Goal: Task Accomplishment & Management: Use online tool/utility

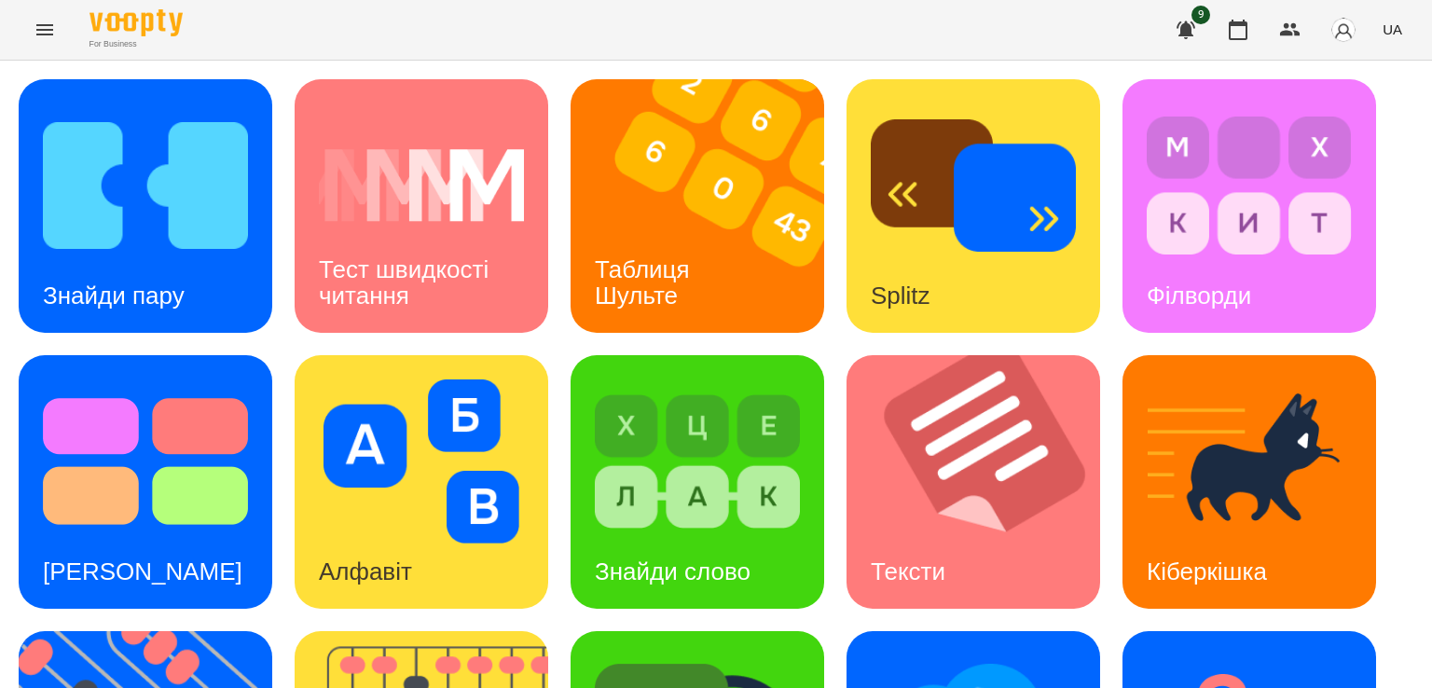
scroll to position [293, 0]
click at [43, 16] on button "Menu" at bounding box center [44, 29] width 45 height 45
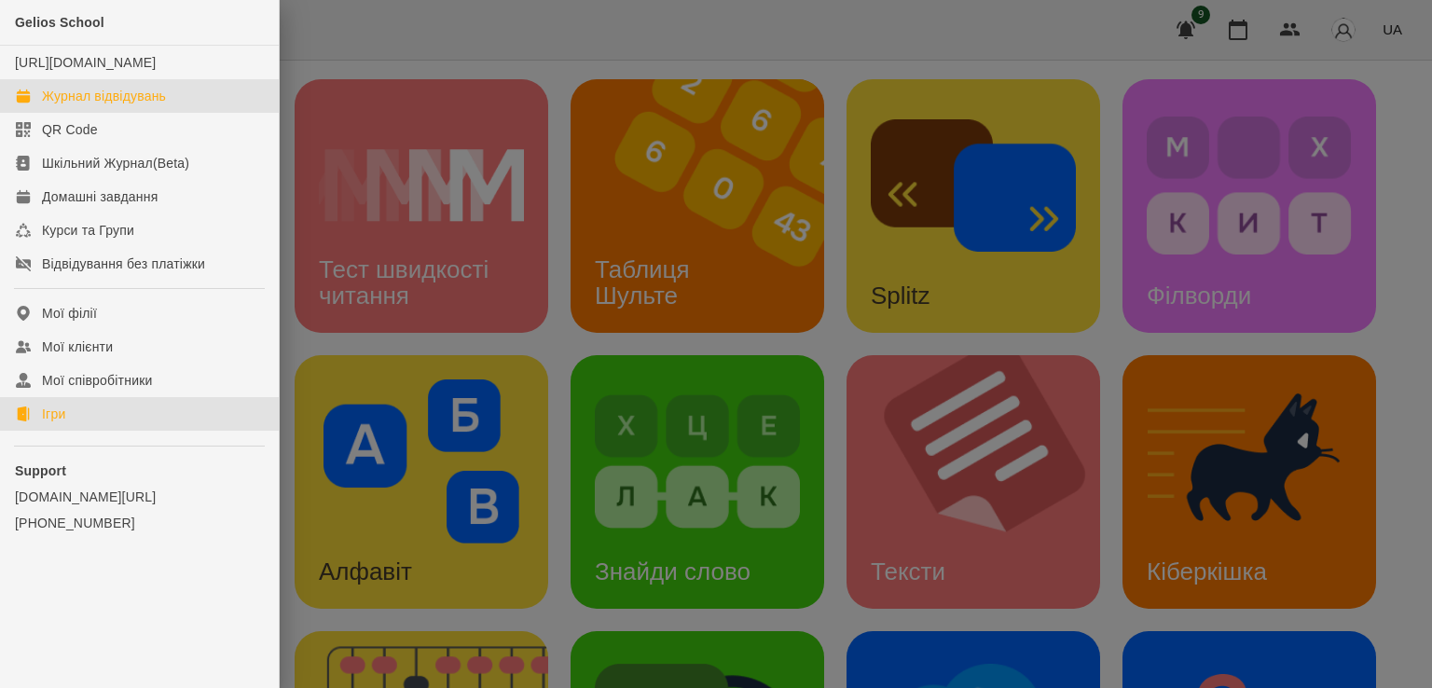
click at [62, 105] on div "Журнал відвідувань" at bounding box center [104, 96] width 124 height 19
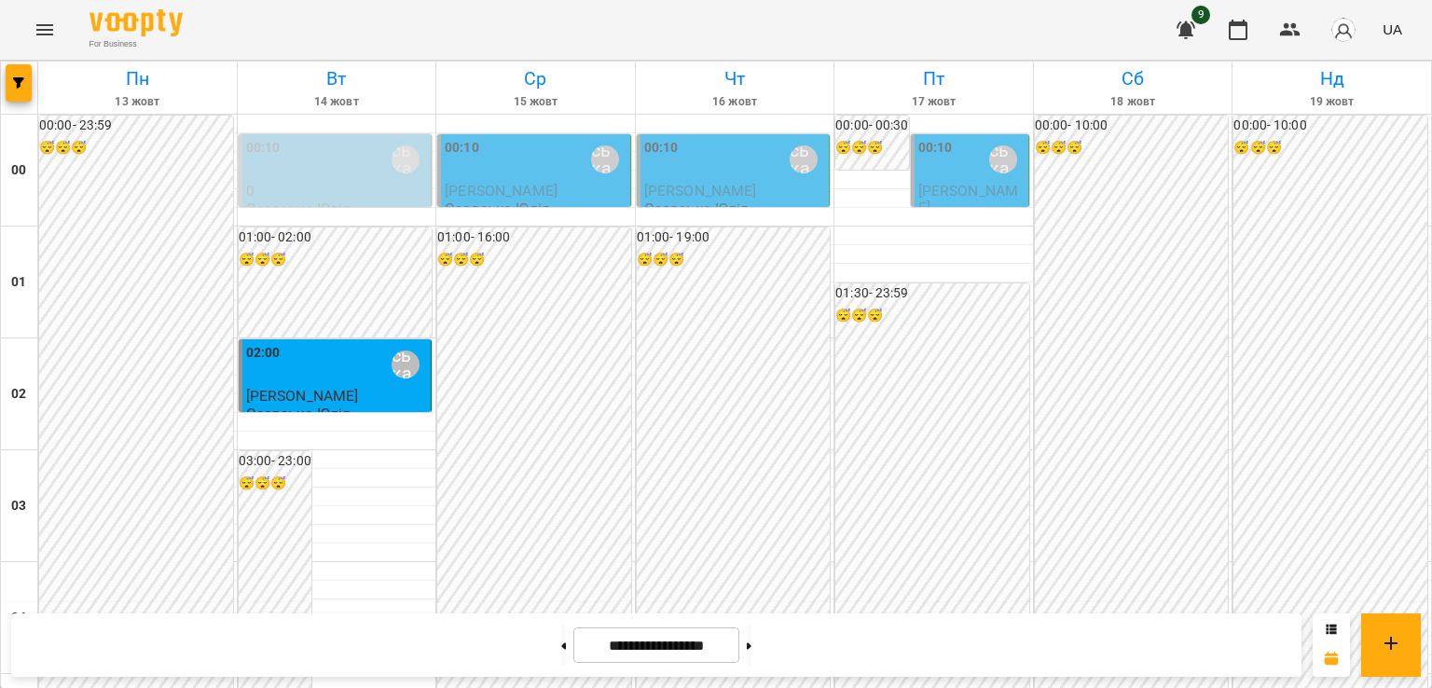
click at [541, 146] on div "00:10 [PERSON_NAME]" at bounding box center [536, 159] width 182 height 43
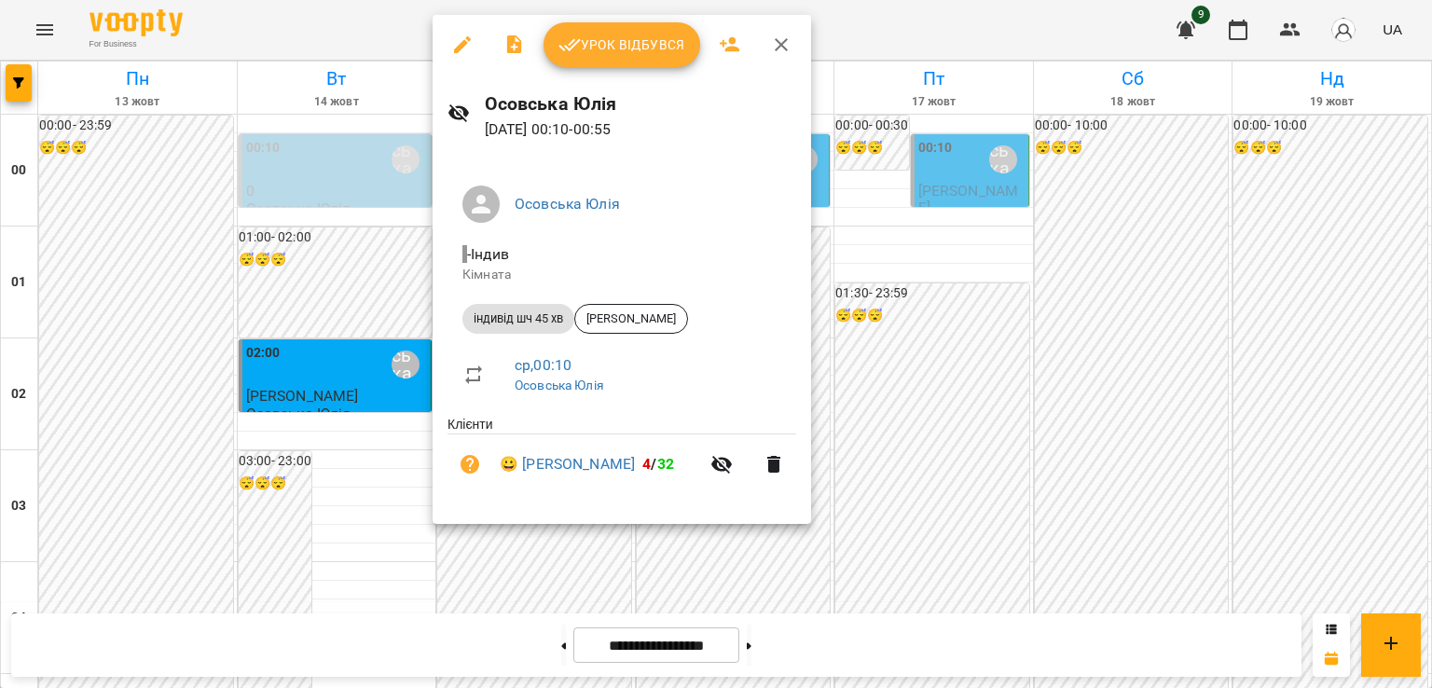
click at [1355, 204] on div at bounding box center [716, 344] width 1432 height 688
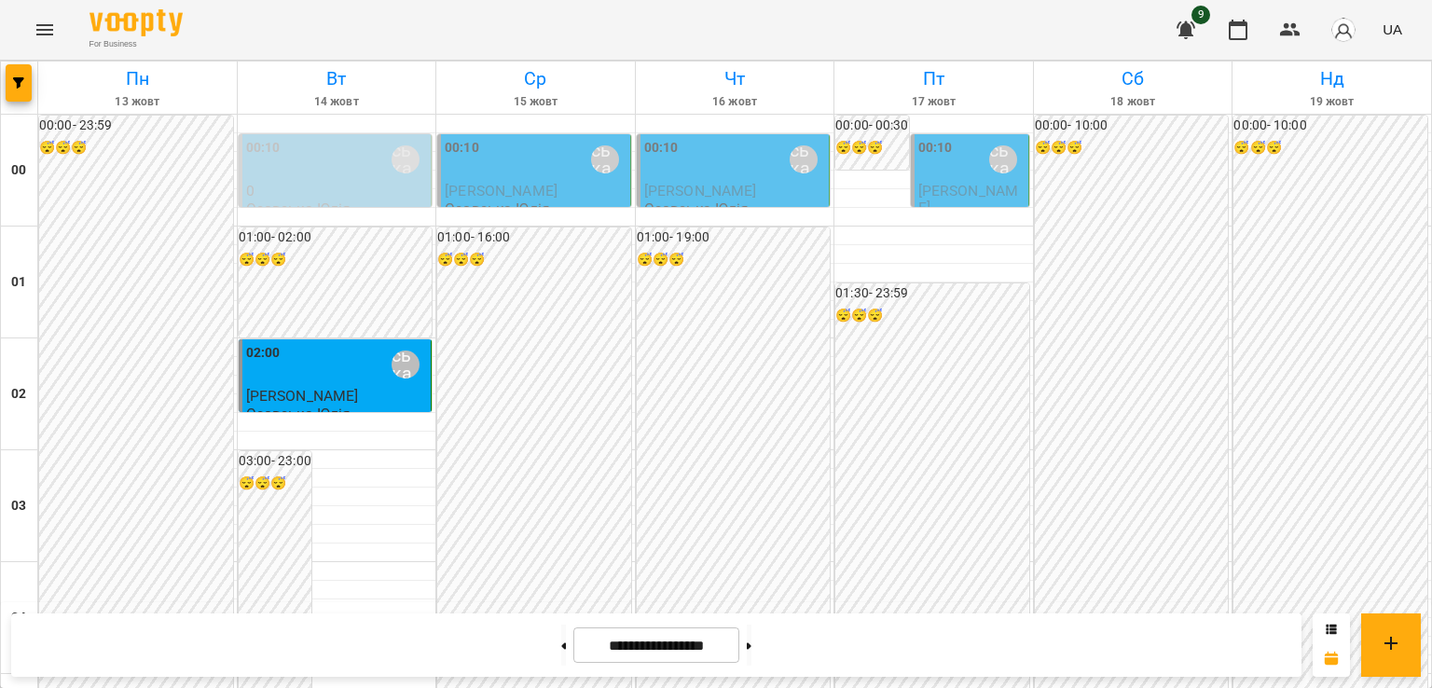
scroll to position [2196, 0]
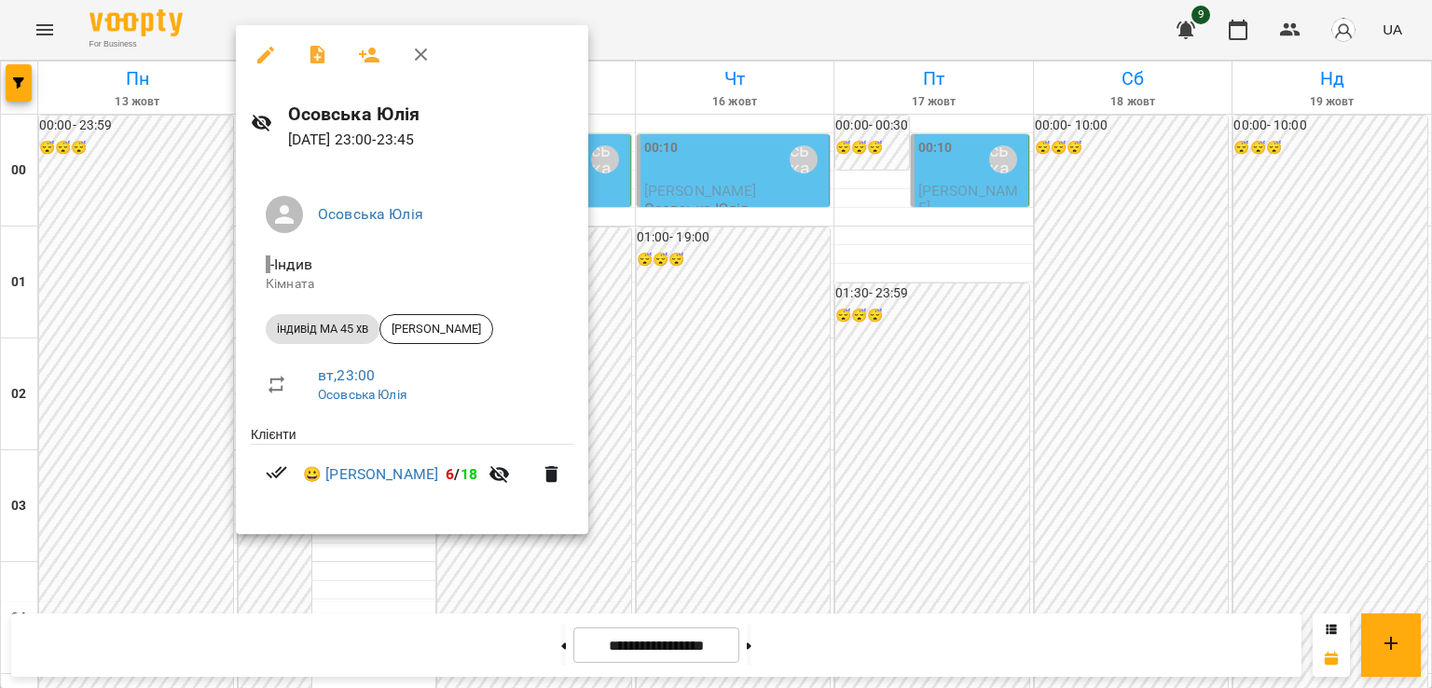
click at [392, 601] on div at bounding box center [716, 344] width 1432 height 688
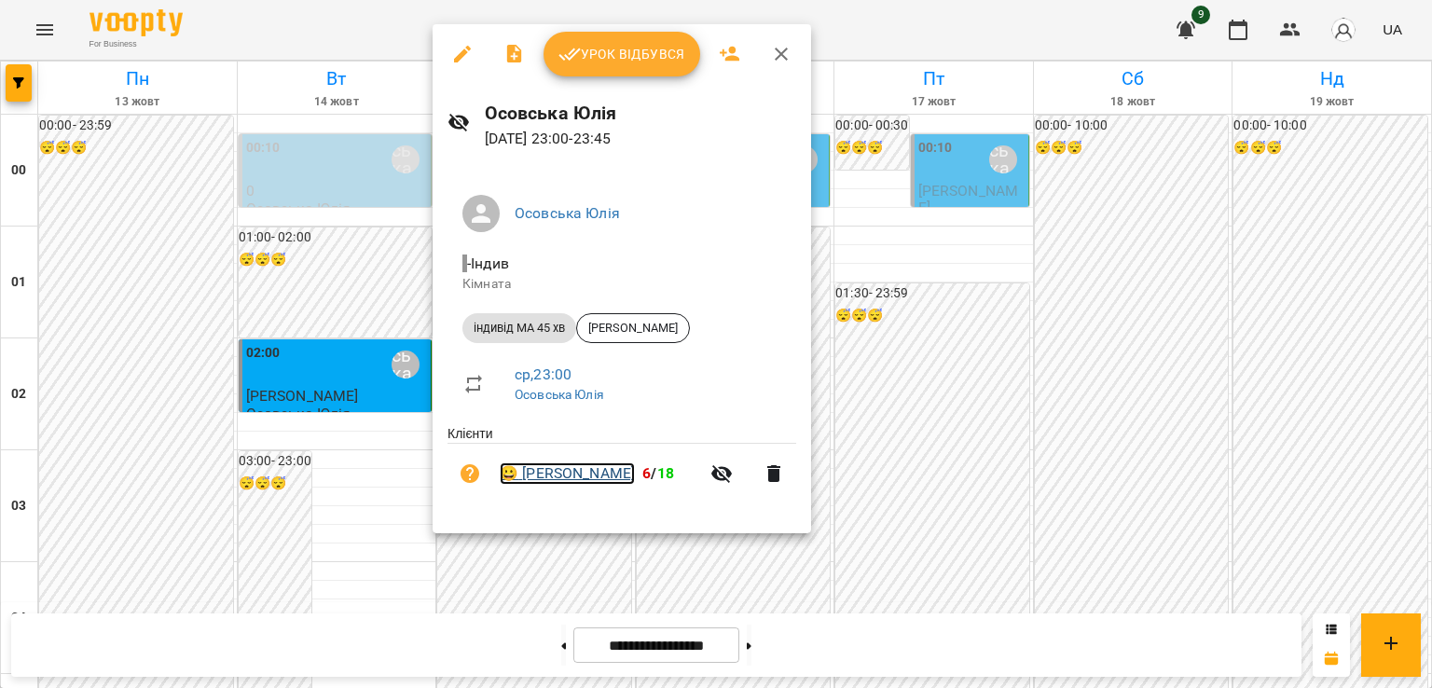
click at [555, 473] on link "😀 Нападій Дарина" at bounding box center [567, 474] width 135 height 22
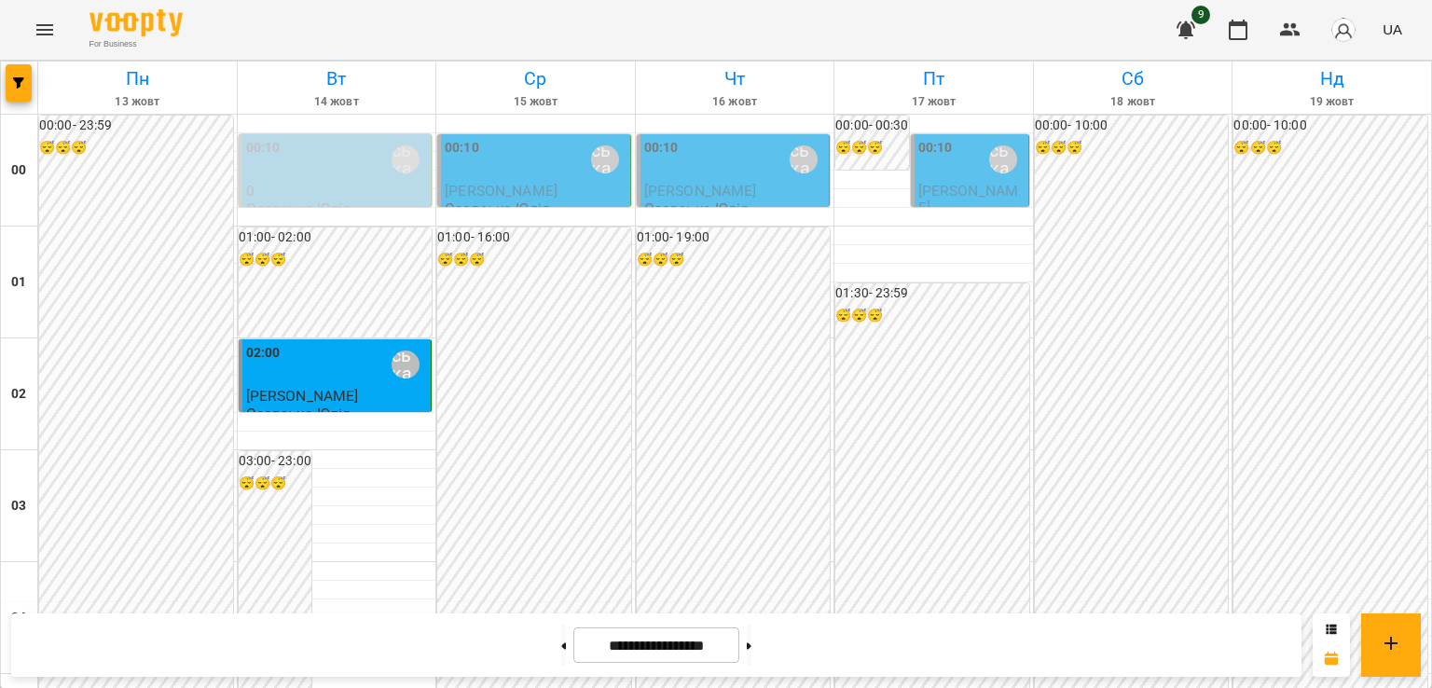
scroll to position [2196, 0]
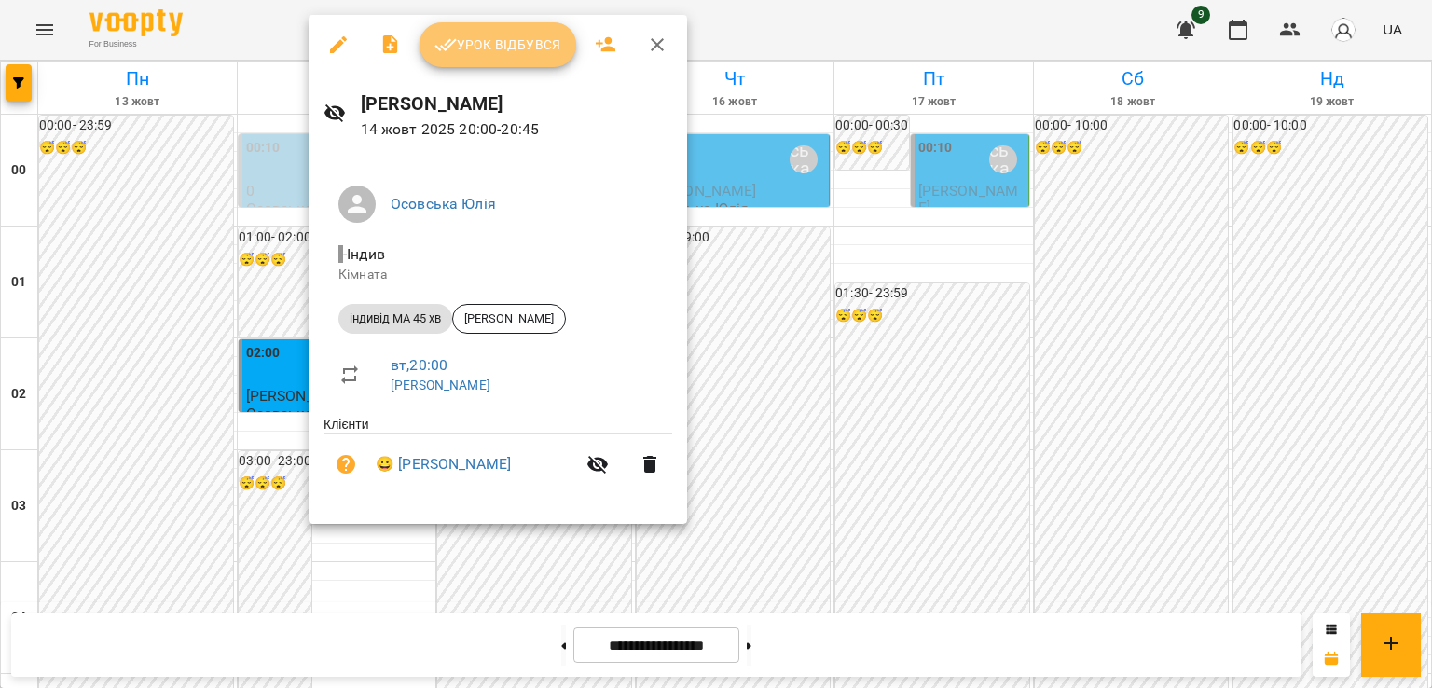
click at [538, 34] on span "Урок відбувся" at bounding box center [498, 45] width 127 height 22
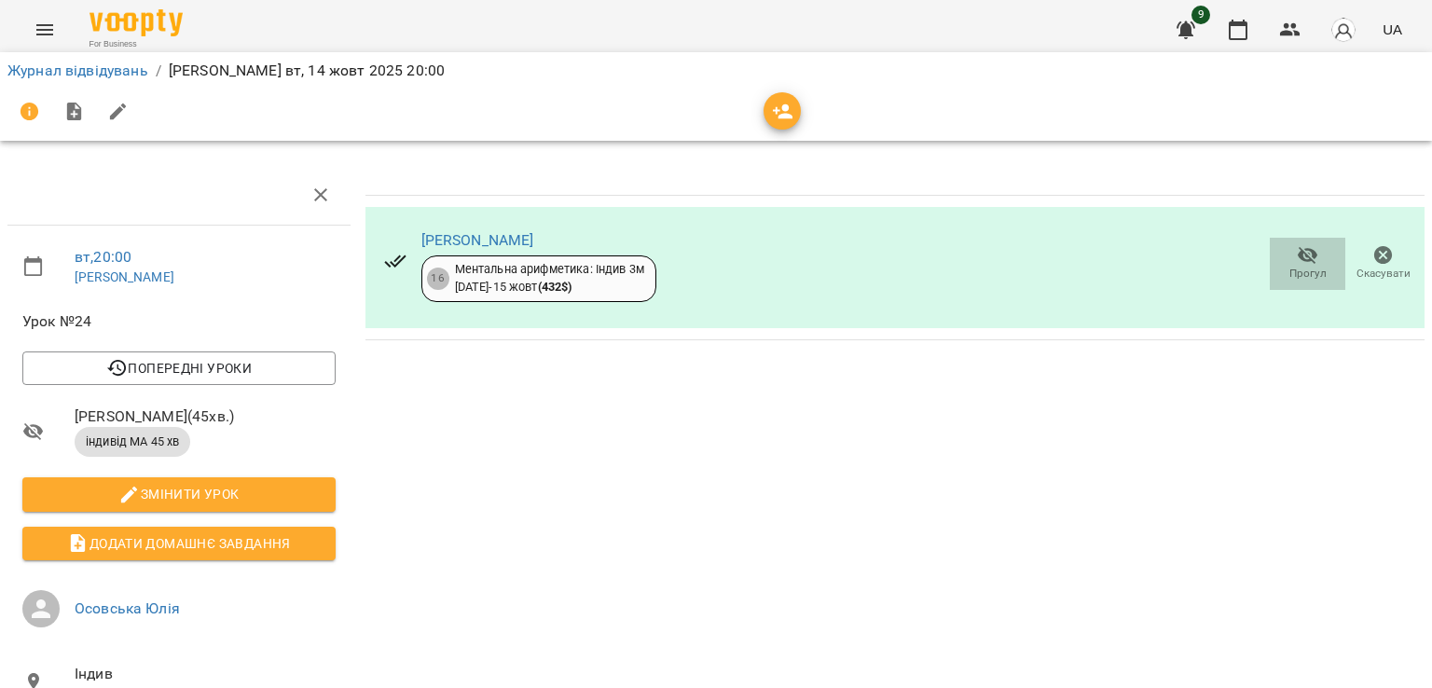
click at [1287, 283] on button "Прогул" at bounding box center [1308, 264] width 76 height 52
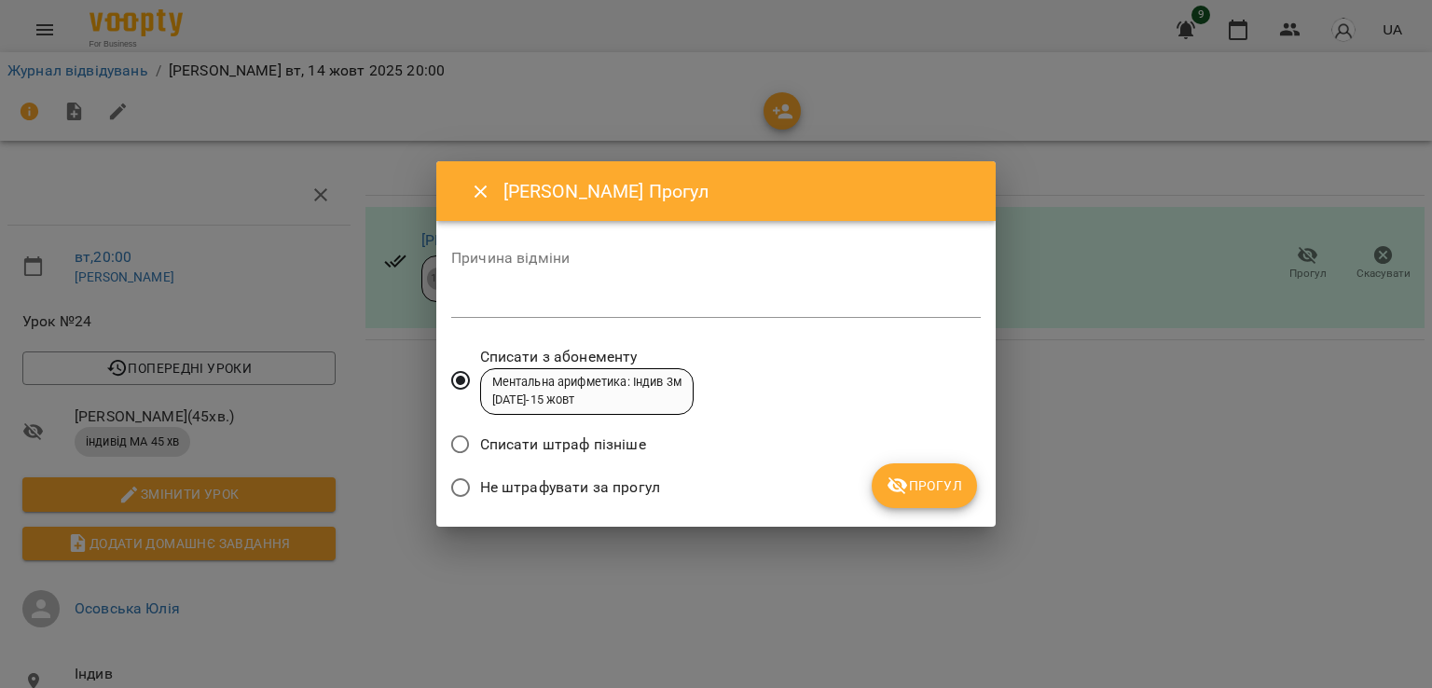
click at [476, 184] on icon "Close" at bounding box center [481, 192] width 22 height 22
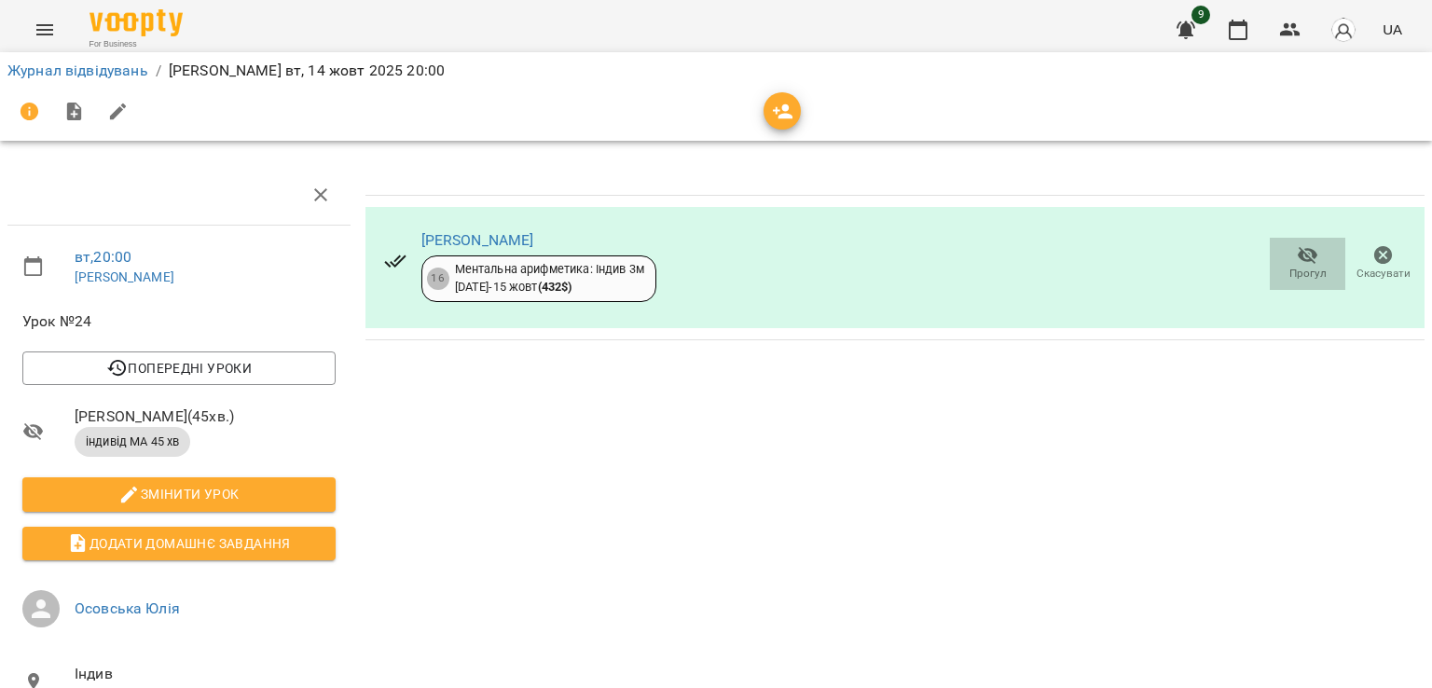
click at [1296, 273] on span "Прогул" at bounding box center [1308, 274] width 37 height 16
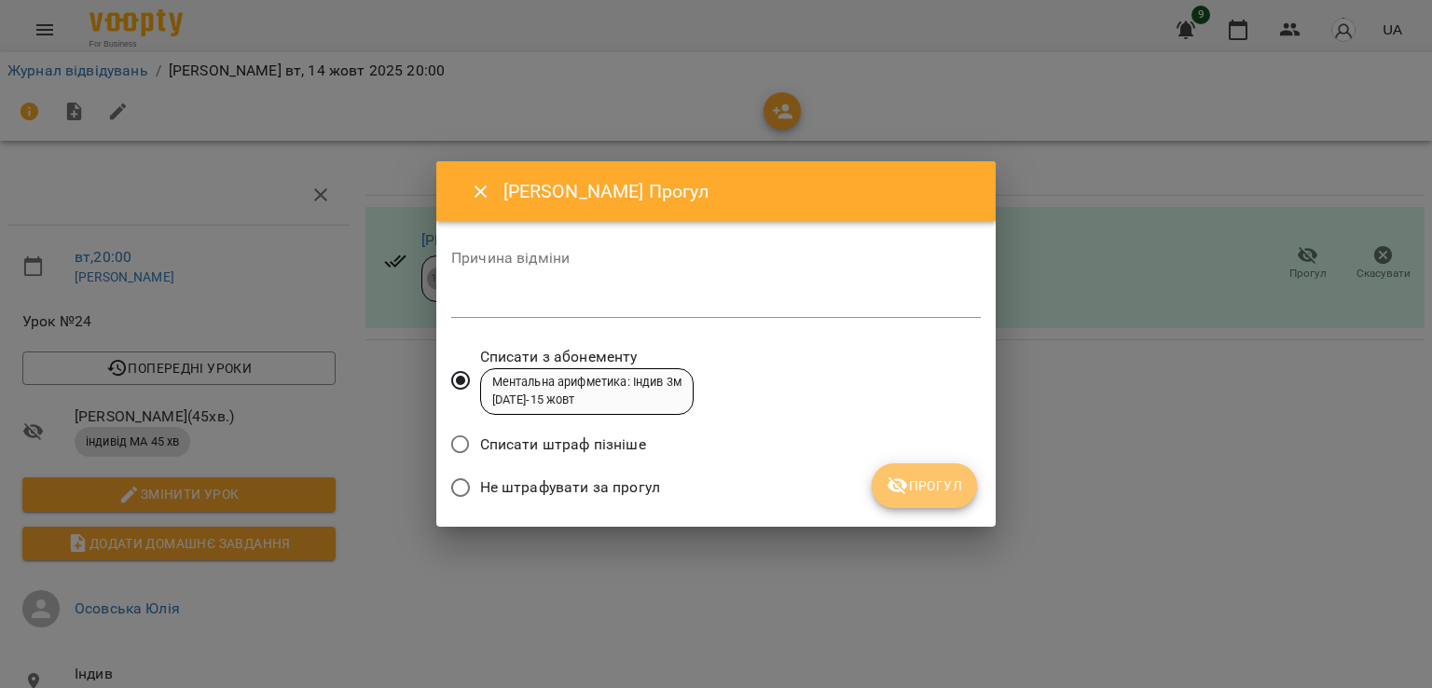
click at [934, 480] on span "Прогул" at bounding box center [925, 486] width 76 height 22
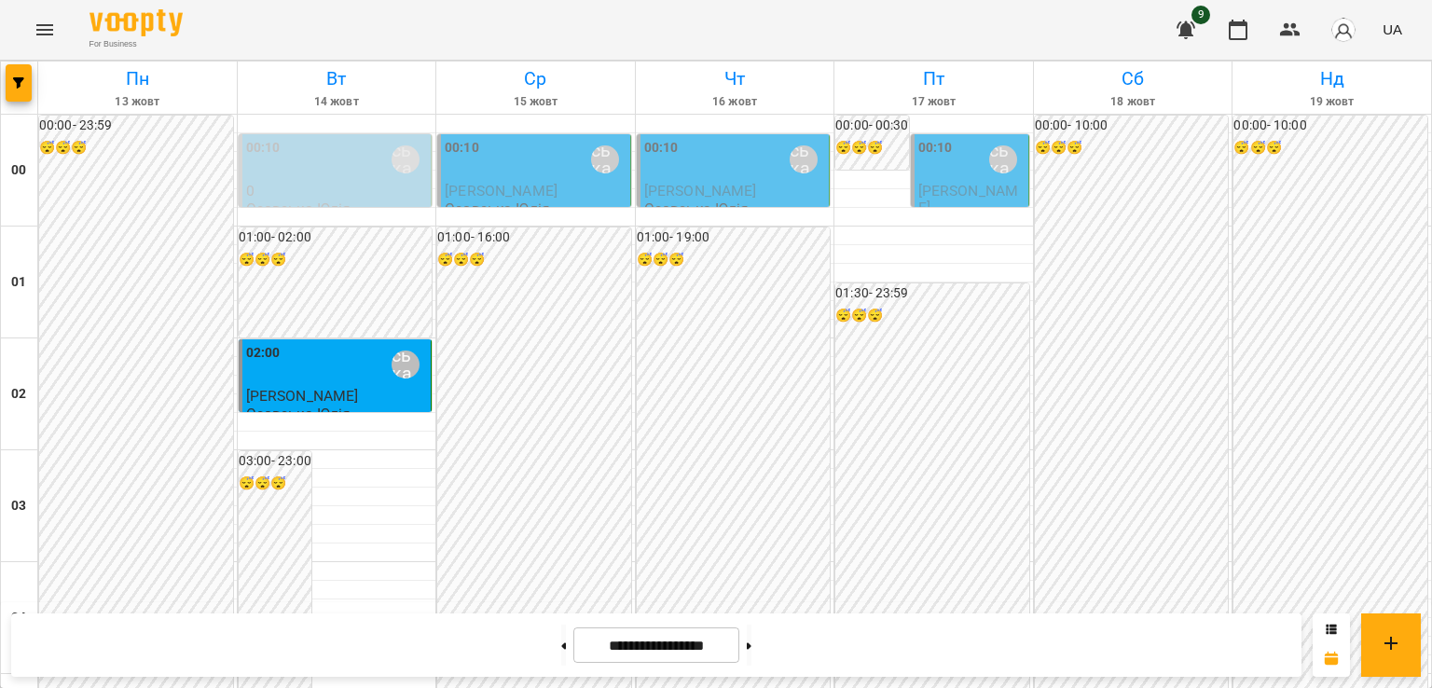
click at [1413, 300] on div "00:00 - 10:00 😴😴😴" at bounding box center [1331, 674] width 194 height 1117
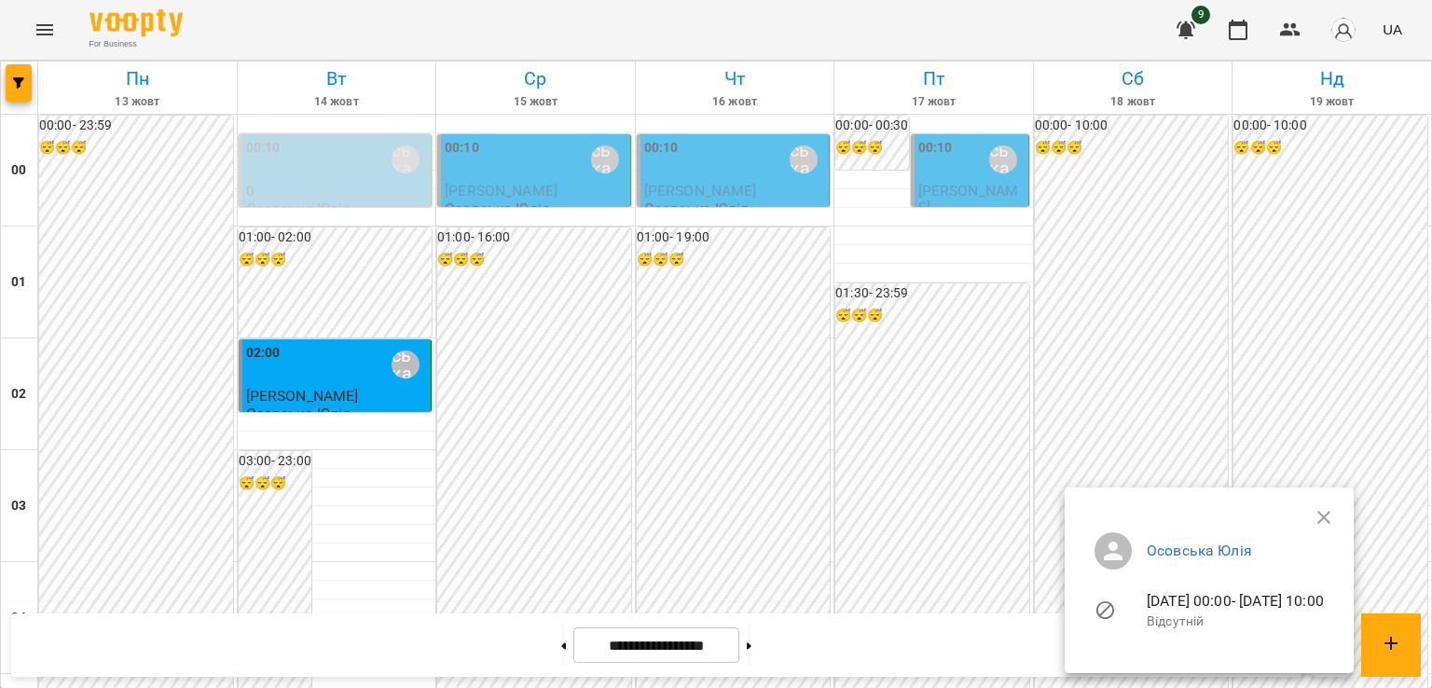
drag, startPoint x: 1426, startPoint y: 174, endPoint x: 1388, endPoint y: 544, distance: 371.3
click at [1388, 544] on div "Осовська Юлія 19-10-2025 00:00 - 19-10-2025 10:00 Відсутній" at bounding box center [716, 344] width 1432 height 688
click at [1328, 391] on div at bounding box center [716, 344] width 1432 height 688
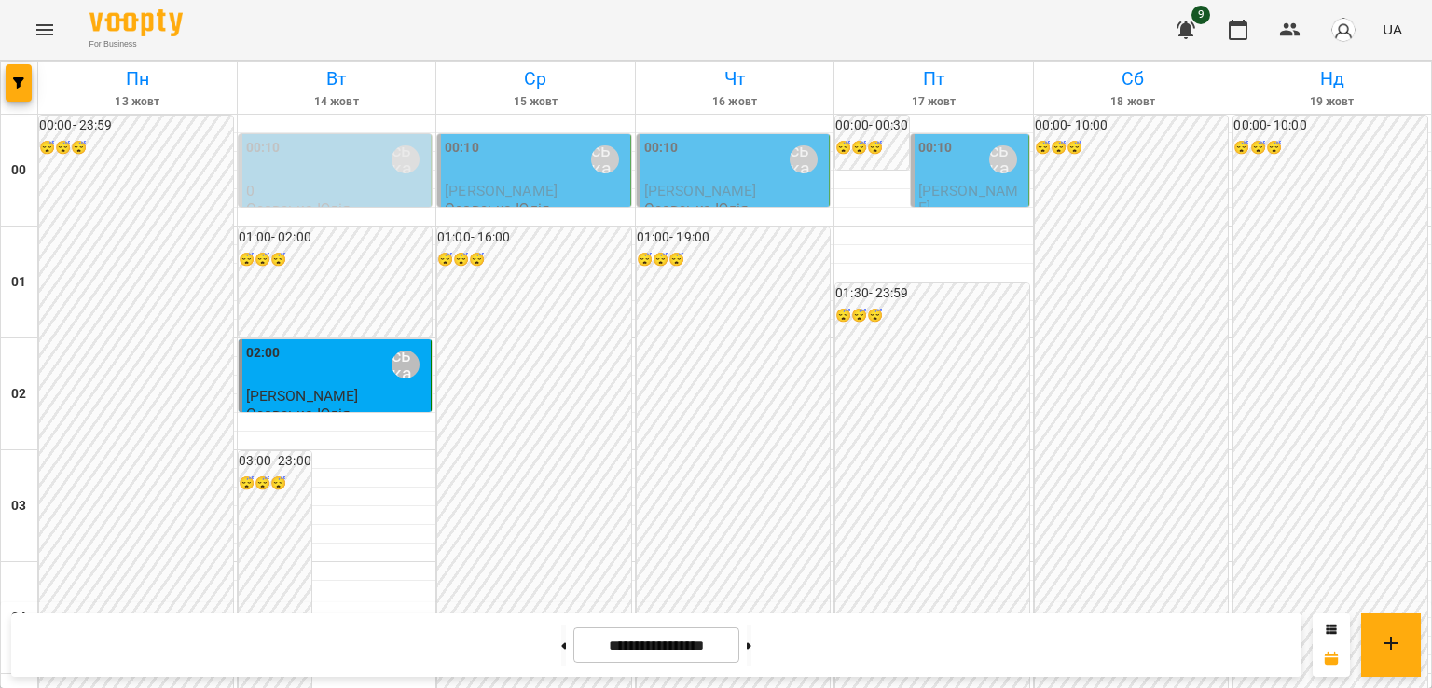
scroll to position [1773, 0]
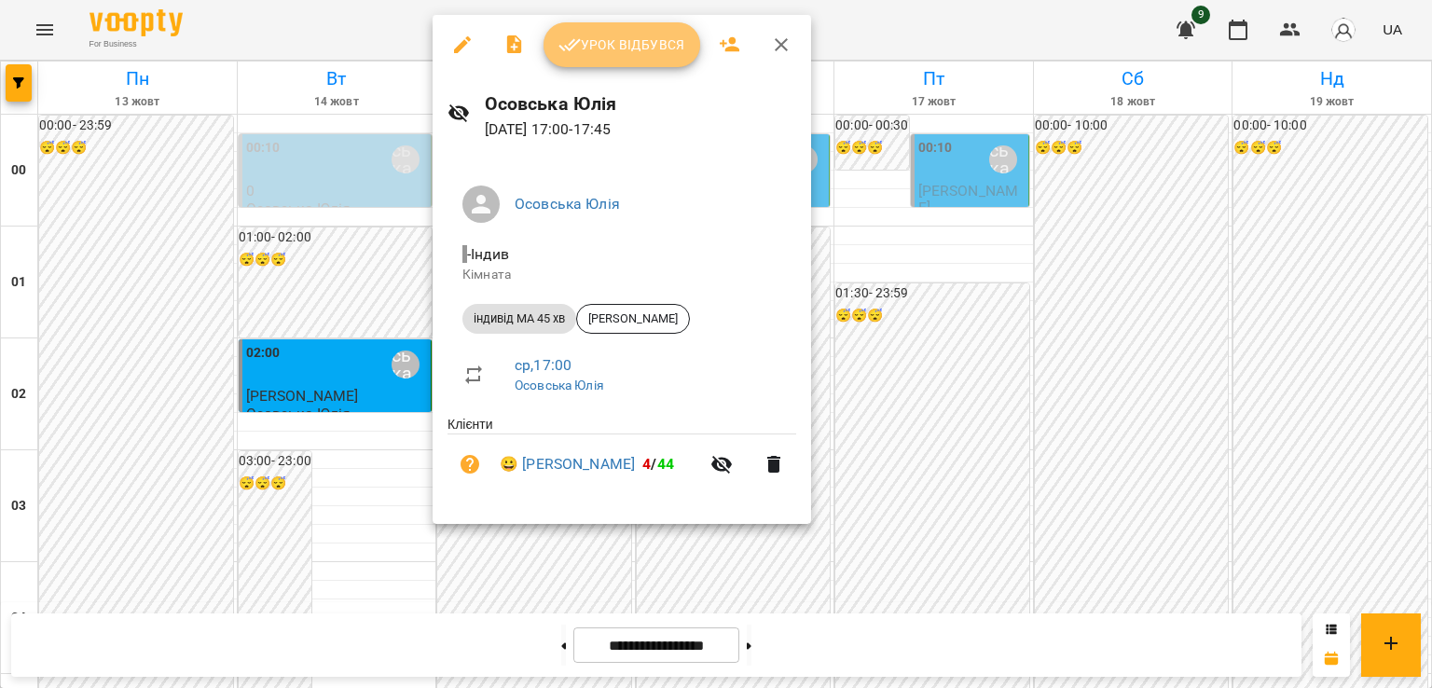
click at [630, 41] on span "Урок відбувся" at bounding box center [622, 45] width 127 height 22
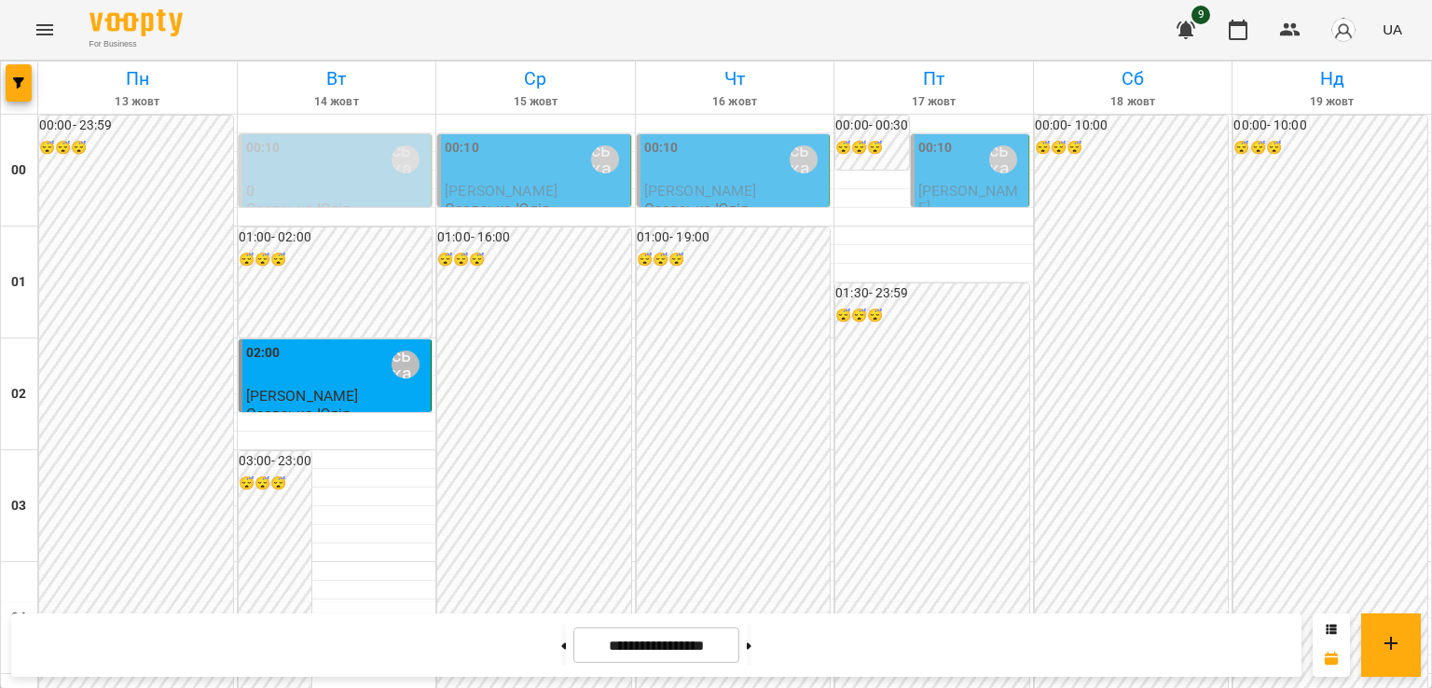
scroll to position [1835, 0]
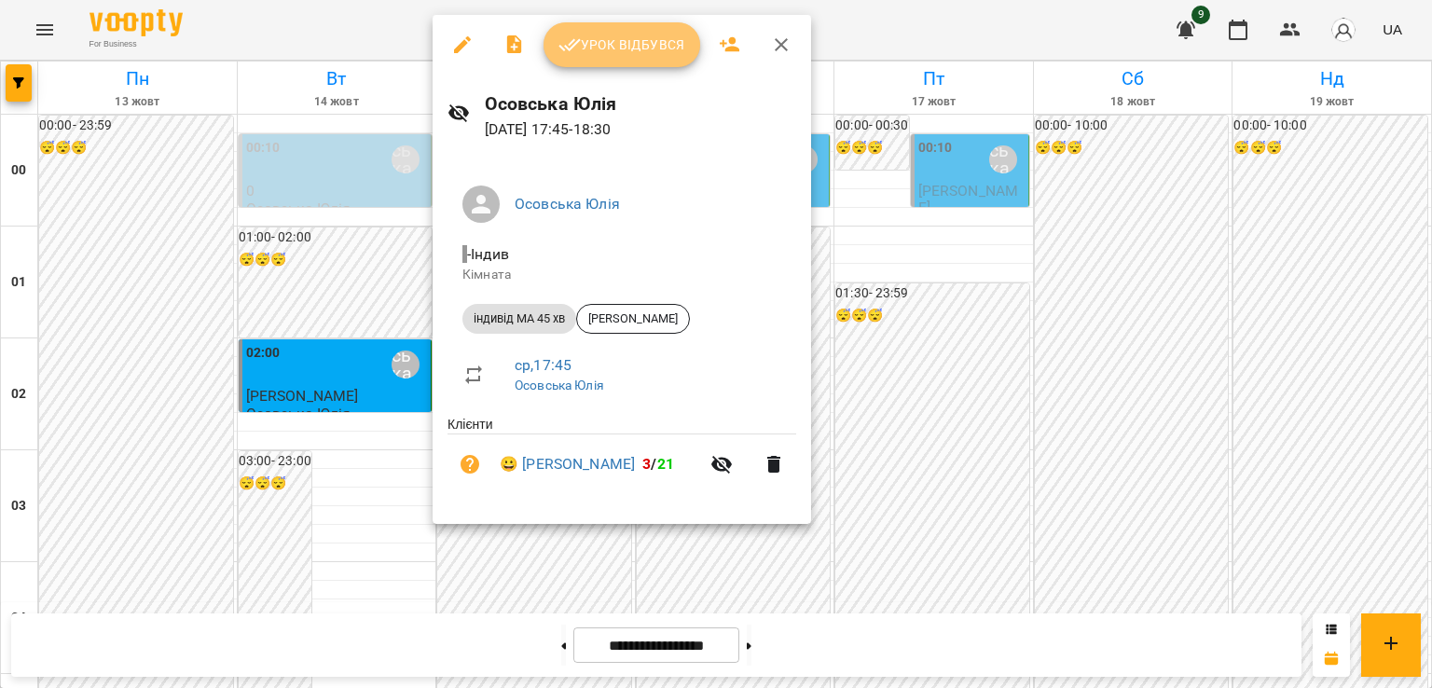
click at [642, 46] on span "Урок відбувся" at bounding box center [622, 45] width 127 height 22
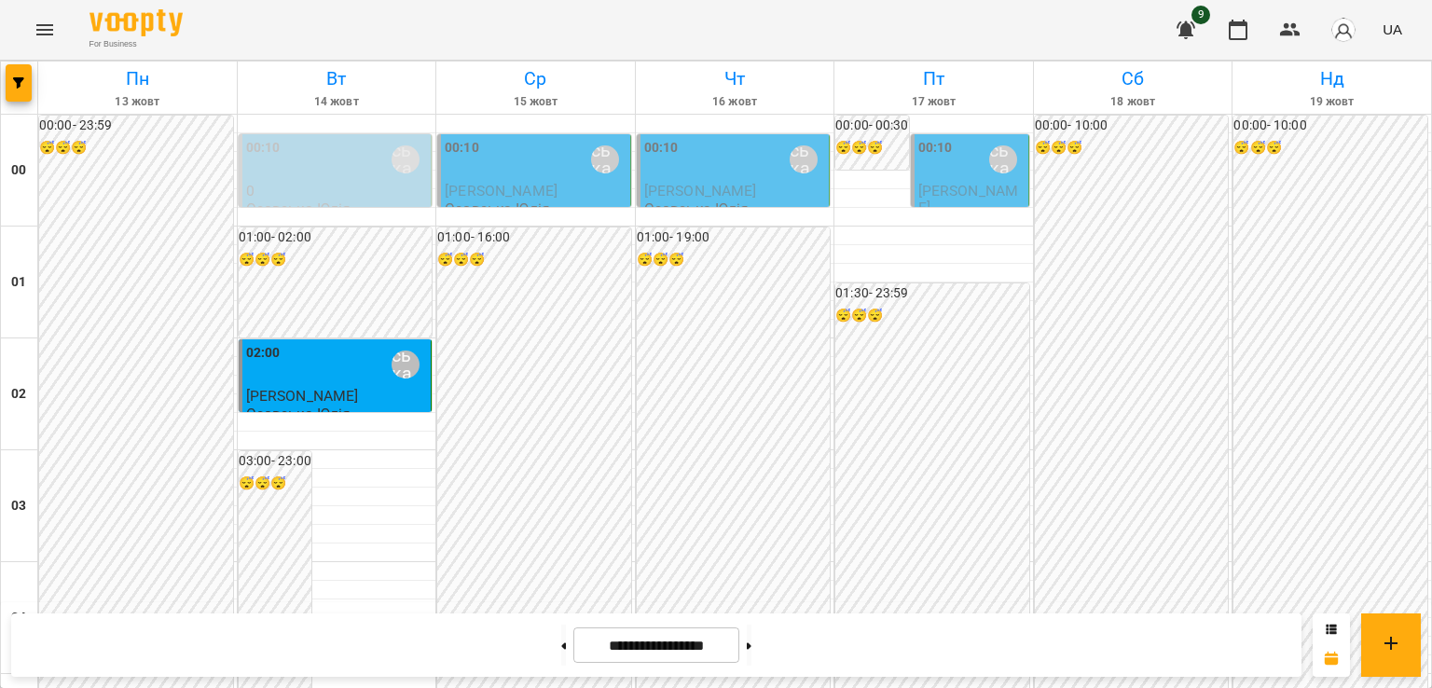
scroll to position [2196, 0]
drag, startPoint x: 1431, startPoint y: 605, endPoint x: 1431, endPoint y: 538, distance: 67.1
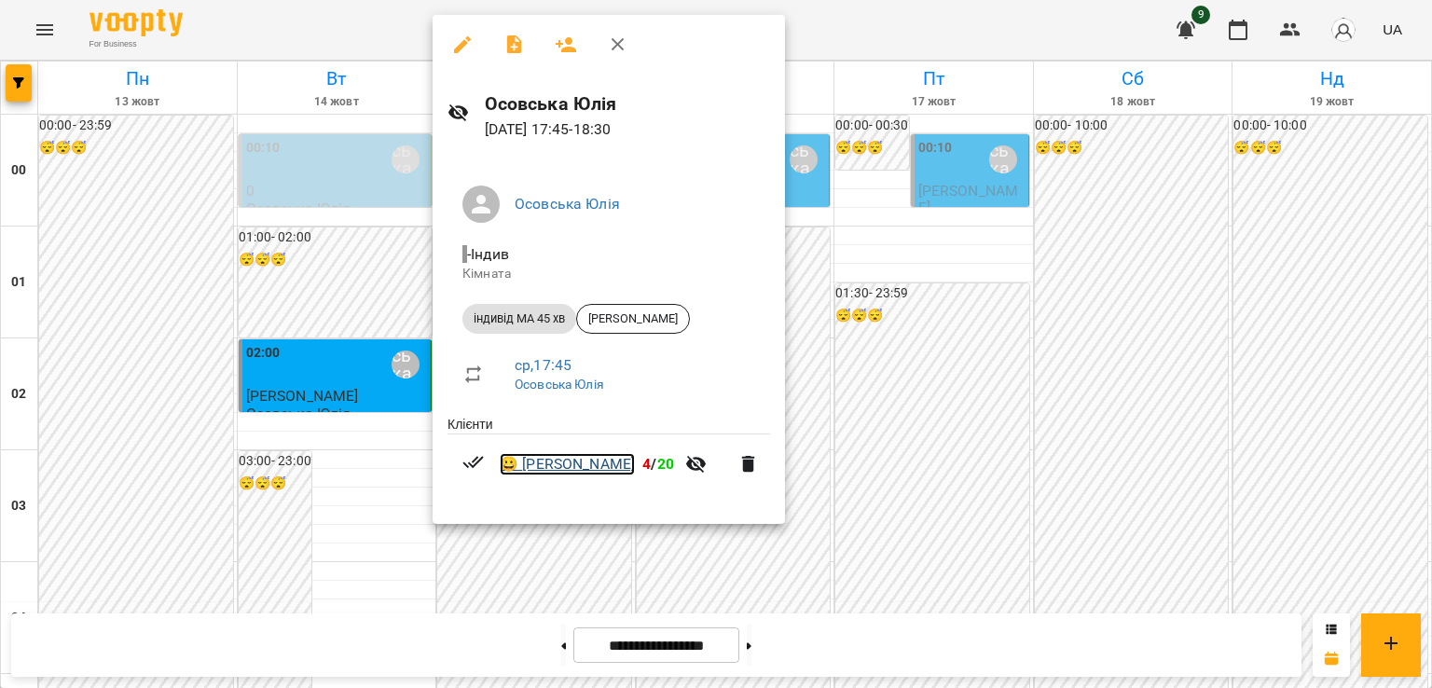
click at [595, 464] on link "😀 Чеботарьова Сандра" at bounding box center [567, 464] width 135 height 22
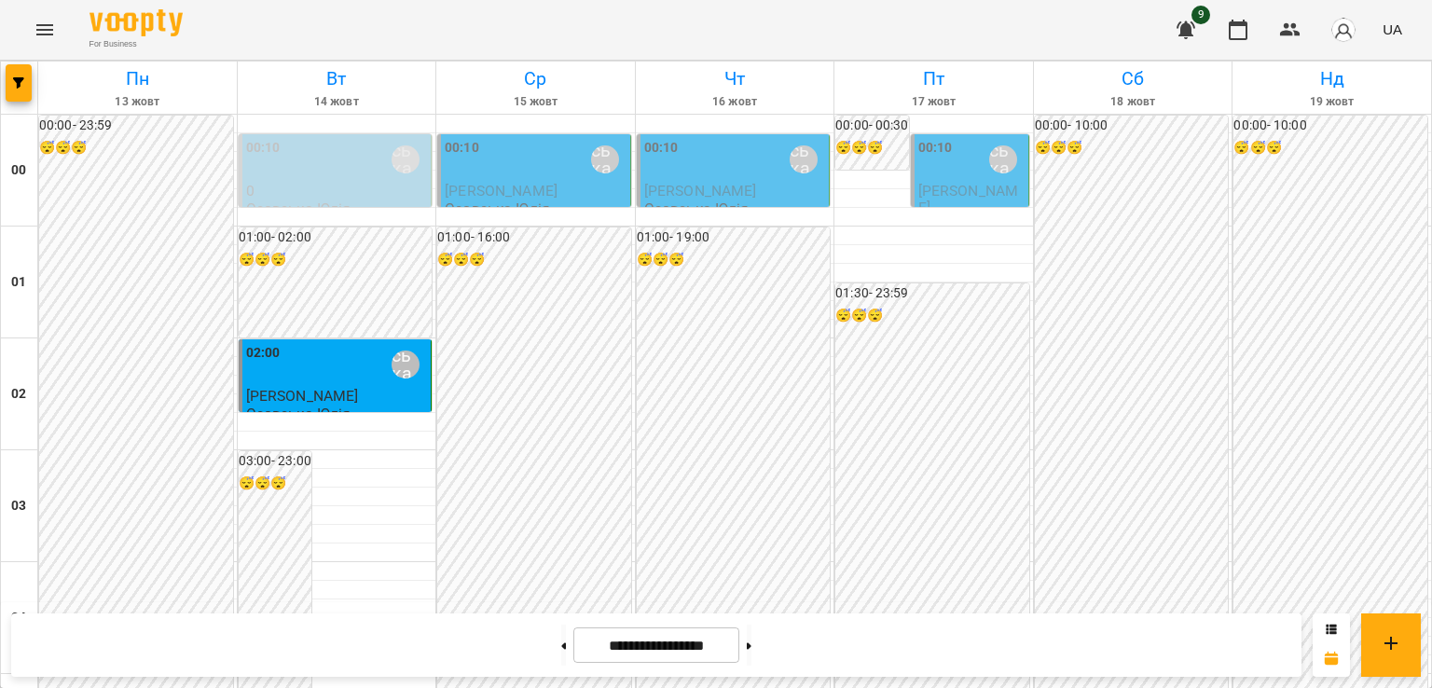
scroll to position [1813, 0]
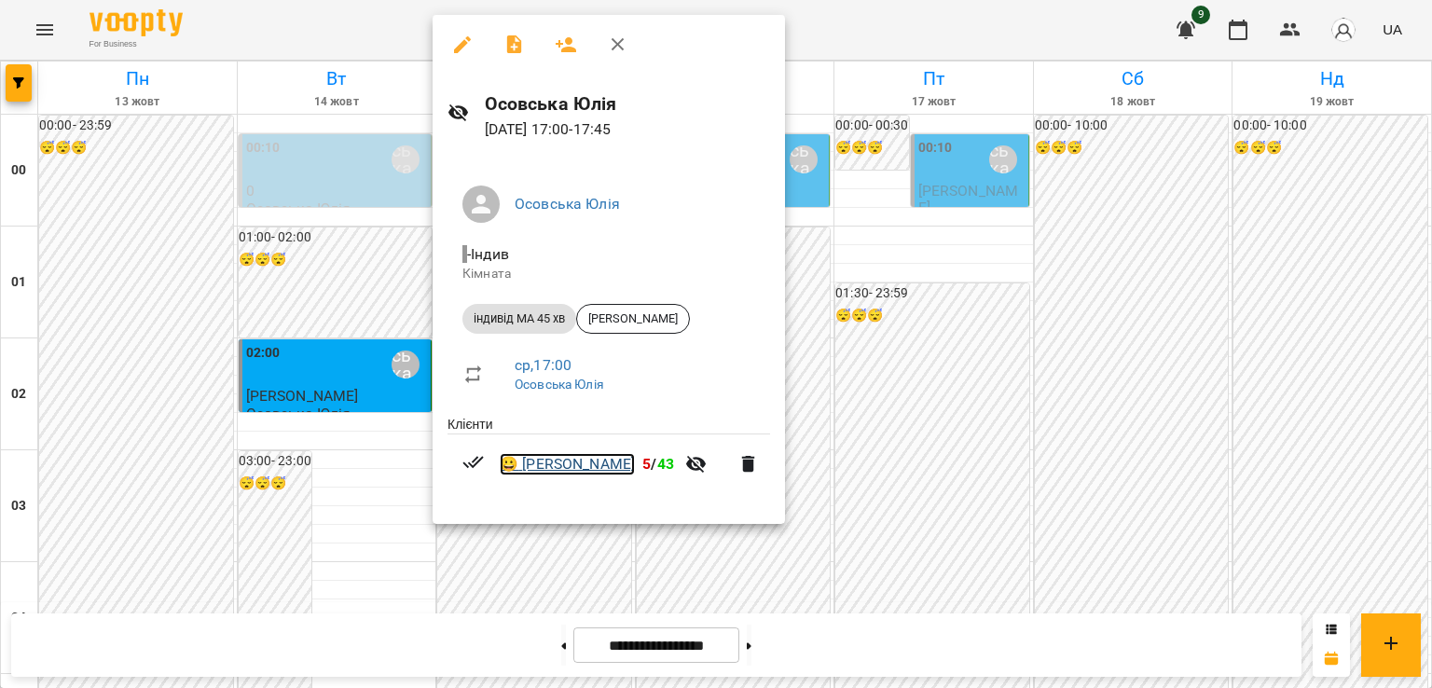
click at [563, 459] on link "😀 Зміївський Мирослав" at bounding box center [567, 464] width 135 height 22
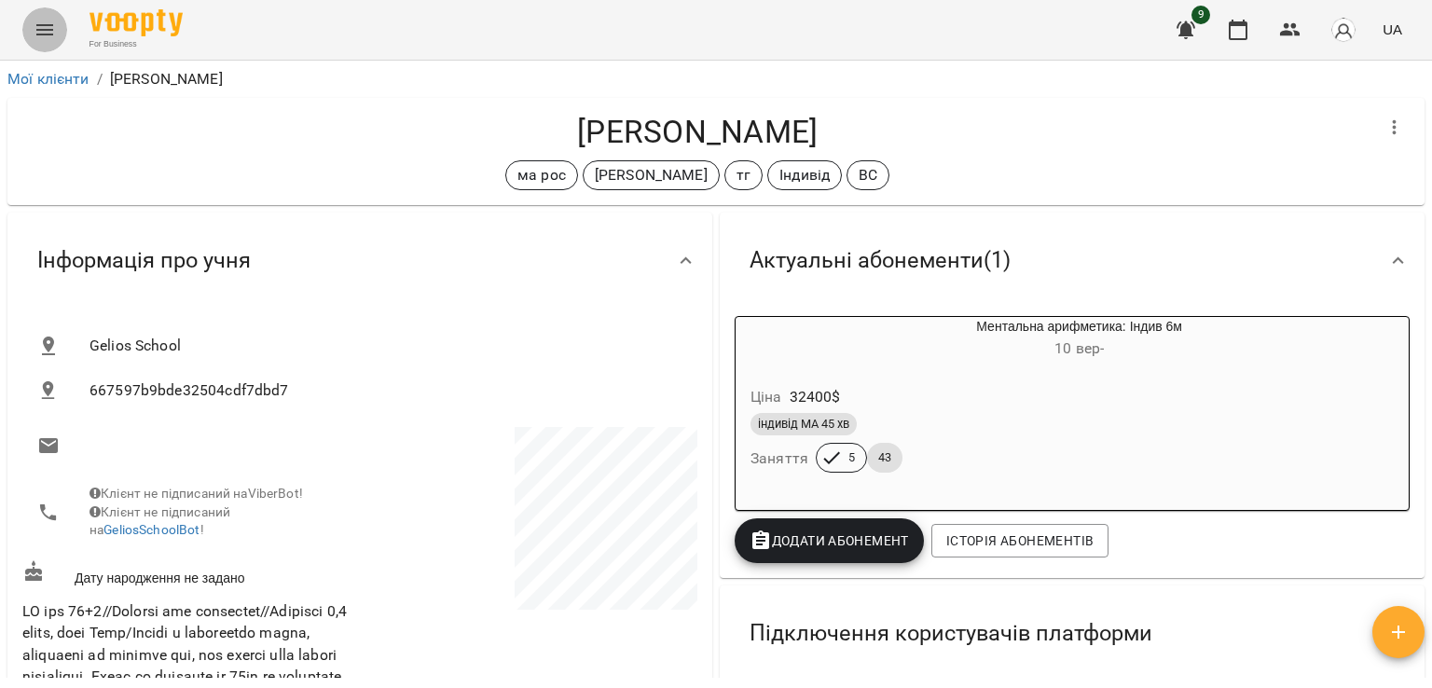
click at [29, 27] on button "Menu" at bounding box center [44, 29] width 45 height 45
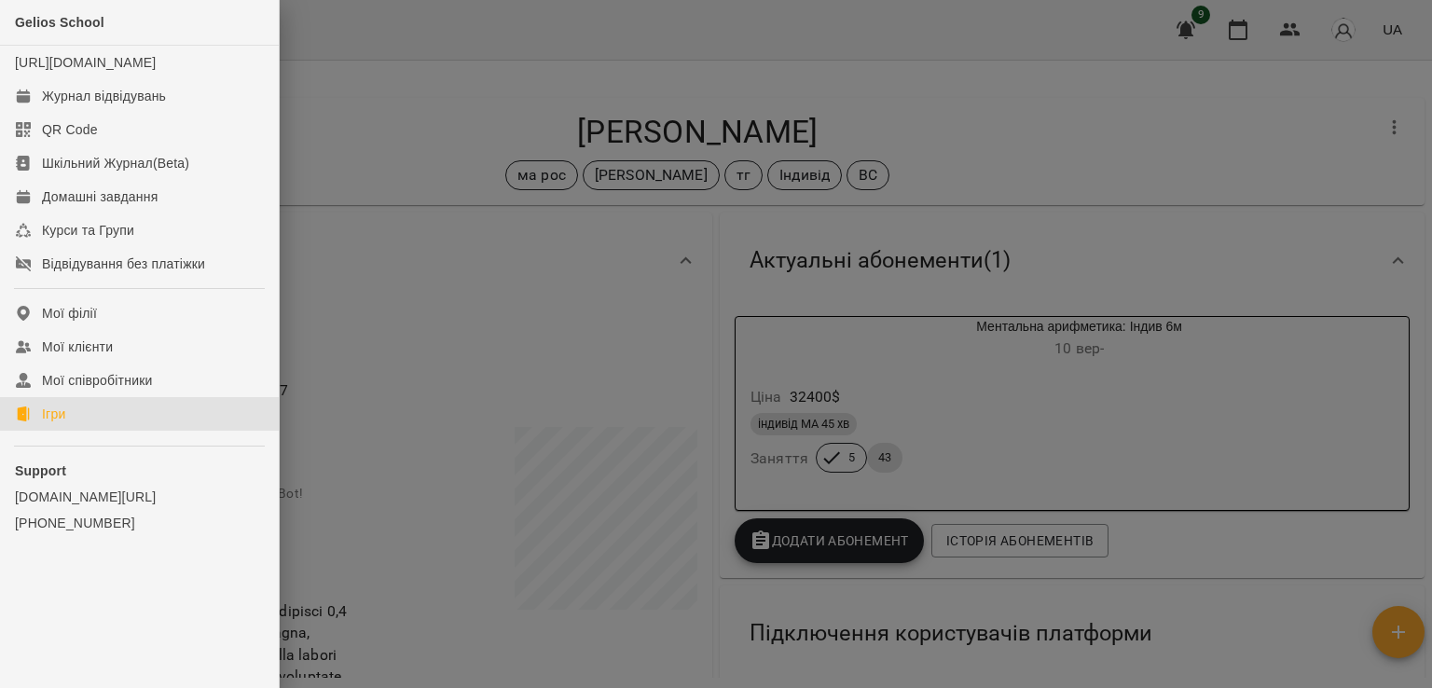
click at [153, 420] on link "Ігри" at bounding box center [139, 414] width 279 height 34
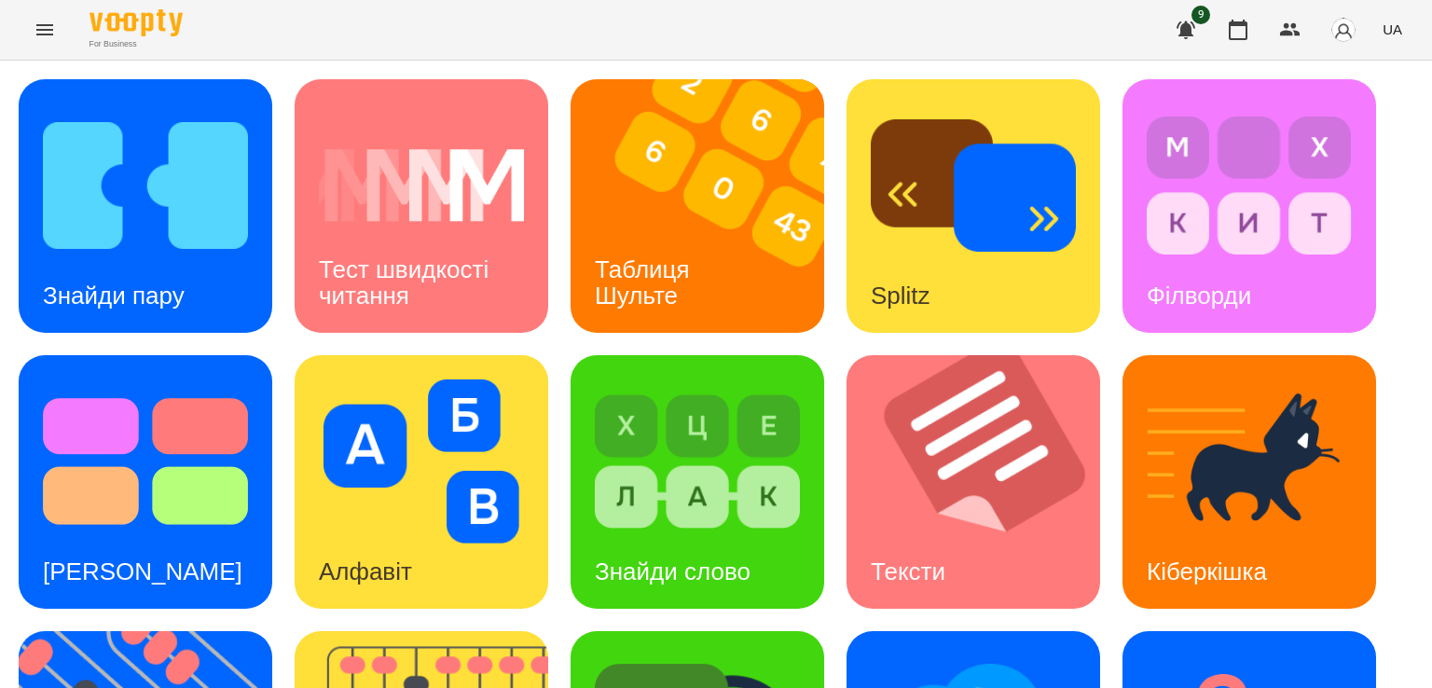
scroll to position [491, 0]
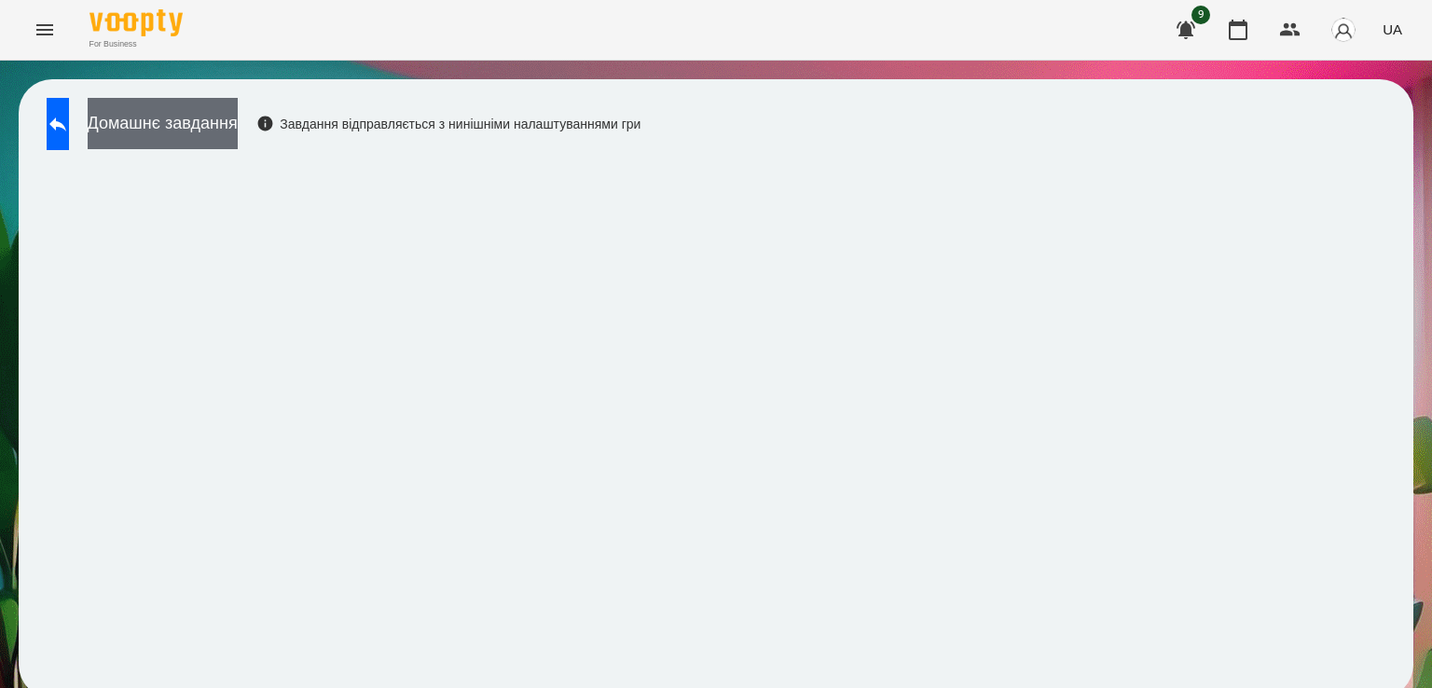
click at [194, 141] on button "Домашнє завдання" at bounding box center [163, 123] width 150 height 51
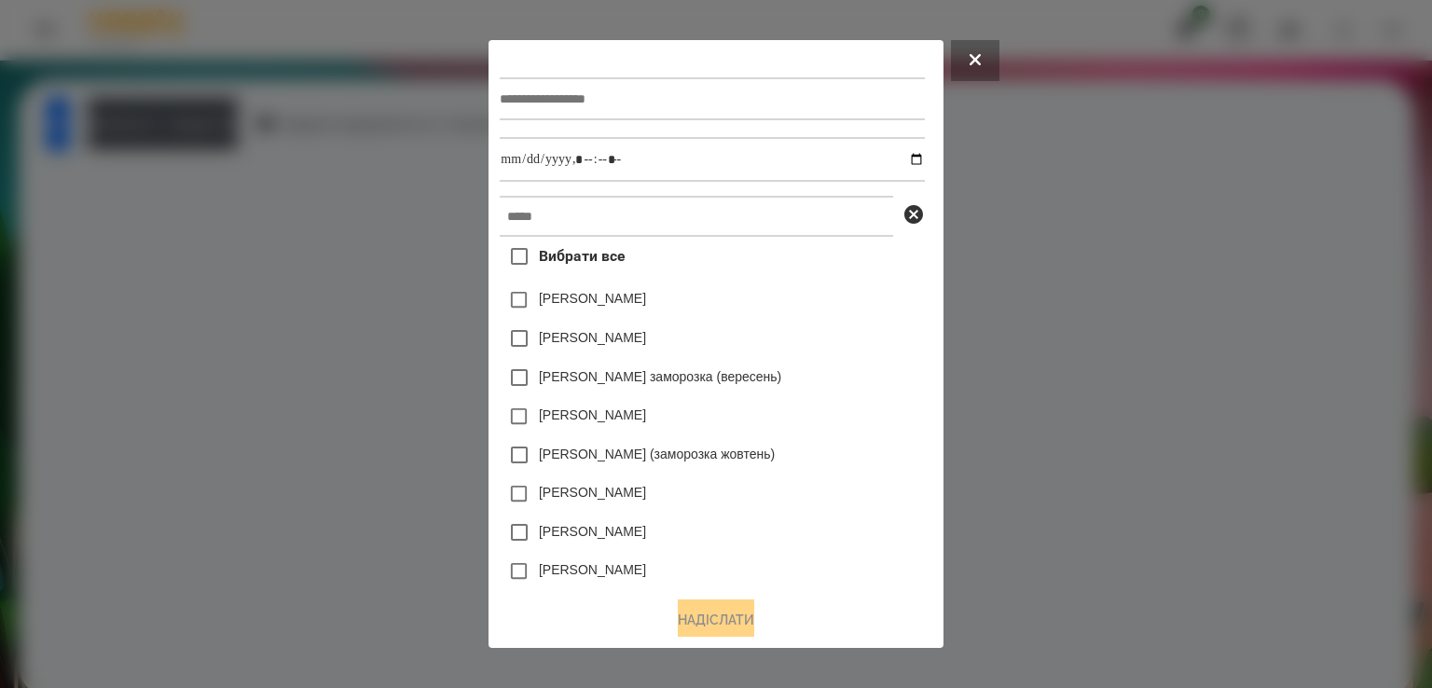
drag, startPoint x: 575, startPoint y: 123, endPoint x: 560, endPoint y: 93, distance: 33.8
click at [560, 93] on div at bounding box center [712, 99] width 424 height 76
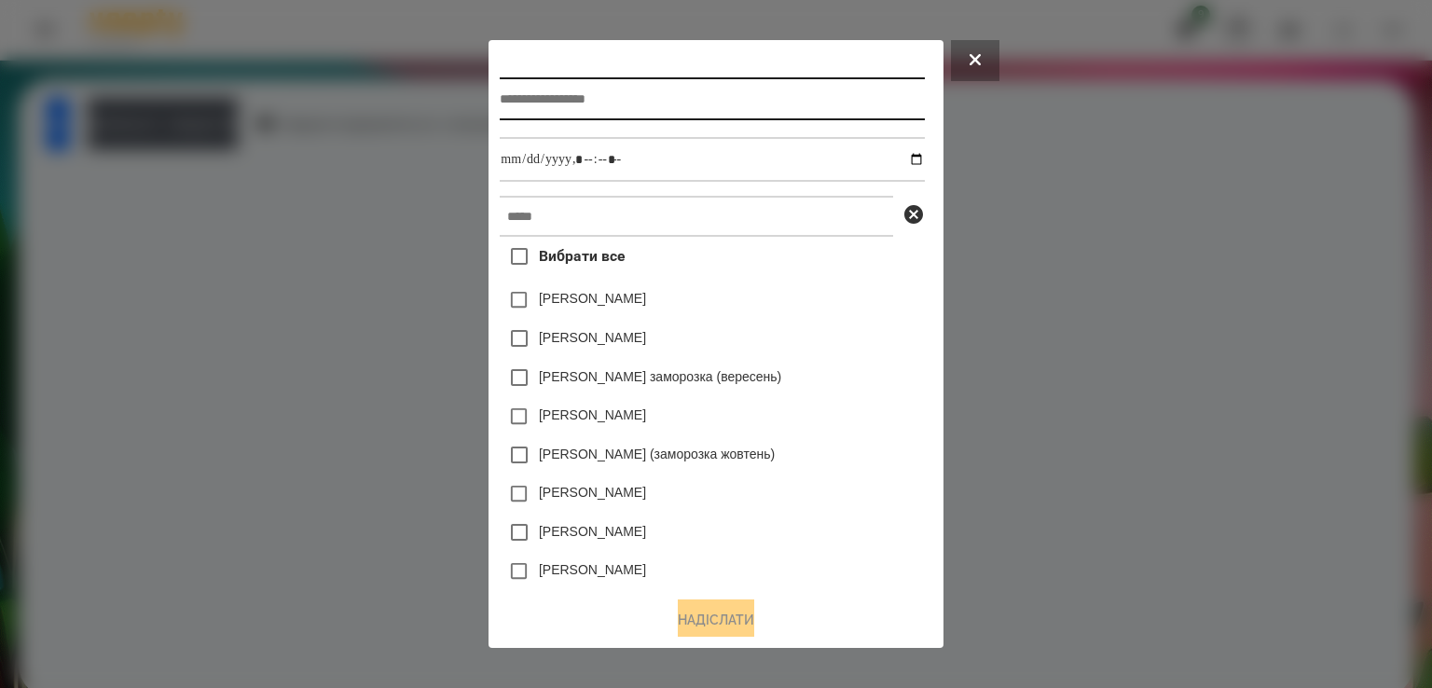
click at [560, 93] on input "text" at bounding box center [712, 98] width 424 height 43
type input "*********"
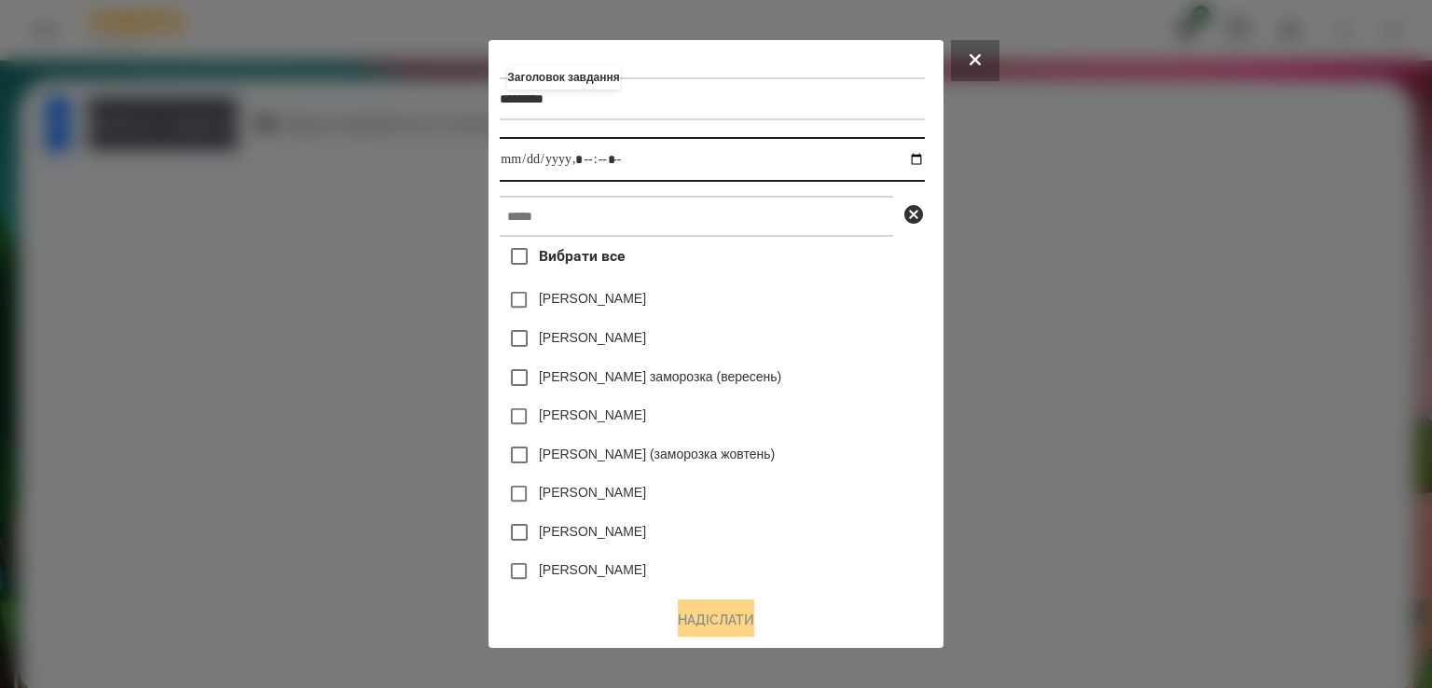
click at [500, 154] on input "datetime-local" at bounding box center [712, 159] width 424 height 45
click at [583, 165] on input "datetime-local" at bounding box center [712, 159] width 424 height 45
click at [578, 162] on input "datetime-local" at bounding box center [712, 159] width 424 height 45
type input "**********"
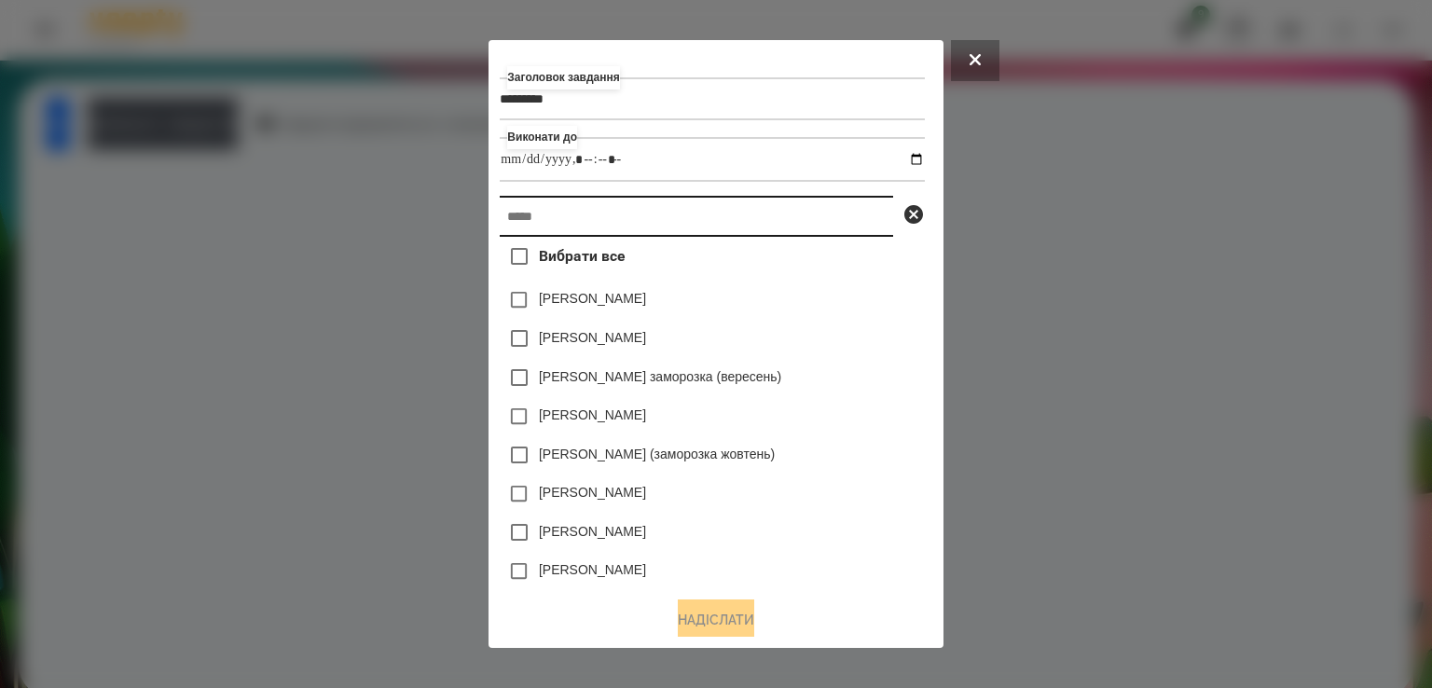
click at [560, 204] on input "text" at bounding box center [697, 216] width 394 height 41
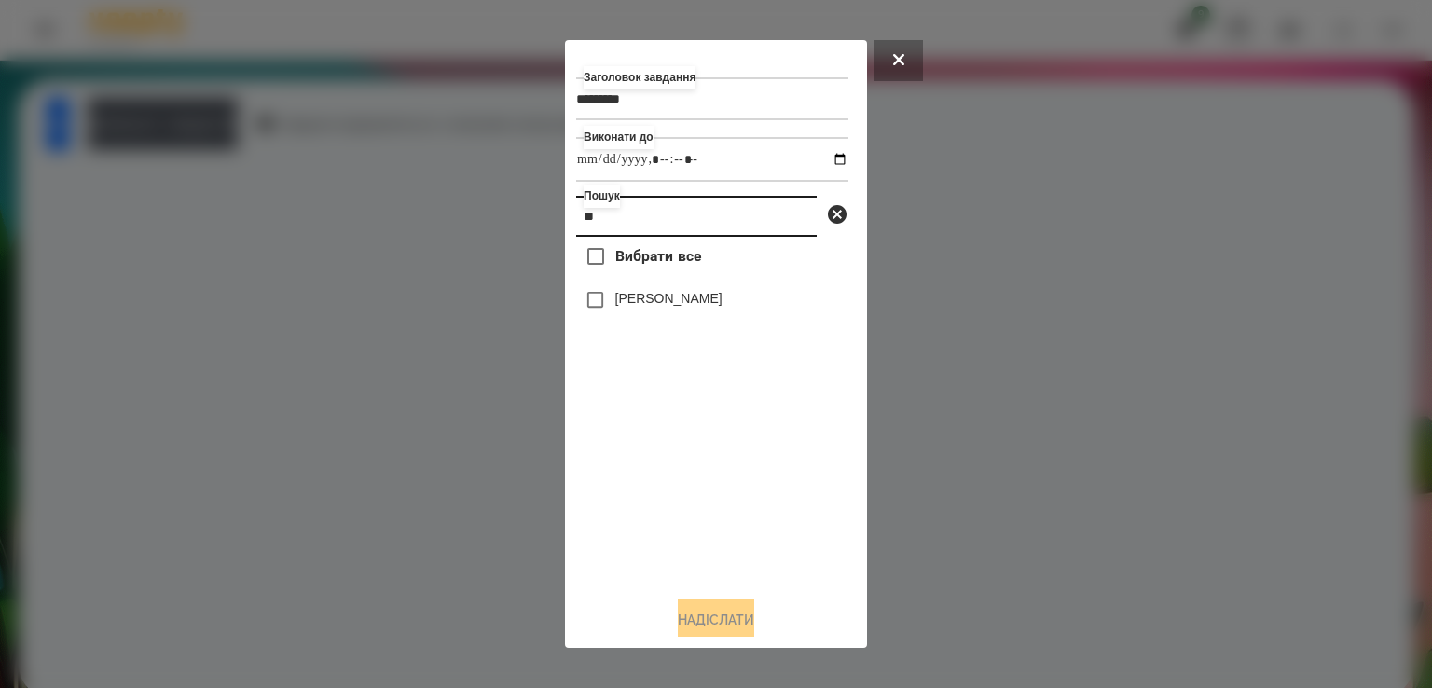
type input "**"
click at [698, 315] on div "[PERSON_NAME]" at bounding box center [712, 300] width 272 height 39
click at [686, 297] on label "[PERSON_NAME]" at bounding box center [668, 298] width 107 height 19
click at [711, 632] on div "Заголовок завдання ********* Виконати до Пошук ** Вибрати все Зміївський Миросл…" at bounding box center [716, 343] width 302 height 607
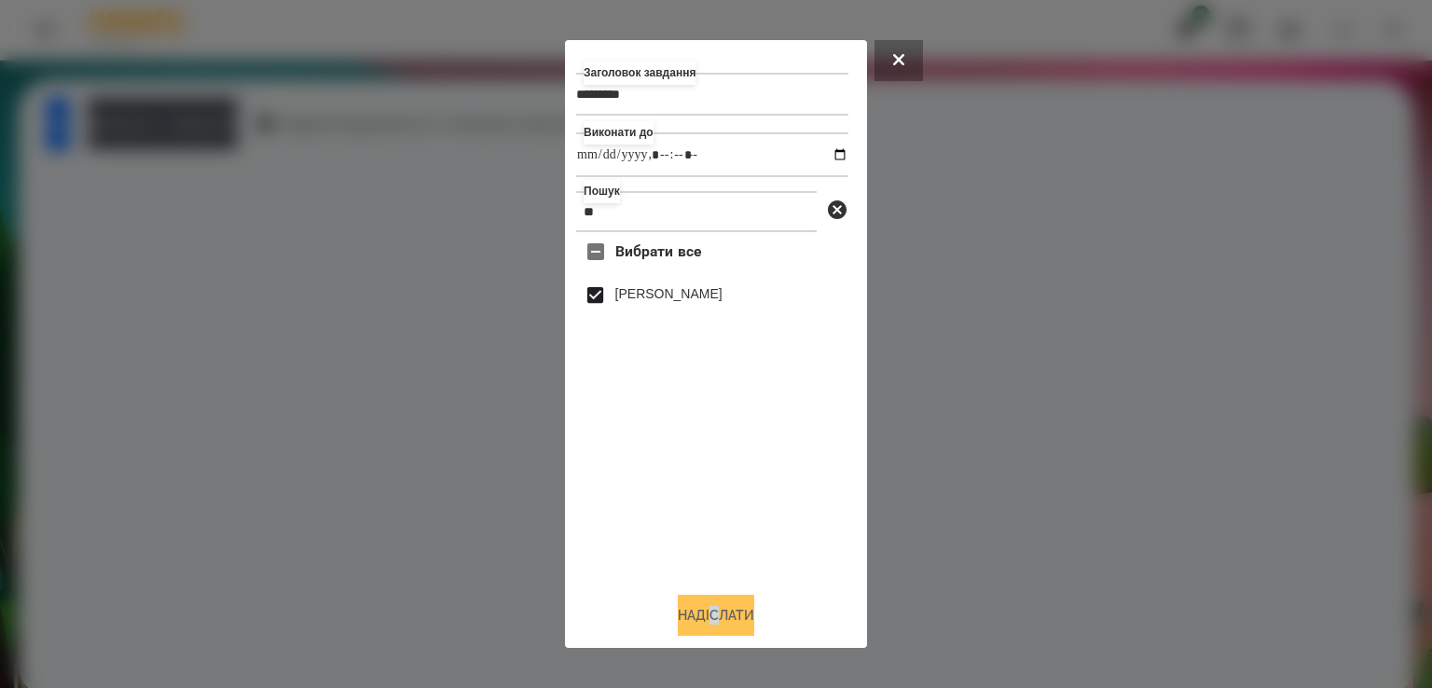
click at [711, 632] on button "Надіслати" at bounding box center [716, 615] width 76 height 41
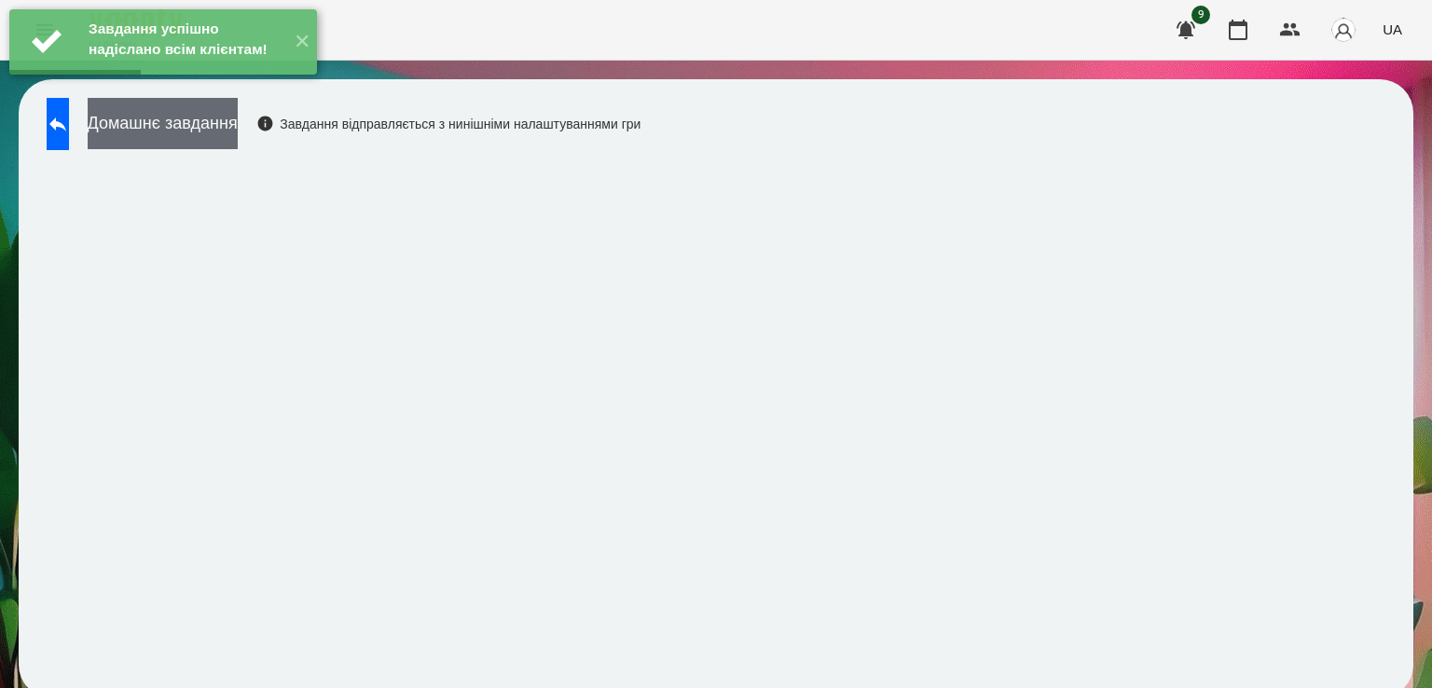
click at [206, 121] on button "Домашнє завдання" at bounding box center [163, 123] width 150 height 51
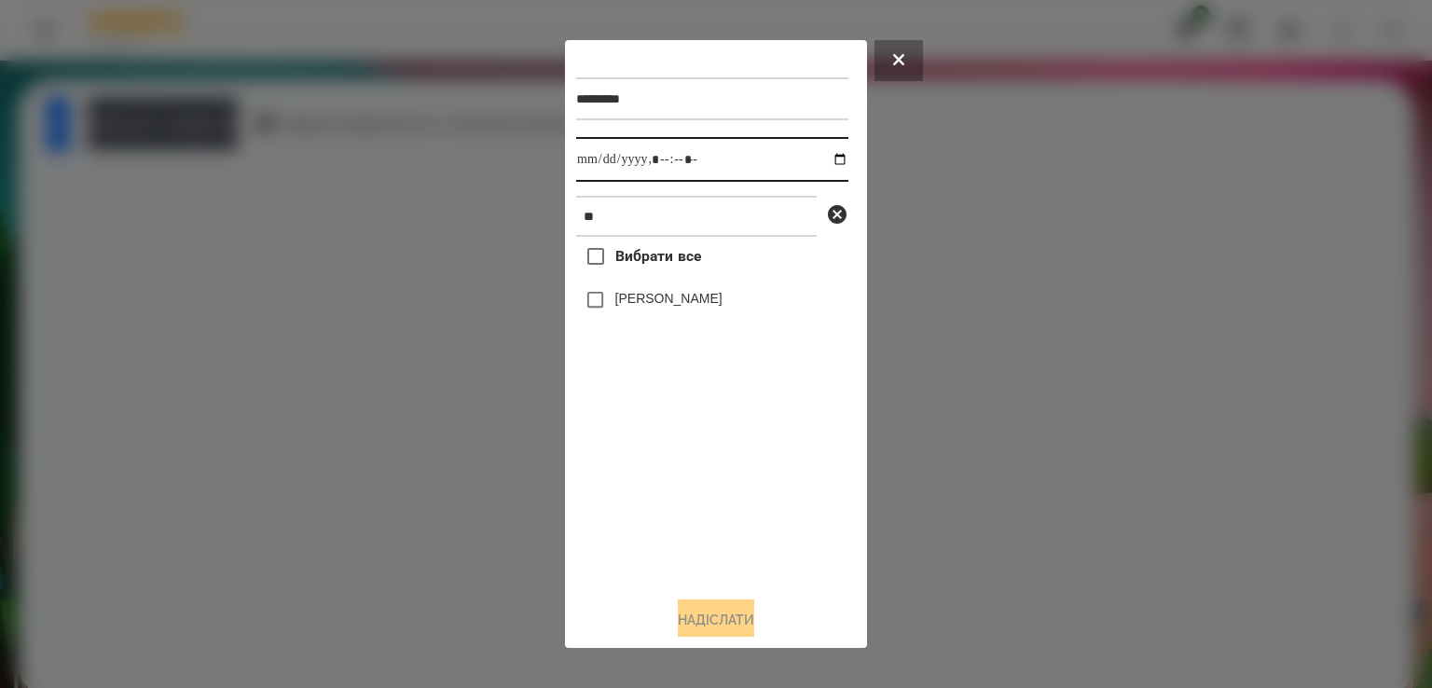
click at [601, 165] on input "datetime-local" at bounding box center [712, 159] width 272 height 45
type input "**********"
click at [745, 635] on button "Надіслати" at bounding box center [716, 620] width 76 height 41
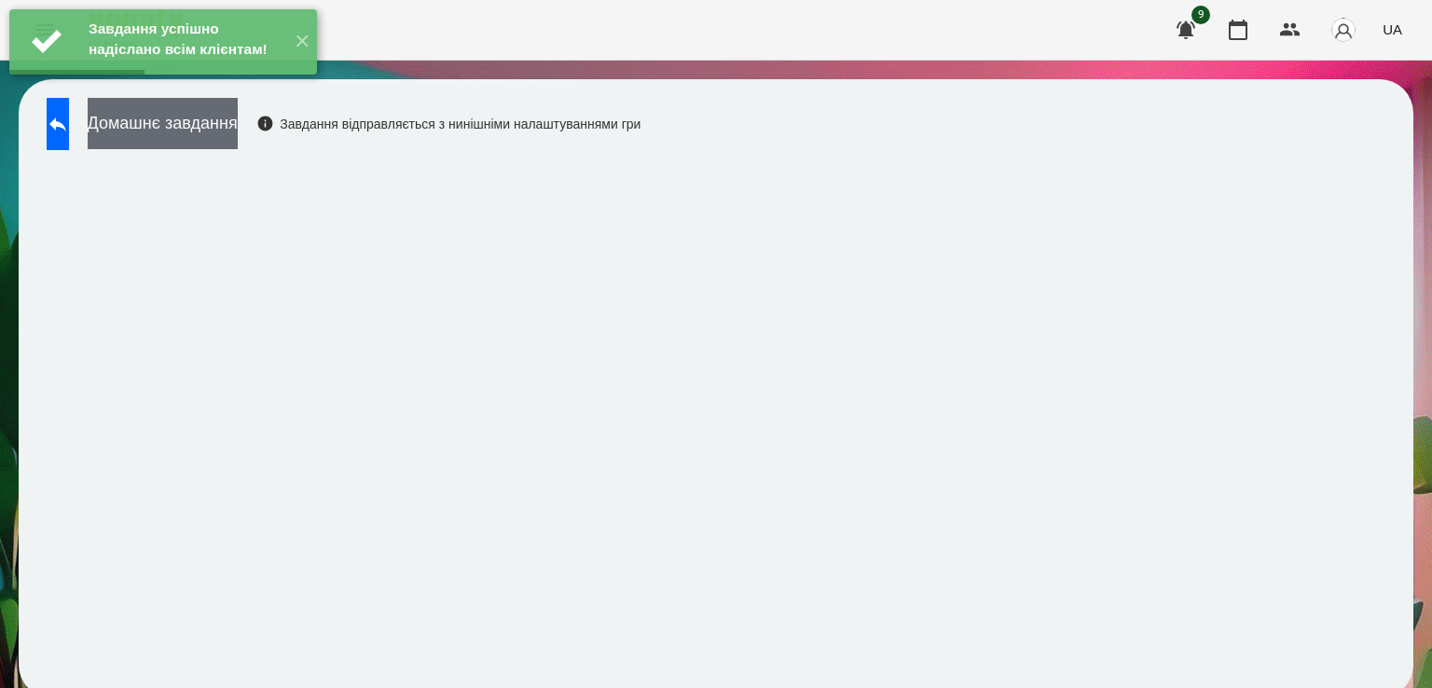
click at [203, 131] on button "Домашнє завдання" at bounding box center [163, 123] width 150 height 51
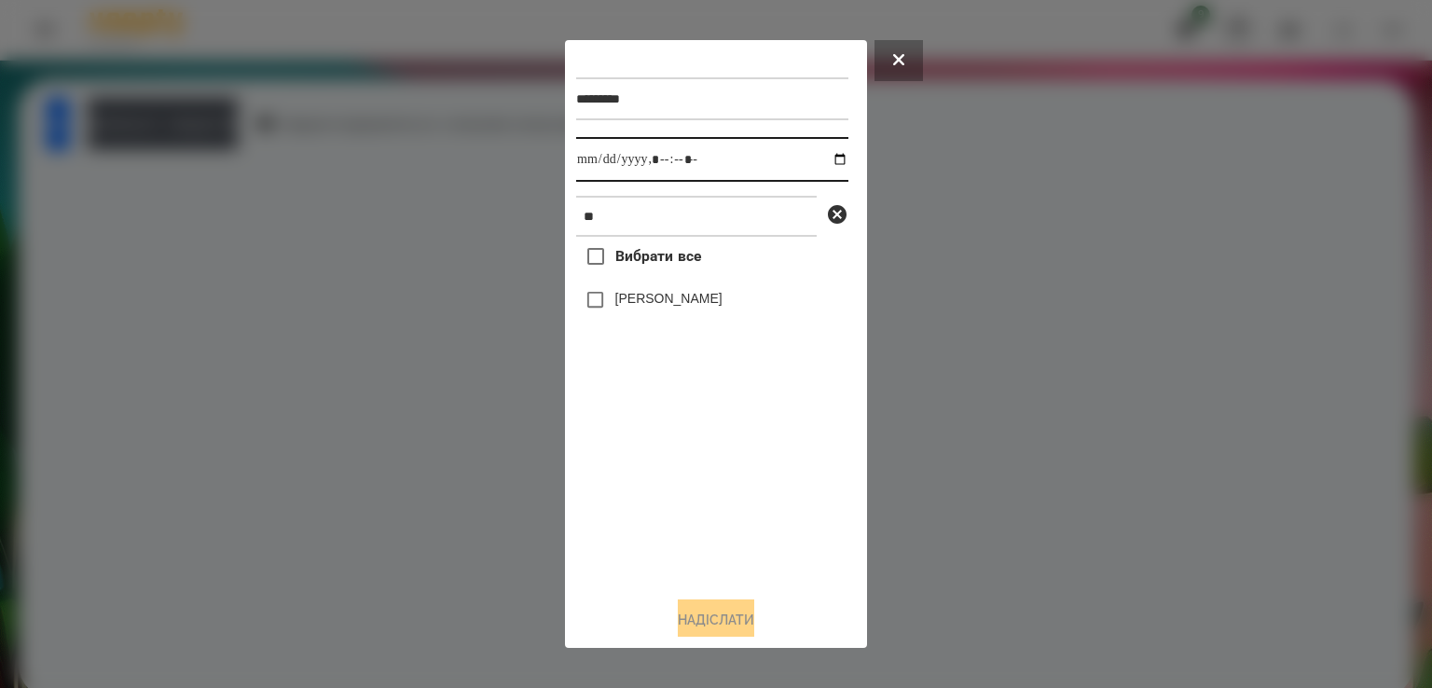
click at [592, 159] on input "datetime-local" at bounding box center [712, 159] width 272 height 45
type input "**********"
click at [711, 626] on button "Надіслати" at bounding box center [716, 620] width 76 height 41
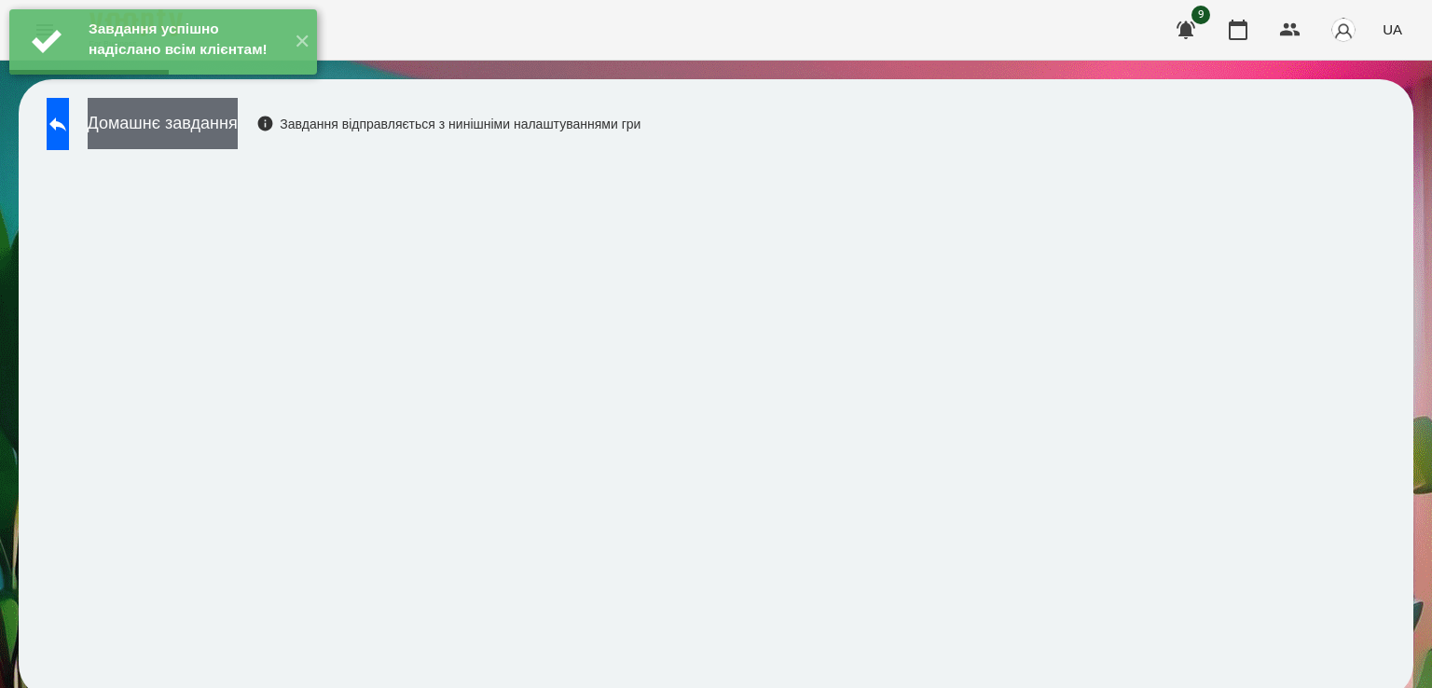
click at [235, 134] on button "Домашнє завдання" at bounding box center [163, 123] width 150 height 51
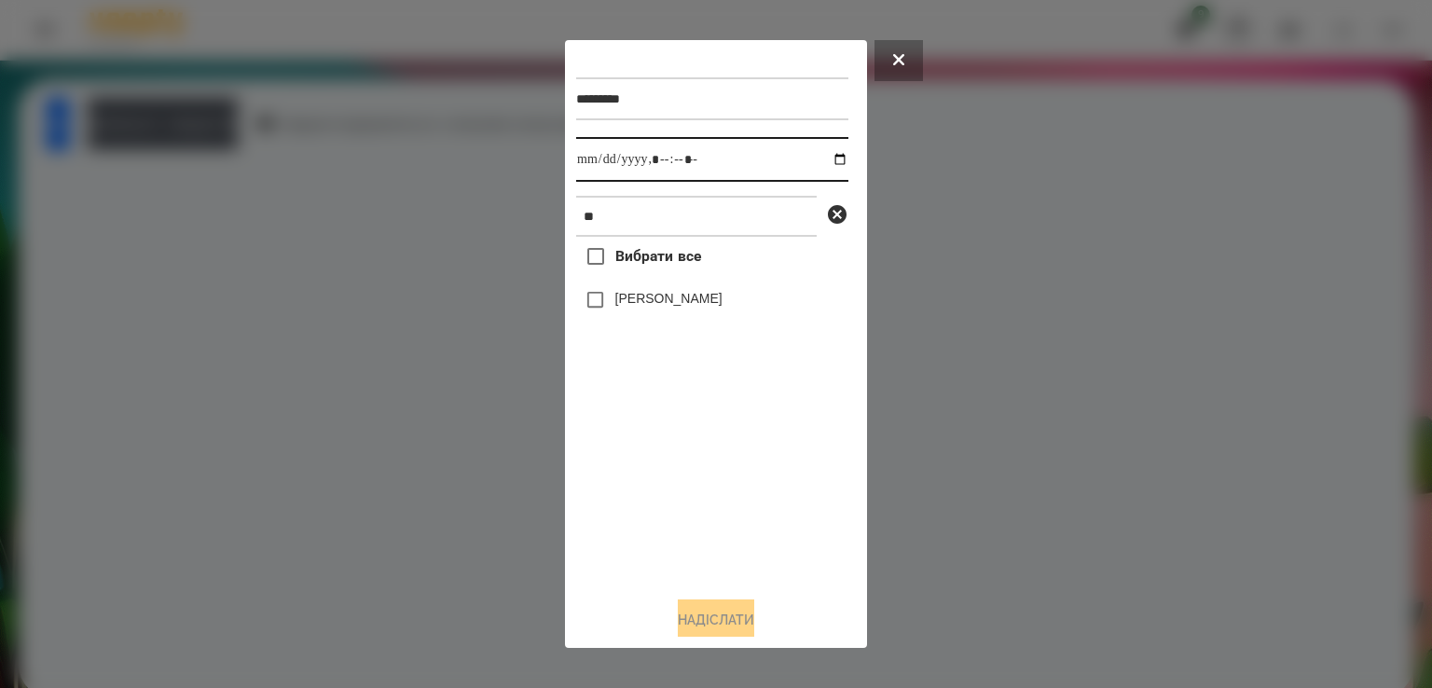
click at [600, 166] on input "datetime-local" at bounding box center [712, 159] width 272 height 45
type input "**********"
click at [689, 608] on button "Надіслати" at bounding box center [716, 620] width 76 height 41
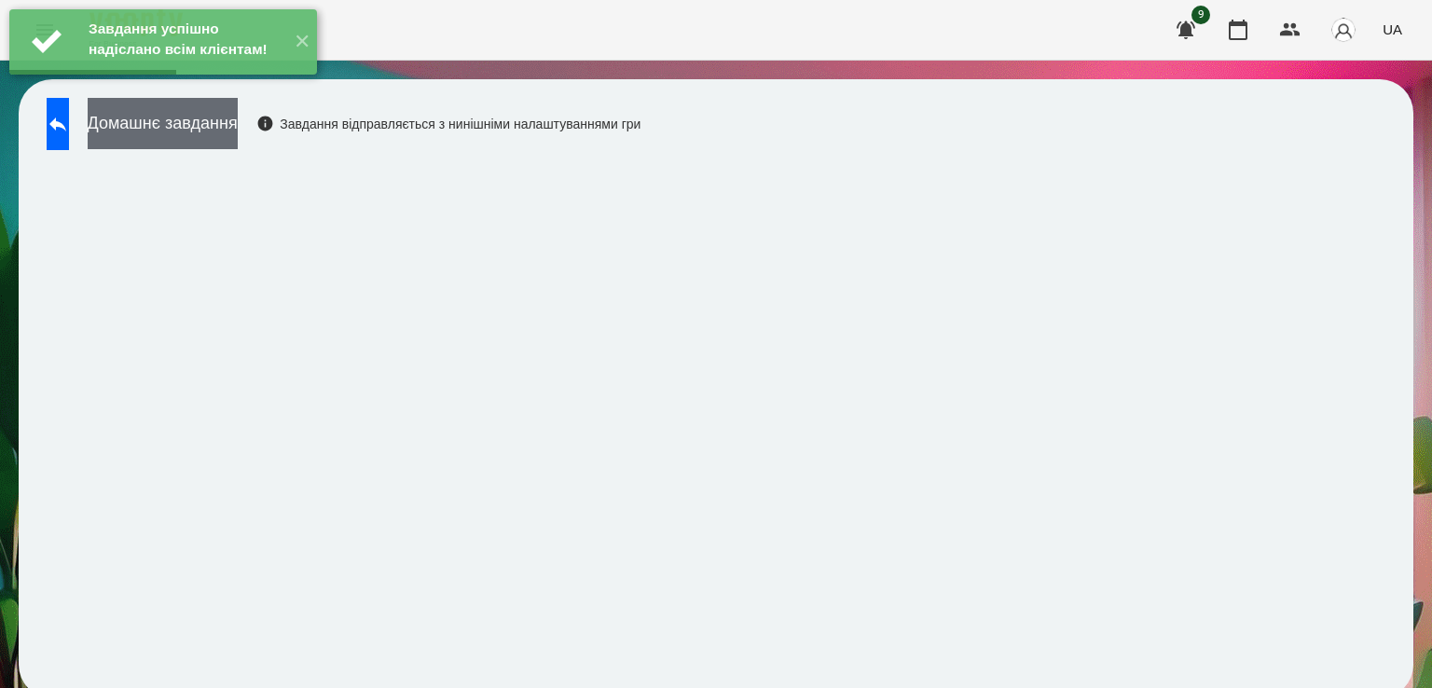
click at [177, 124] on button "Домашнє завдання" at bounding box center [163, 123] width 150 height 51
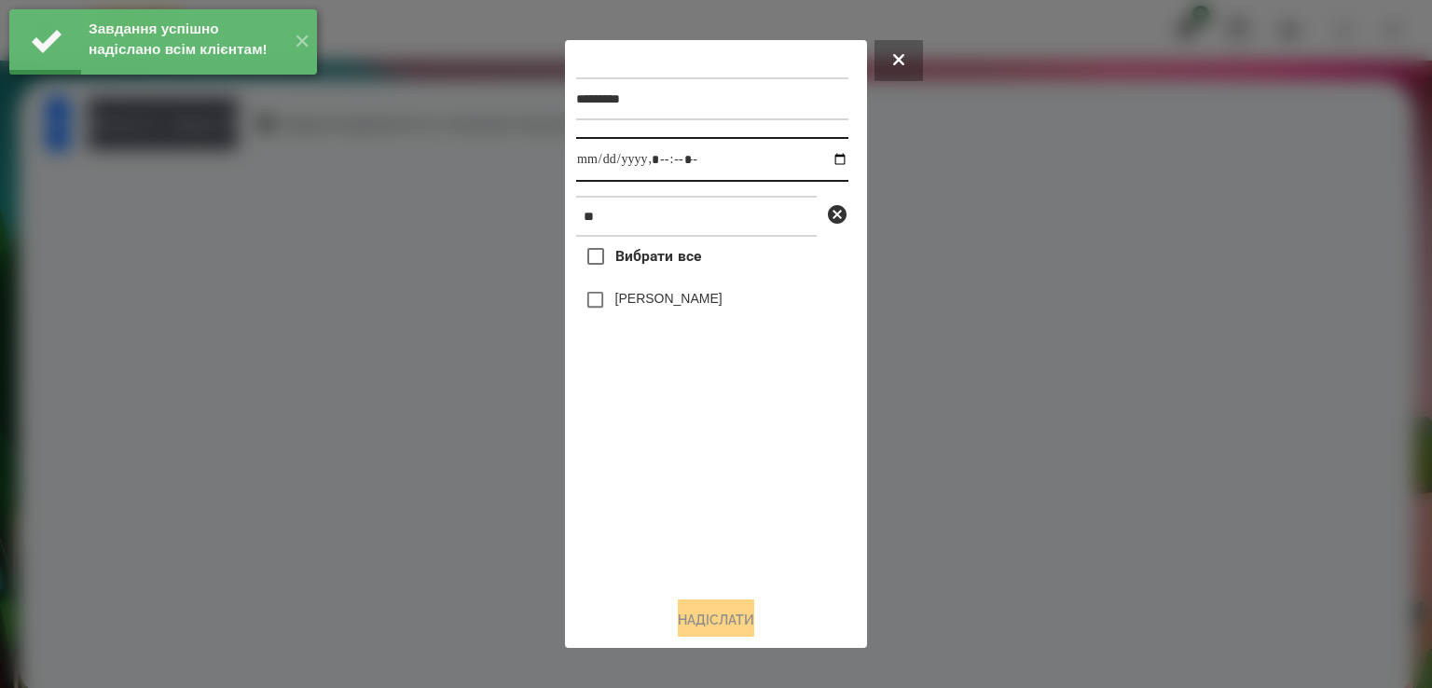
click at [593, 159] on input "datetime-local" at bounding box center [712, 159] width 272 height 45
type input "**********"
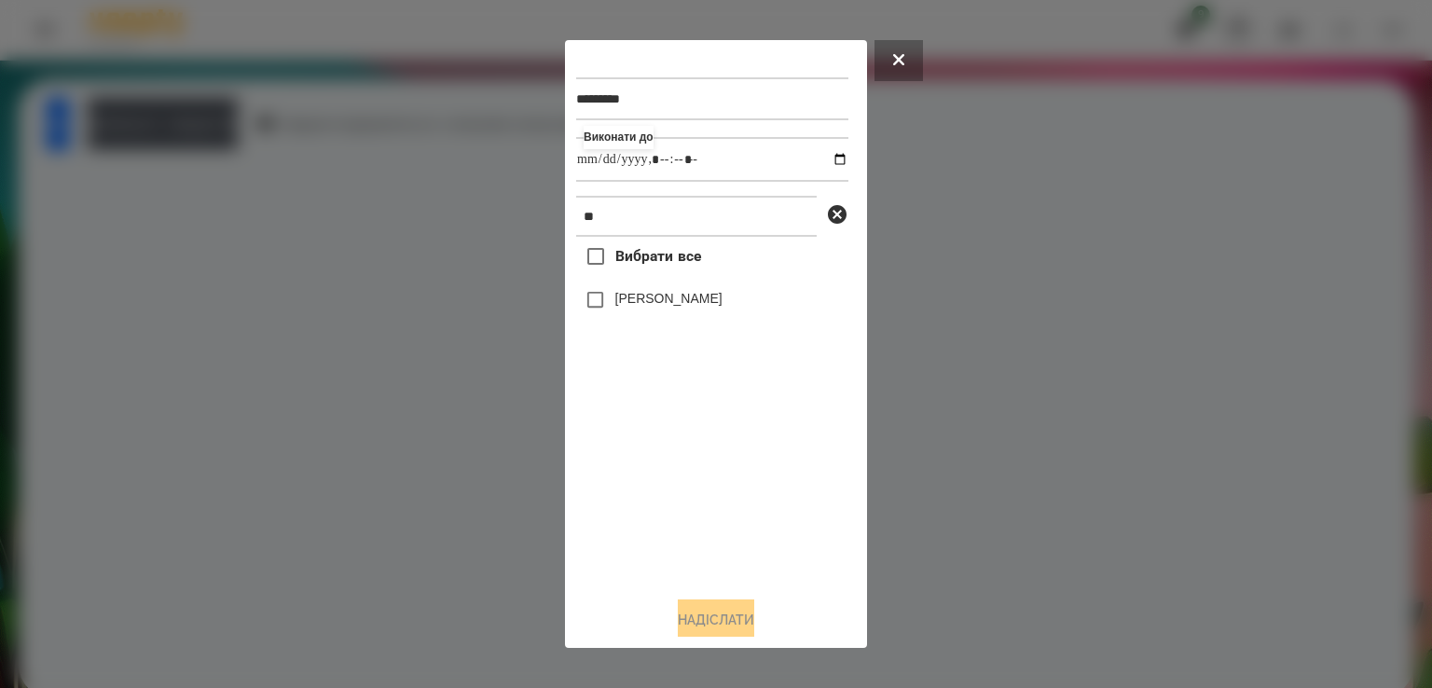
click at [640, 308] on label "[PERSON_NAME]" at bounding box center [668, 298] width 107 height 19
click at [703, 620] on button "Надіслати" at bounding box center [716, 620] width 76 height 41
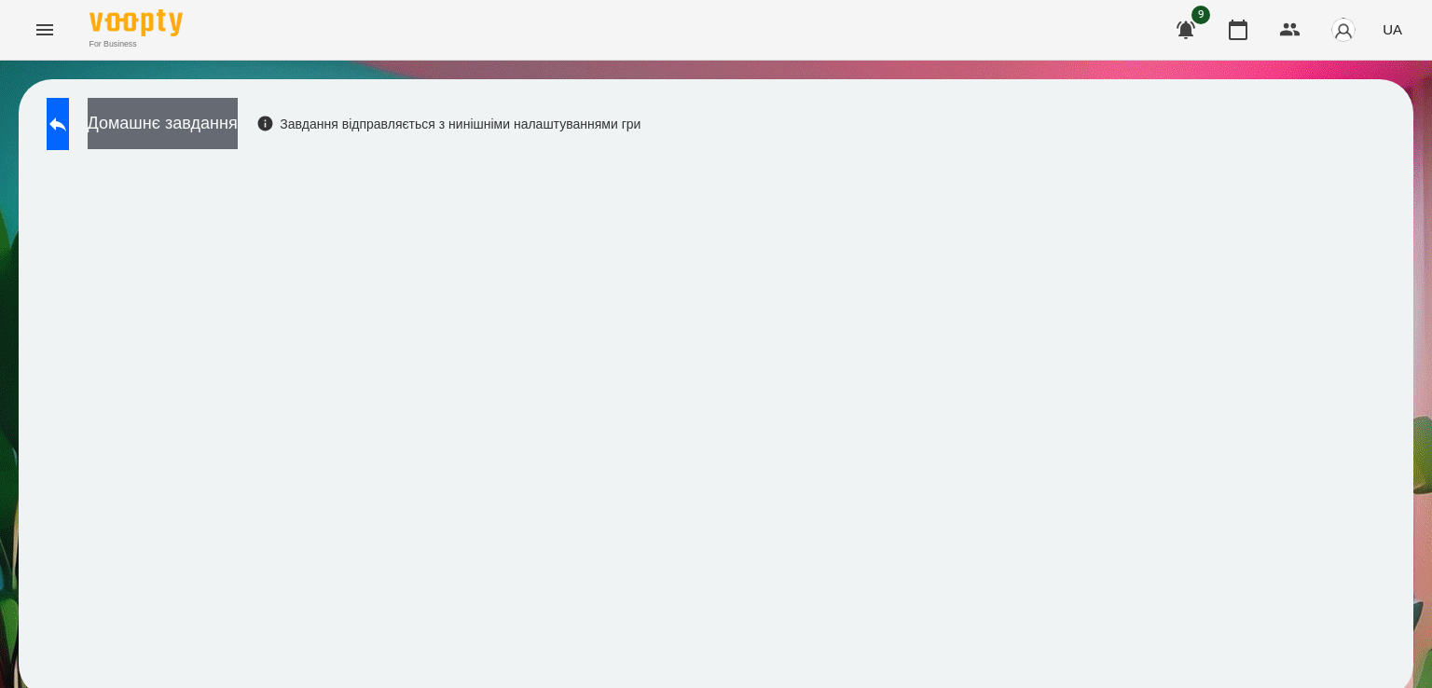
click at [217, 131] on button "Домашнє завдання" at bounding box center [163, 123] width 150 height 51
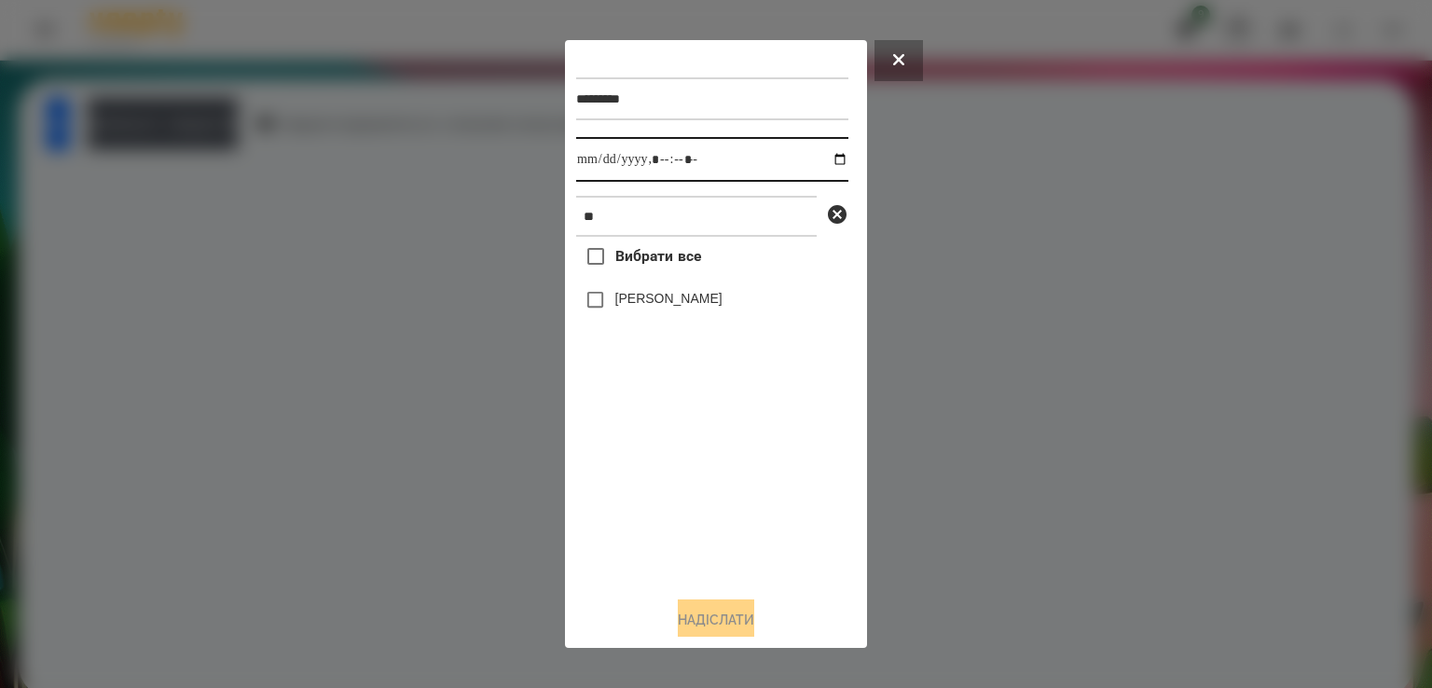
click at [599, 155] on input "datetime-local" at bounding box center [712, 159] width 272 height 45
type input "**********"
click at [615, 297] on label "[PERSON_NAME]" at bounding box center [668, 298] width 107 height 19
click at [740, 631] on button "Надіслати" at bounding box center [716, 620] width 76 height 41
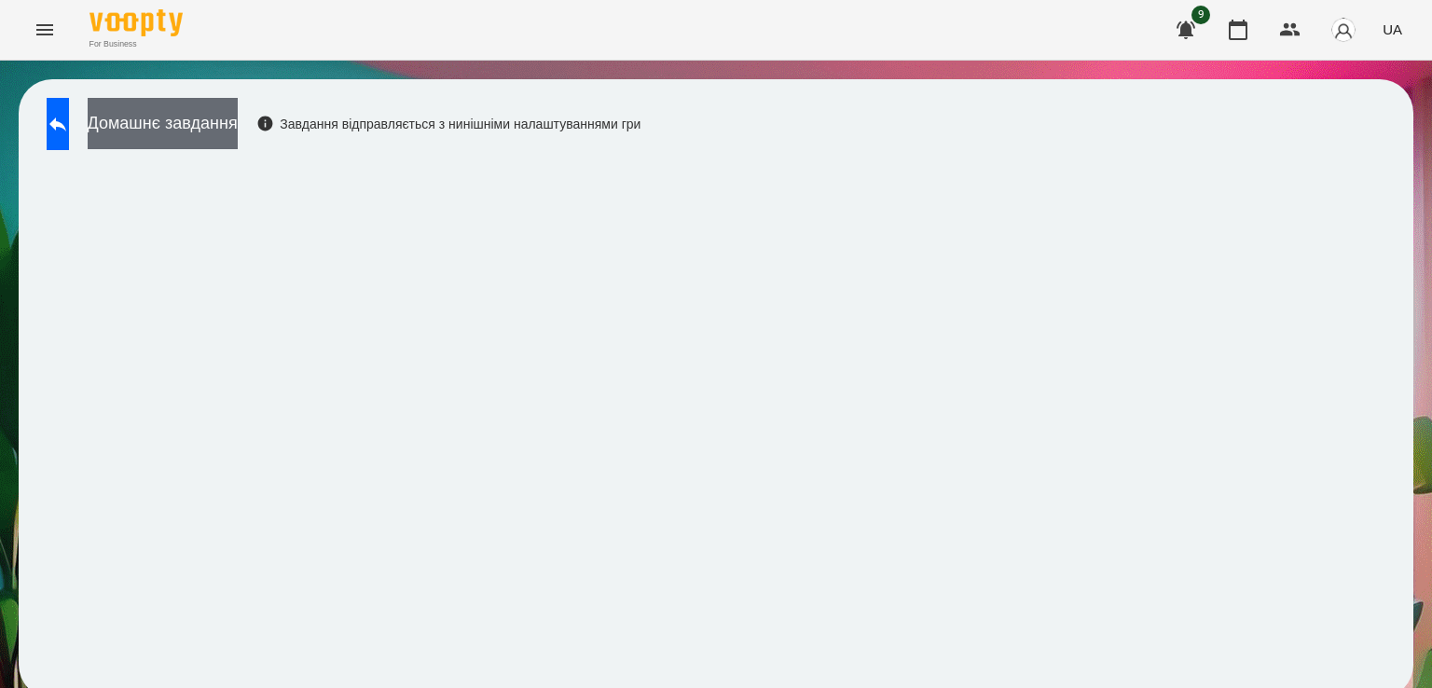
click at [178, 144] on button "Домашнє завдання" at bounding box center [163, 123] width 150 height 51
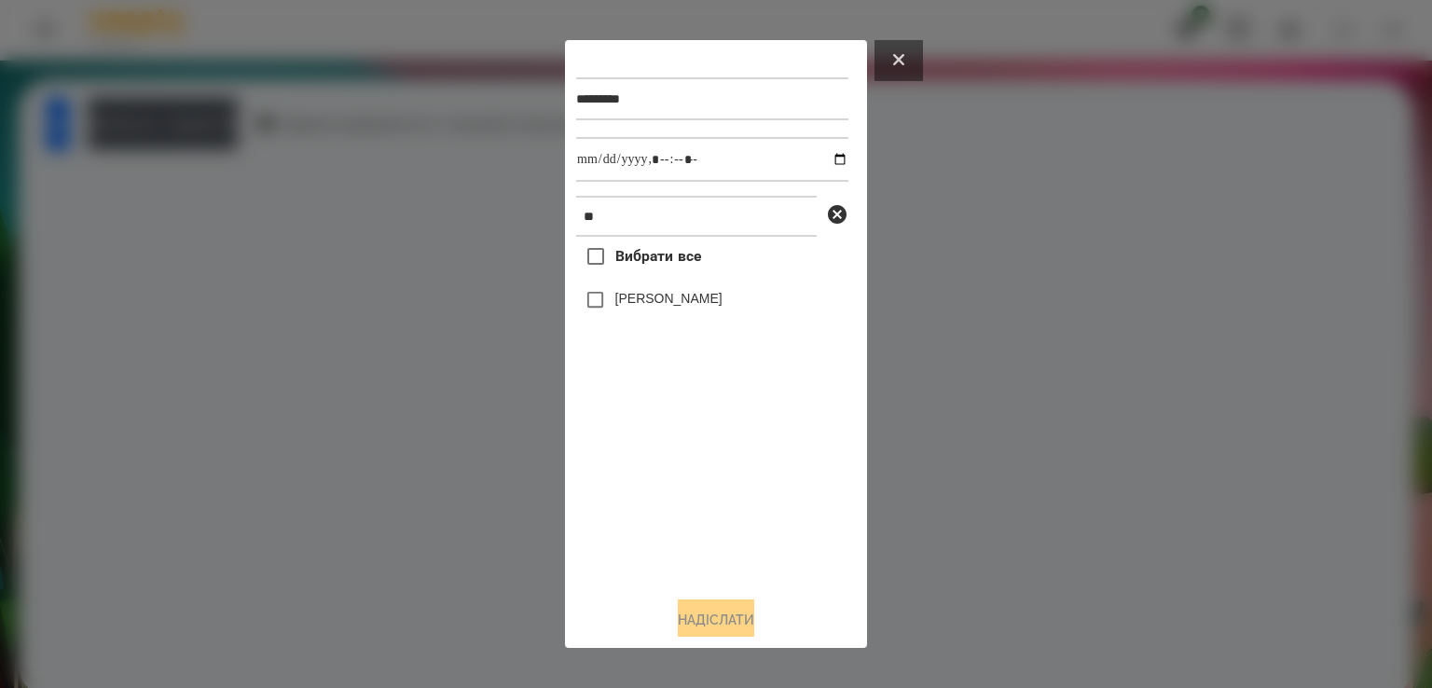
click at [912, 68] on button at bounding box center [899, 60] width 48 height 41
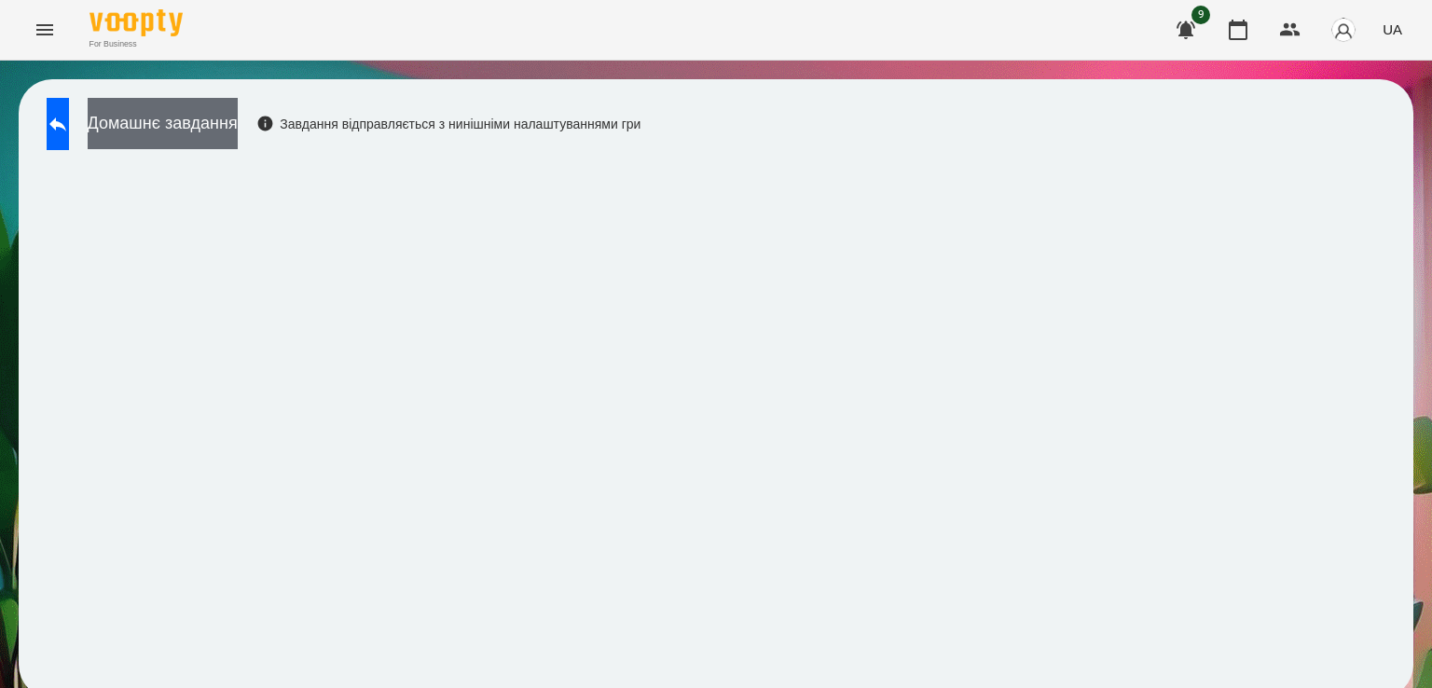
click at [221, 145] on button "Домашнє завдання" at bounding box center [163, 123] width 150 height 51
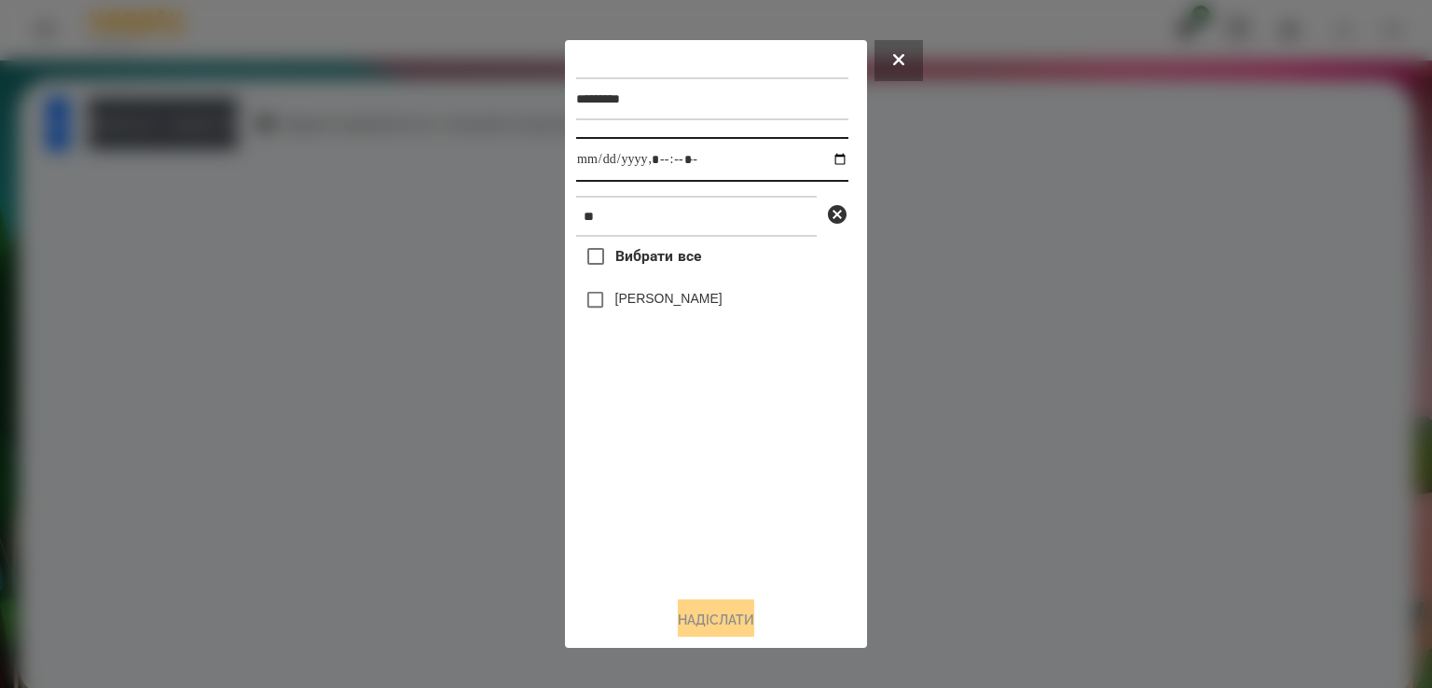
click at [588, 159] on input "datetime-local" at bounding box center [712, 159] width 272 height 45
type input "**********"
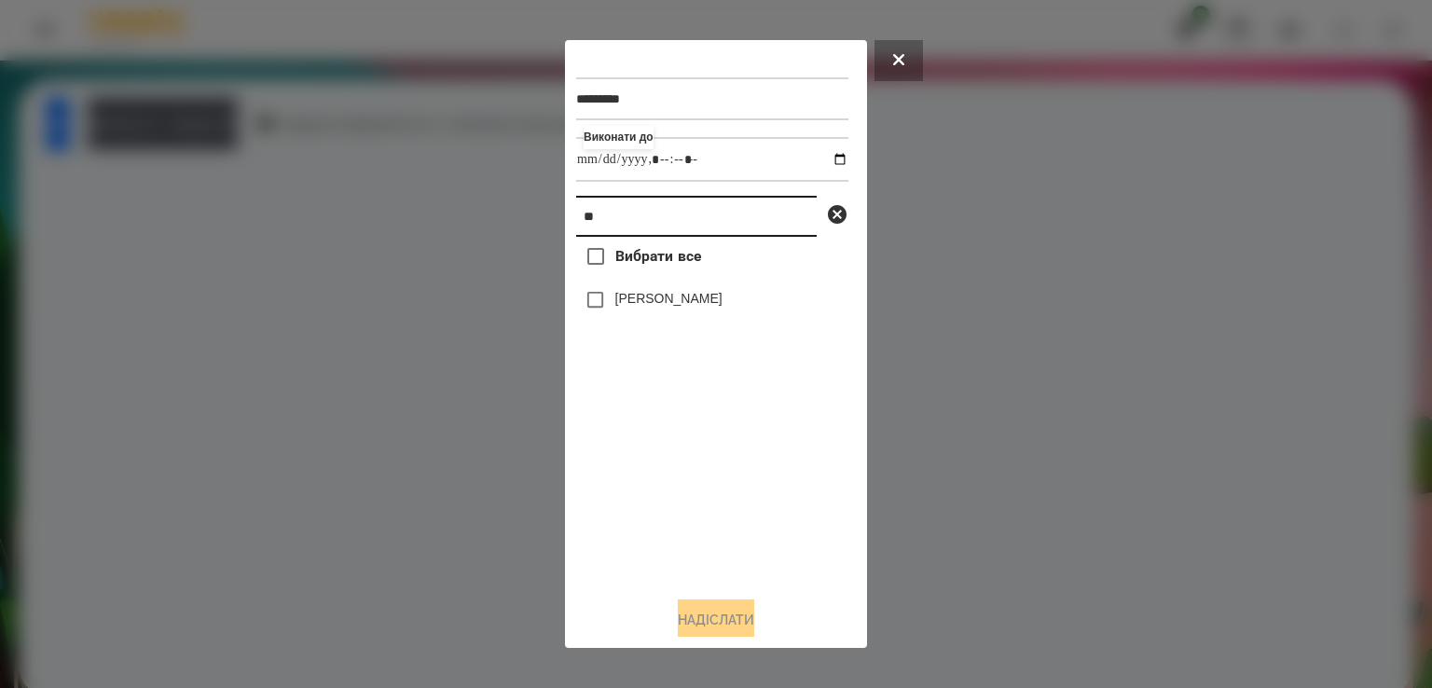
click at [616, 225] on input "**" at bounding box center [696, 216] width 241 height 41
type input "*"
type input "****"
click at [617, 308] on label "[PERSON_NAME]" at bounding box center [668, 298] width 107 height 19
click at [692, 615] on button "Надіслати" at bounding box center [716, 620] width 76 height 41
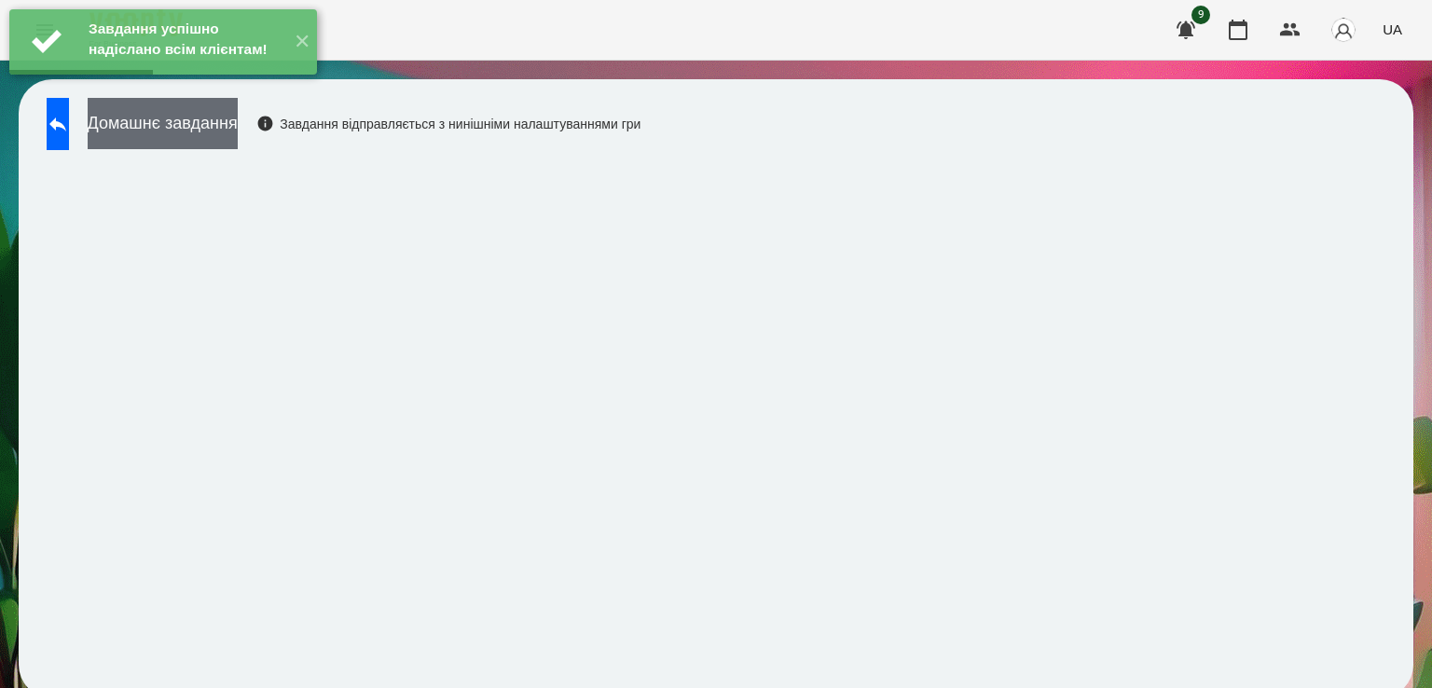
click at [220, 120] on button "Домашнє завдання" at bounding box center [163, 123] width 150 height 51
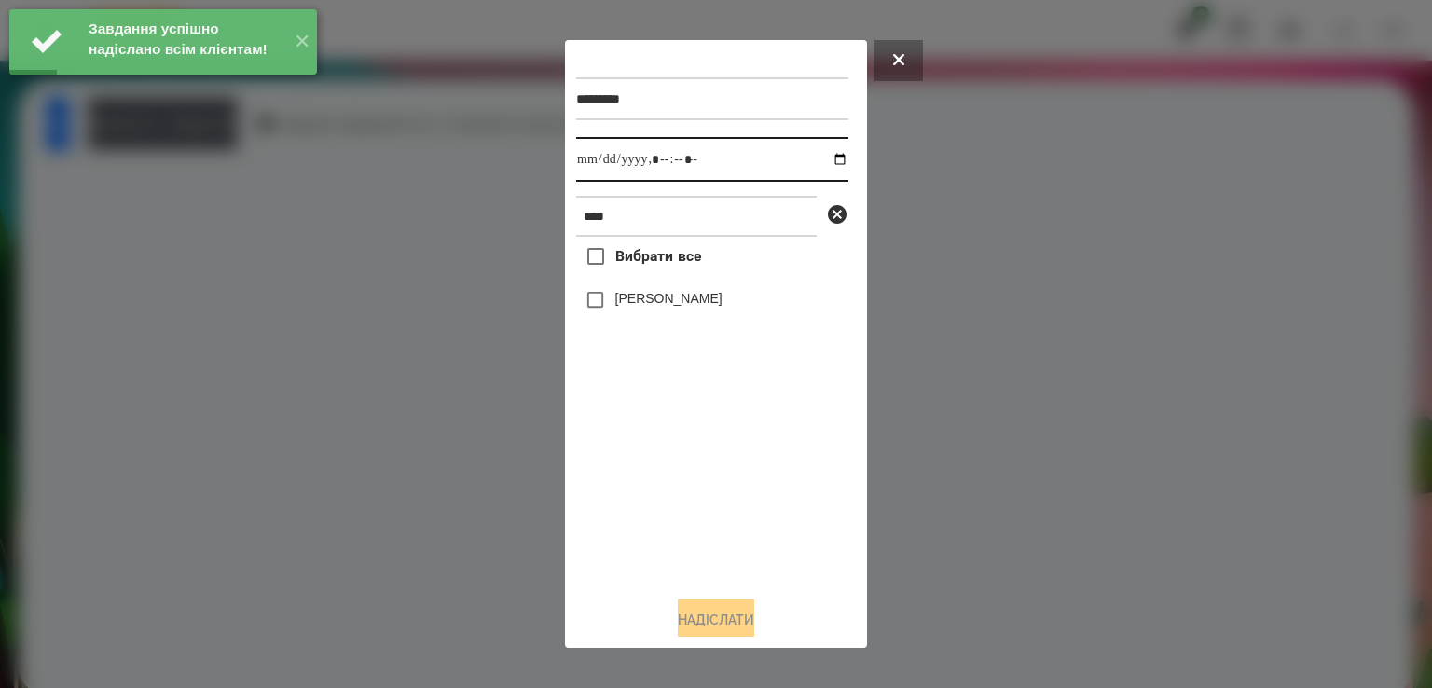
click at [595, 171] on input "datetime-local" at bounding box center [712, 159] width 272 height 45
type input "**********"
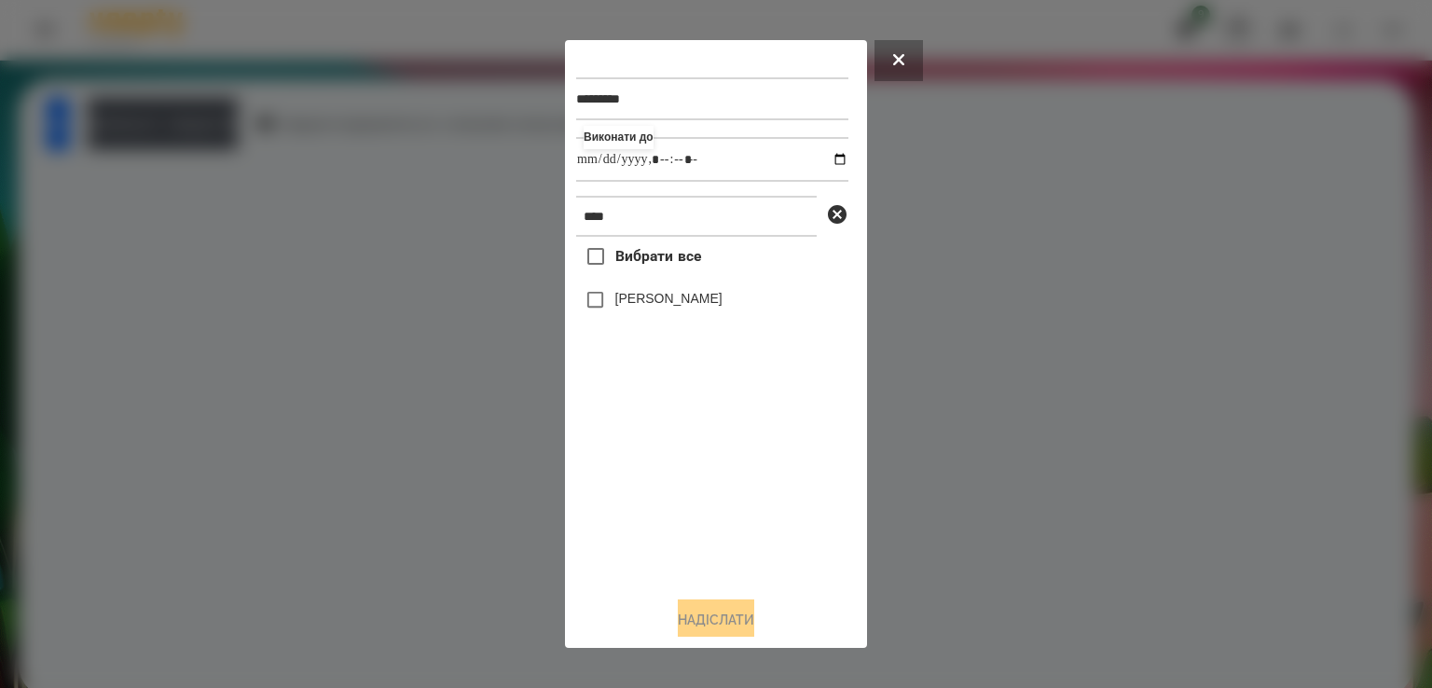
click at [636, 308] on label "[PERSON_NAME]" at bounding box center [668, 298] width 107 height 19
click at [694, 616] on button "Надіслати" at bounding box center [716, 620] width 76 height 41
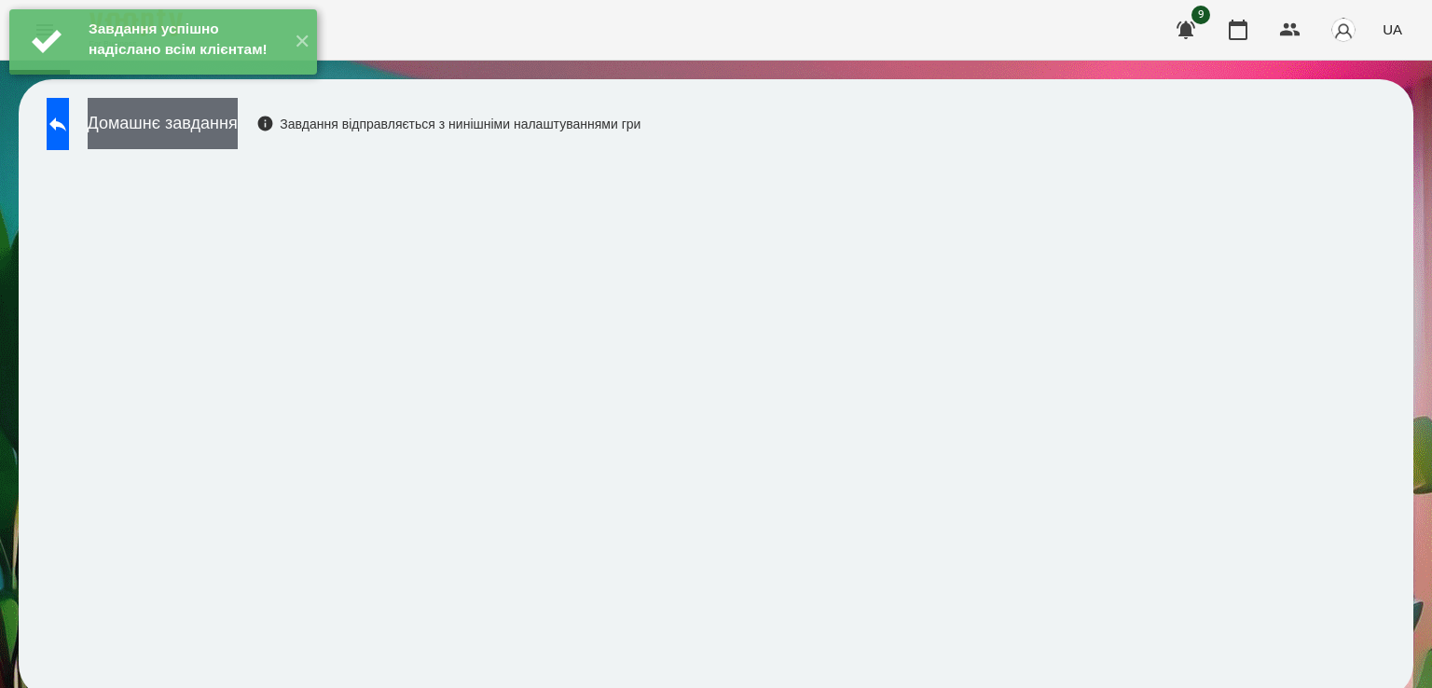
click at [175, 131] on button "Домашнє завдання" at bounding box center [163, 123] width 150 height 51
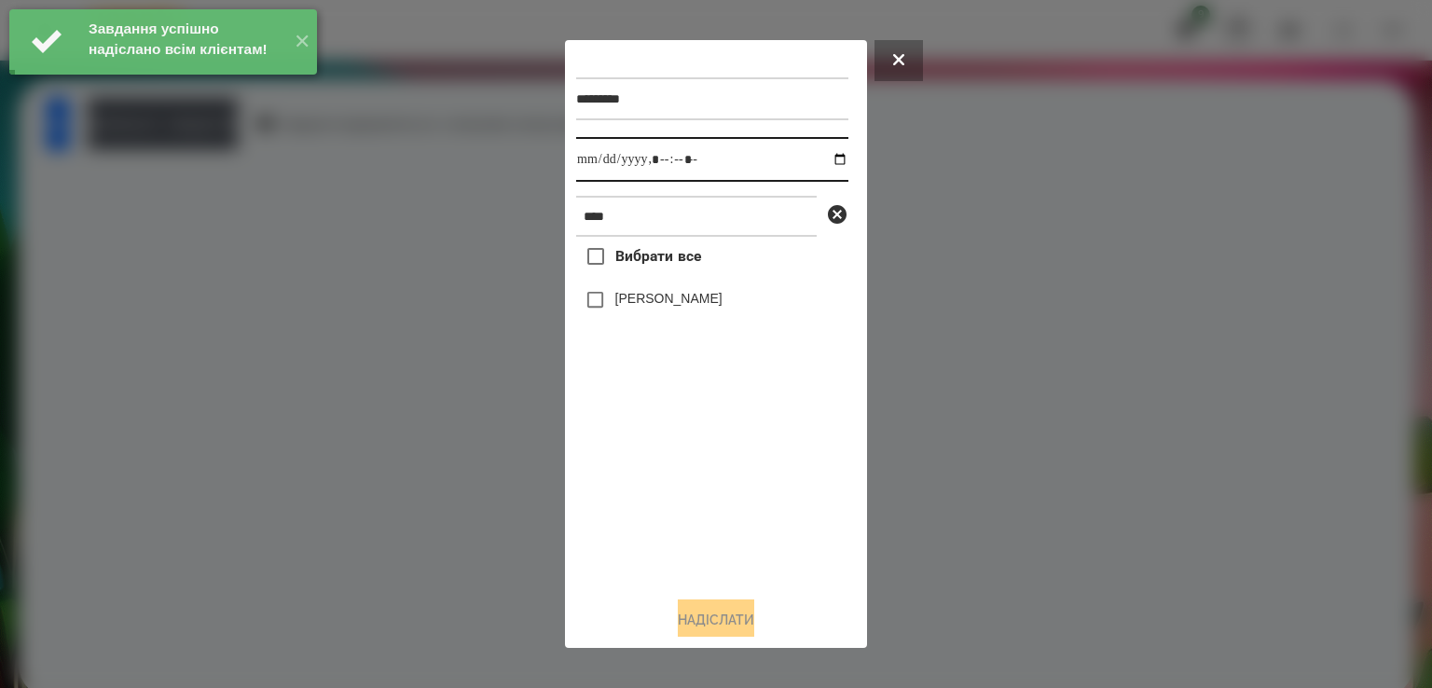
click at [603, 165] on input "datetime-local" at bounding box center [712, 159] width 272 height 45
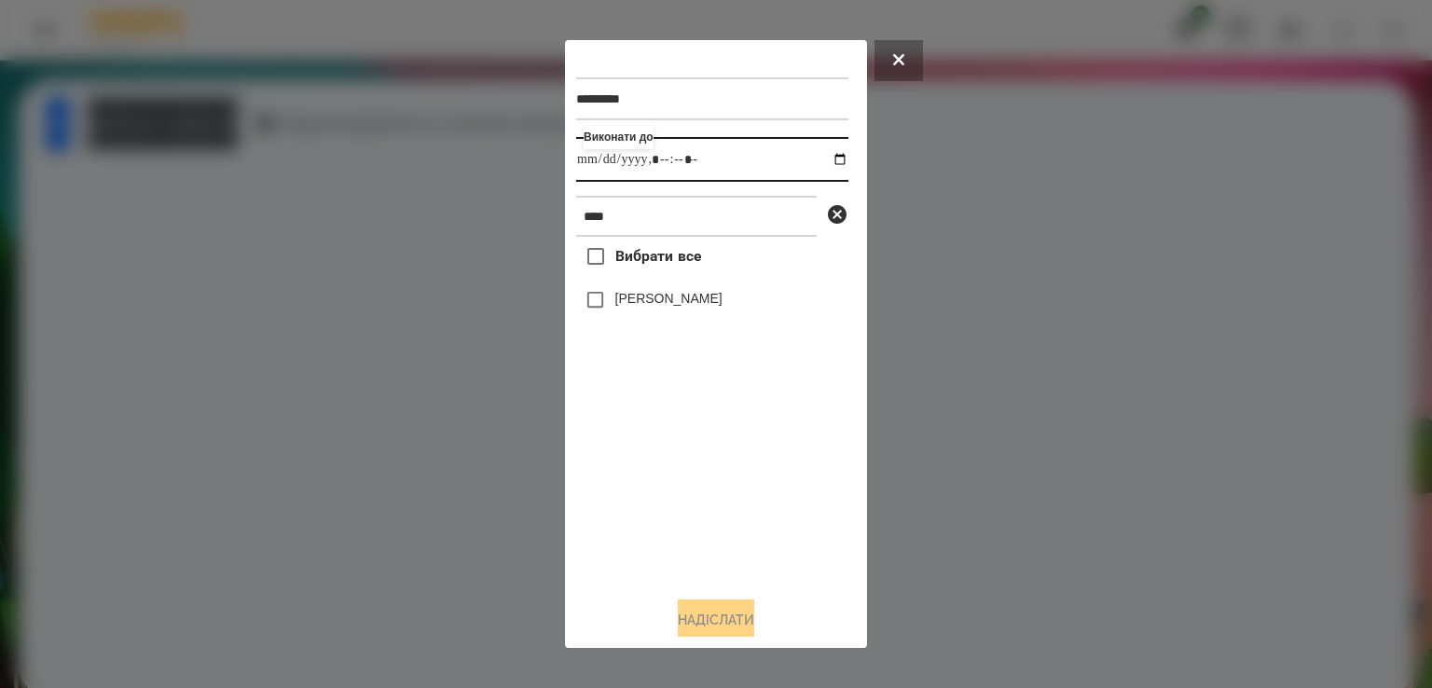
type input "**********"
click at [645, 307] on label "[PERSON_NAME]" at bounding box center [668, 298] width 107 height 19
click at [705, 611] on button "Надіслати" at bounding box center [716, 620] width 76 height 41
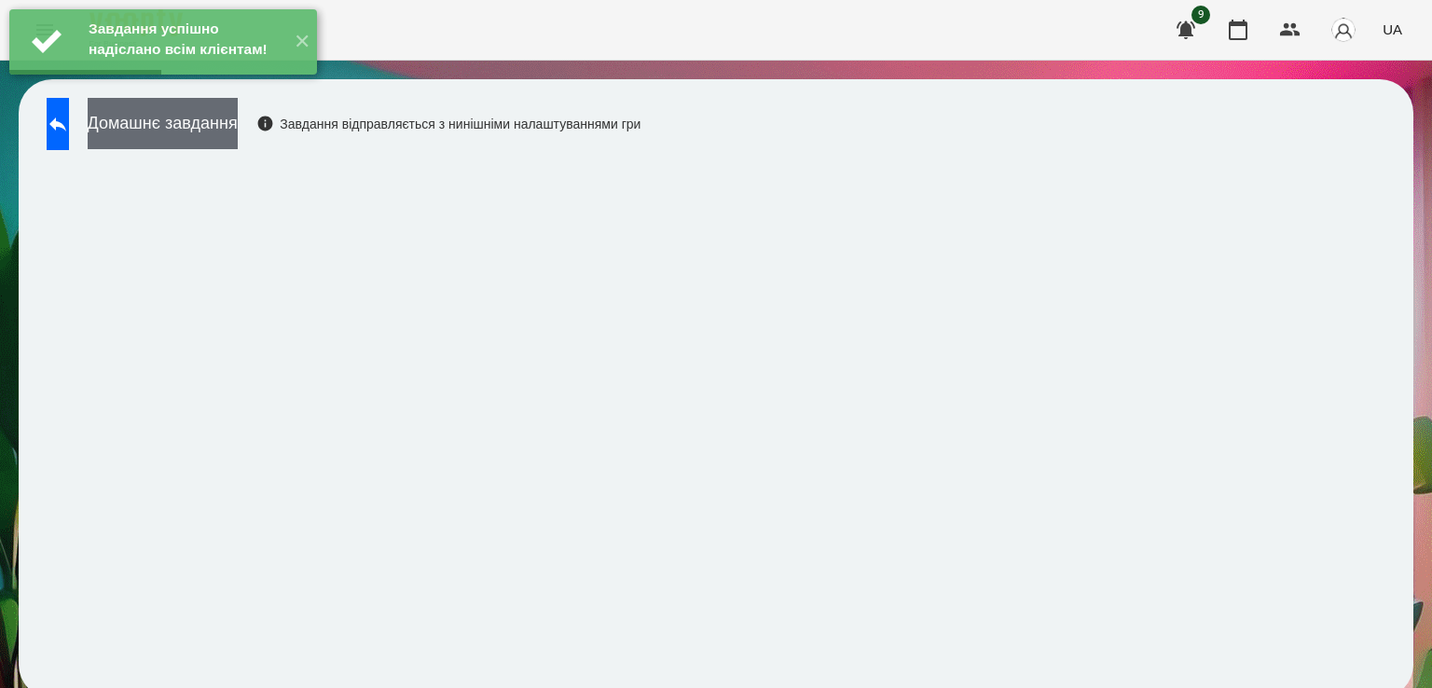
click at [238, 143] on button "Домашнє завдання" at bounding box center [163, 123] width 150 height 51
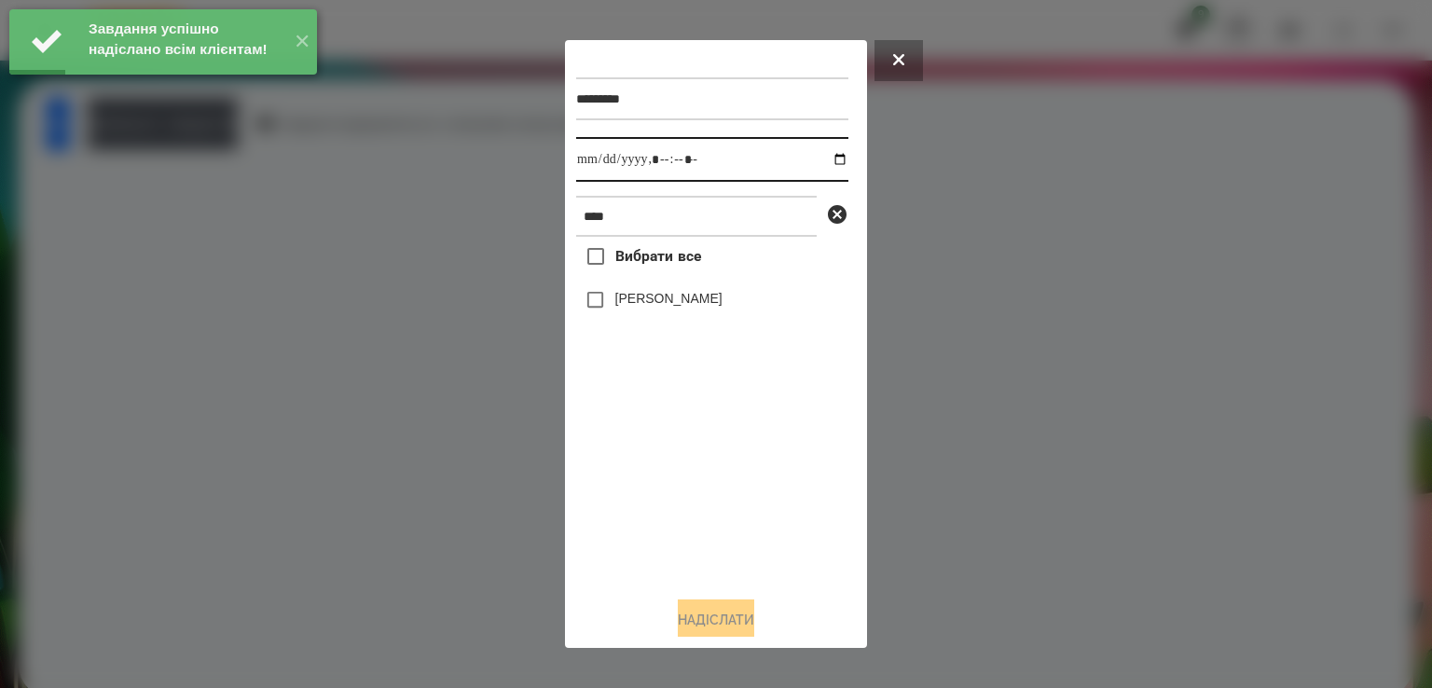
click at [603, 165] on input "datetime-local" at bounding box center [712, 159] width 272 height 45
type input "**********"
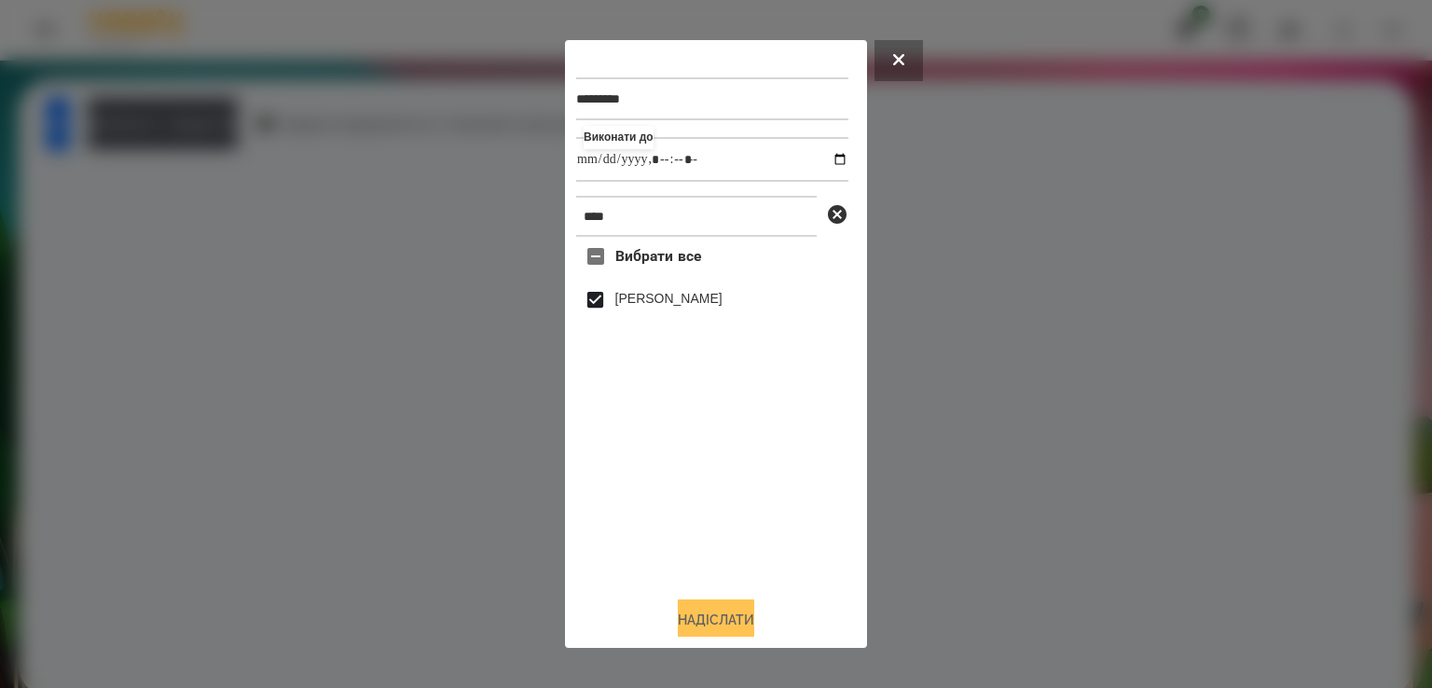
click at [698, 611] on button "Надіслати" at bounding box center [716, 620] width 76 height 41
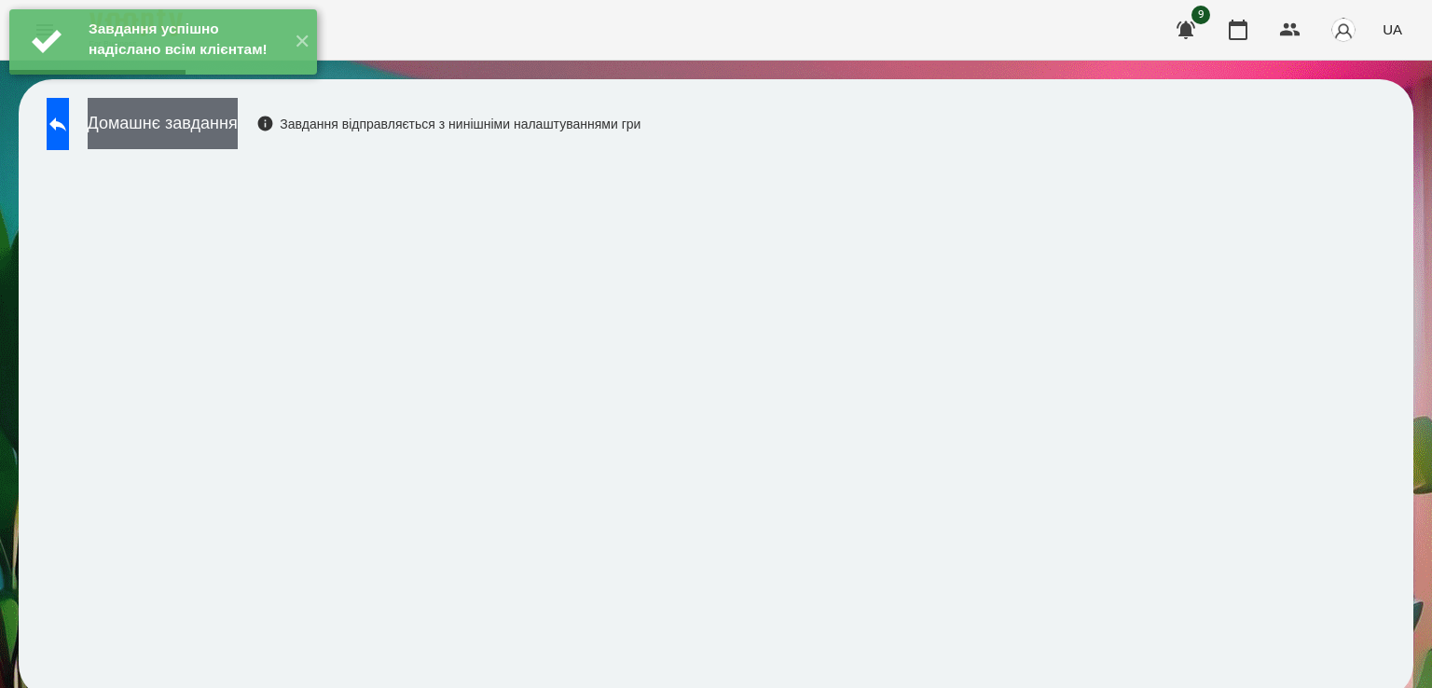
click at [238, 135] on button "Домашнє завдання" at bounding box center [163, 123] width 150 height 51
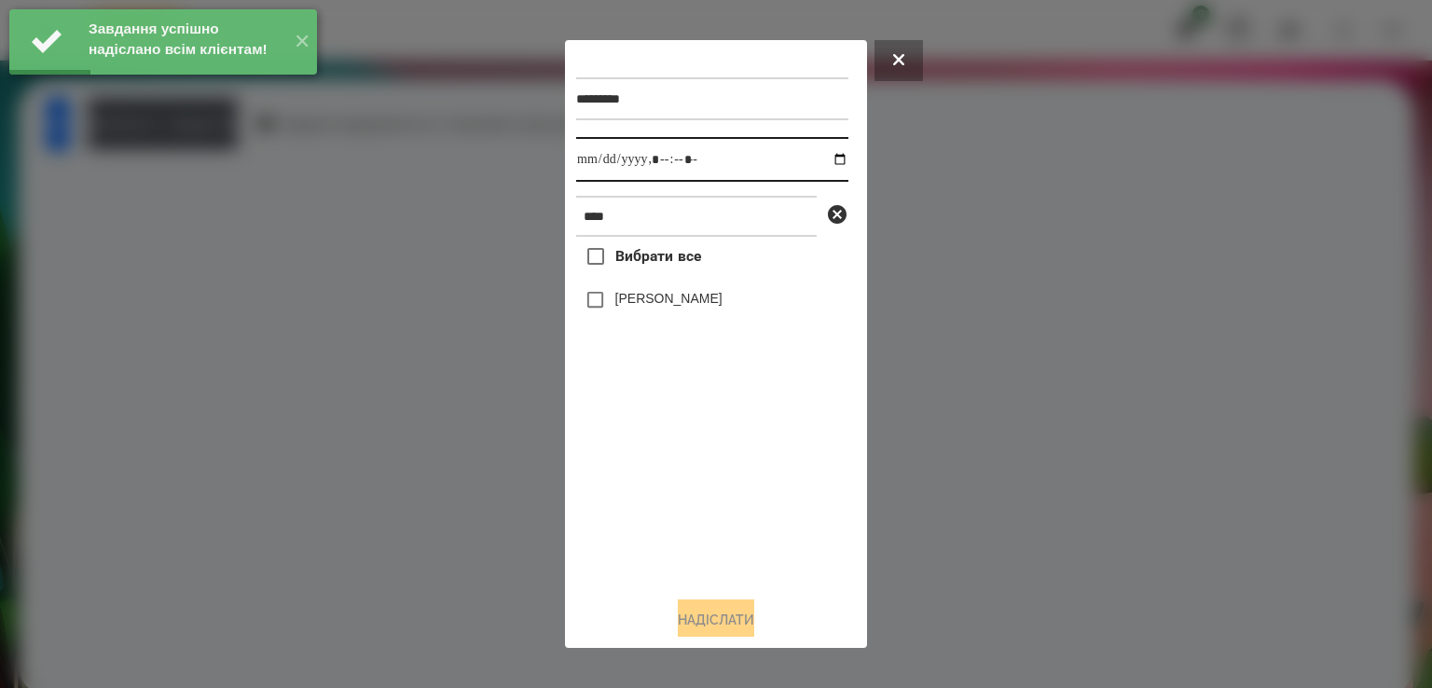
click at [593, 171] on input "datetime-local" at bounding box center [712, 159] width 272 height 45
type input "**********"
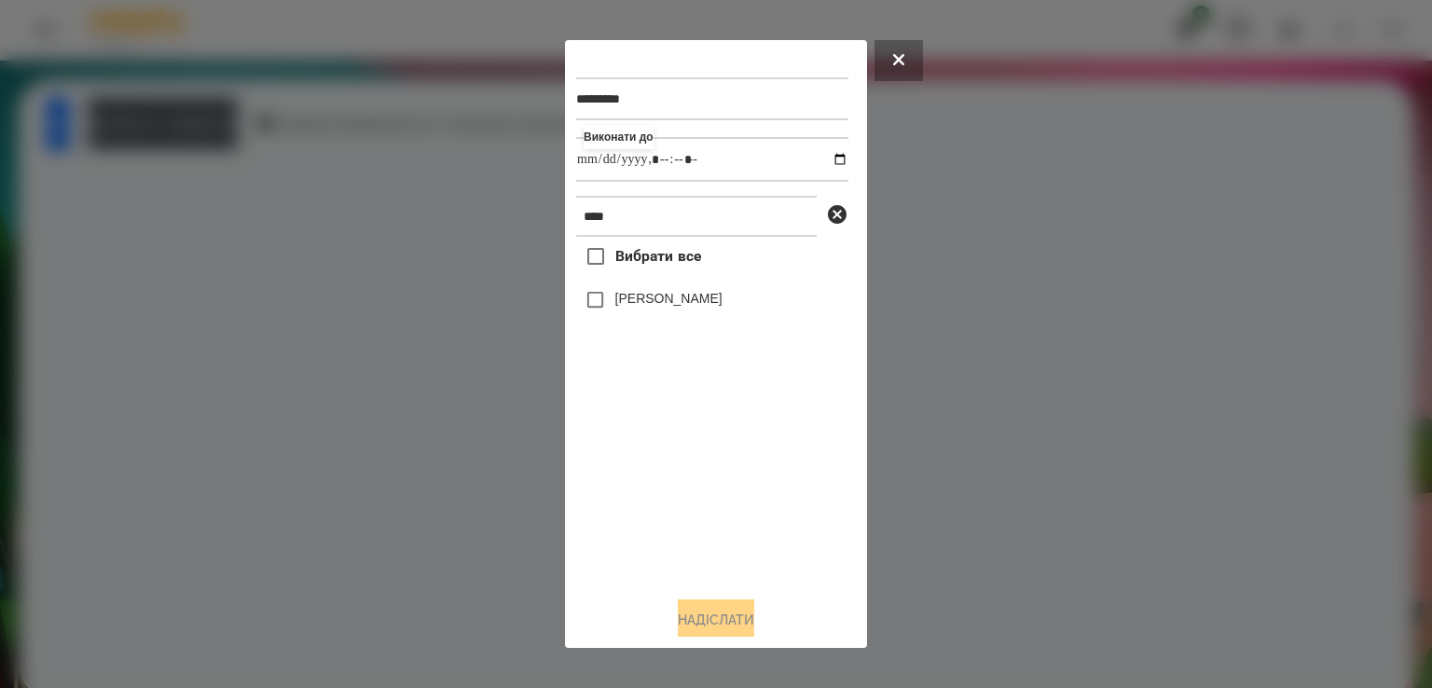
drag, startPoint x: 616, startPoint y: 292, endPoint x: 616, endPoint y: 304, distance: 12.1
click at [616, 304] on div "[PERSON_NAME]" at bounding box center [712, 300] width 272 height 39
click at [616, 304] on label "[PERSON_NAME]" at bounding box center [668, 298] width 107 height 19
click at [723, 609] on button "Надіслати" at bounding box center [716, 620] width 76 height 41
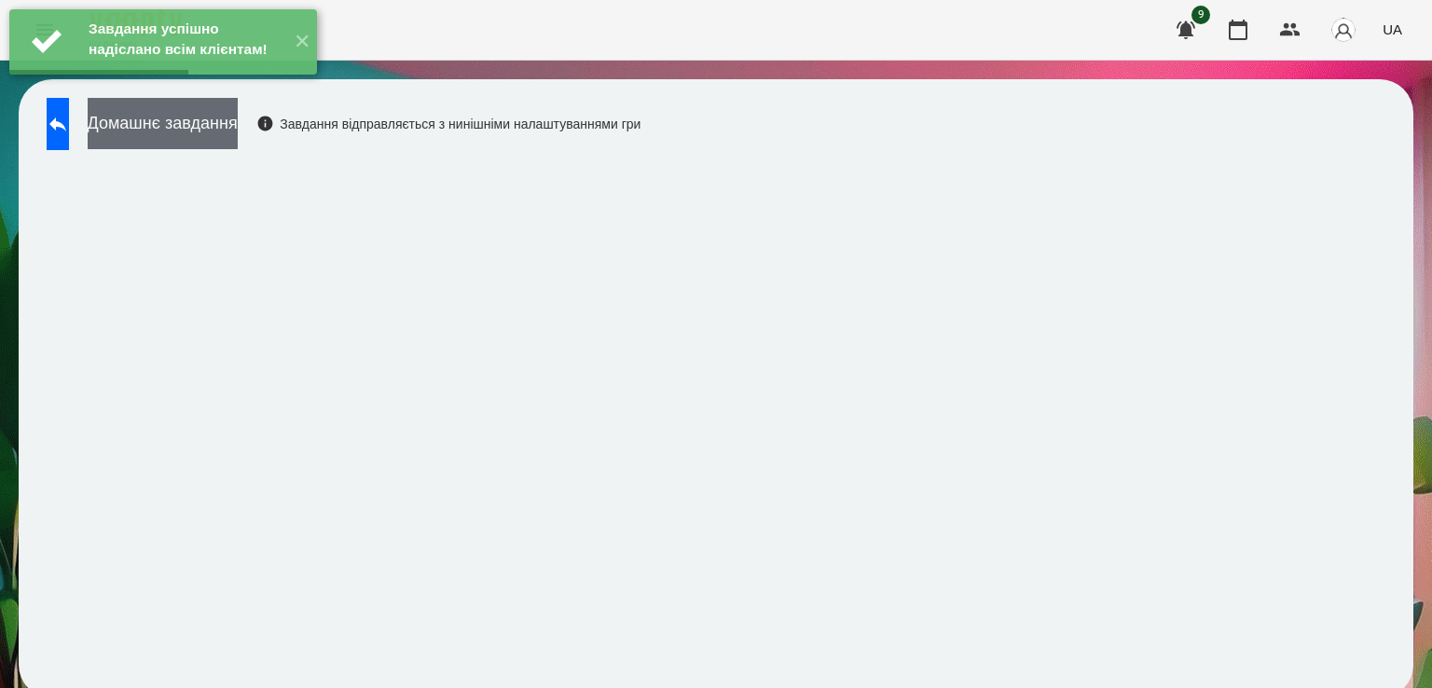
click at [164, 128] on button "Домашнє завдання" at bounding box center [163, 123] width 150 height 51
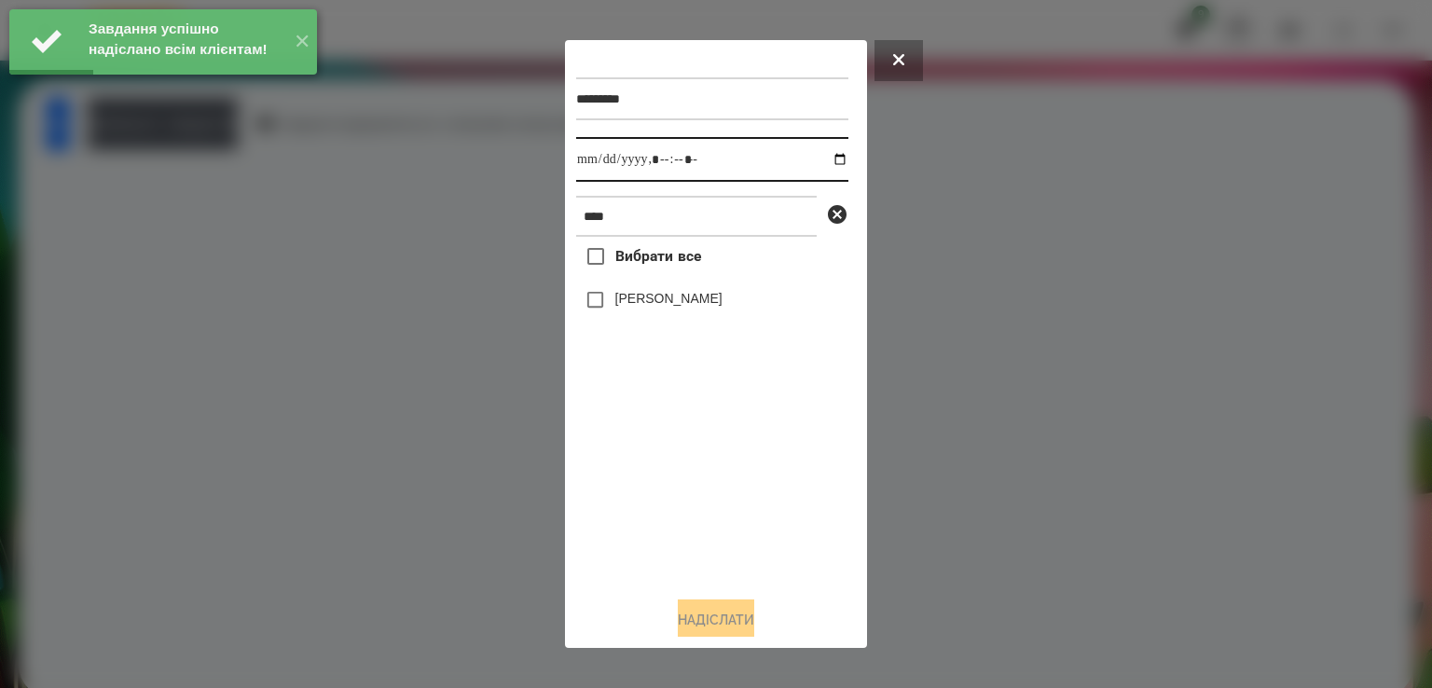
click at [586, 158] on input "datetime-local" at bounding box center [712, 159] width 272 height 45
type input "**********"
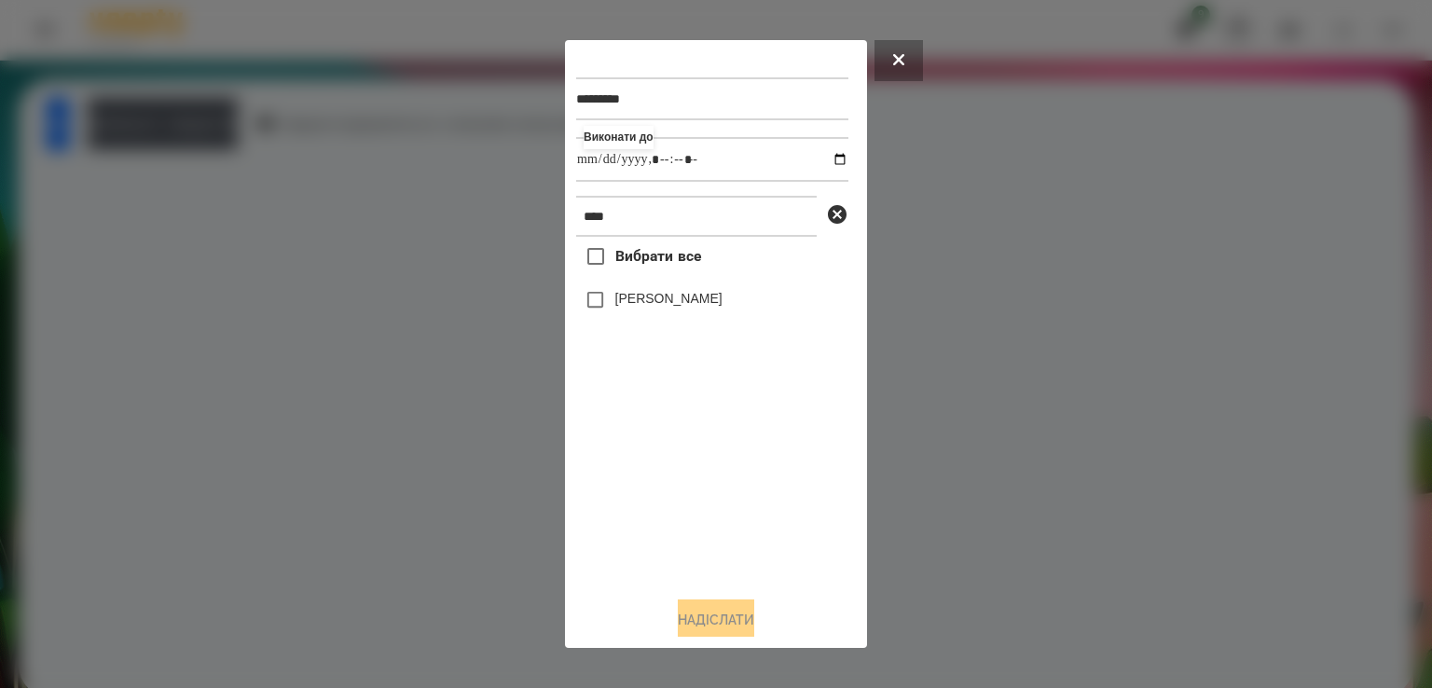
click at [615, 296] on label "[PERSON_NAME]" at bounding box center [668, 298] width 107 height 19
click at [723, 616] on button "Надіслати" at bounding box center [716, 620] width 76 height 41
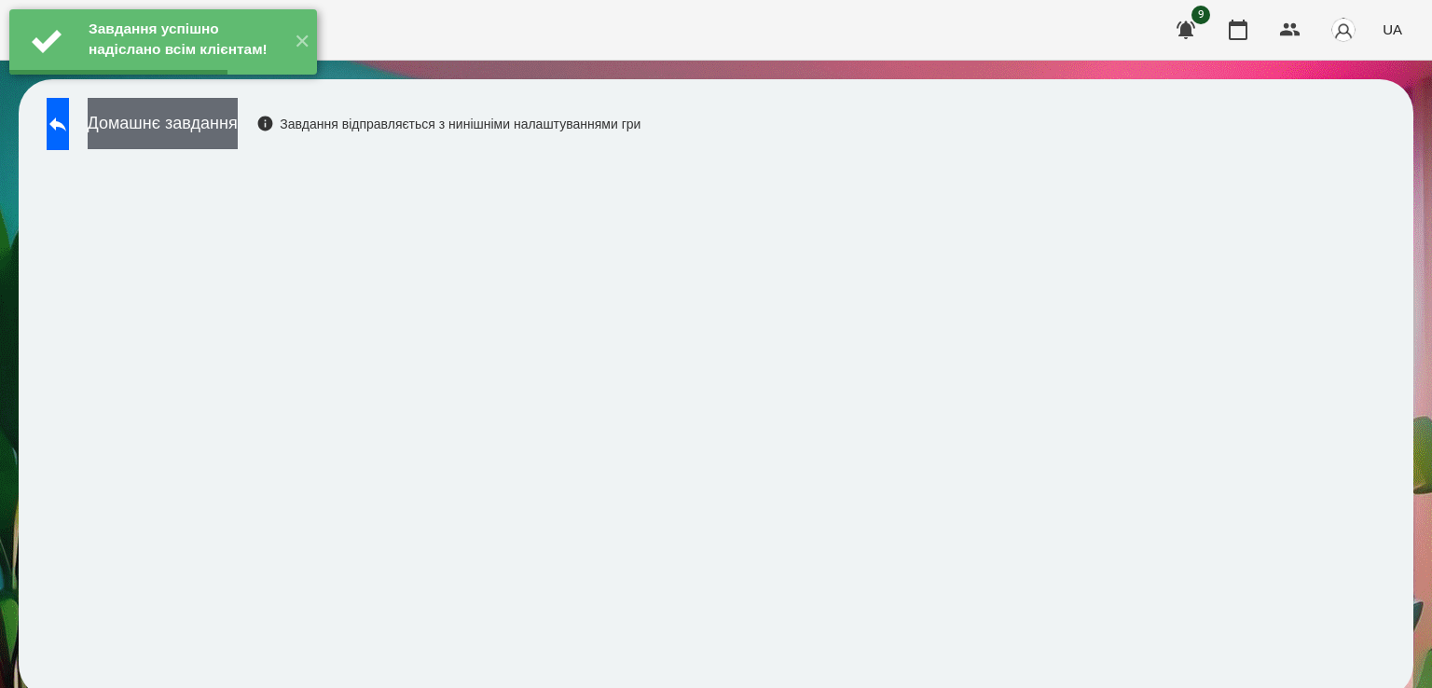
click at [238, 128] on button "Домашнє завдання" at bounding box center [163, 123] width 150 height 51
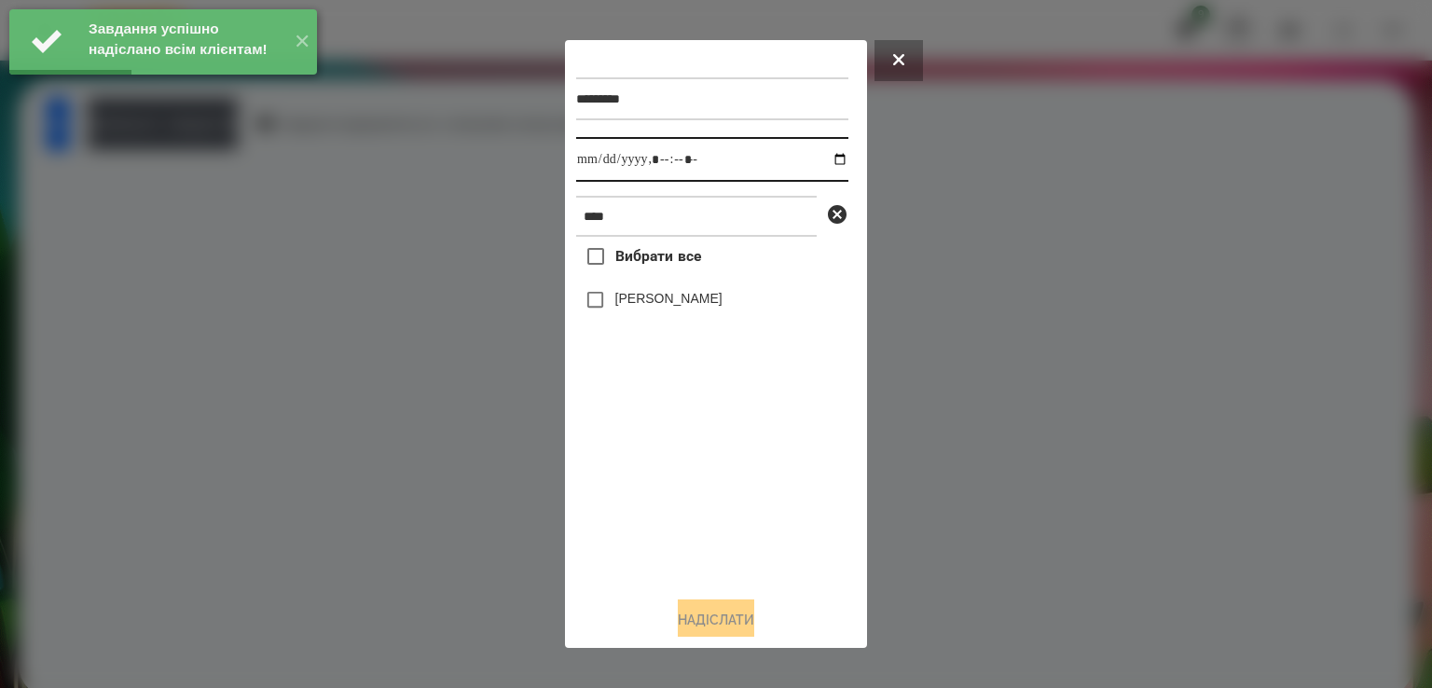
click at [592, 161] on input "datetime-local" at bounding box center [712, 159] width 272 height 45
type input "**********"
drag, startPoint x: 681, startPoint y: 266, endPoint x: 682, endPoint y: 307, distance: 41.0
click at [682, 307] on div "Вибрати все Чеботарьова Сандра" at bounding box center [712, 409] width 272 height 344
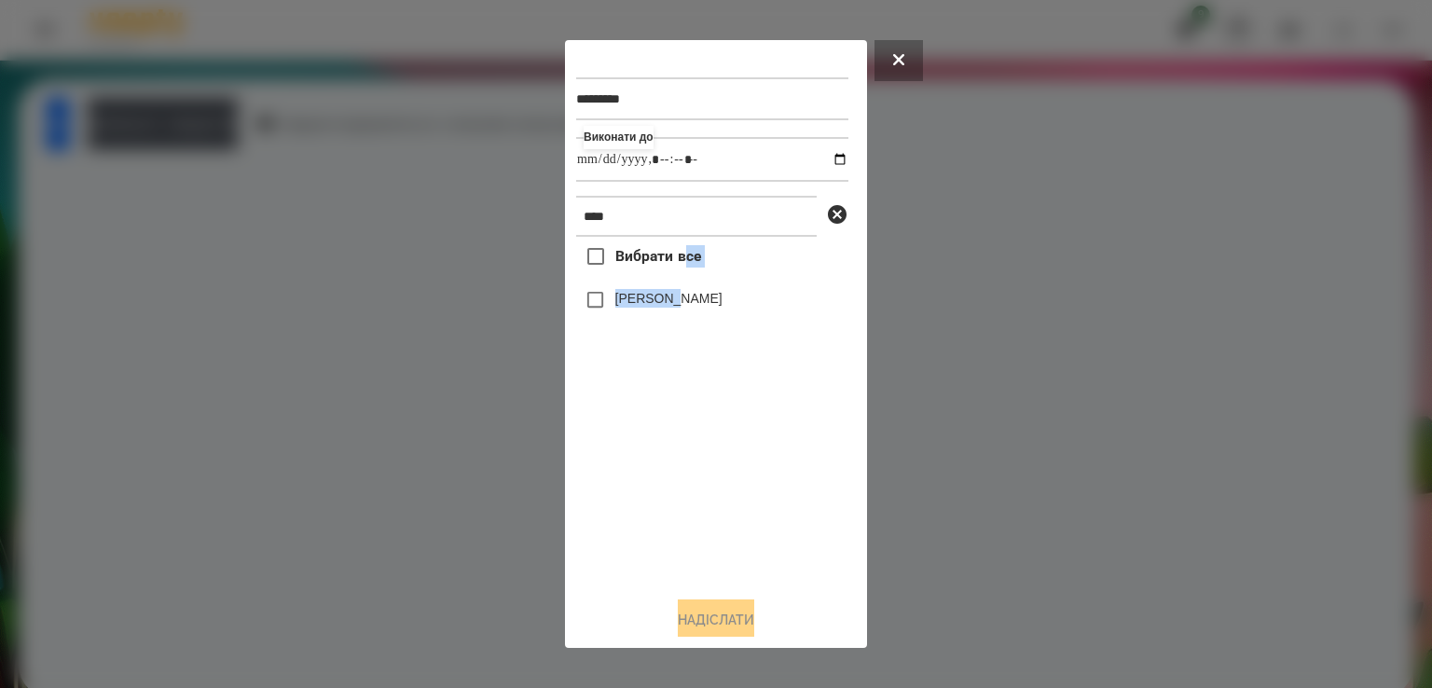
click at [682, 307] on label "[PERSON_NAME]" at bounding box center [668, 298] width 107 height 19
click at [719, 631] on button "Надіслати" at bounding box center [716, 620] width 76 height 41
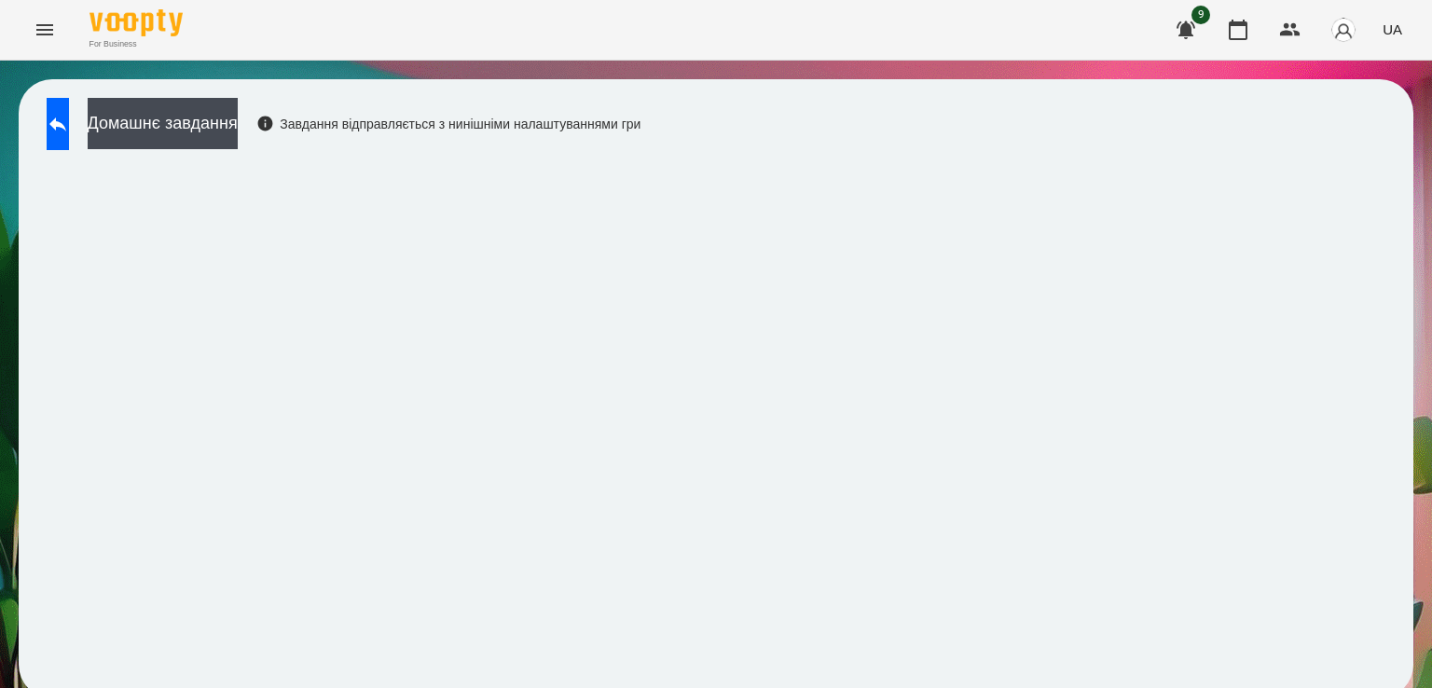
click at [86, 150] on div "Домашнє завдання Завдання відправляється з нинішніми налаштуваннями гри" at bounding box center [338, 129] width 603 height 62
click at [69, 142] on button at bounding box center [58, 124] width 22 height 52
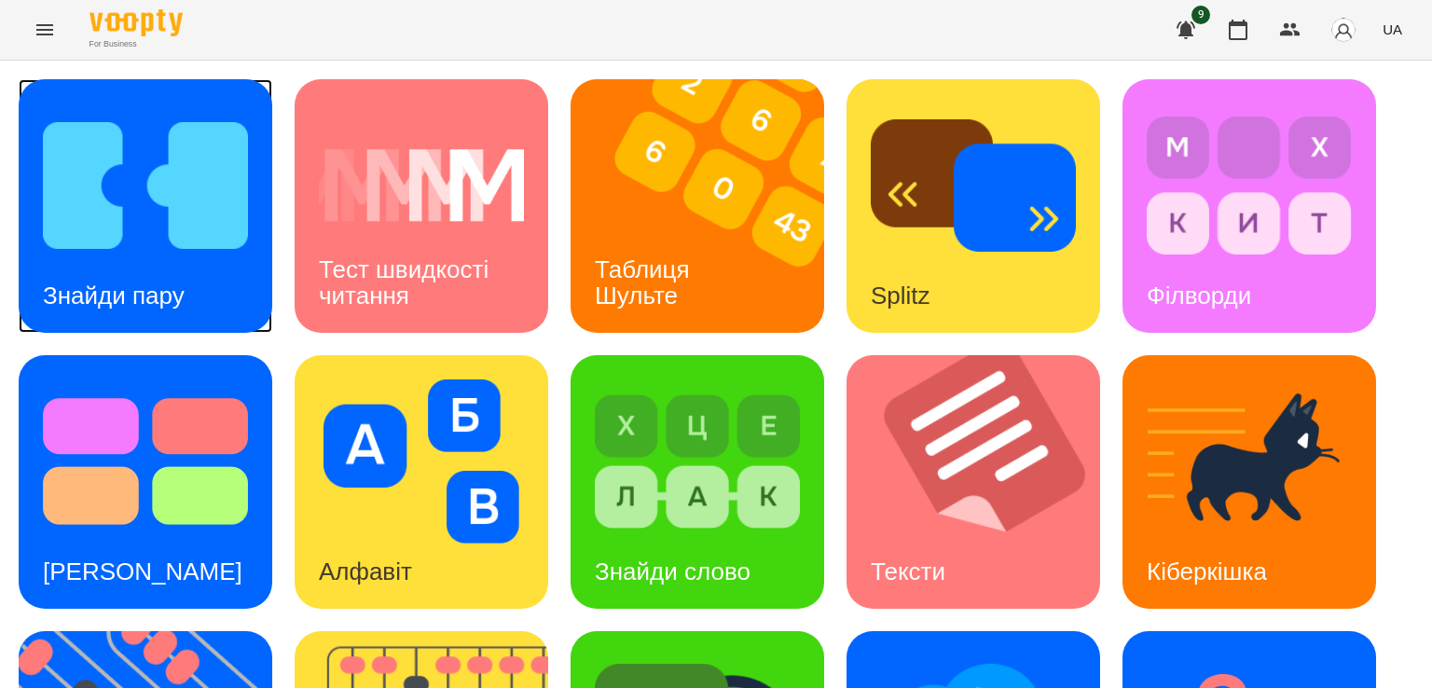
click at [169, 256] on img at bounding box center [145, 186] width 205 height 164
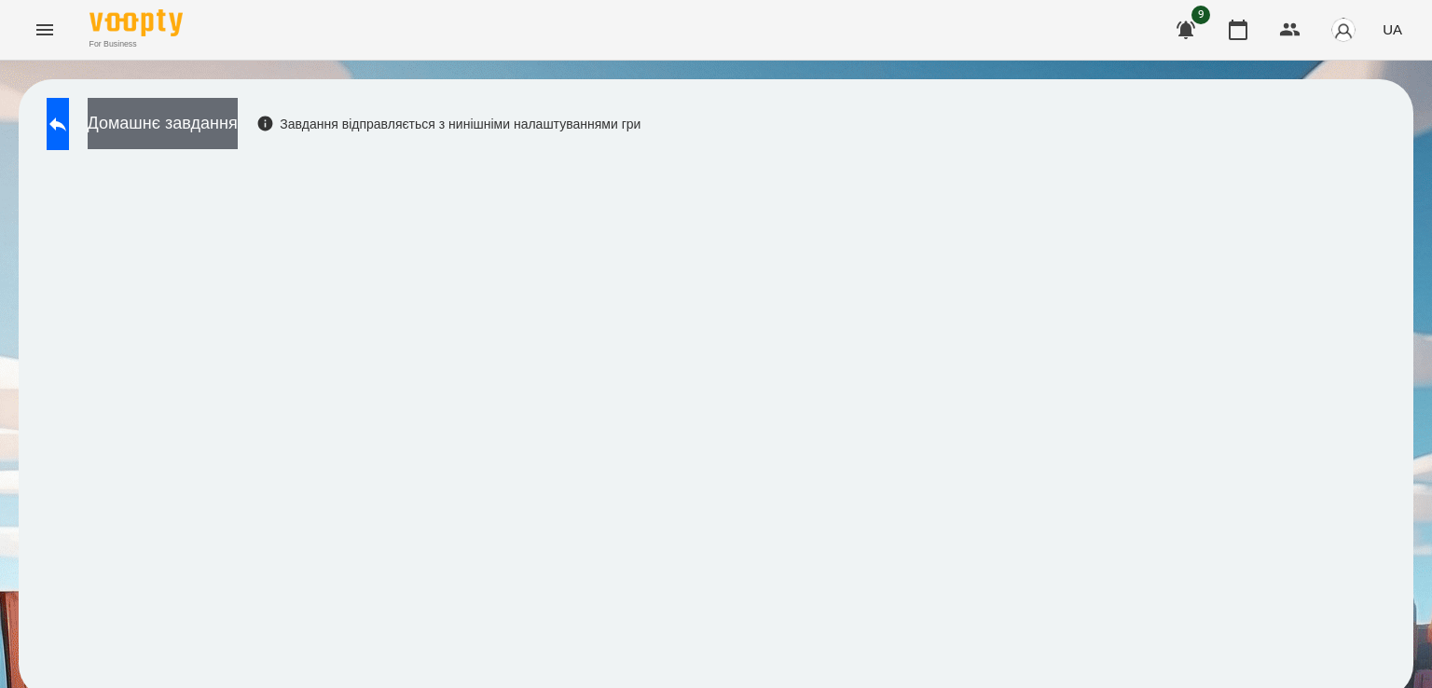
click at [238, 133] on button "Домашнє завдання" at bounding box center [163, 123] width 150 height 51
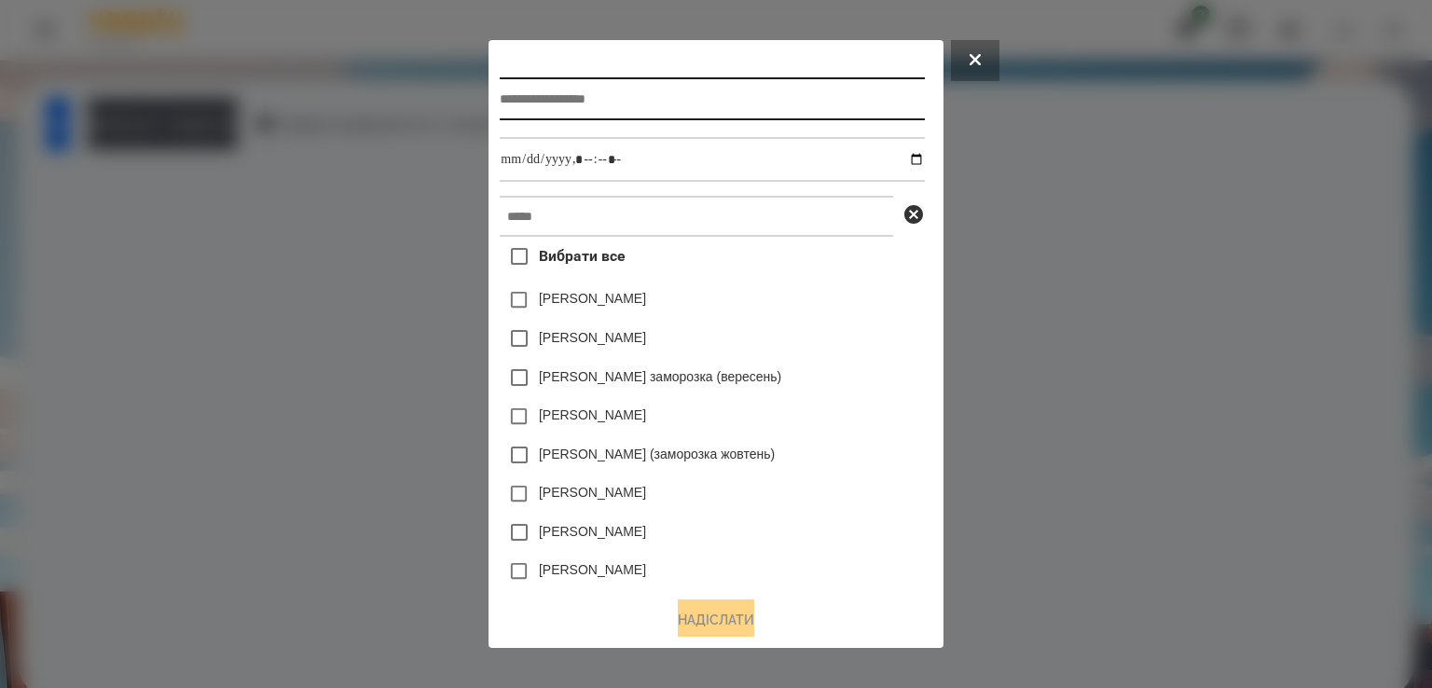
click at [518, 88] on input "text" at bounding box center [712, 98] width 424 height 43
type input "**********"
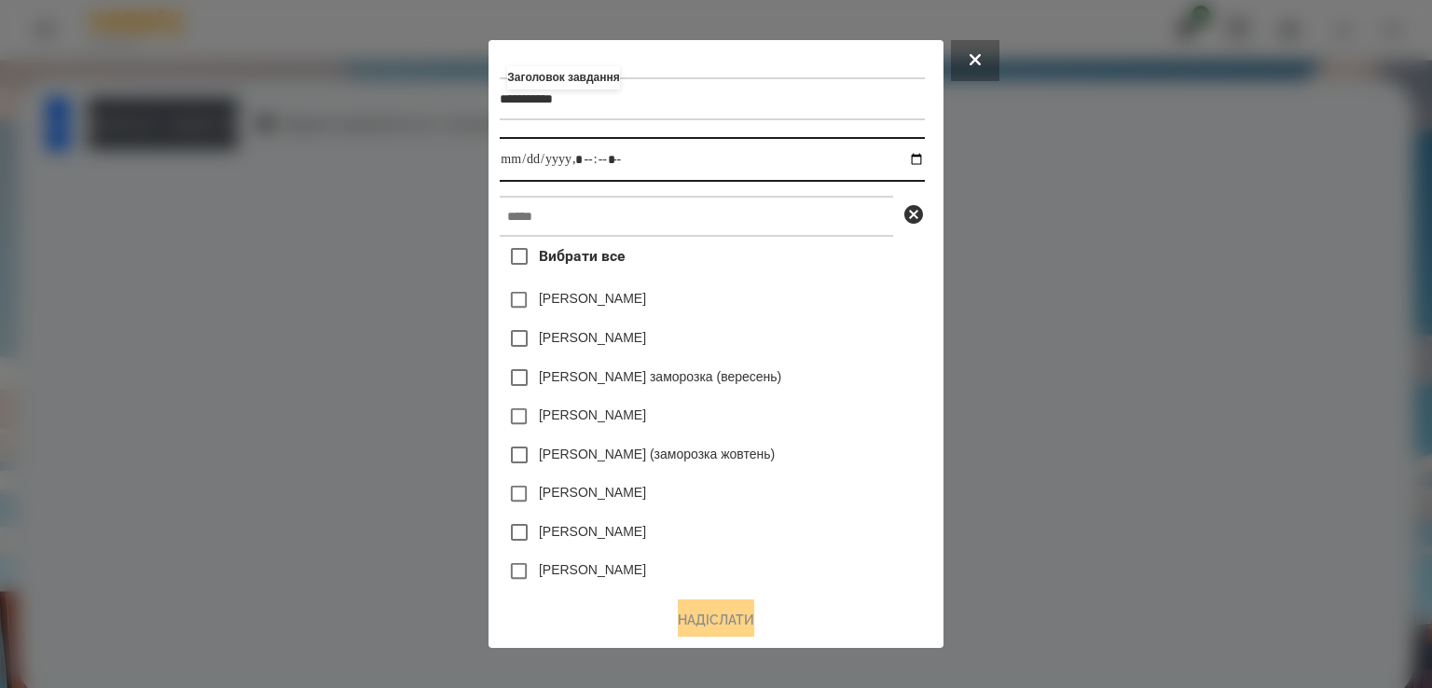
click at [500, 159] on input "datetime-local" at bounding box center [712, 159] width 424 height 45
click at [579, 173] on input "datetime-local" at bounding box center [712, 159] width 424 height 45
click at [579, 163] on input "datetime-local" at bounding box center [712, 159] width 424 height 45
type input "**********"
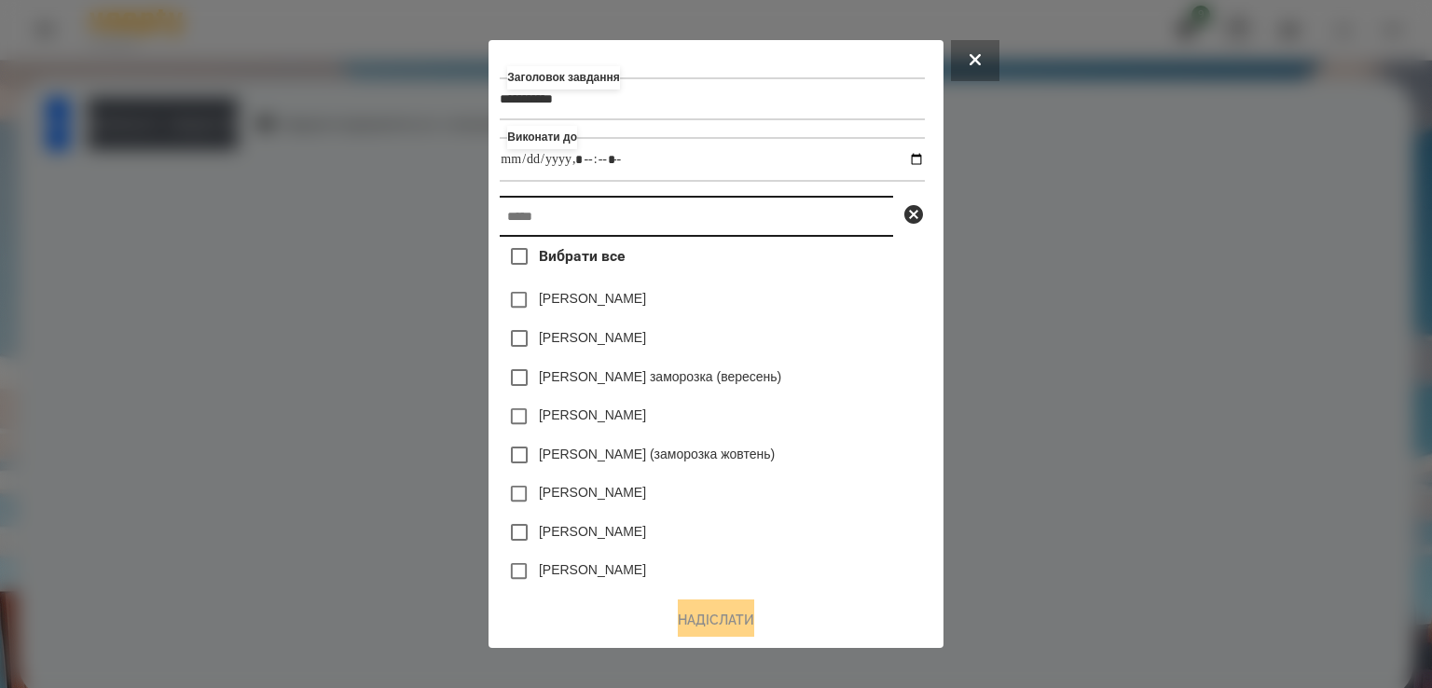
click at [541, 217] on input "text" at bounding box center [697, 216] width 394 height 41
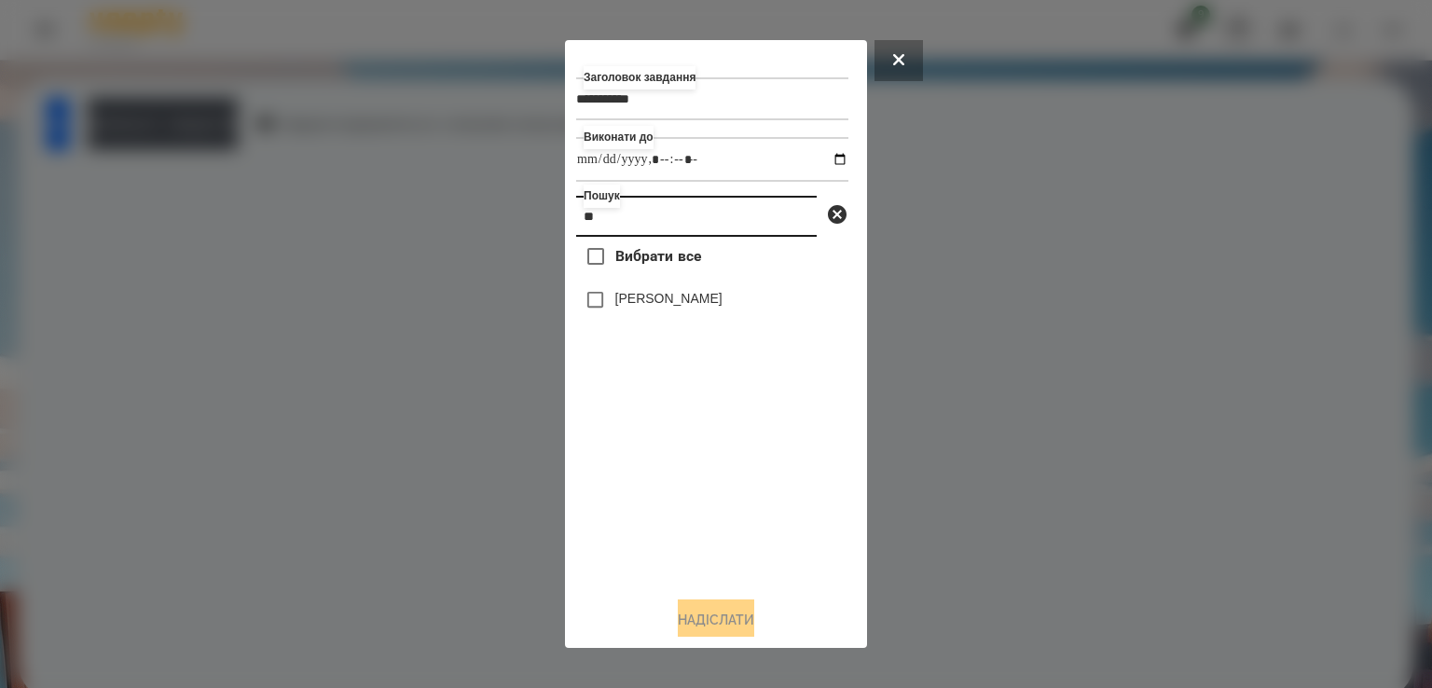
type input "**"
click at [615, 308] on label "[PERSON_NAME]" at bounding box center [668, 298] width 107 height 19
click at [712, 625] on button "Надіслати" at bounding box center [716, 620] width 76 height 41
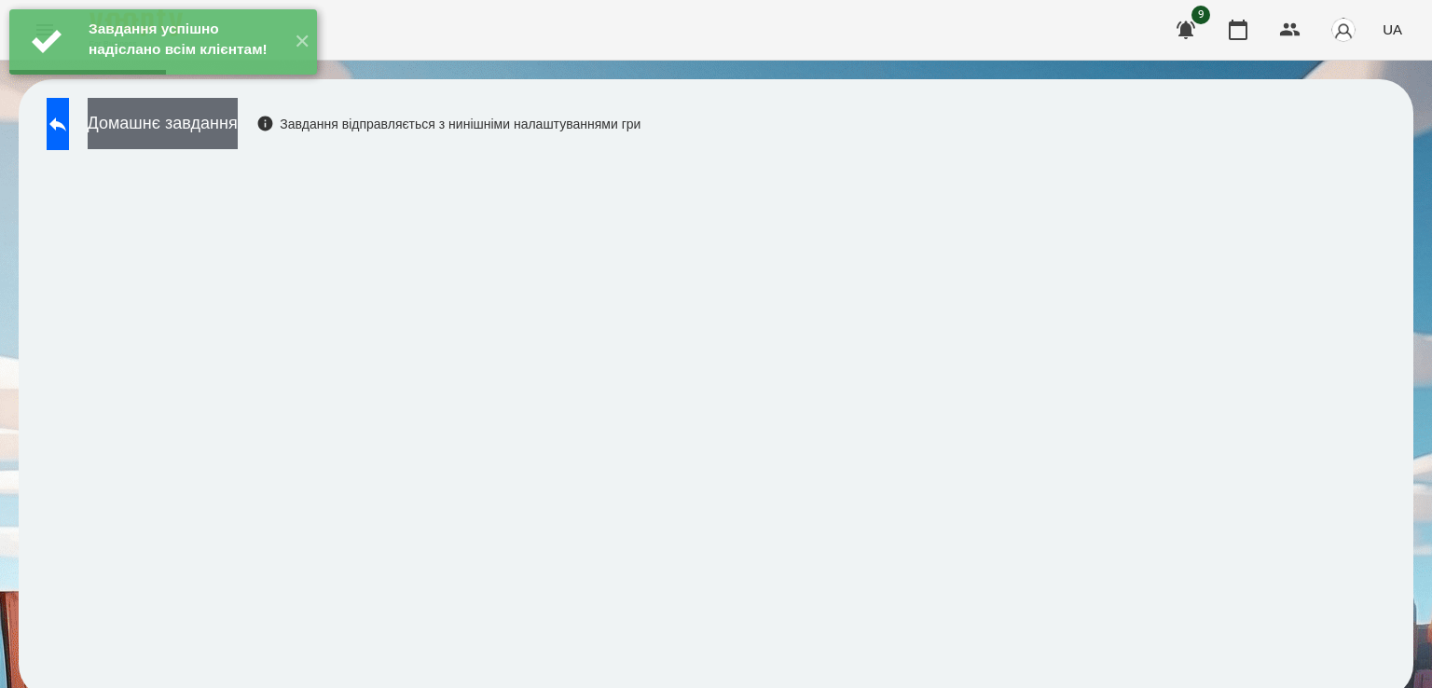
click at [238, 139] on button "Домашнє завдання" at bounding box center [163, 123] width 150 height 51
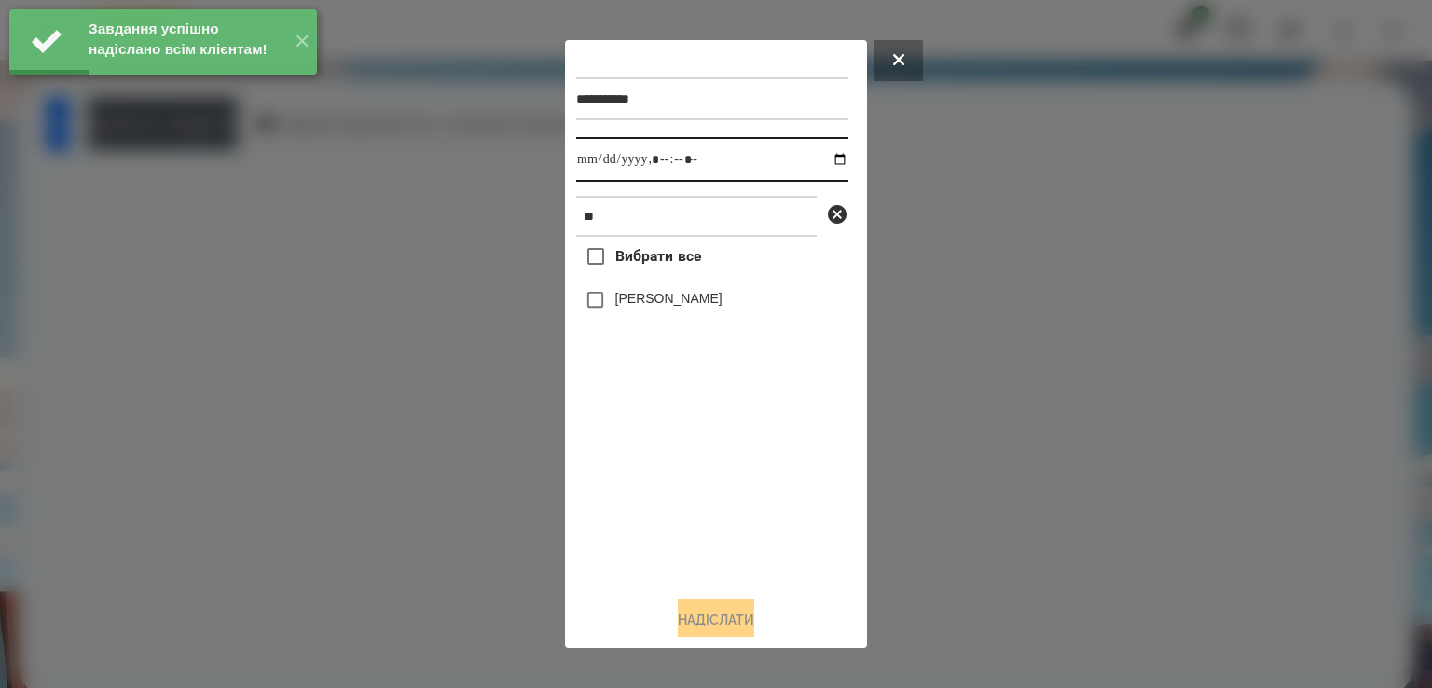
click at [588, 161] on input "datetime-local" at bounding box center [712, 159] width 272 height 45
type input "**********"
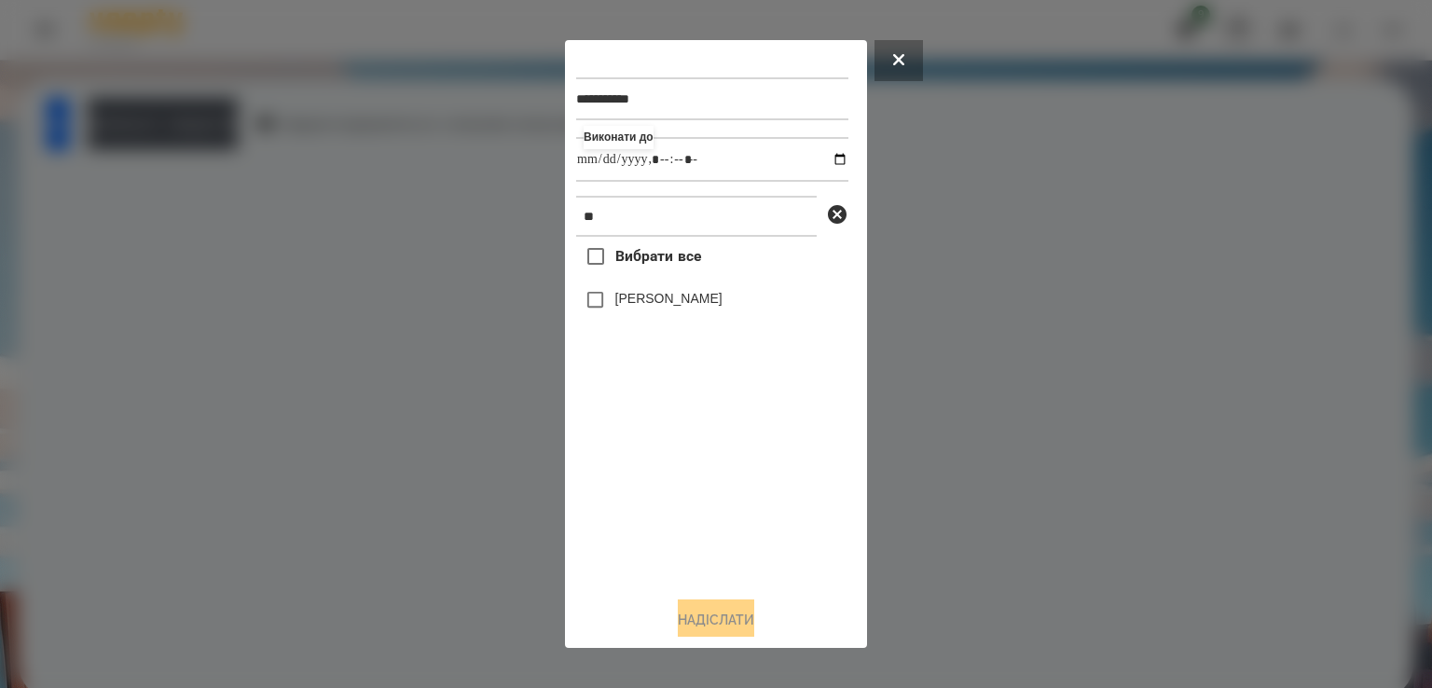
click at [657, 308] on label "[PERSON_NAME]" at bounding box center [668, 298] width 107 height 19
click at [704, 621] on button "Надіслати" at bounding box center [716, 620] width 76 height 41
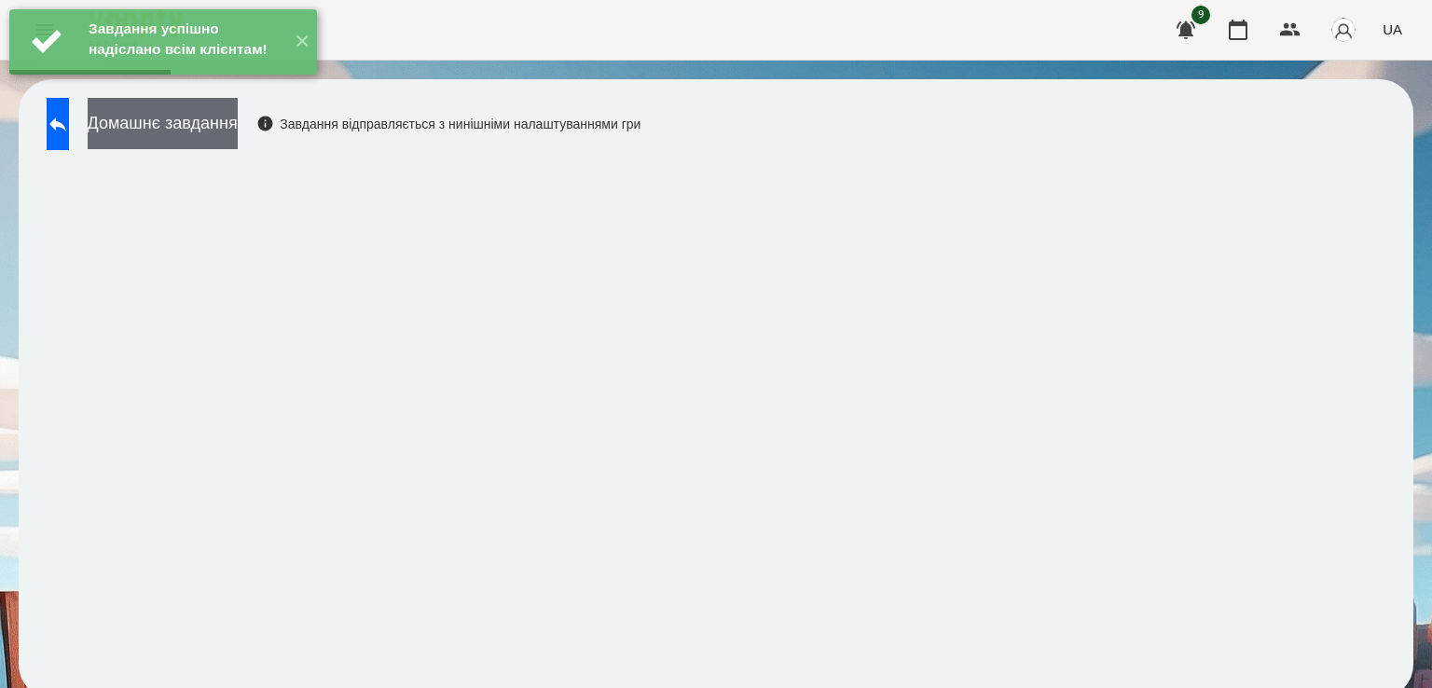
click at [211, 119] on button "Домашнє завдання" at bounding box center [163, 123] width 150 height 51
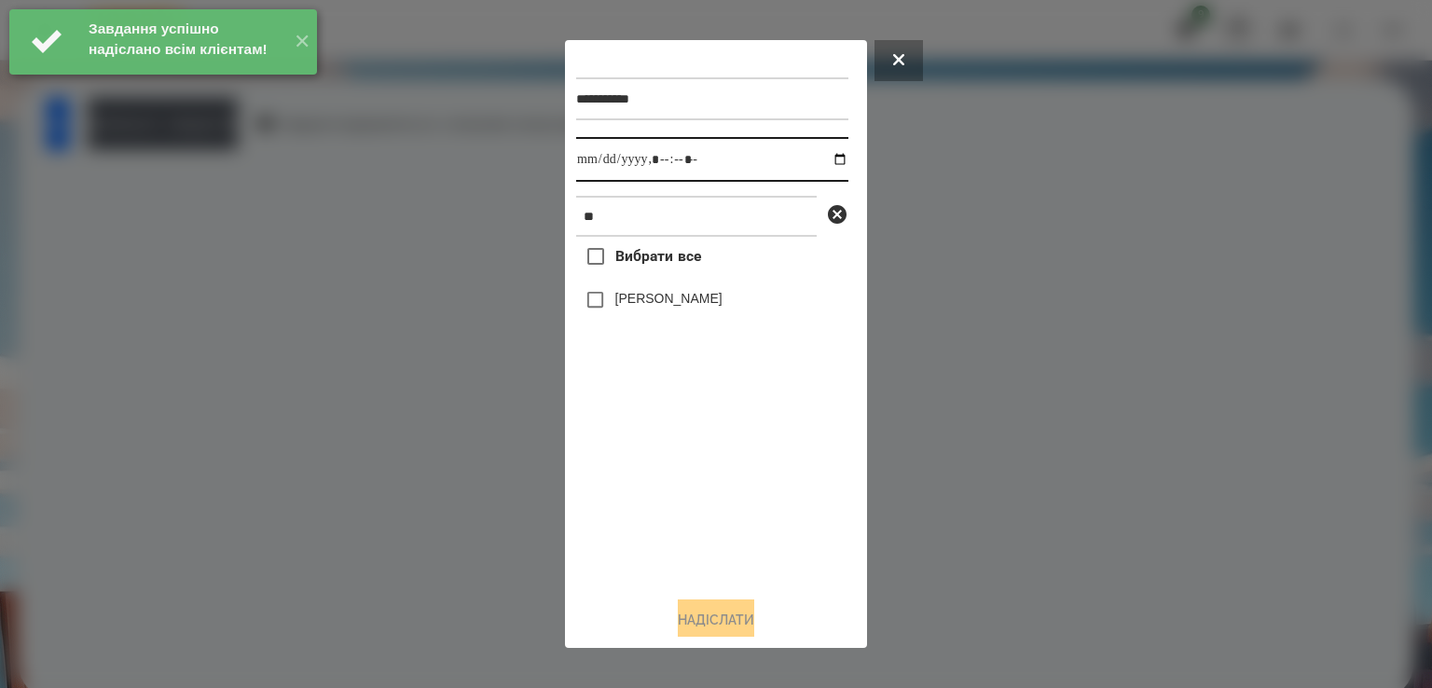
click at [579, 154] on input "datetime-local" at bounding box center [712, 159] width 272 height 45
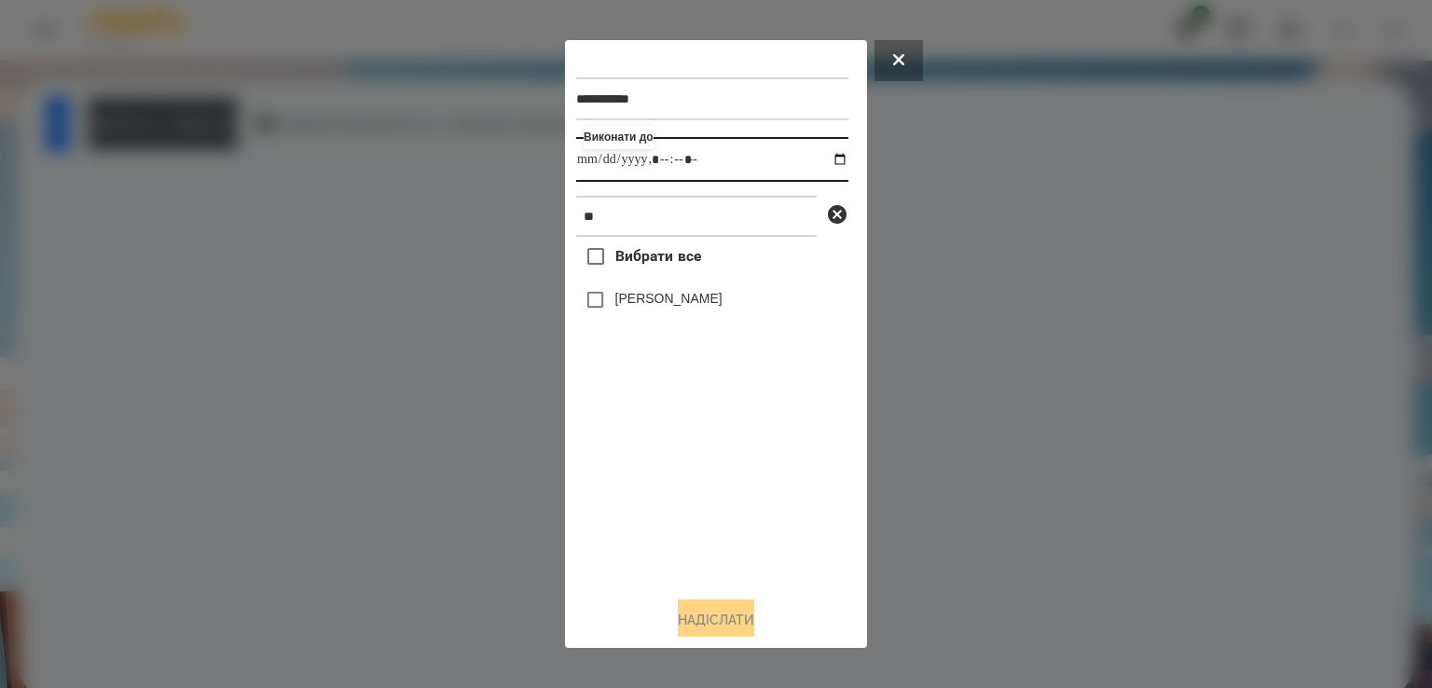
type input "**********"
click at [656, 302] on label "[PERSON_NAME]" at bounding box center [668, 298] width 107 height 19
click at [707, 619] on button "Надіслати" at bounding box center [716, 620] width 76 height 41
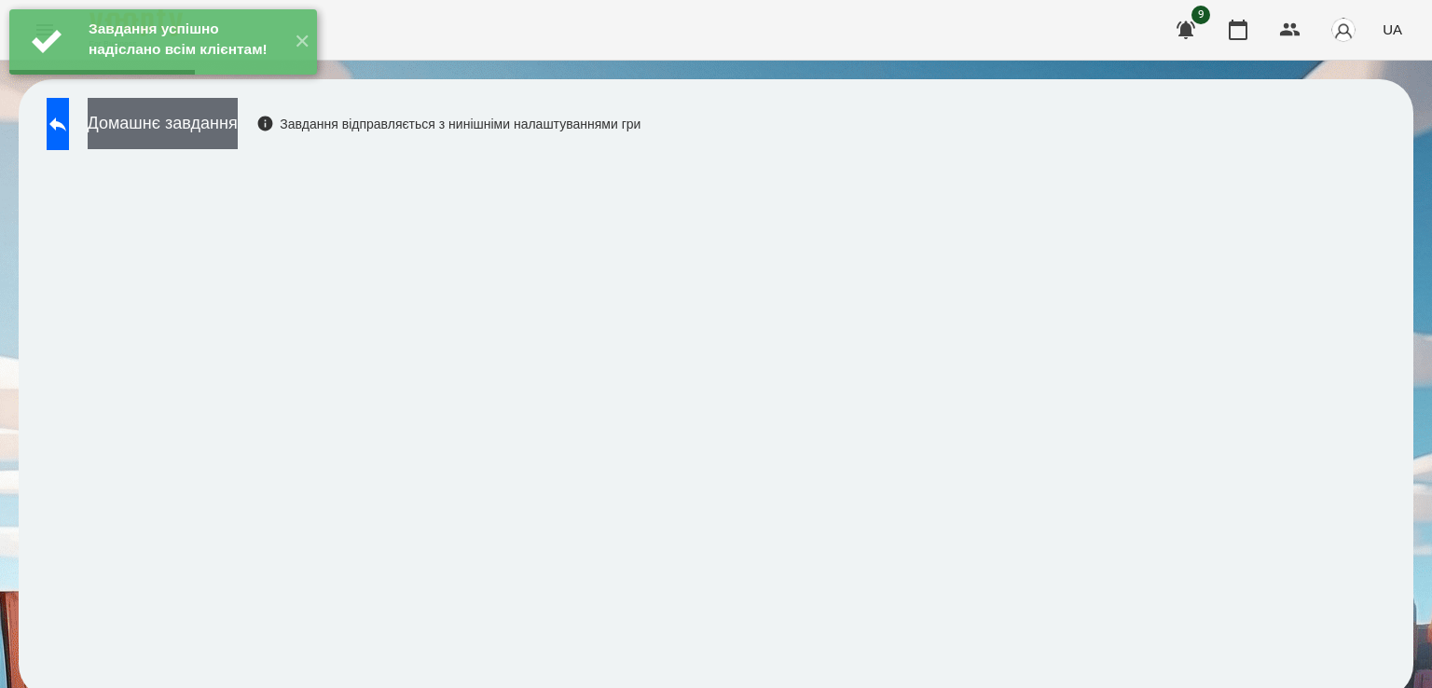
click at [238, 135] on button "Домашнє завдання" at bounding box center [163, 123] width 150 height 51
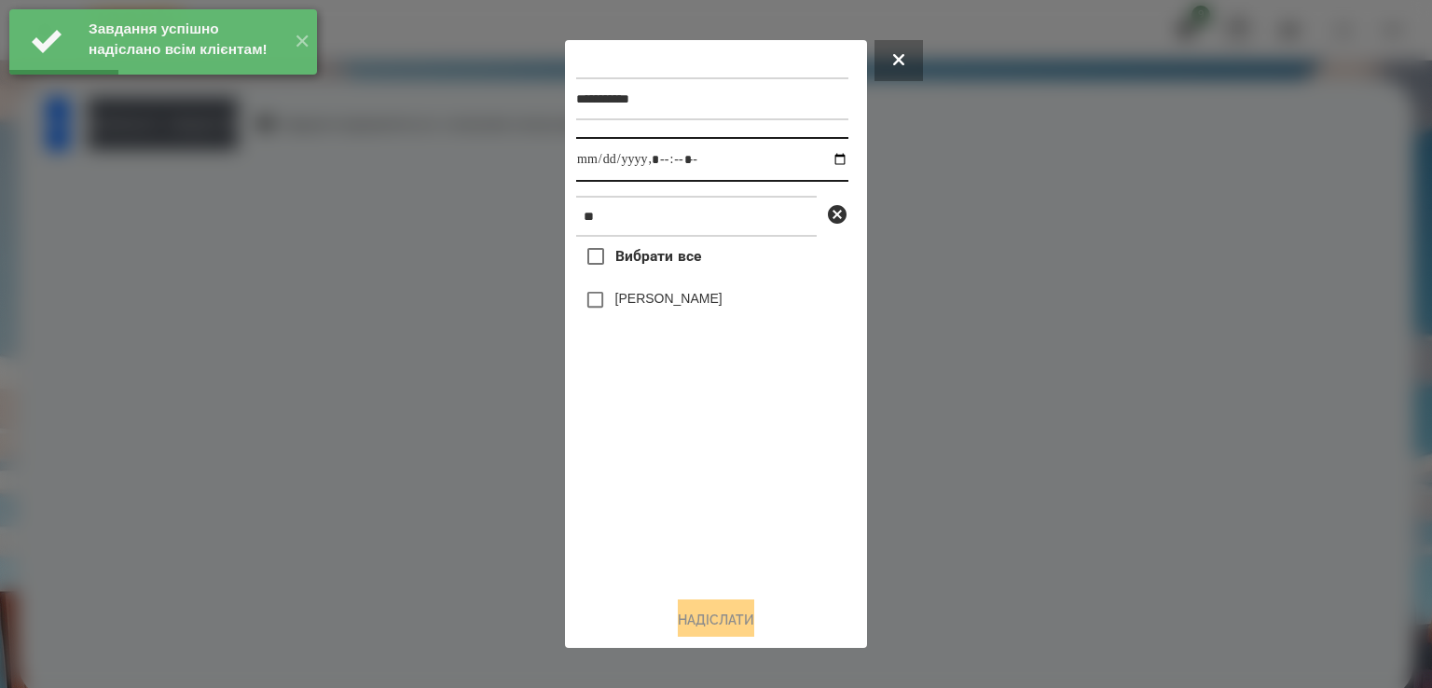
click at [598, 162] on input "datetime-local" at bounding box center [712, 159] width 272 height 45
type input "**********"
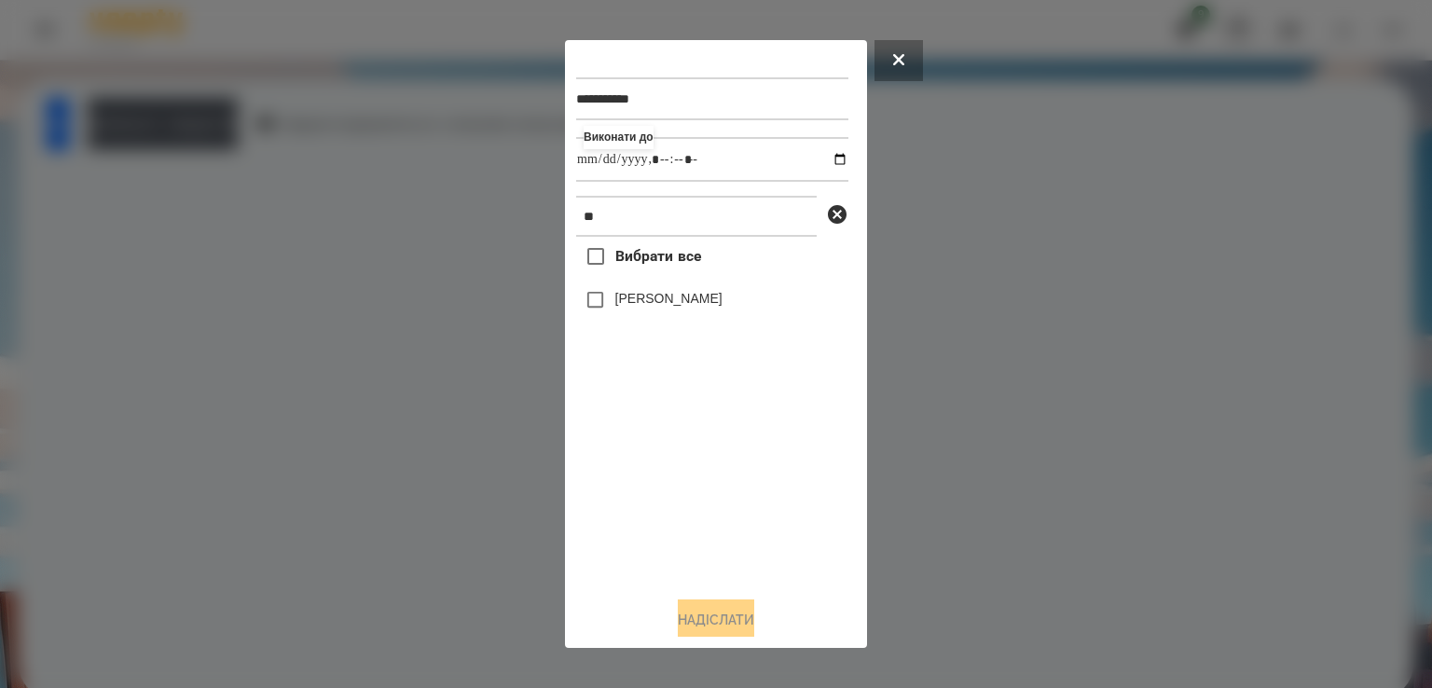
click at [642, 300] on label "[PERSON_NAME]" at bounding box center [668, 298] width 107 height 19
click at [716, 611] on button "Надіслати" at bounding box center [716, 620] width 76 height 41
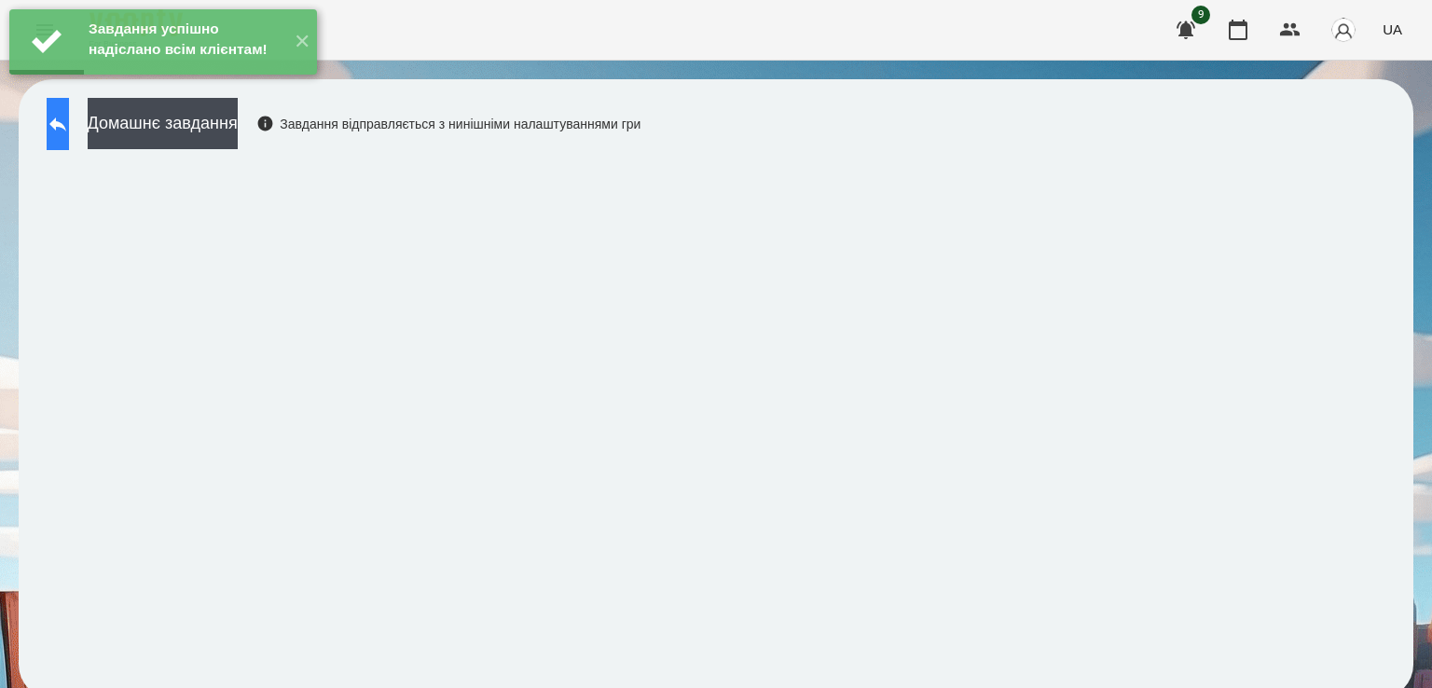
click at [54, 116] on button at bounding box center [58, 124] width 22 height 52
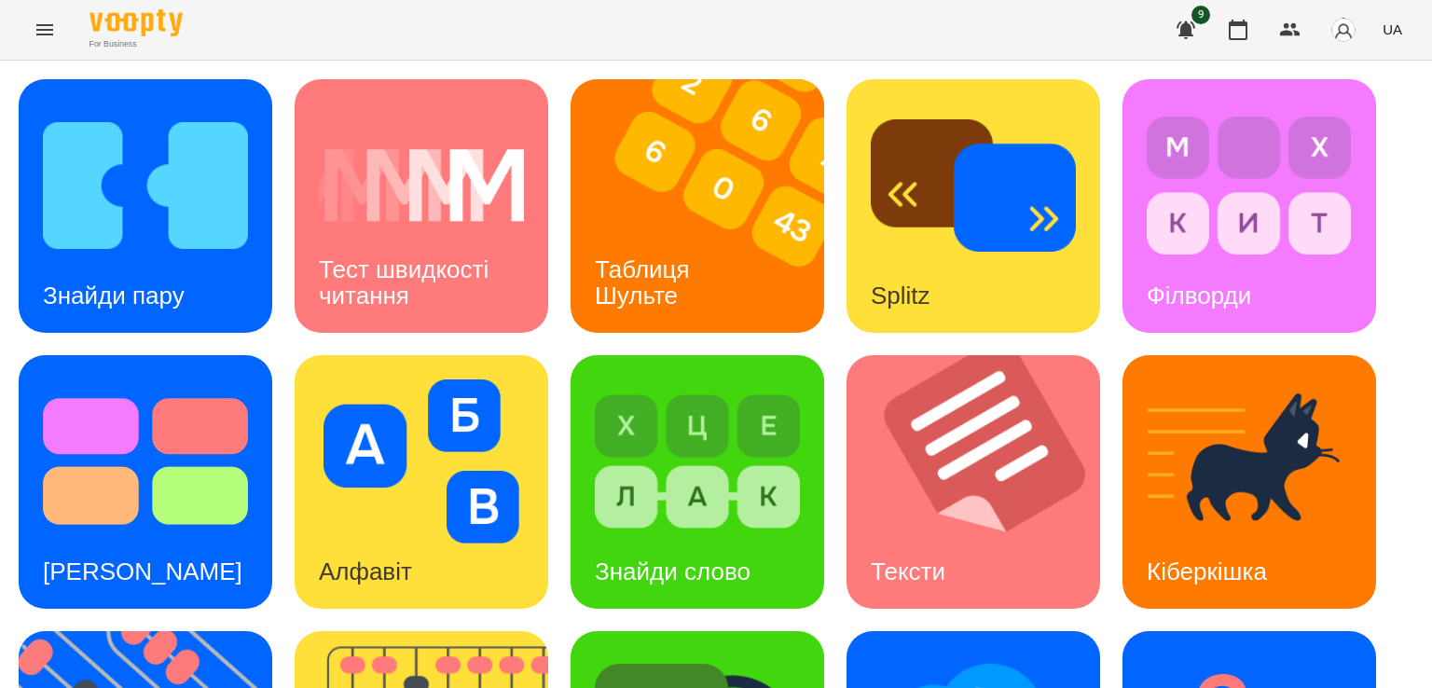
scroll to position [491, 0]
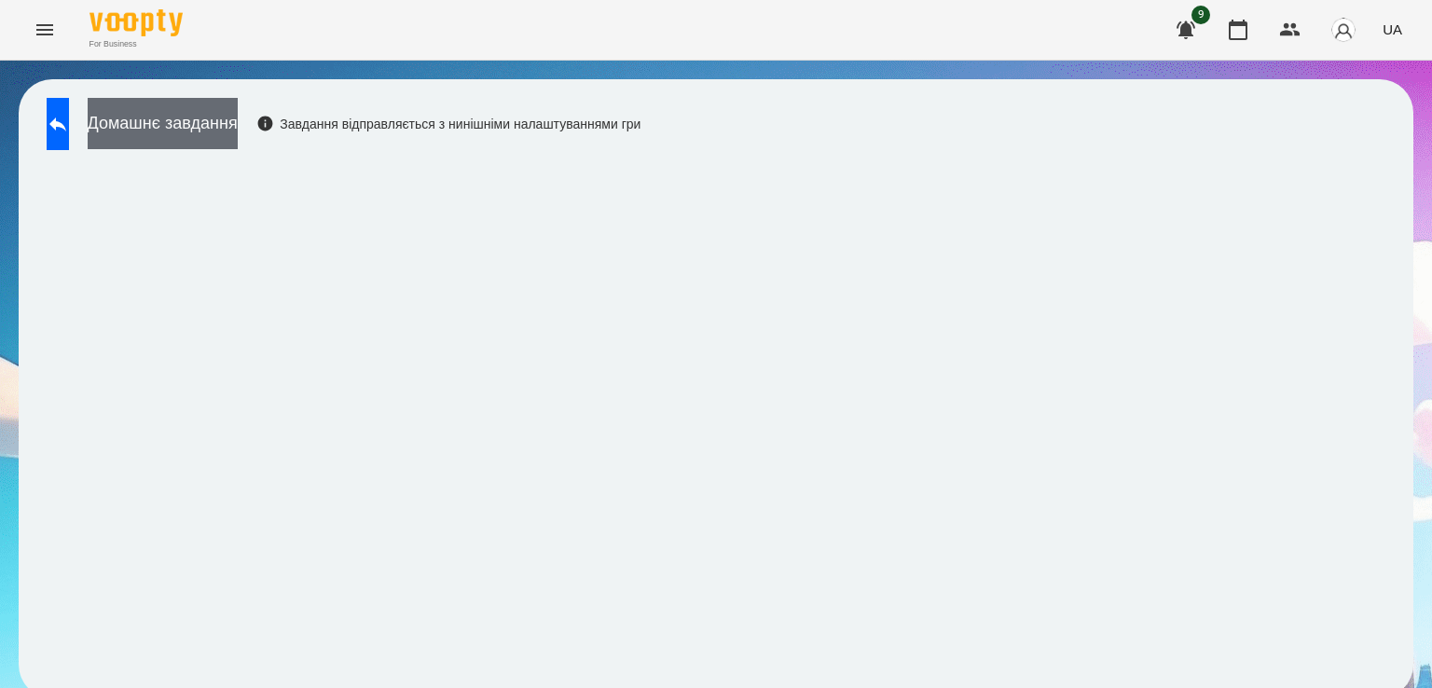
click at [238, 130] on button "Домашнє завдання" at bounding box center [163, 123] width 150 height 51
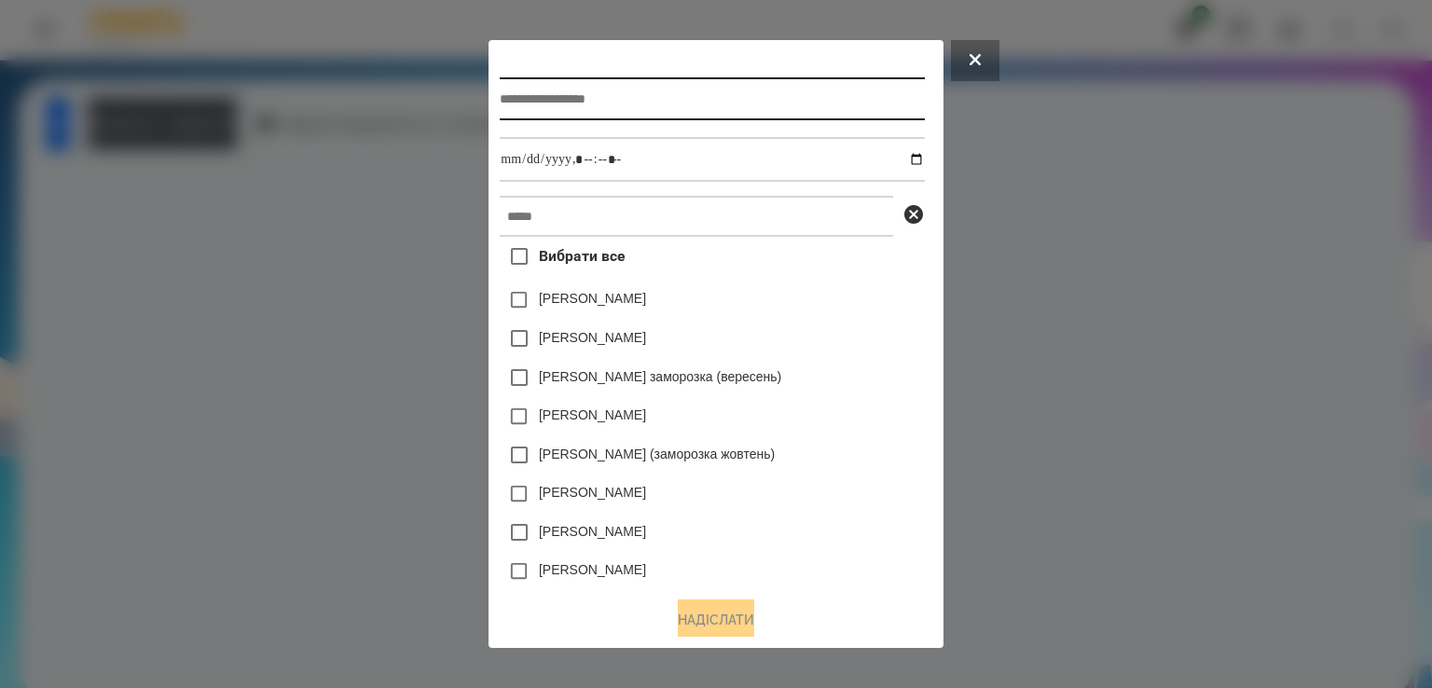
click at [578, 114] on input "text" at bounding box center [712, 98] width 424 height 43
type input "*******"
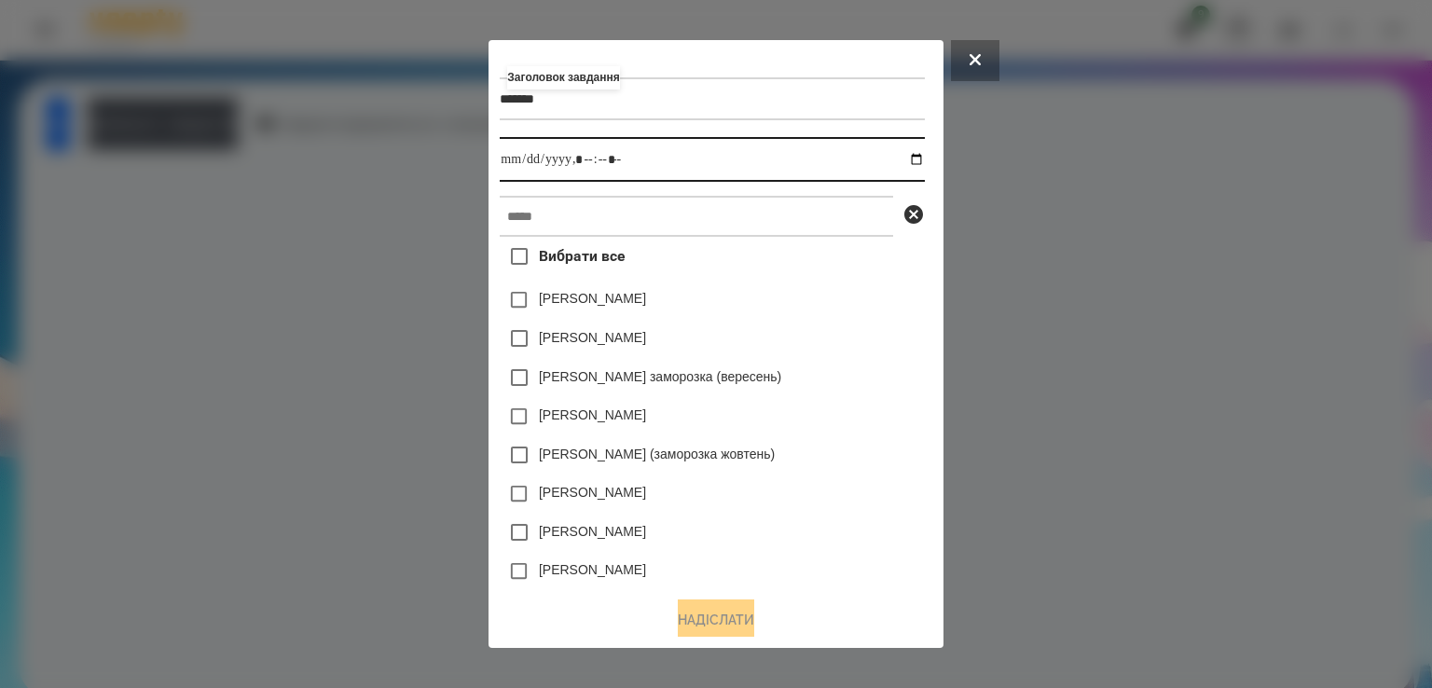
click at [506, 158] on input "datetime-local" at bounding box center [712, 159] width 424 height 45
click at [563, 153] on input "datetime-local" at bounding box center [712, 159] width 424 height 45
click at [546, 160] on input "datetime-local" at bounding box center [712, 159] width 424 height 45
click at [582, 167] on input "datetime-local" at bounding box center [712, 159] width 424 height 45
type input "**********"
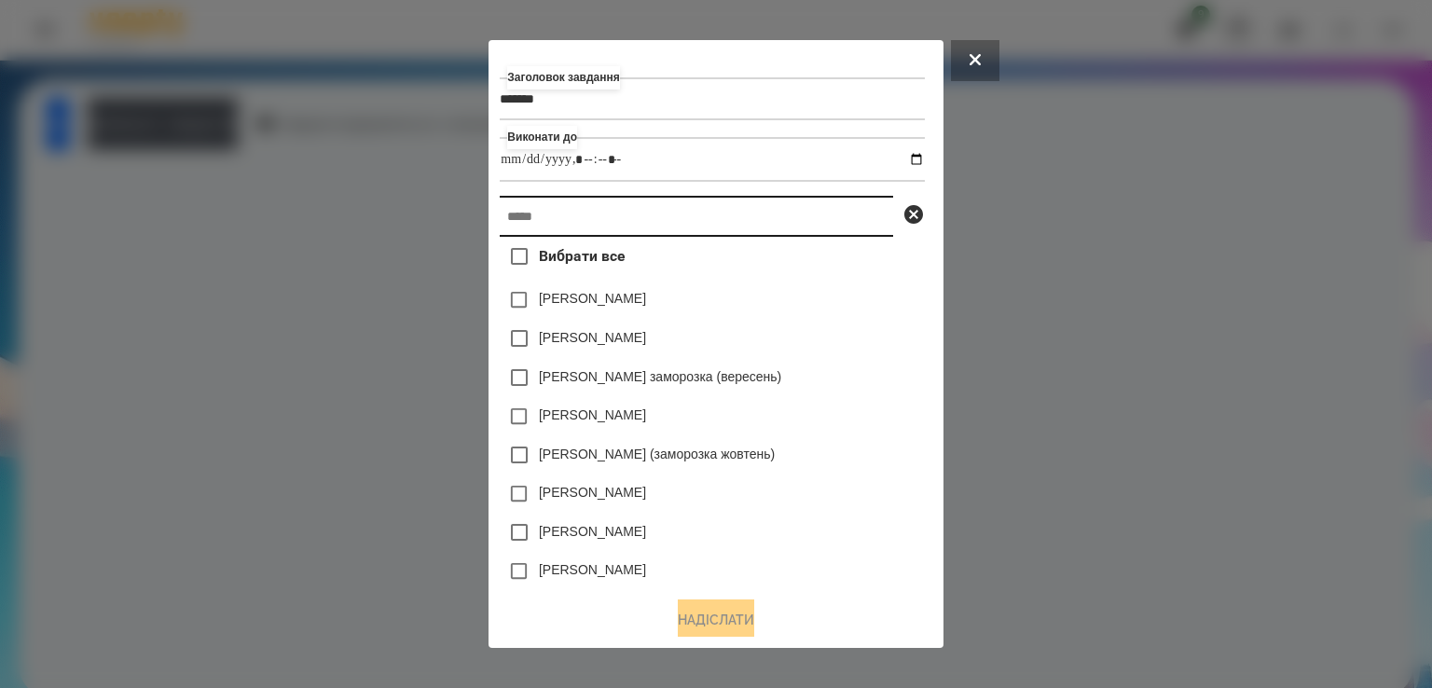
click at [558, 218] on input "text" at bounding box center [697, 216] width 394 height 41
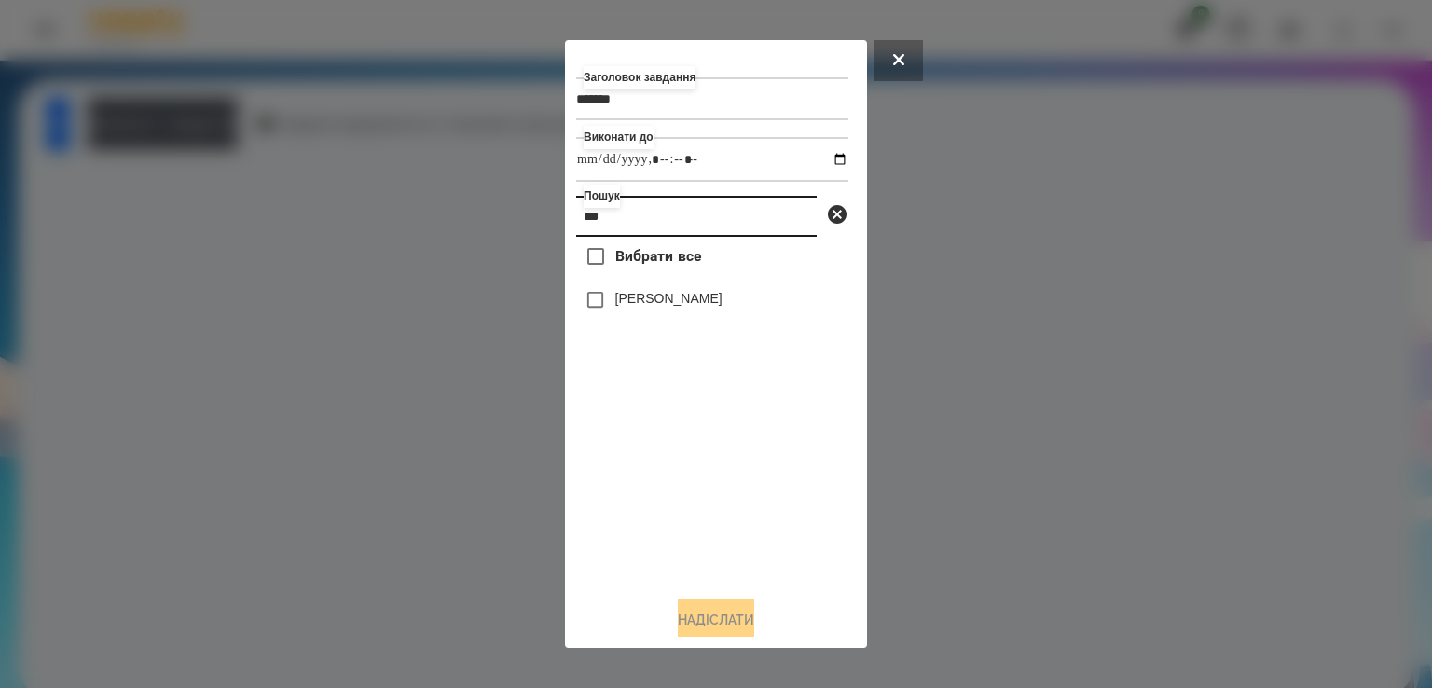
type input "***"
click at [643, 294] on label "[PERSON_NAME]" at bounding box center [668, 298] width 107 height 19
click at [705, 622] on button "Надіслати" at bounding box center [716, 620] width 76 height 41
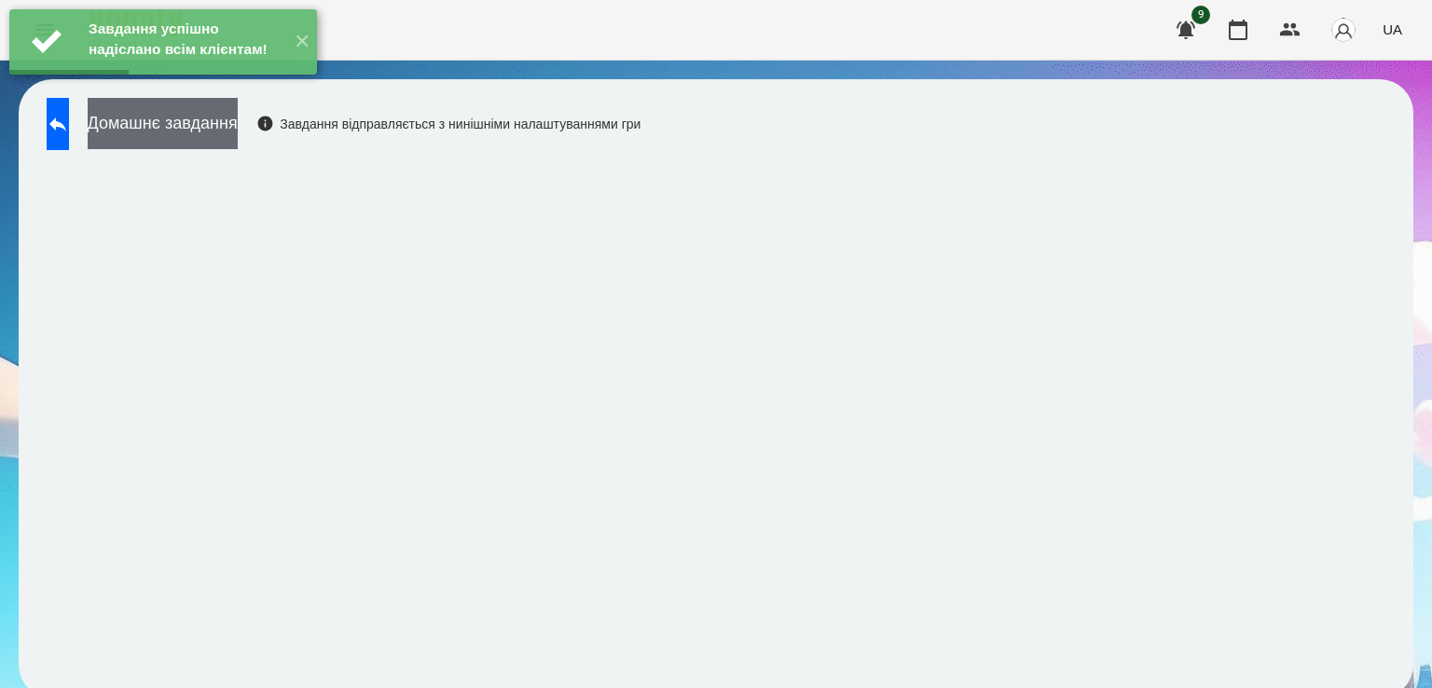
click at [179, 132] on button "Домашнє завдання" at bounding box center [163, 123] width 150 height 51
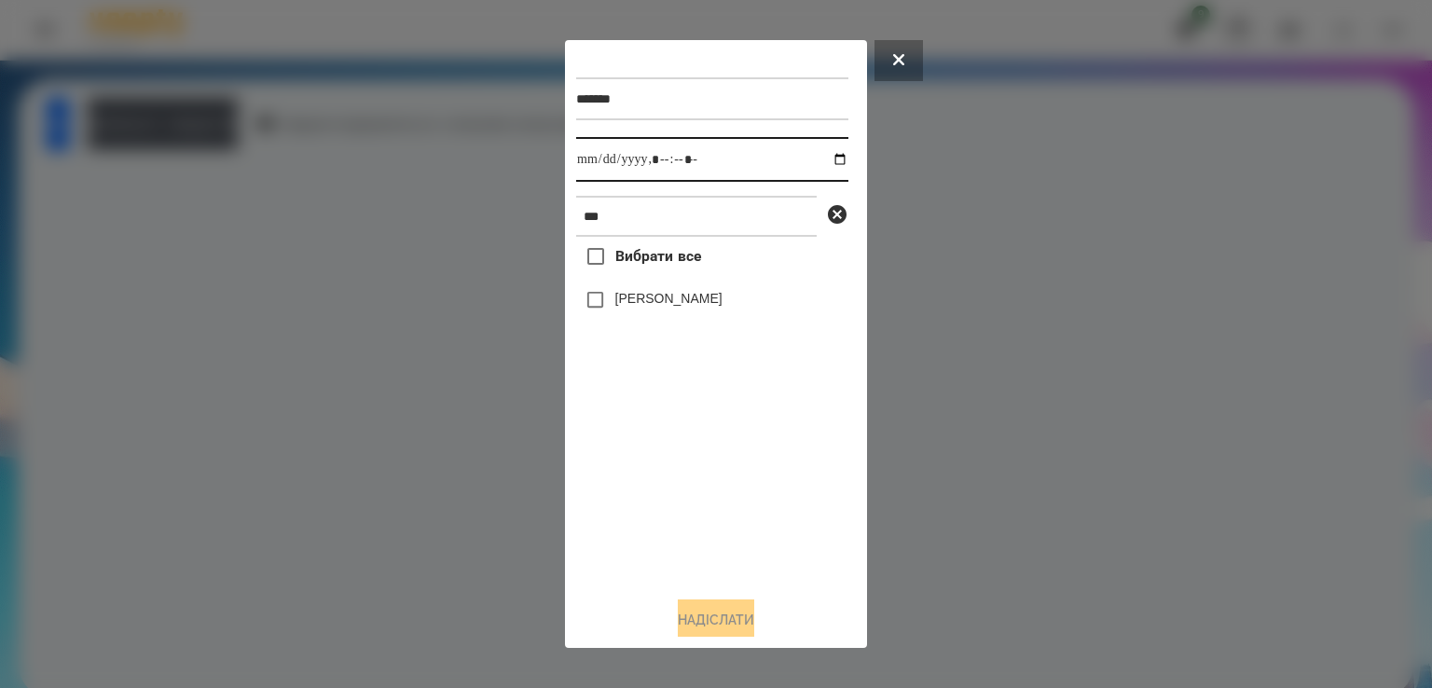
click at [583, 169] on input "datetime-local" at bounding box center [712, 159] width 272 height 45
type input "**********"
click at [657, 302] on label "[PERSON_NAME]" at bounding box center [668, 298] width 107 height 19
click at [739, 613] on button "Надіслати" at bounding box center [716, 620] width 76 height 41
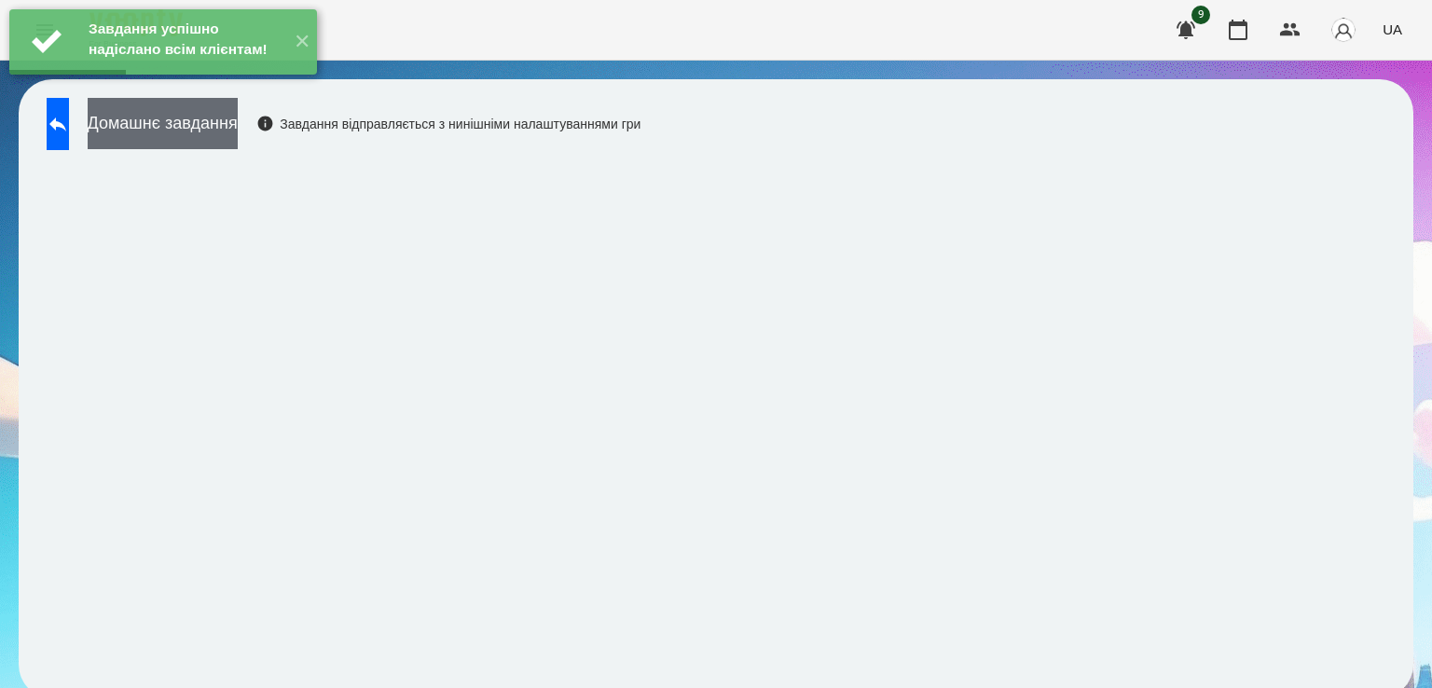
click at [238, 148] on button "Домашнє завдання" at bounding box center [163, 123] width 150 height 51
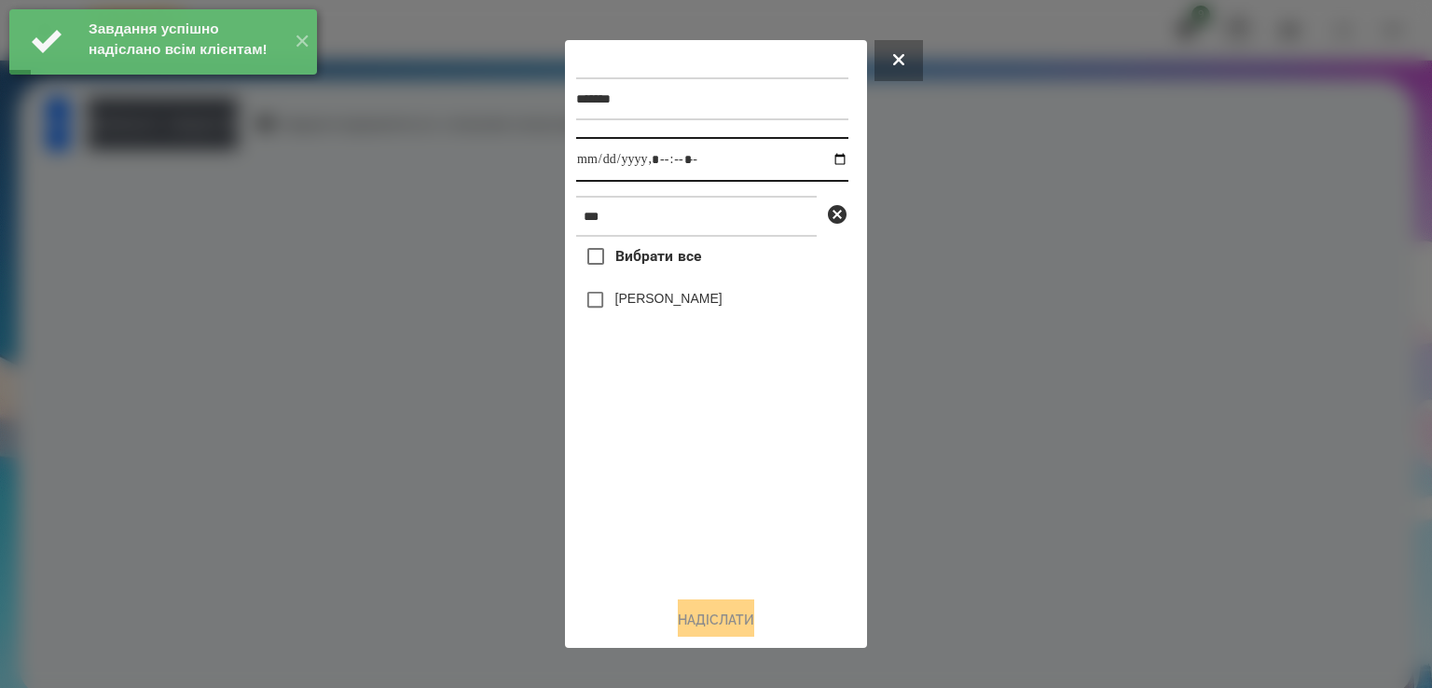
click at [587, 167] on input "datetime-local" at bounding box center [712, 159] width 272 height 45
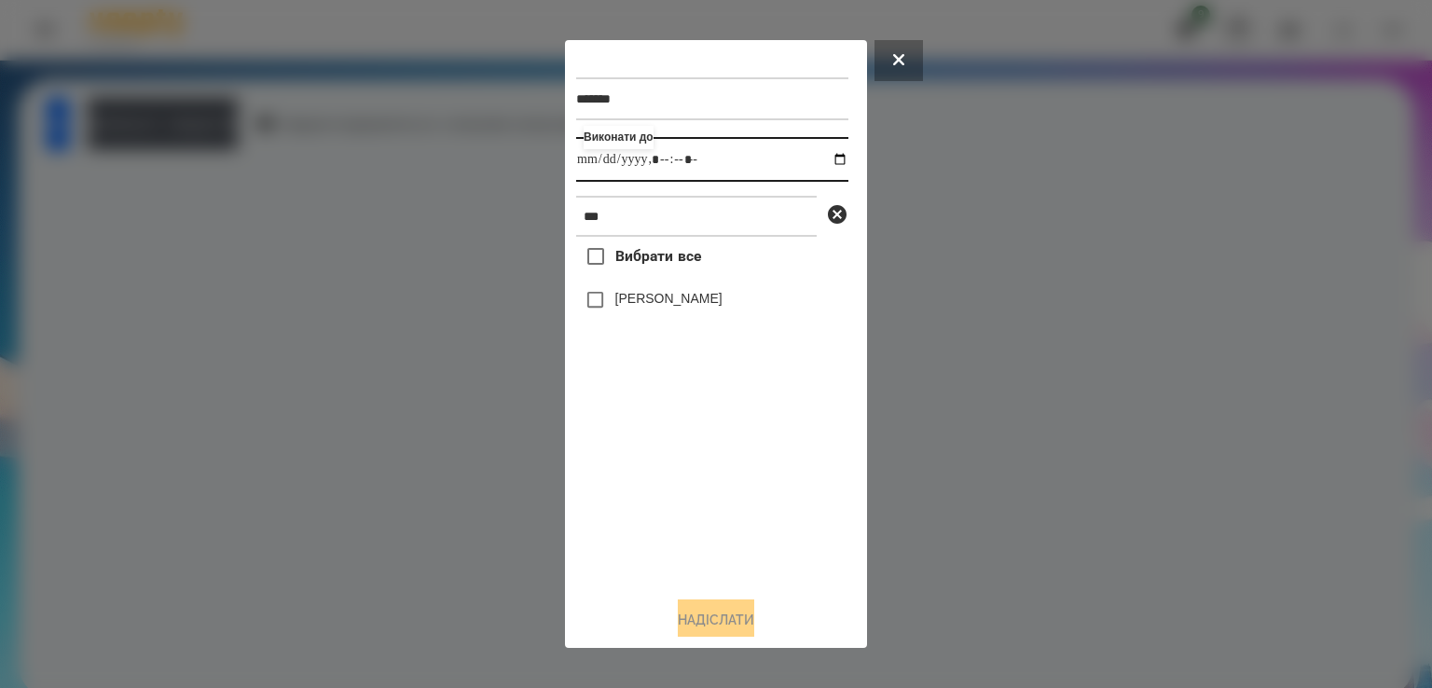
type input "**********"
click at [627, 299] on label "[PERSON_NAME]" at bounding box center [668, 298] width 107 height 19
click at [751, 626] on button "Надіслати" at bounding box center [716, 620] width 76 height 41
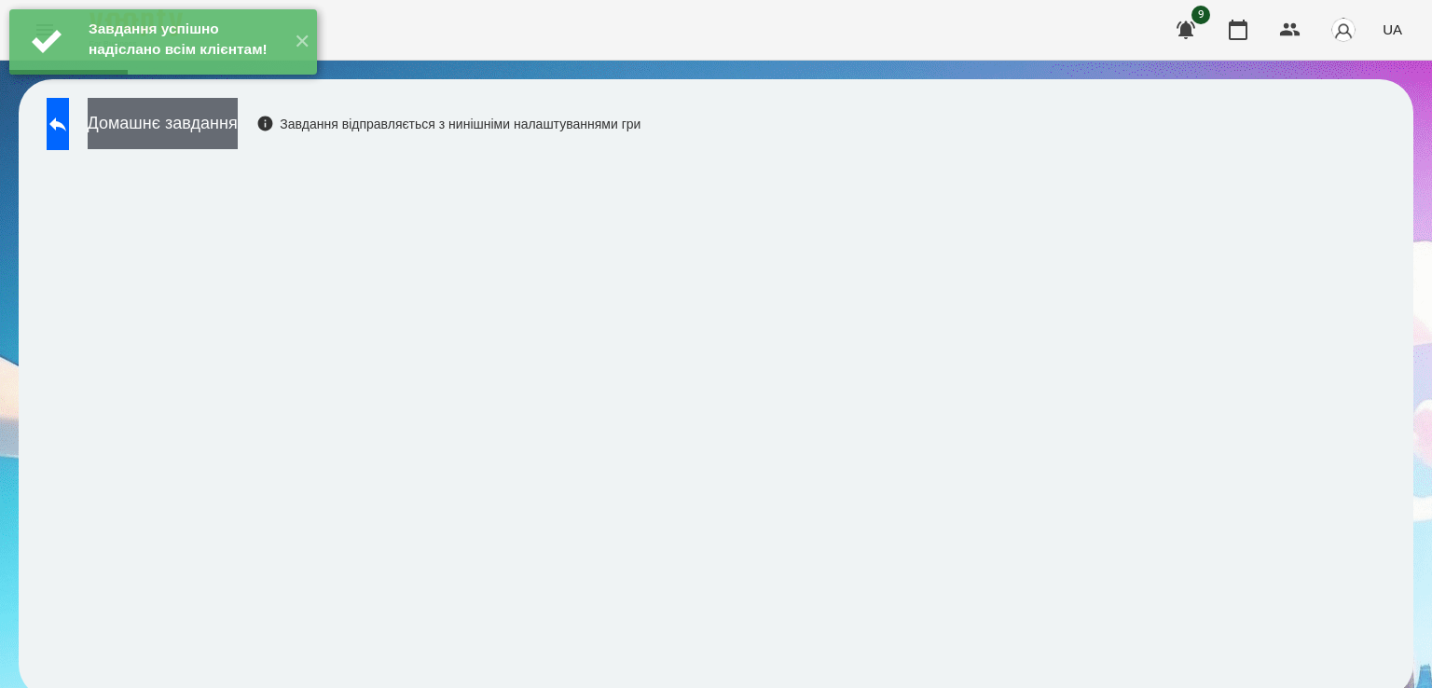
click at [238, 137] on button "Домашнє завдання" at bounding box center [163, 123] width 150 height 51
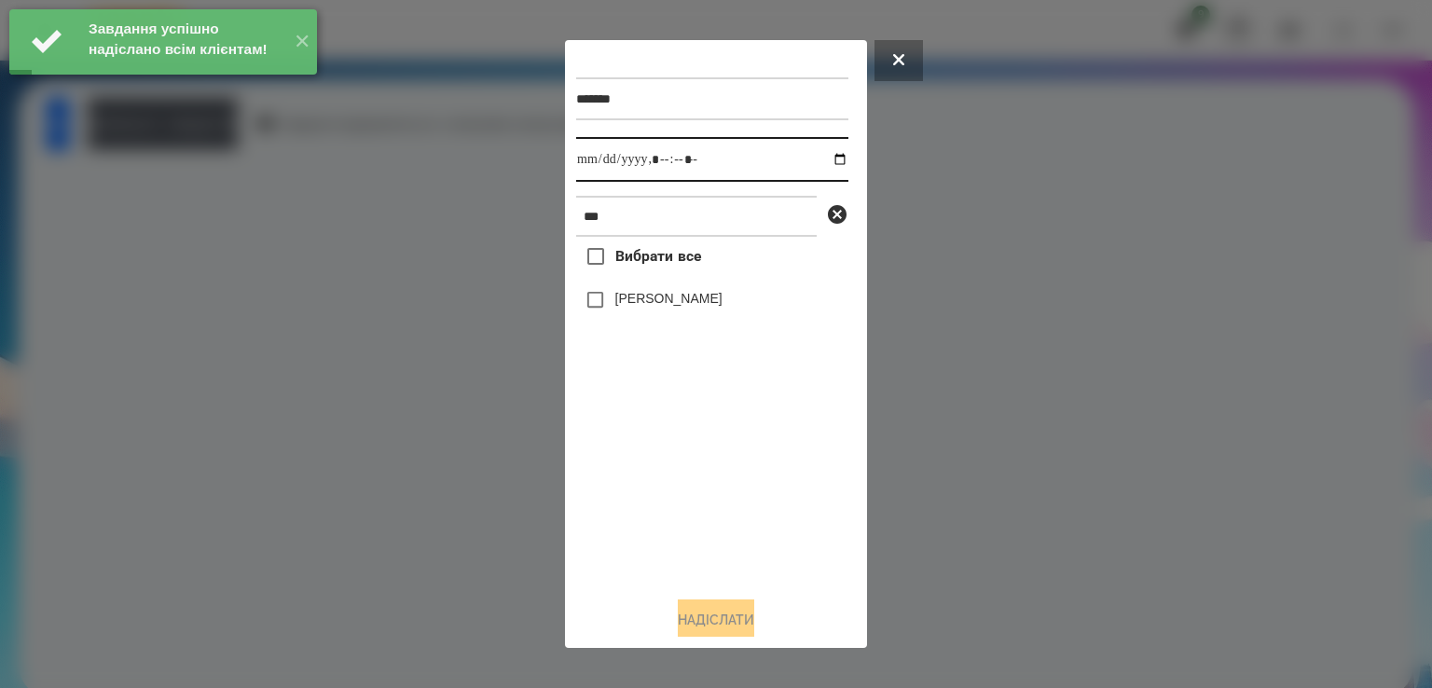
click at [591, 168] on input "datetime-local" at bounding box center [712, 159] width 272 height 45
type input "**********"
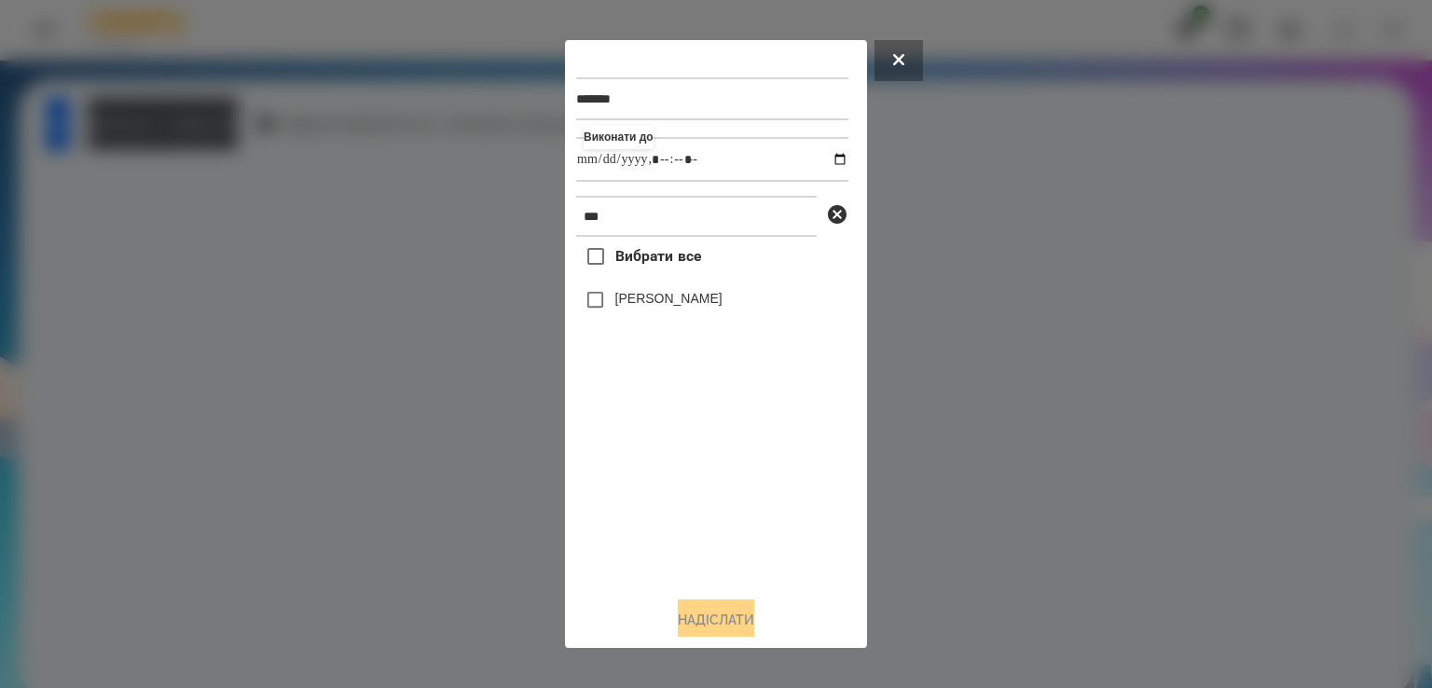
click at [622, 308] on label "[PERSON_NAME]" at bounding box center [668, 298] width 107 height 19
click at [733, 627] on button "Надіслати" at bounding box center [716, 620] width 76 height 41
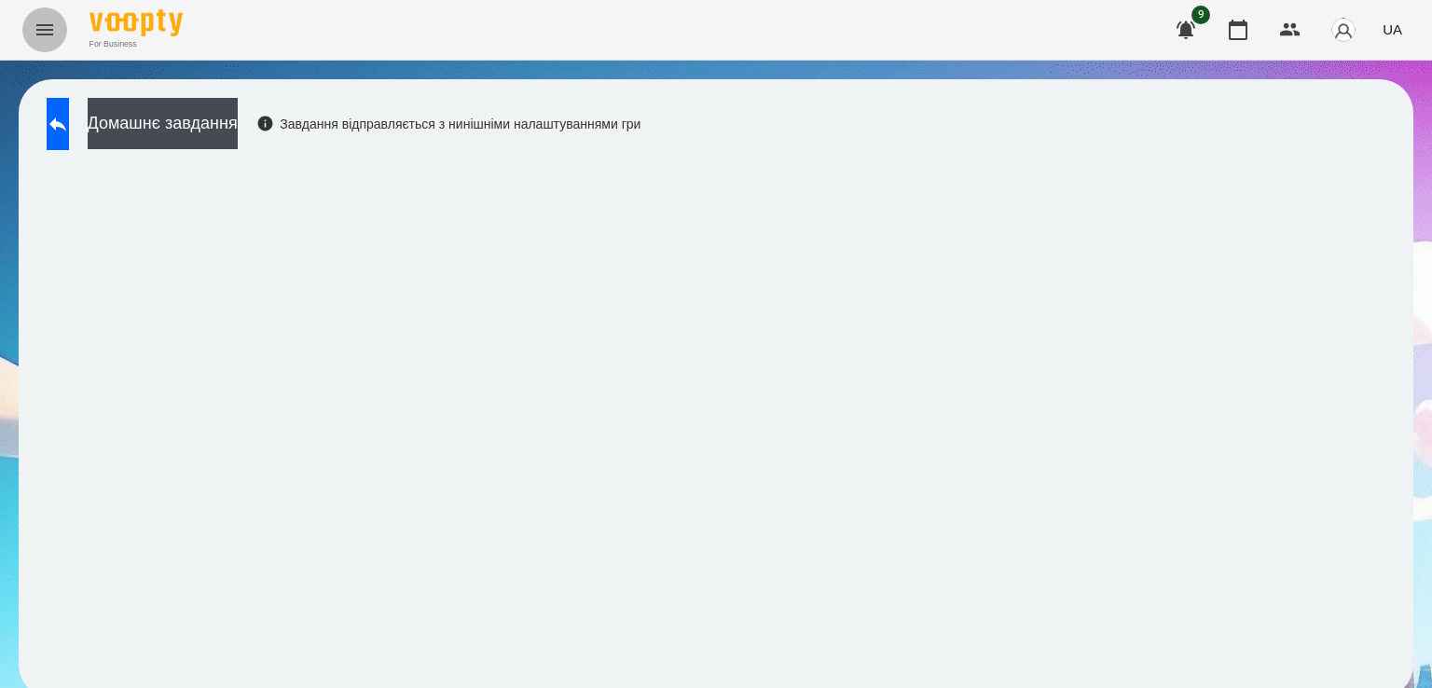
click at [30, 35] on button "Menu" at bounding box center [44, 29] width 45 height 45
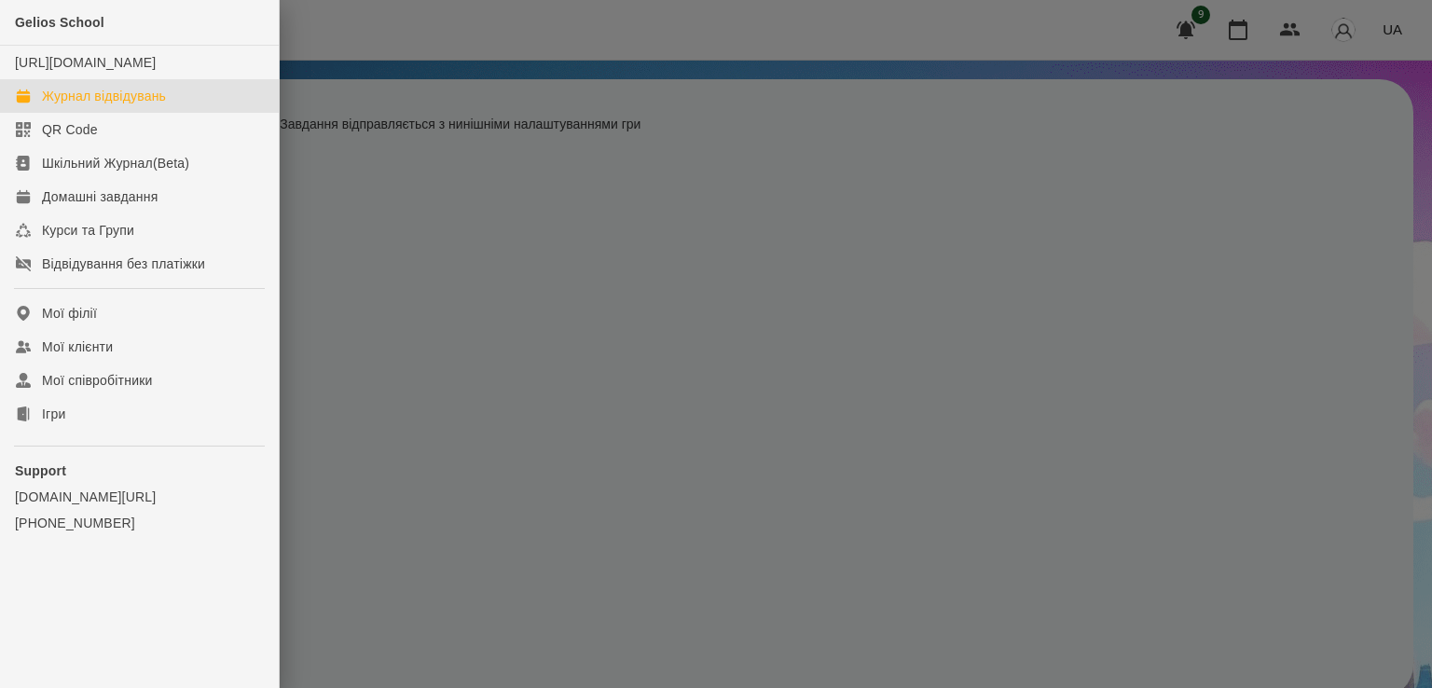
click at [124, 105] on div "Журнал відвідувань" at bounding box center [104, 96] width 124 height 19
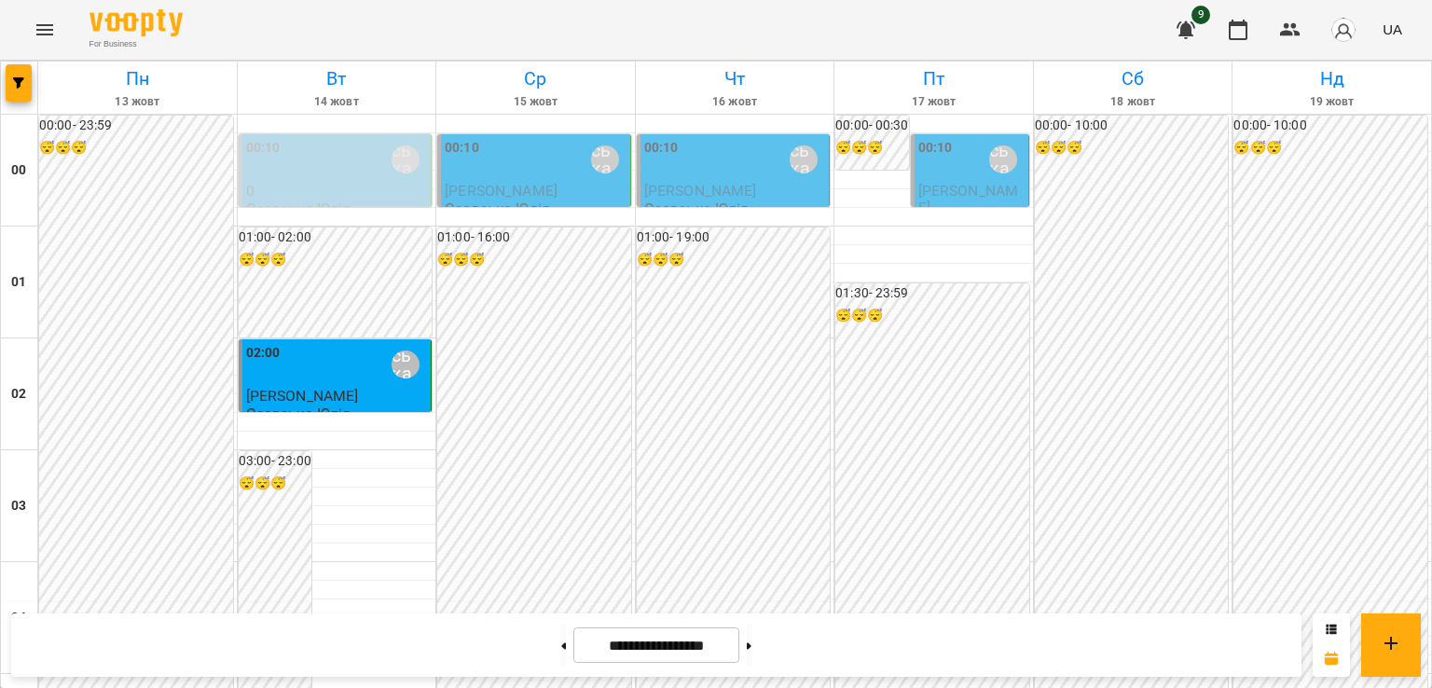
click at [505, 173] on div "00:10 [PERSON_NAME]" at bounding box center [536, 159] width 182 height 43
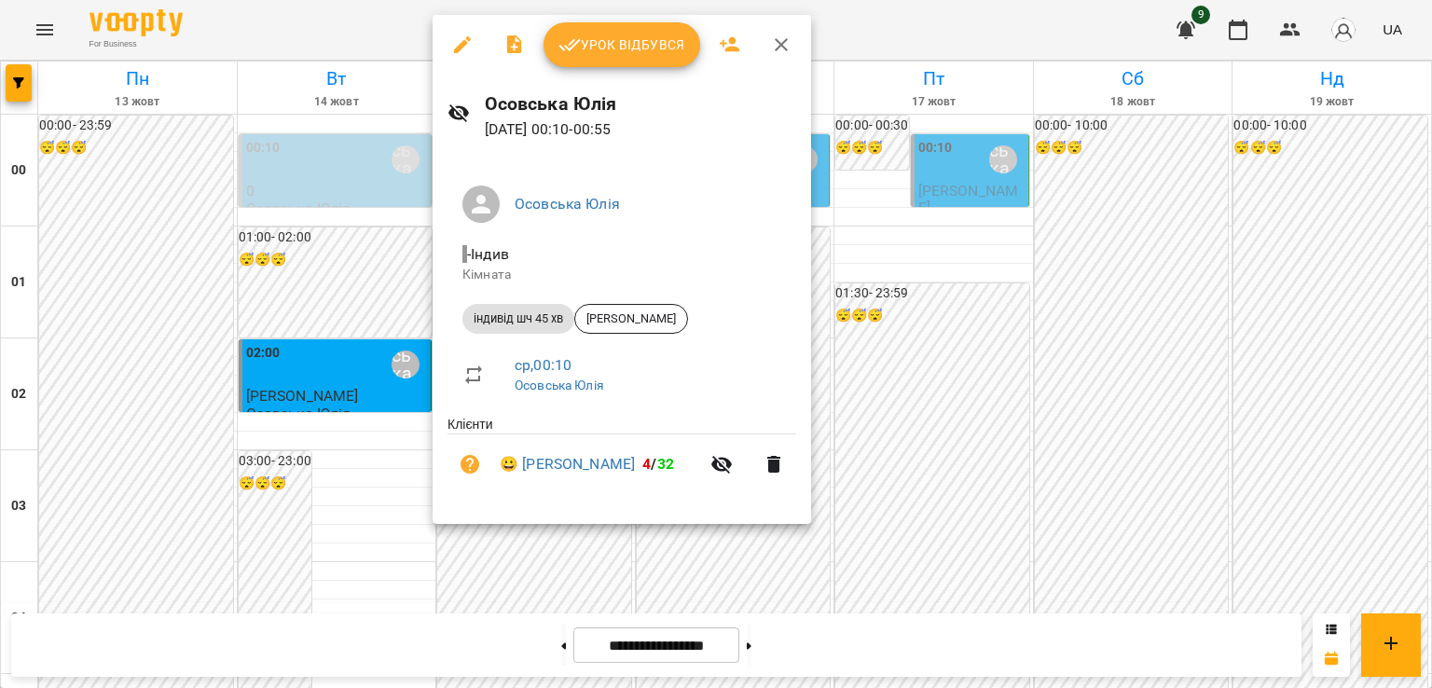
click at [336, 187] on div at bounding box center [716, 344] width 1432 height 688
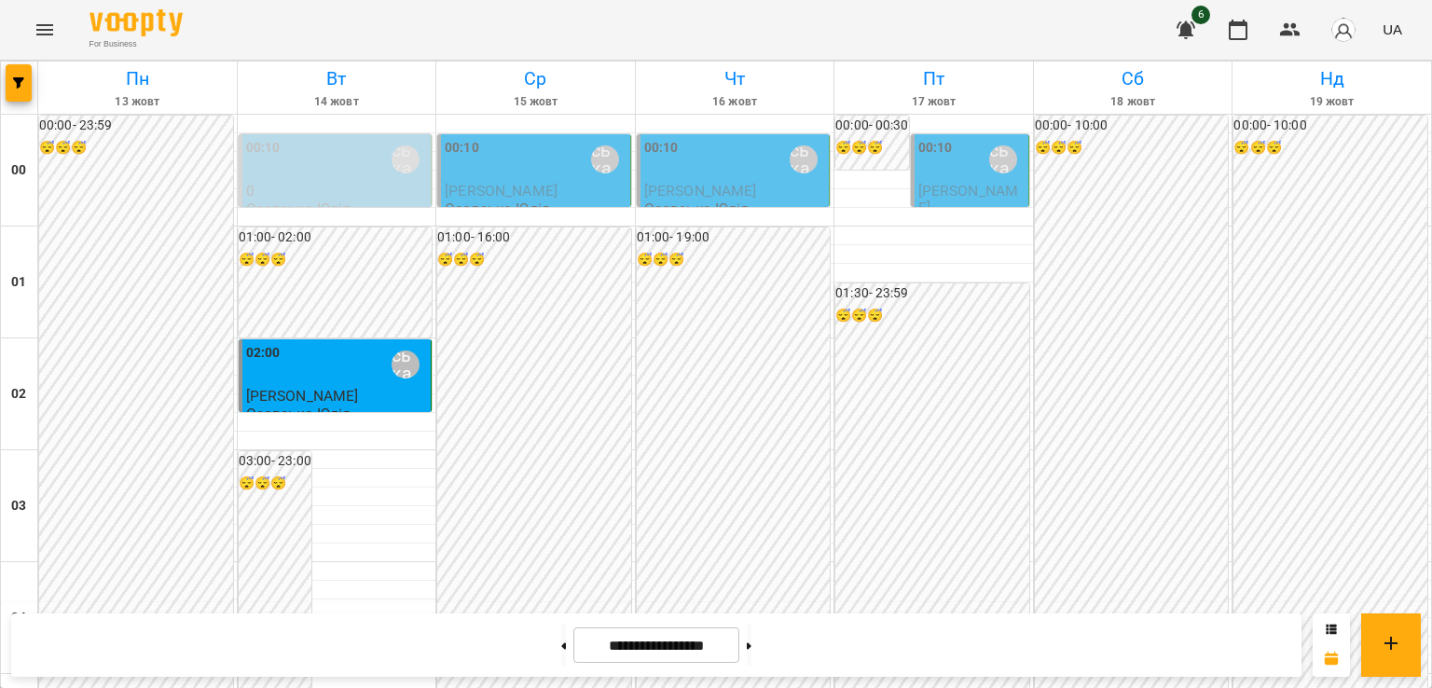
click at [518, 175] on div "00:10 [PERSON_NAME]" at bounding box center [536, 159] width 182 height 43
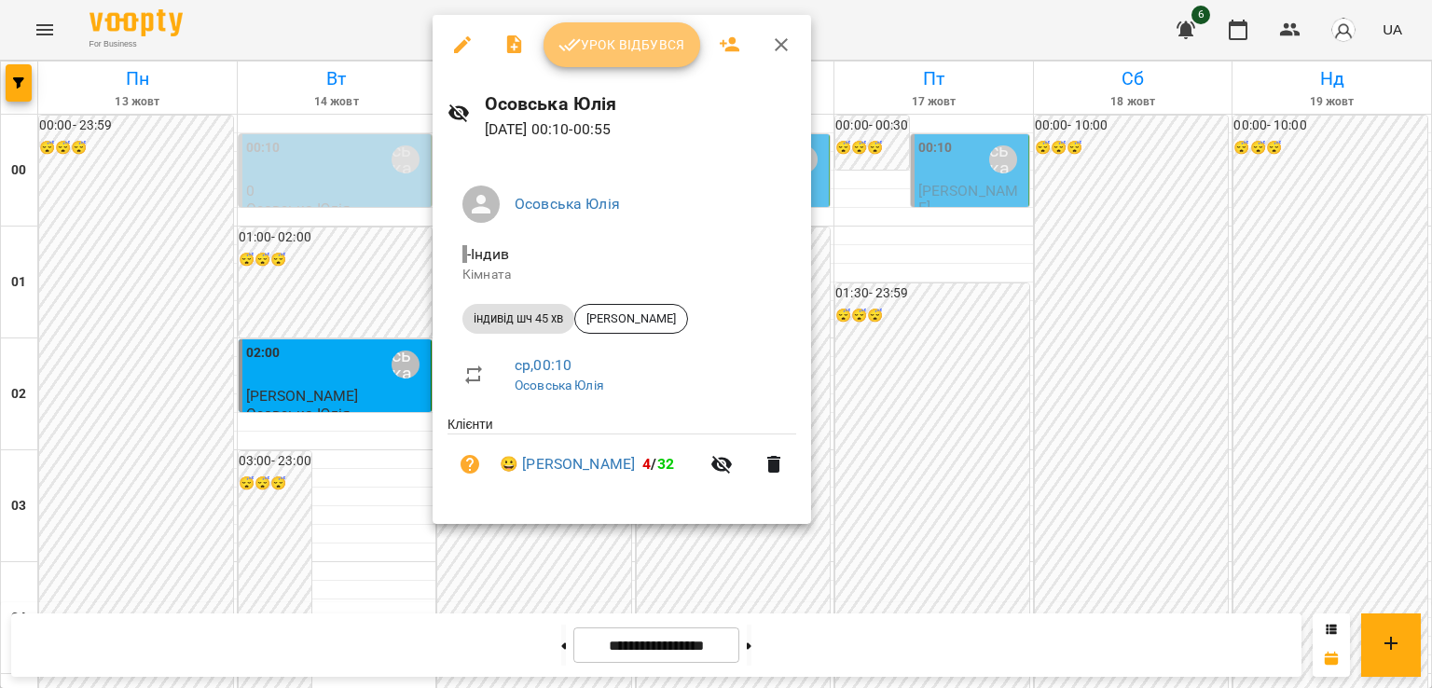
click at [630, 38] on span "Урок відбувся" at bounding box center [622, 45] width 127 height 22
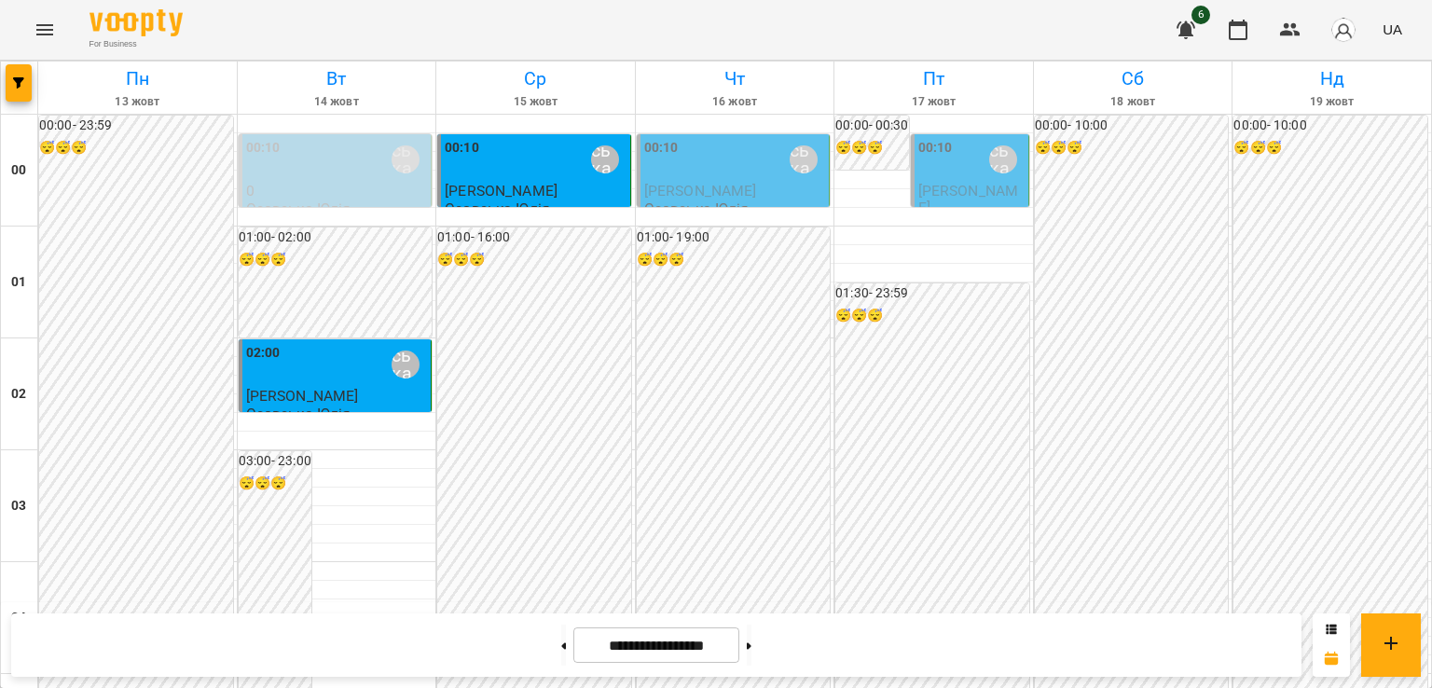
scroll to position [2196, 0]
drag, startPoint x: 1431, startPoint y: 626, endPoint x: 1431, endPoint y: 605, distance: 20.5
click at [1431, 605] on div "**********" at bounding box center [716, 645] width 1432 height 86
drag, startPoint x: 1431, startPoint y: 605, endPoint x: 1431, endPoint y: 460, distance: 145.5
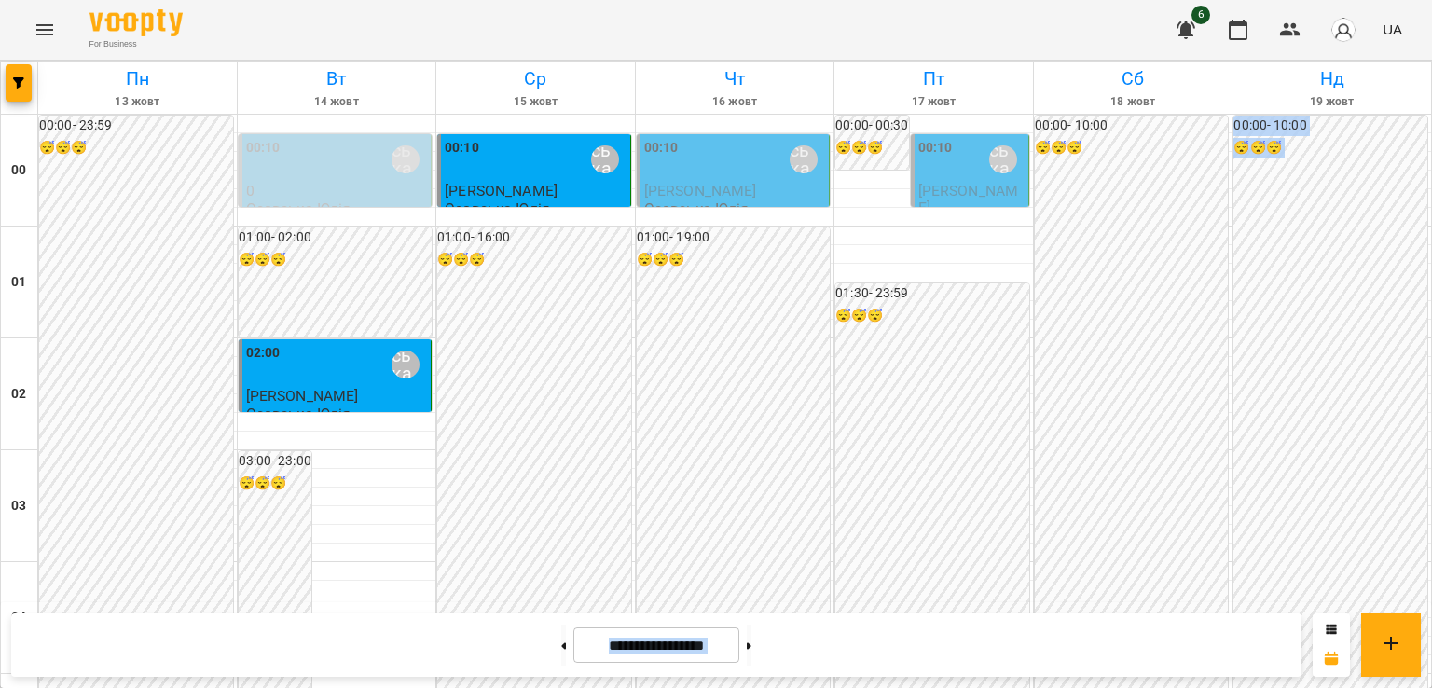
scroll to position [0, 0]
click at [710, 149] on div "00:10 [PERSON_NAME]" at bounding box center [735, 159] width 182 height 43
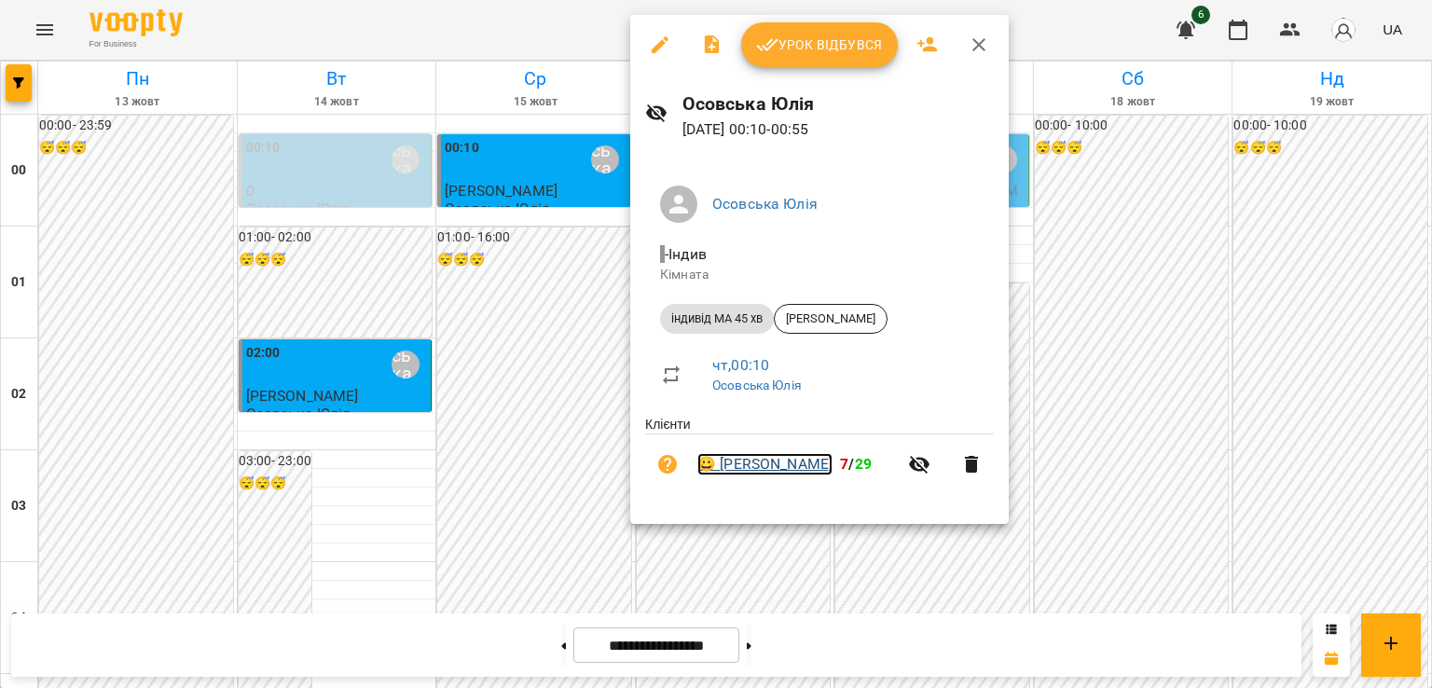
click at [799, 469] on link "😀 [PERSON_NAME]" at bounding box center [765, 464] width 135 height 22
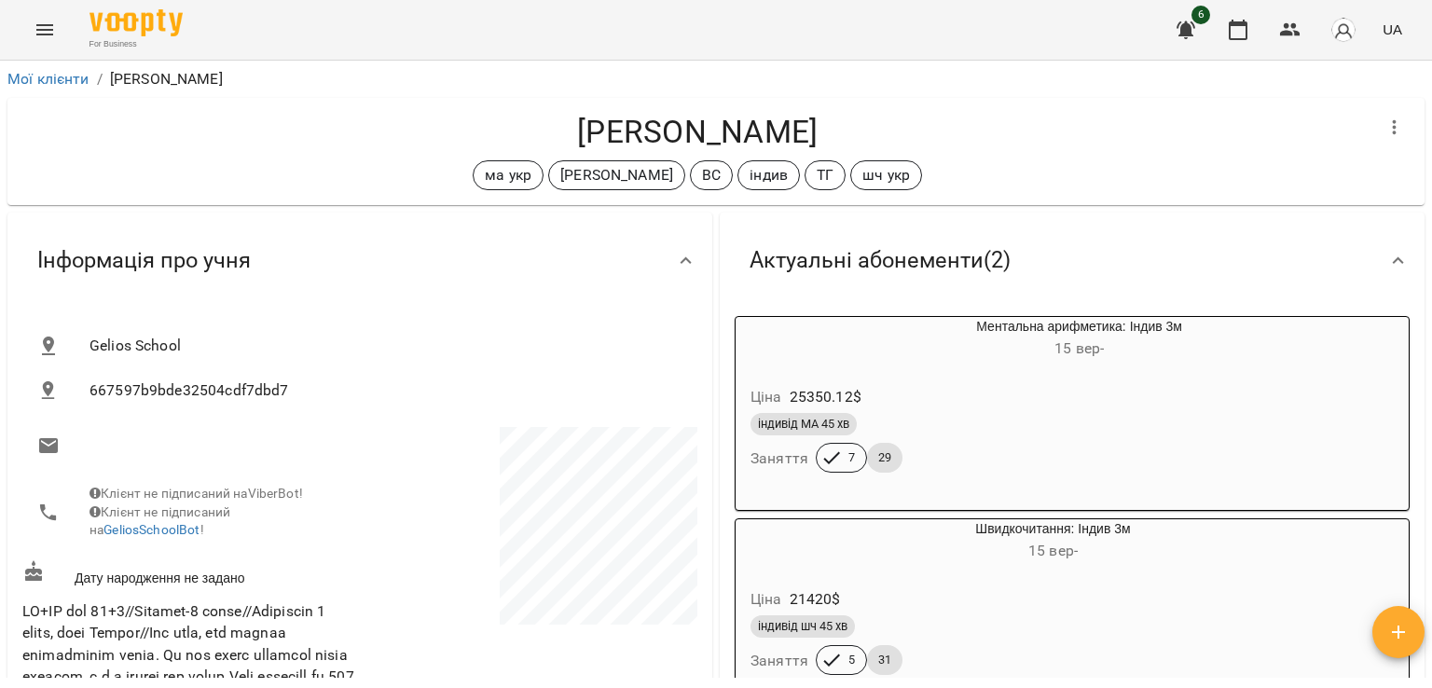
drag, startPoint x: 1431, startPoint y: 187, endPoint x: 1425, endPoint y: 273, distance: 86.0
click at [1425, 273] on div "Мої клієнти / [PERSON_NAME] [PERSON_NAME] укр [PERSON_NAME] ВС індив ТГ шч укр …" at bounding box center [716, 405] width 1432 height 688
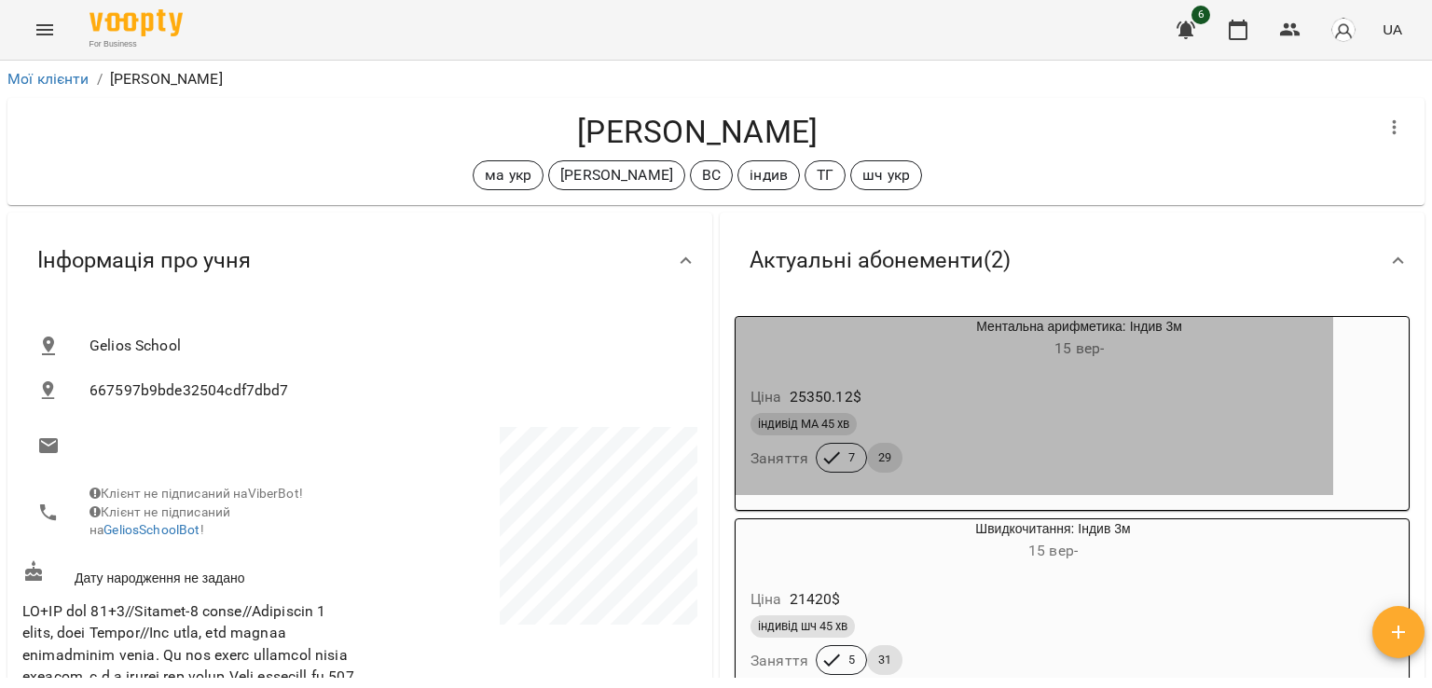
click at [1087, 362] on h6 "[DATE] -" at bounding box center [1079, 349] width 508 height 26
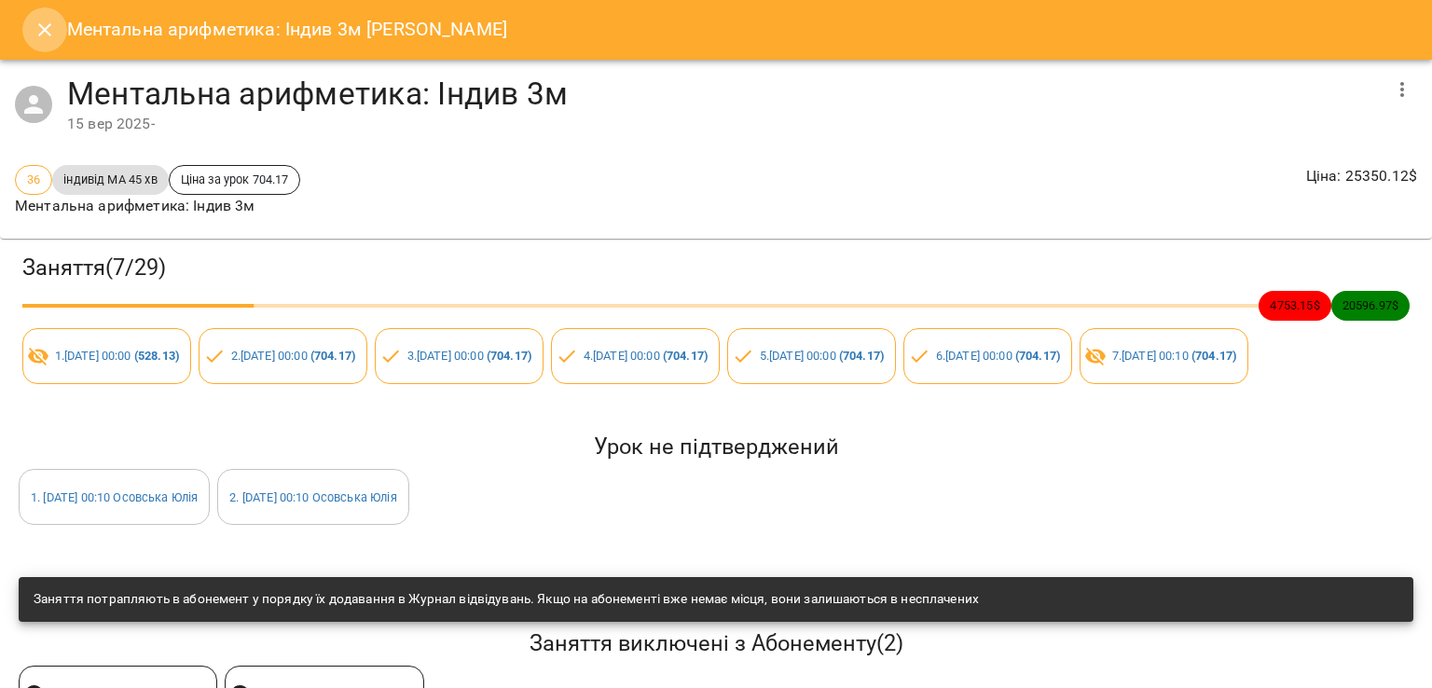
click at [48, 30] on icon "Close" at bounding box center [45, 30] width 22 height 22
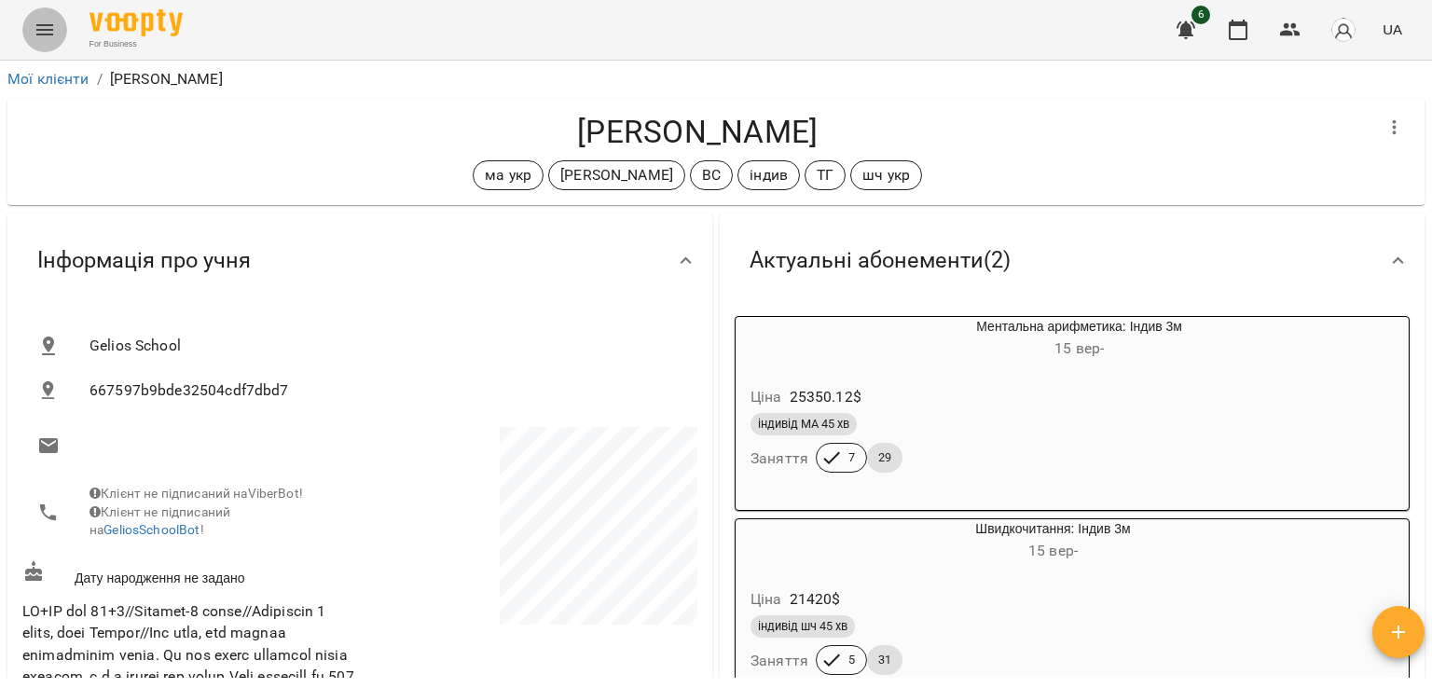
click at [37, 27] on icon "Menu" at bounding box center [45, 30] width 22 height 22
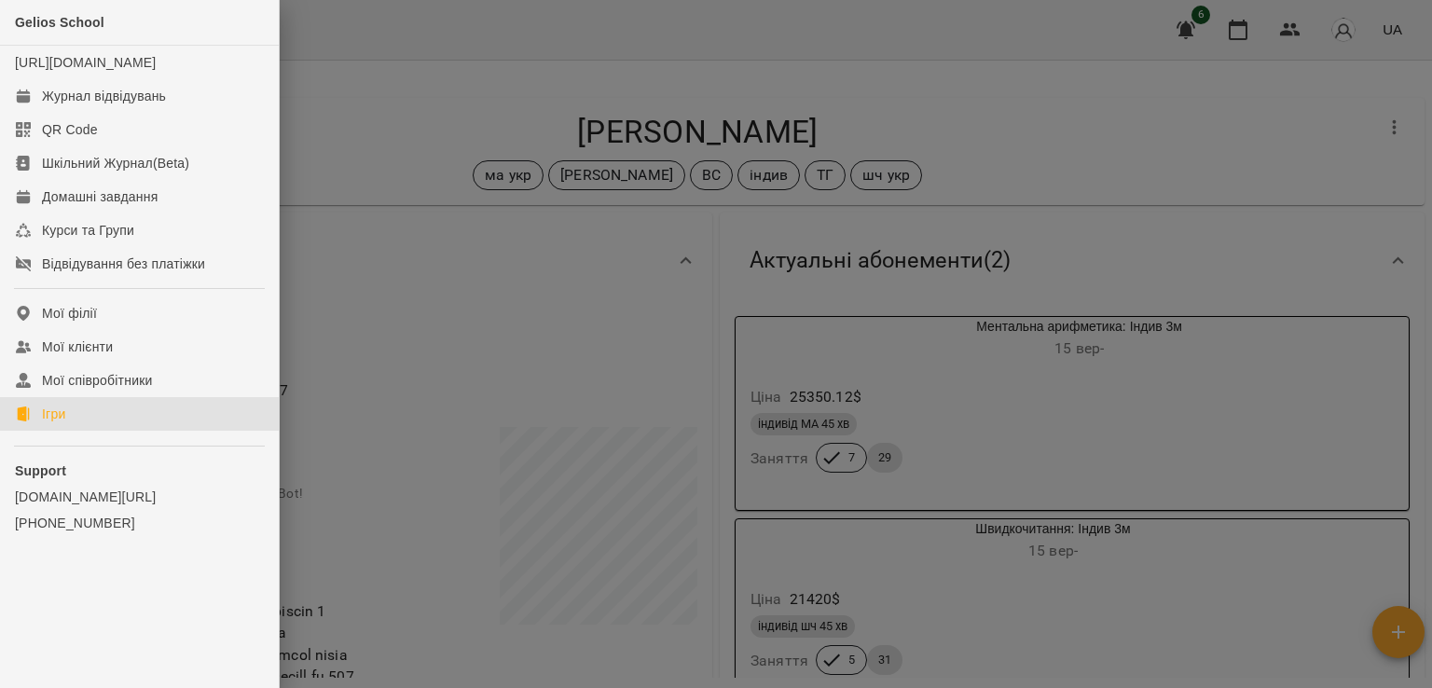
click at [71, 431] on link "Ігри" at bounding box center [139, 414] width 279 height 34
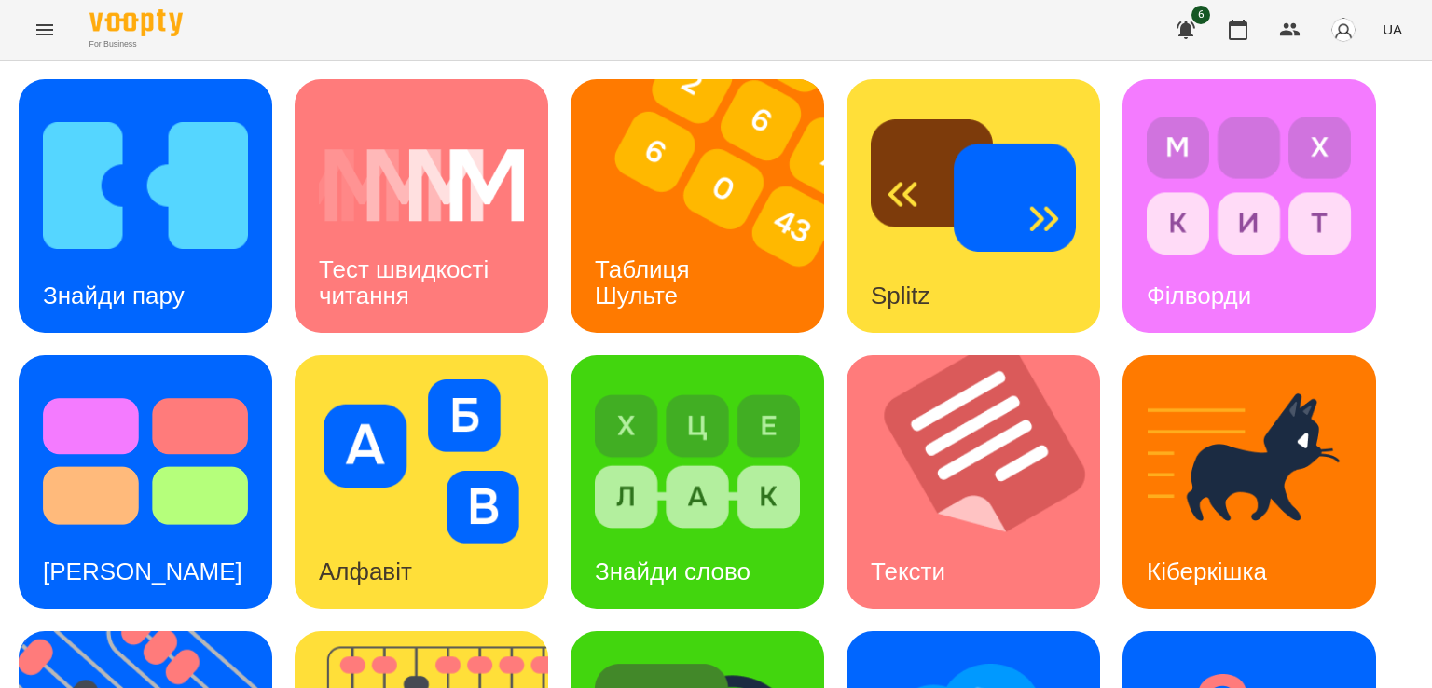
scroll to position [239, 0]
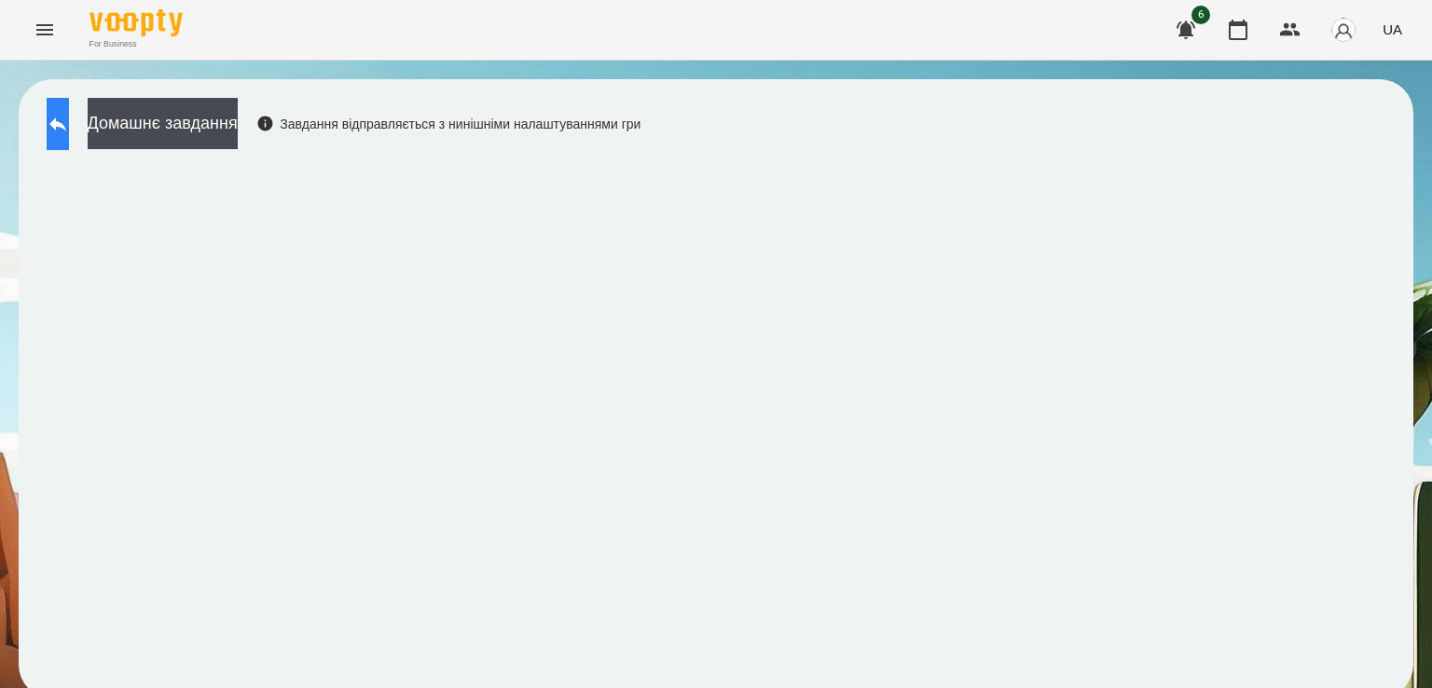
click at [52, 119] on button at bounding box center [58, 124] width 22 height 52
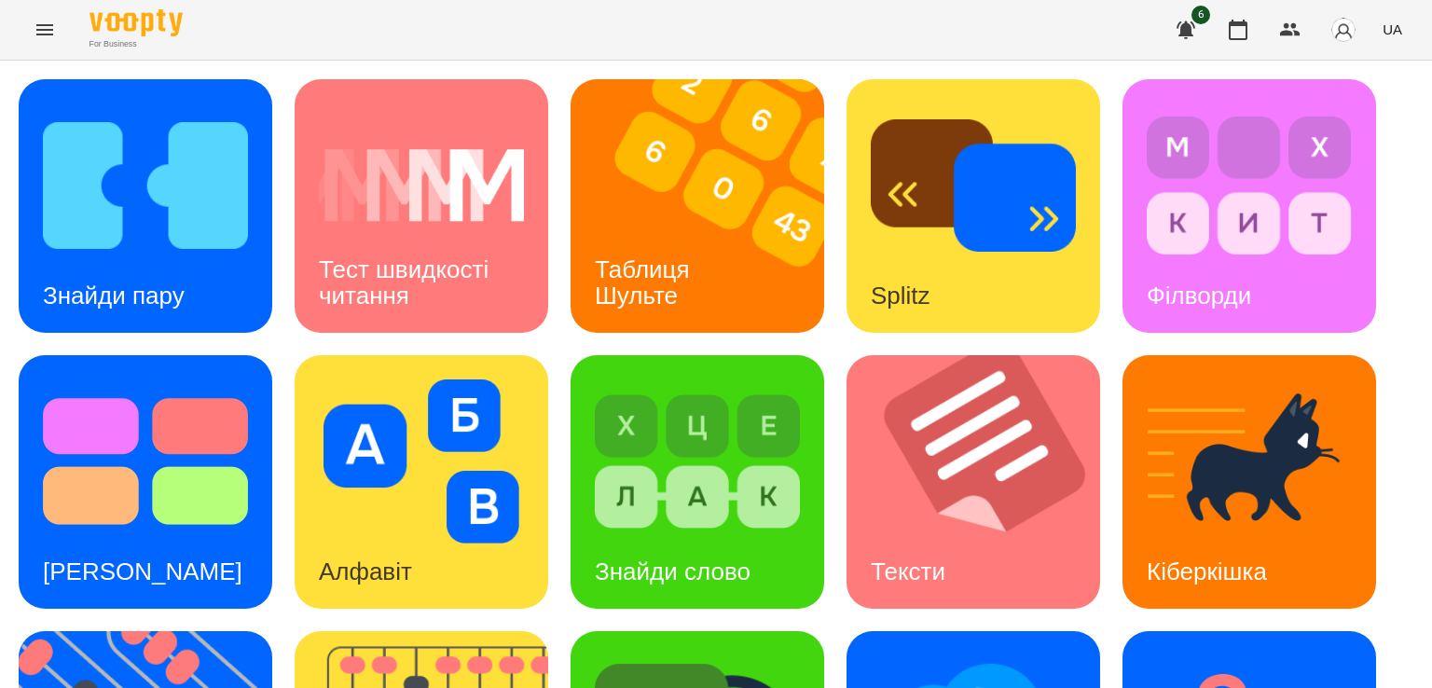
scroll to position [188, 0]
click at [0, 556] on div "Знайди пару Тест швидкості читання Таблиця [PERSON_NAME] Splitz Філворди Тест С…" at bounding box center [716, 620] width 1432 height 1119
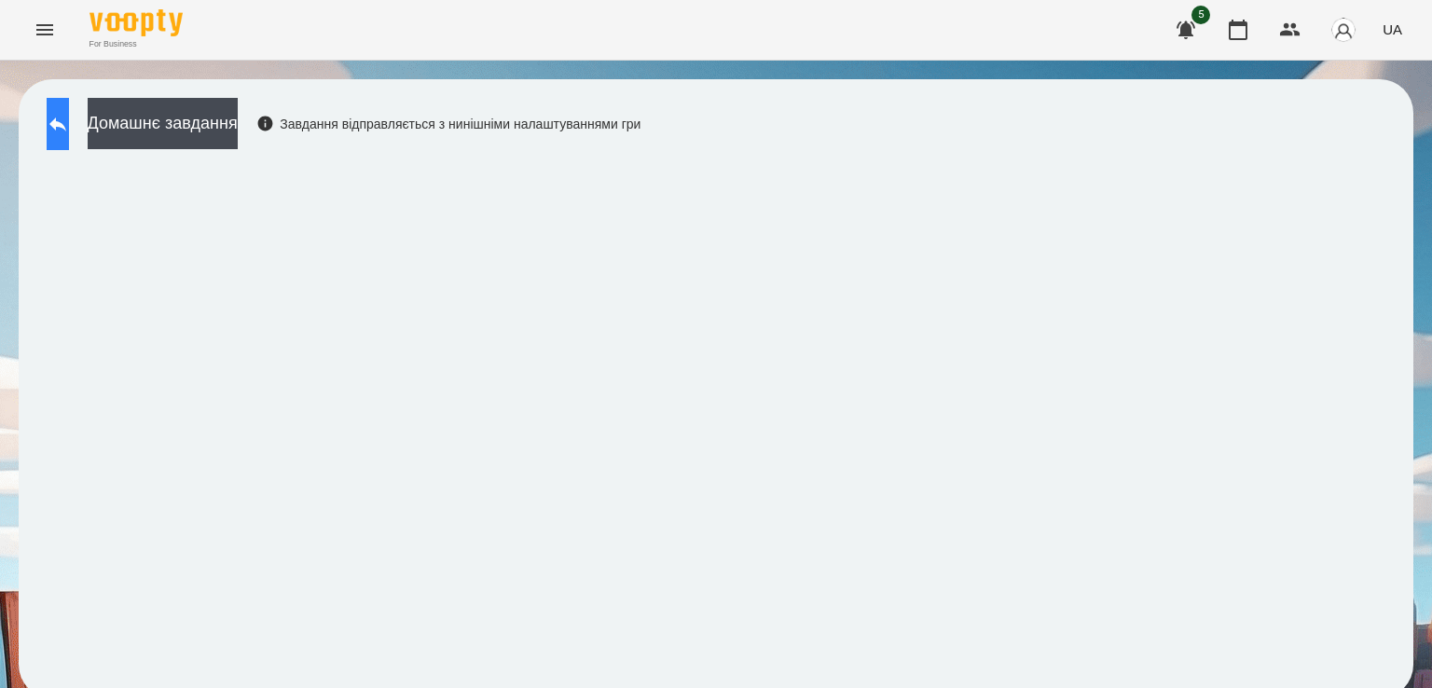
click at [63, 127] on button at bounding box center [58, 124] width 22 height 52
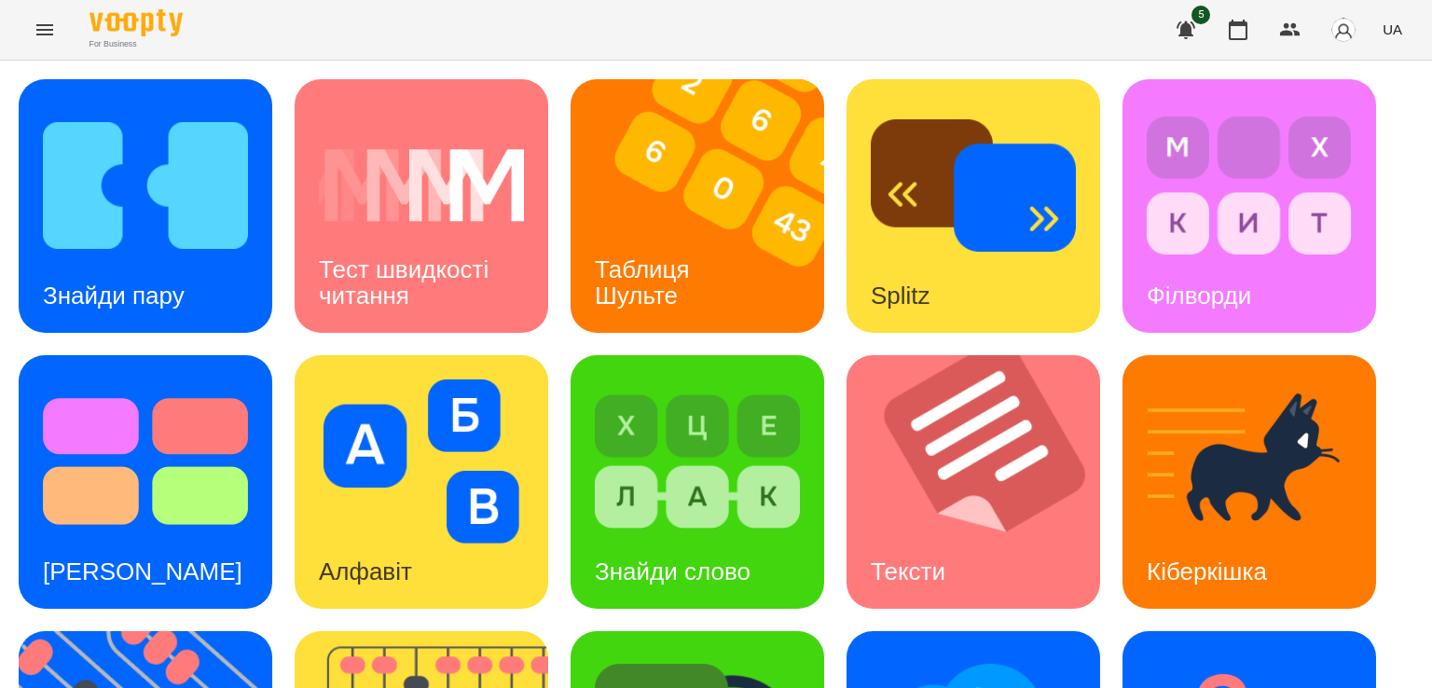
scroll to position [392, 0]
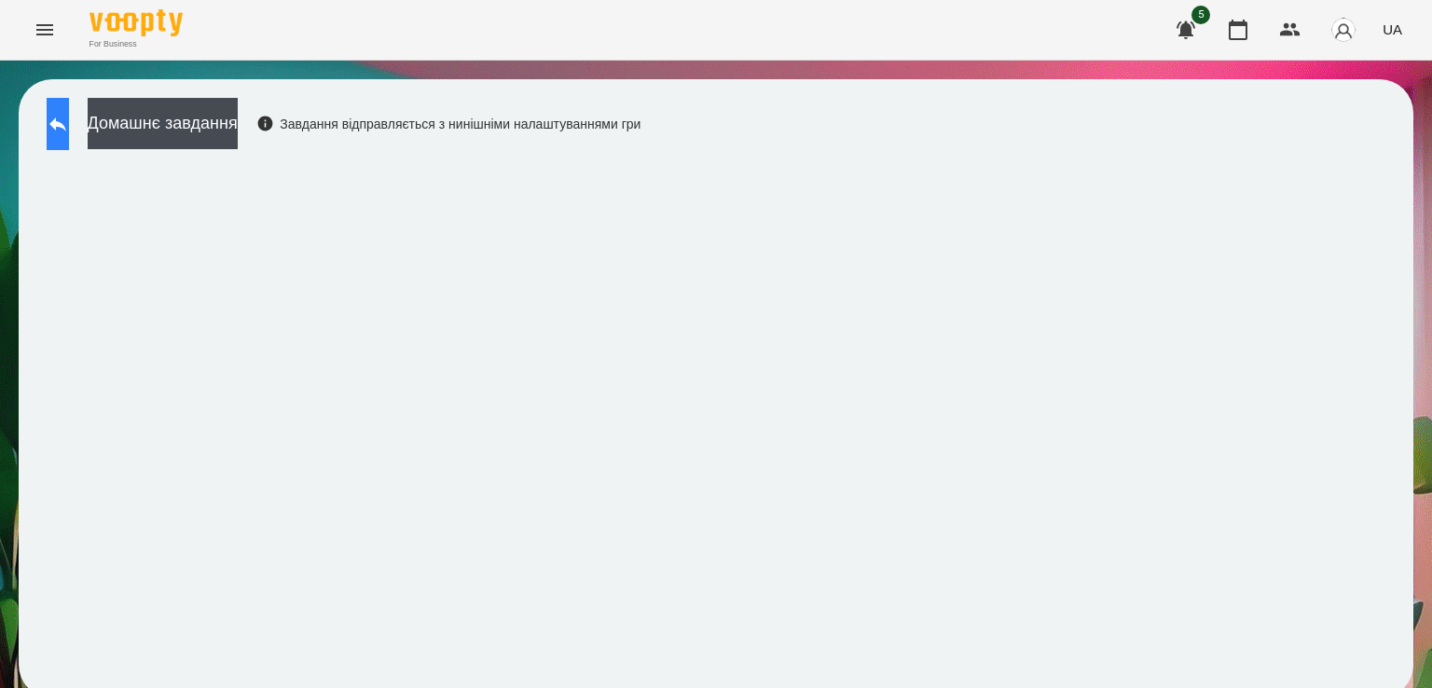
click at [66, 123] on icon at bounding box center [57, 125] width 17 height 14
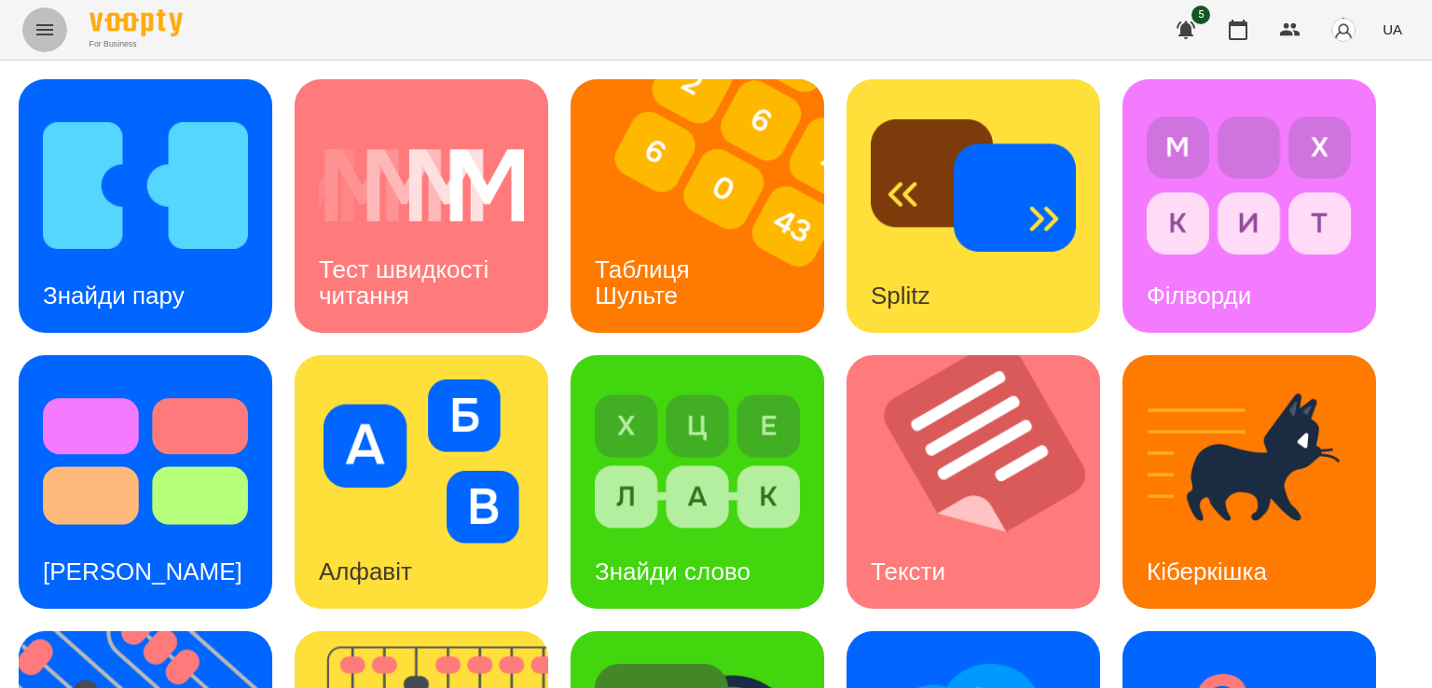
click at [45, 31] on icon "Menu" at bounding box center [45, 30] width 22 height 22
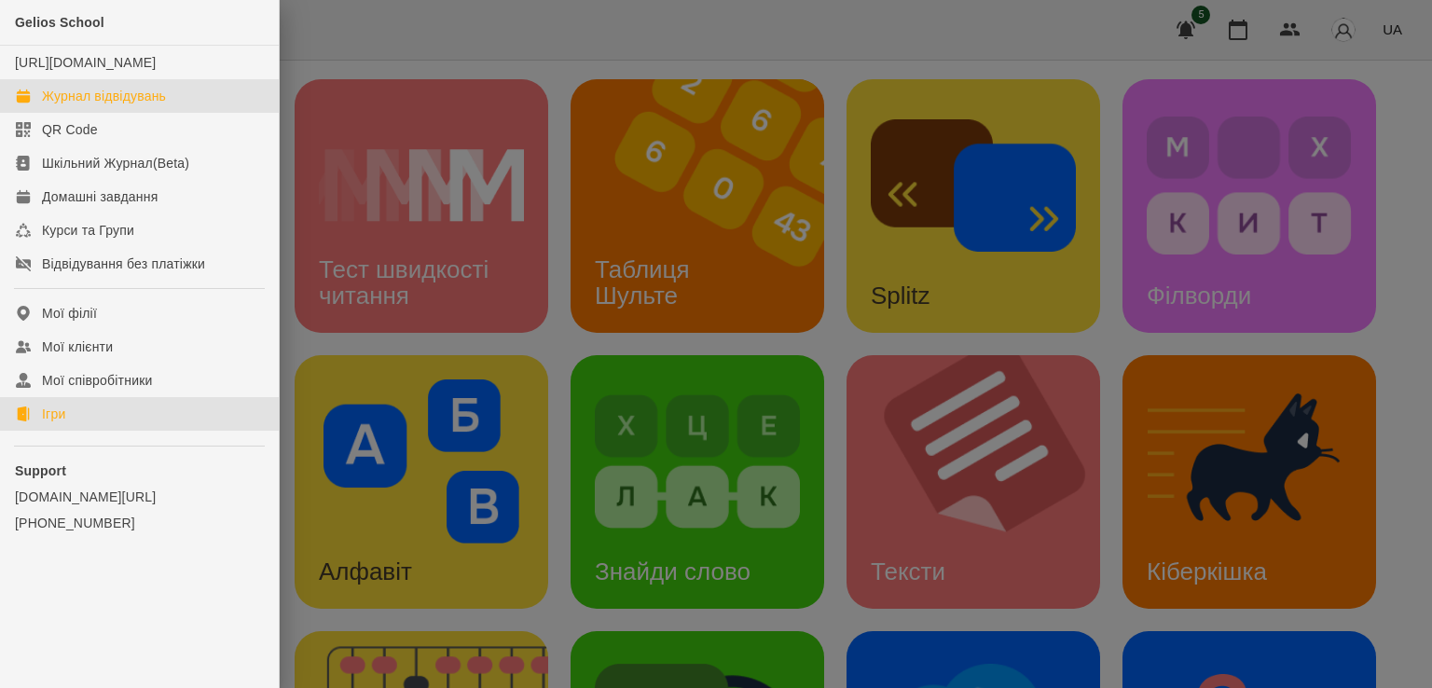
click at [83, 102] on link "Журнал відвідувань" at bounding box center [139, 96] width 279 height 34
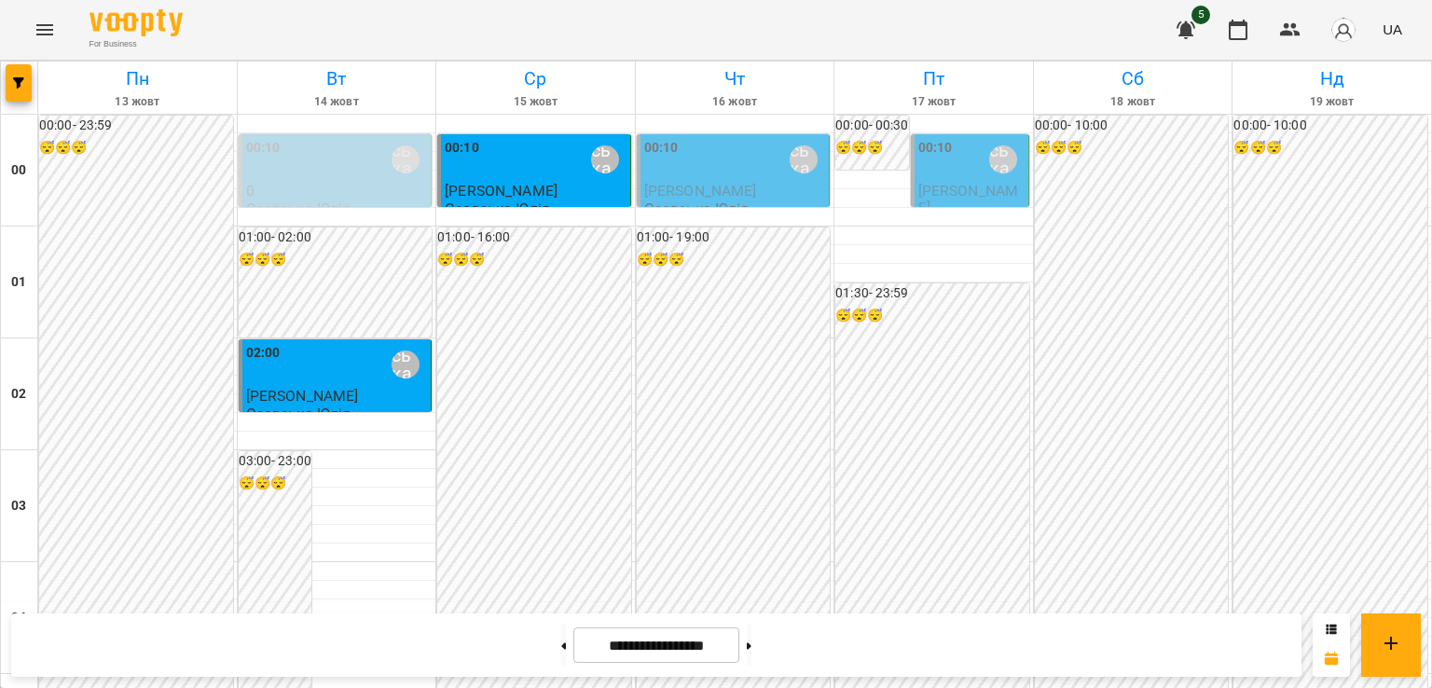
click at [709, 184] on span "[PERSON_NAME]" at bounding box center [700, 191] width 113 height 18
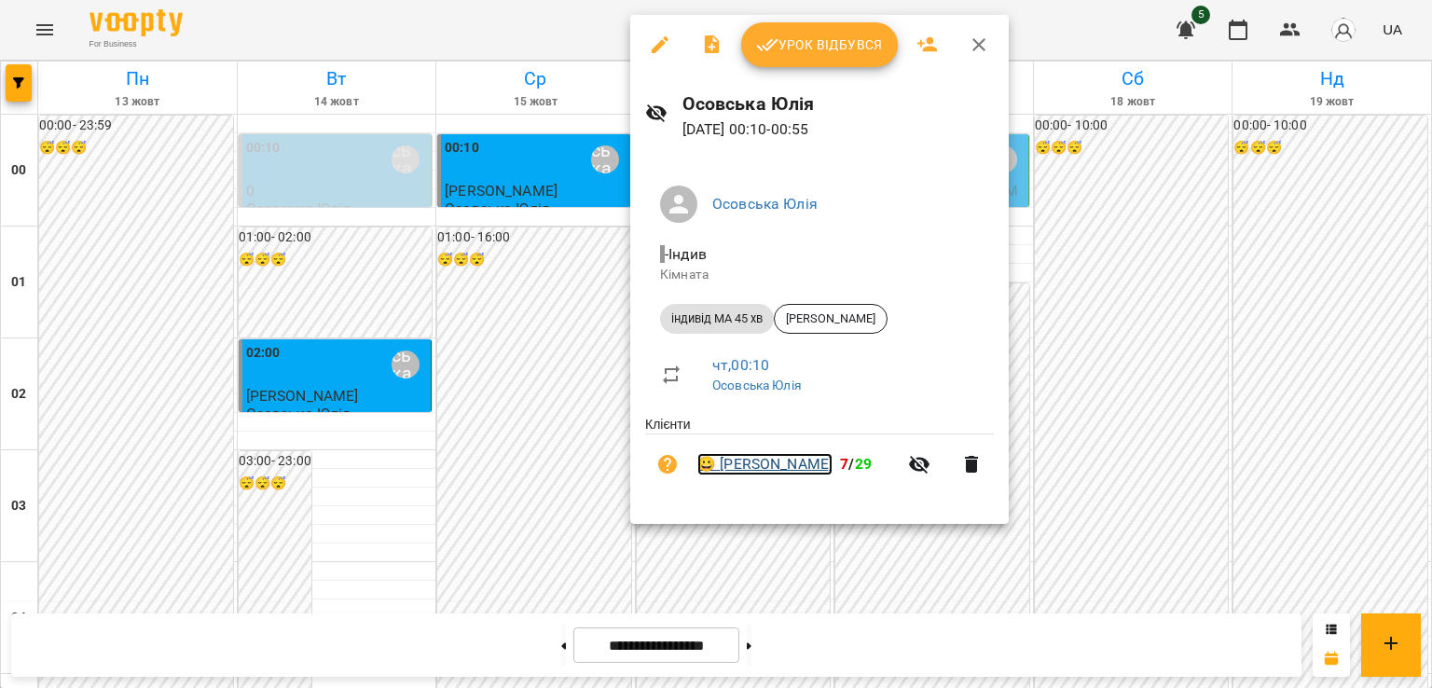
click at [809, 461] on link "😀 [PERSON_NAME]" at bounding box center [765, 464] width 135 height 22
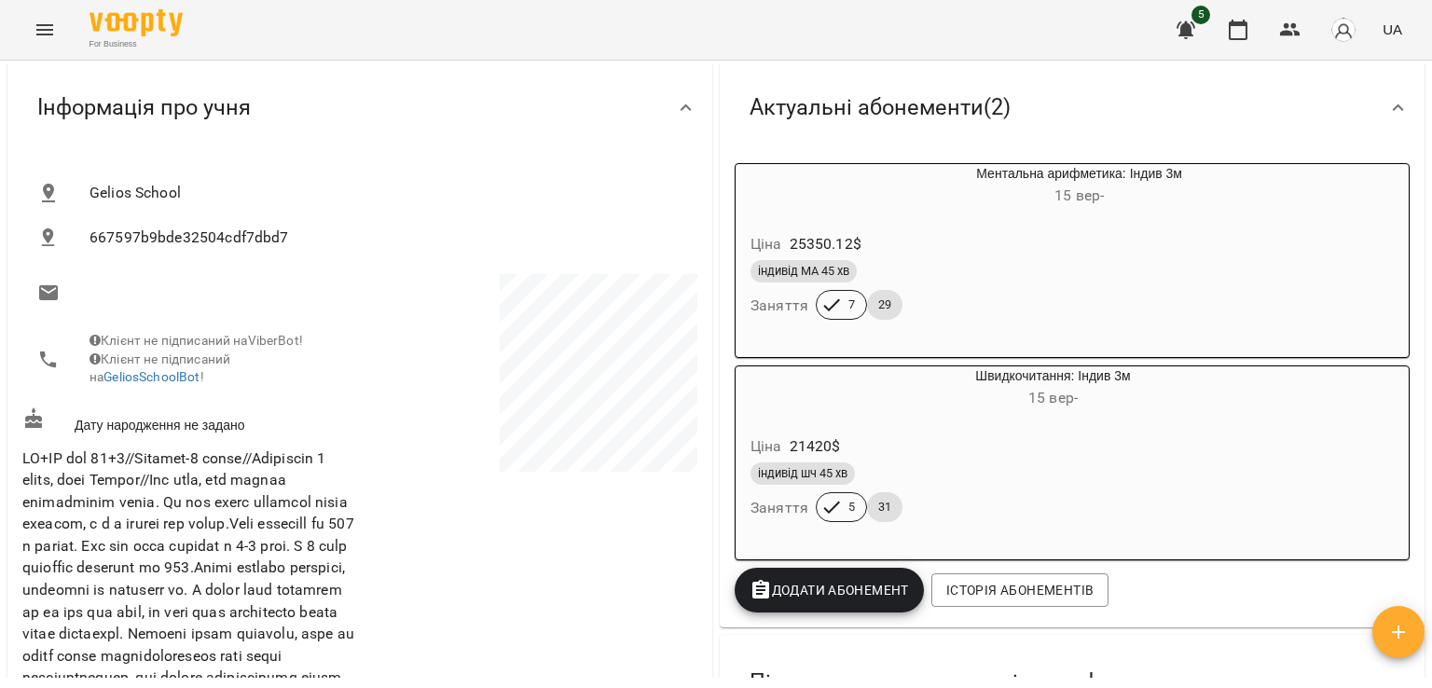
scroll to position [140, 0]
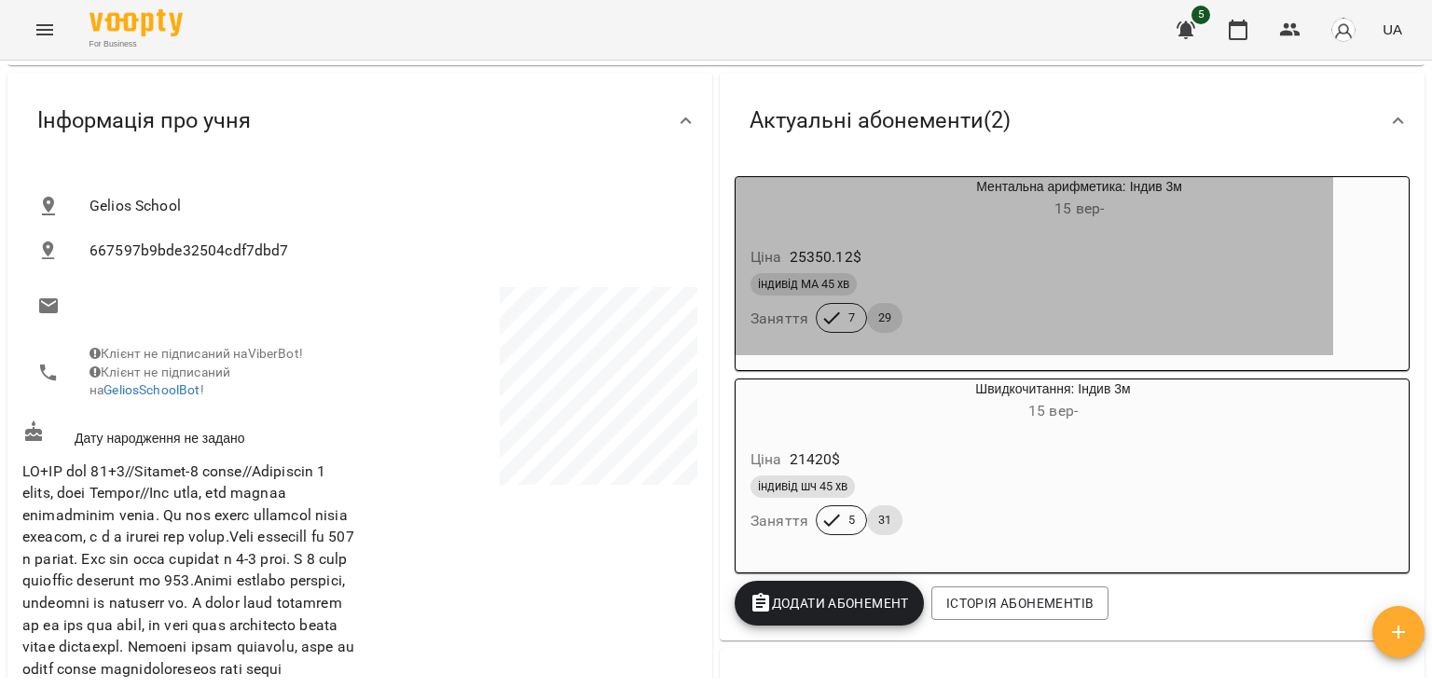
click at [1016, 251] on div "Ціна 25350.12 $" at bounding box center [1034, 258] width 575 height 34
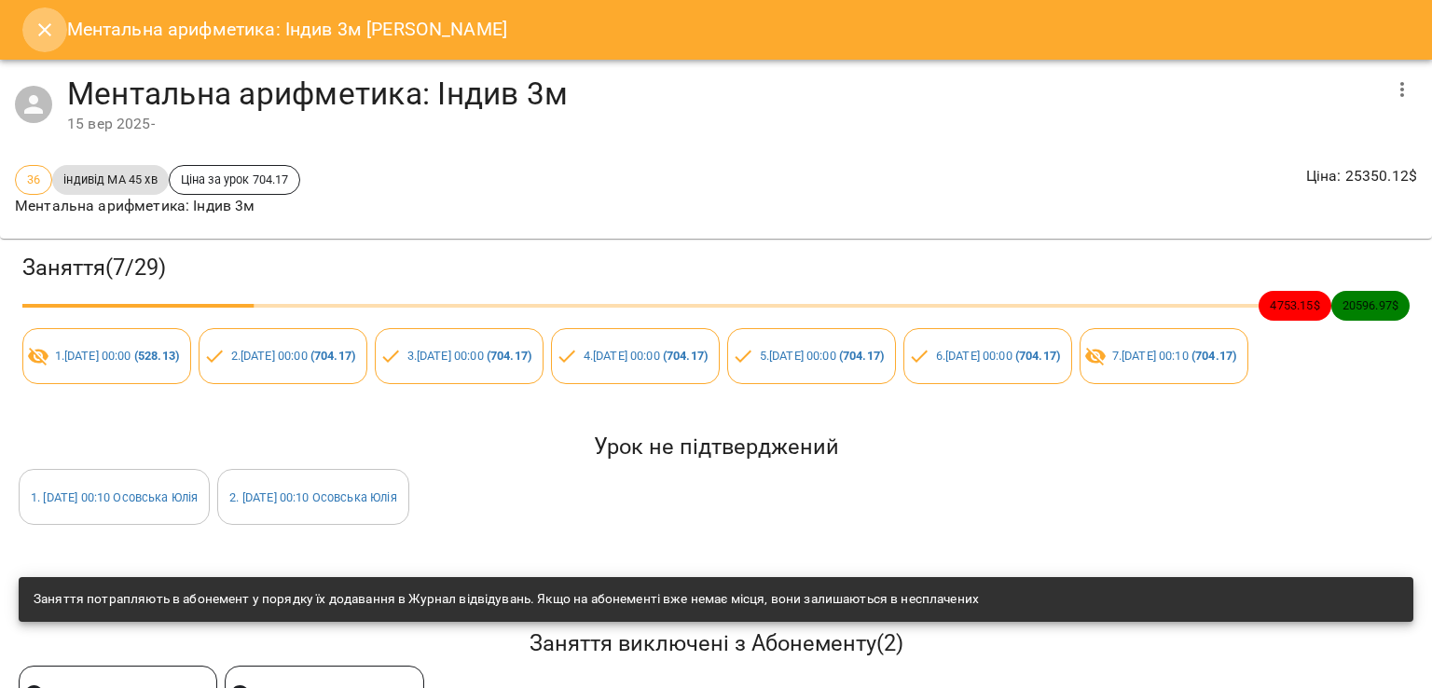
click at [41, 42] on button "Close" at bounding box center [44, 29] width 45 height 45
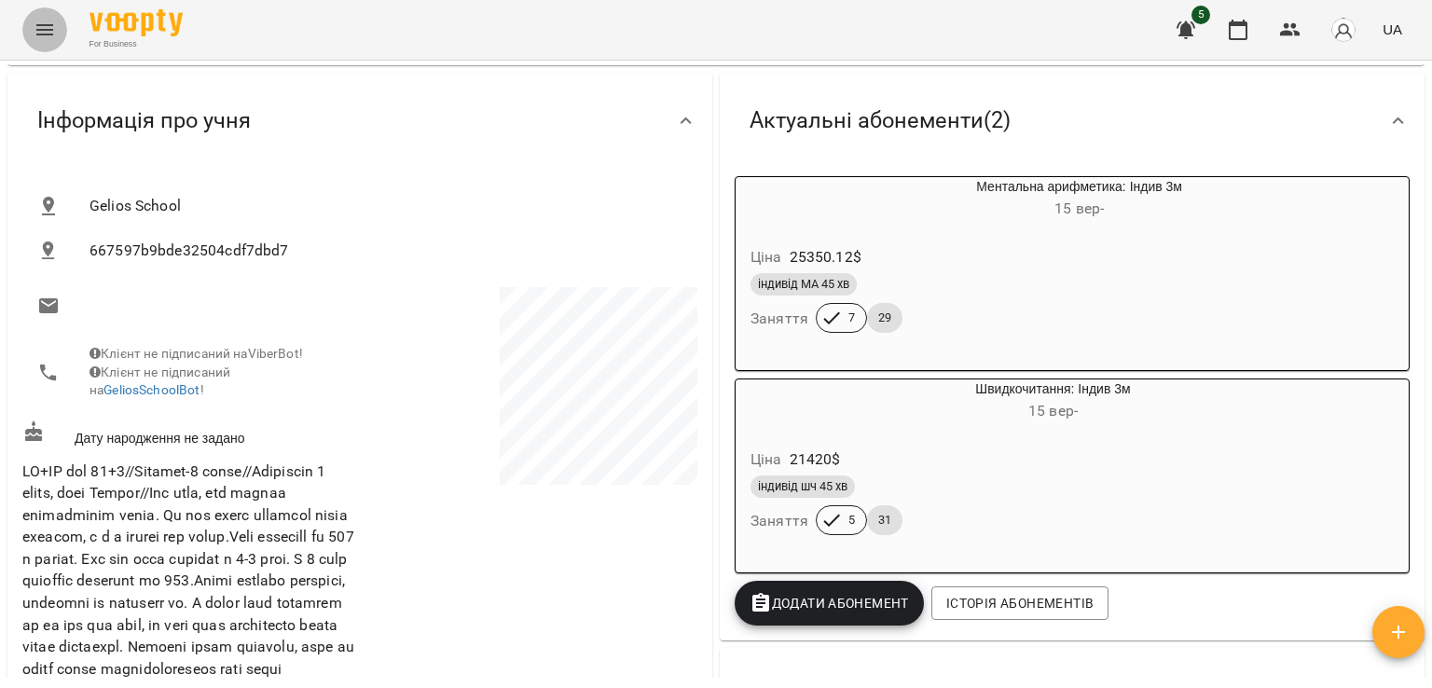
click at [31, 29] on button "Menu" at bounding box center [44, 29] width 45 height 45
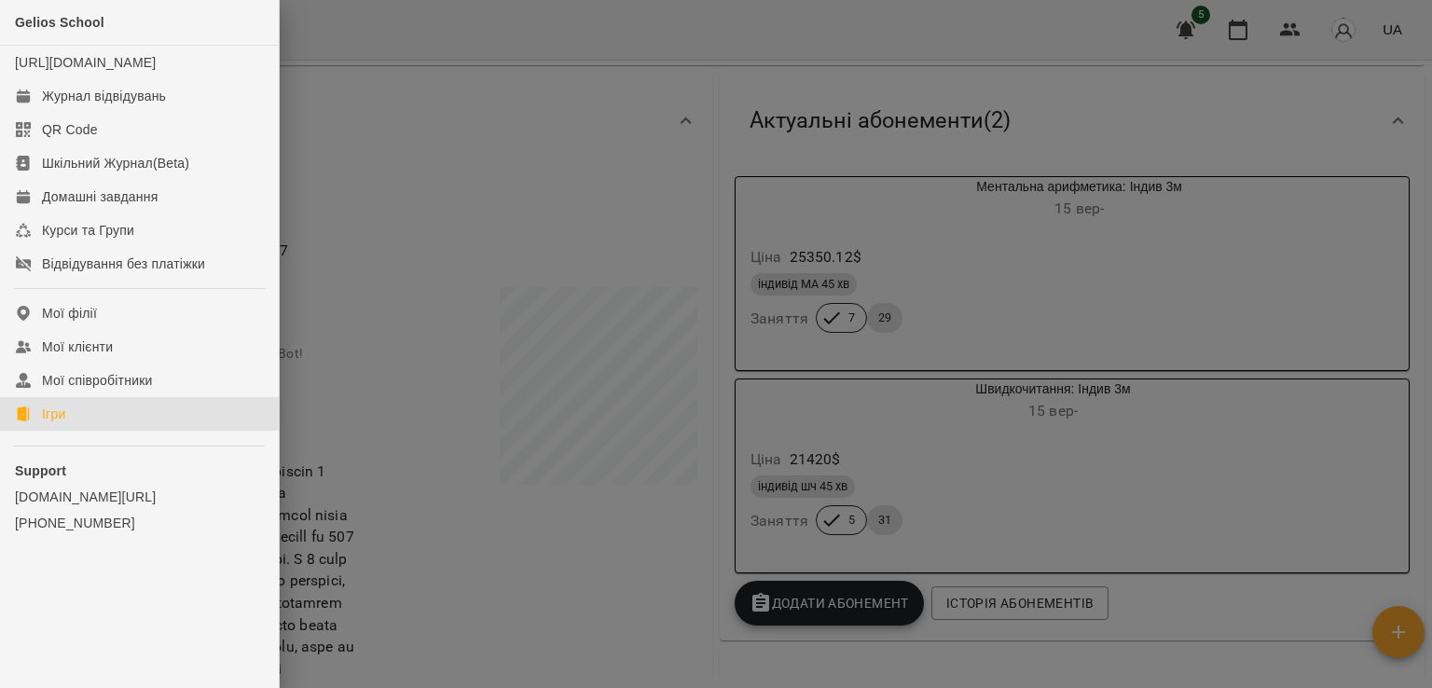
click at [64, 423] on div "Ігри" at bounding box center [53, 414] width 23 height 19
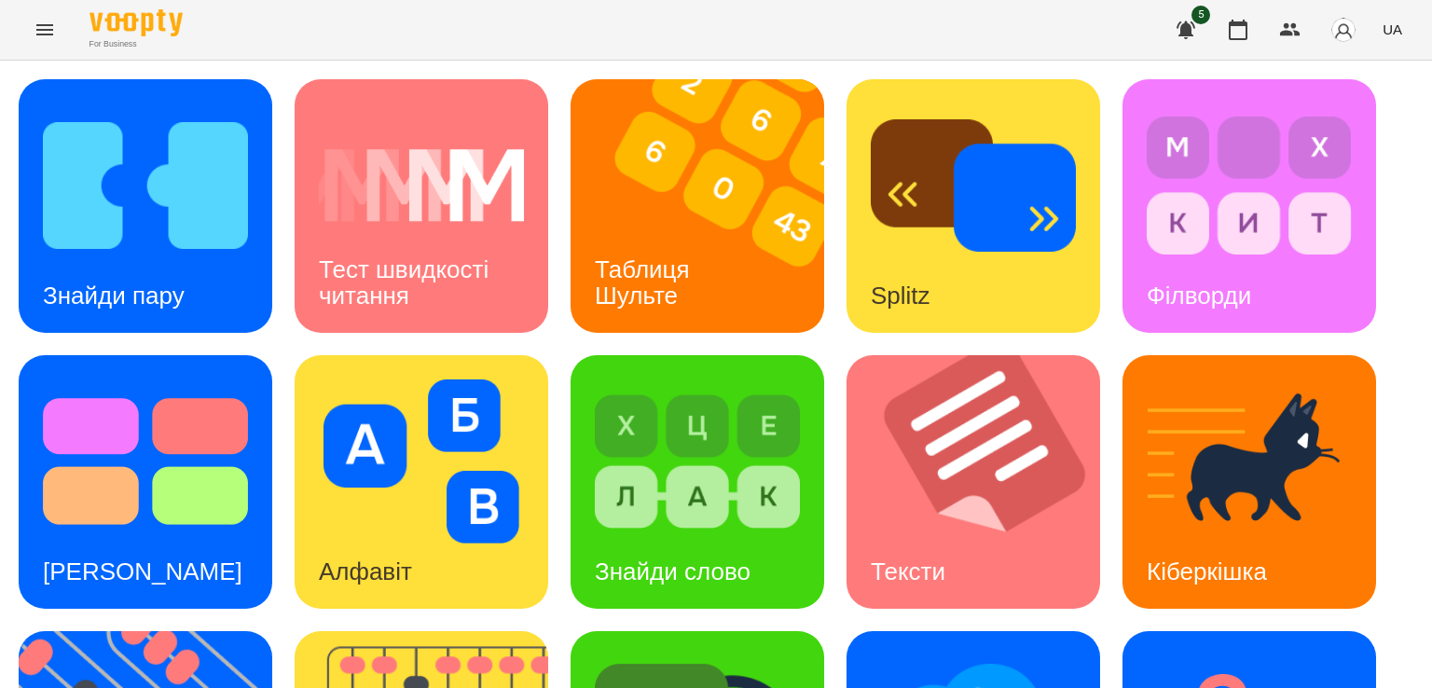
scroll to position [466, 0]
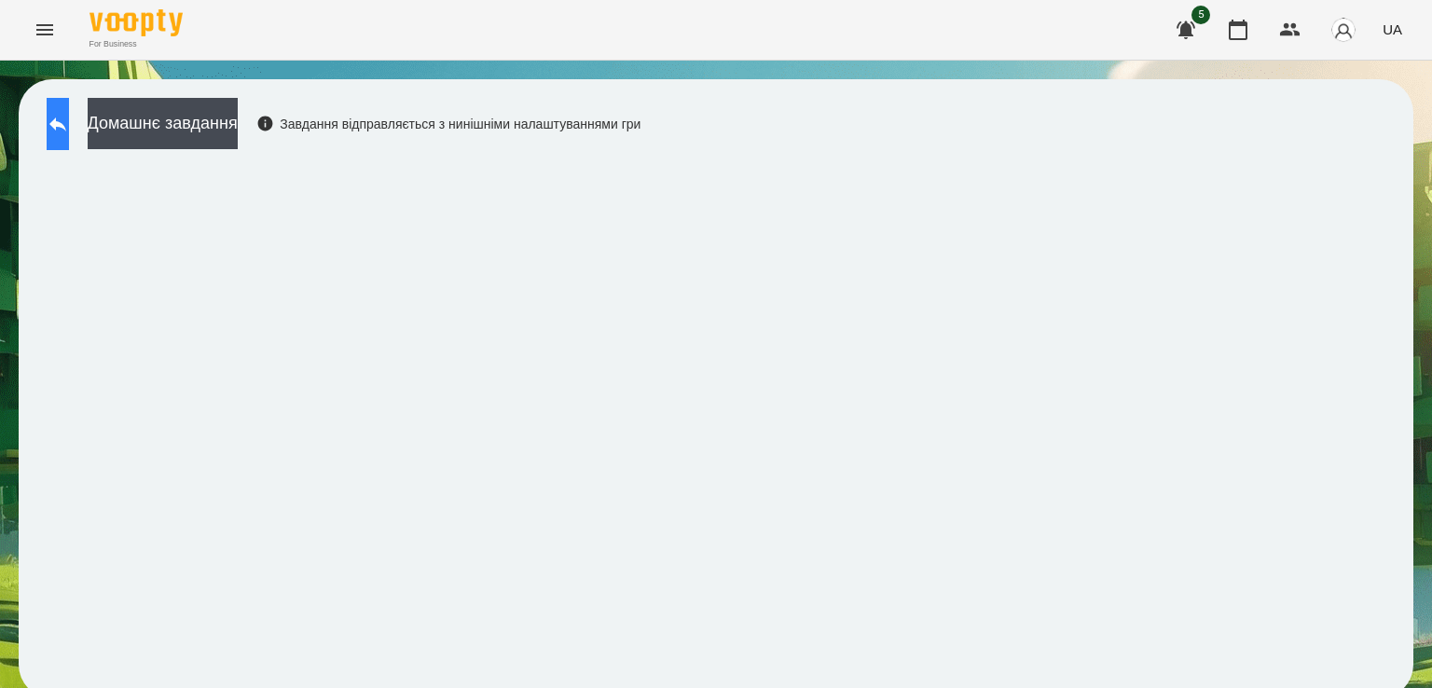
click at [69, 117] on icon at bounding box center [58, 124] width 22 height 22
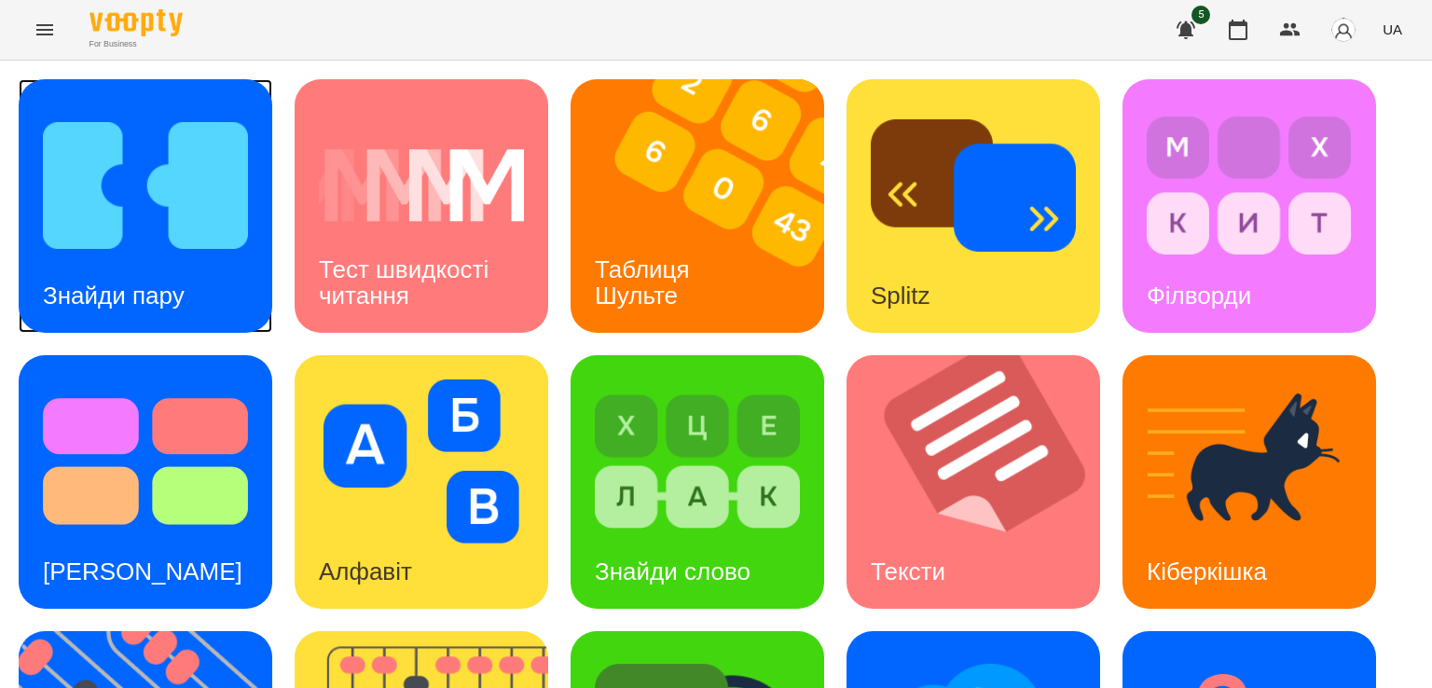
click at [188, 284] on div "Знайди пару" at bounding box center [114, 296] width 190 height 74
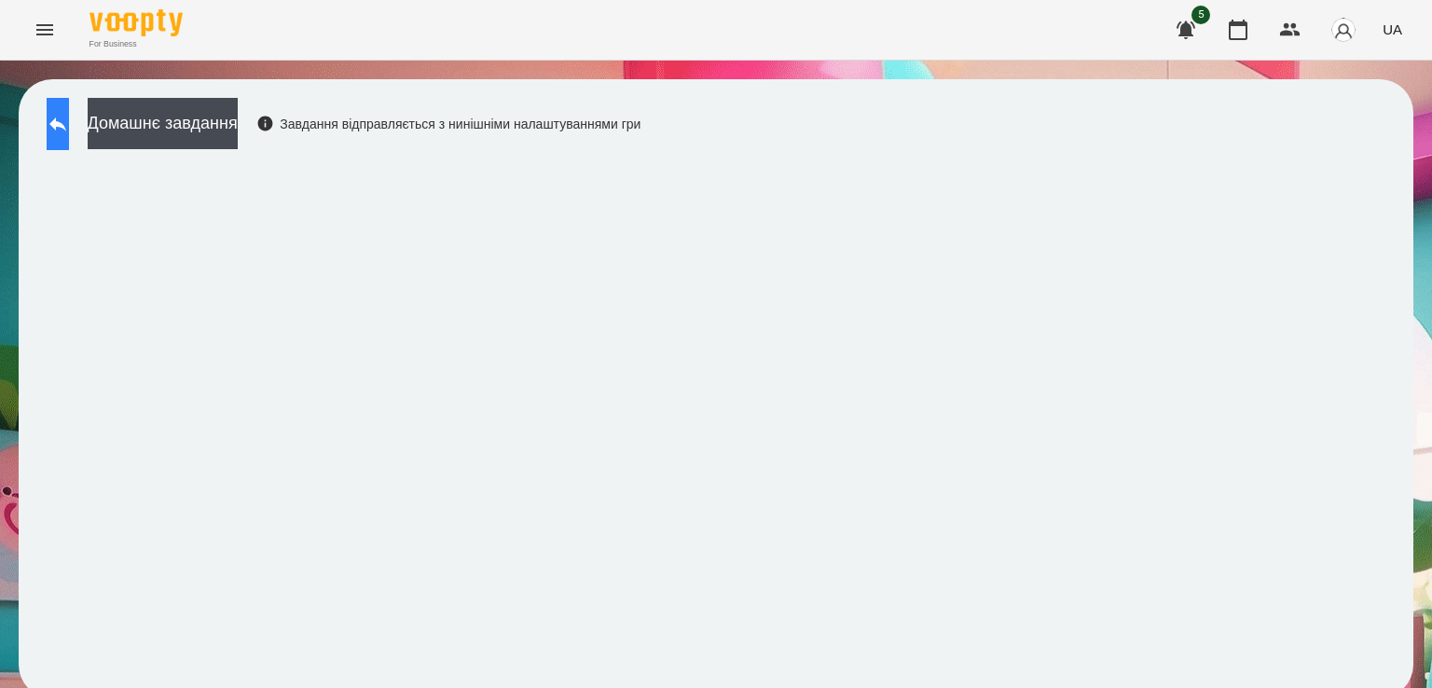
click at [69, 110] on button at bounding box center [58, 124] width 22 height 52
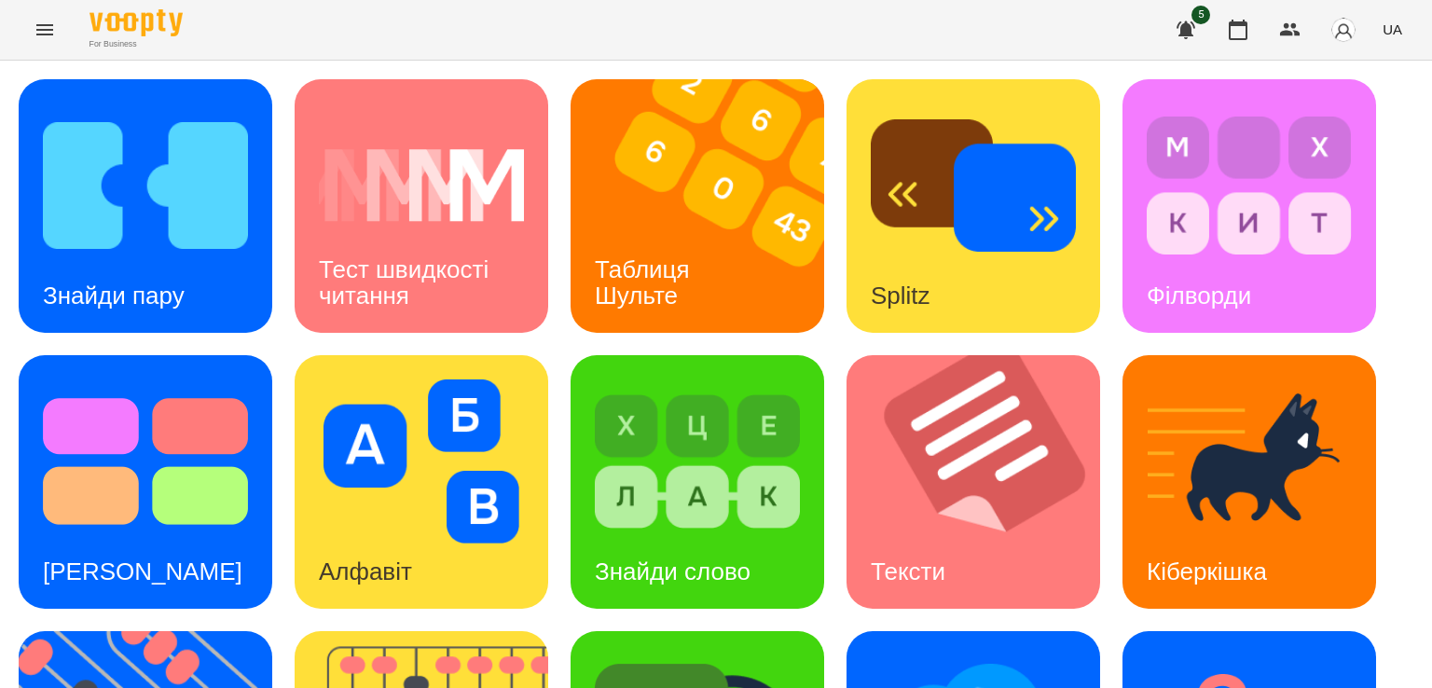
scroll to position [491, 0]
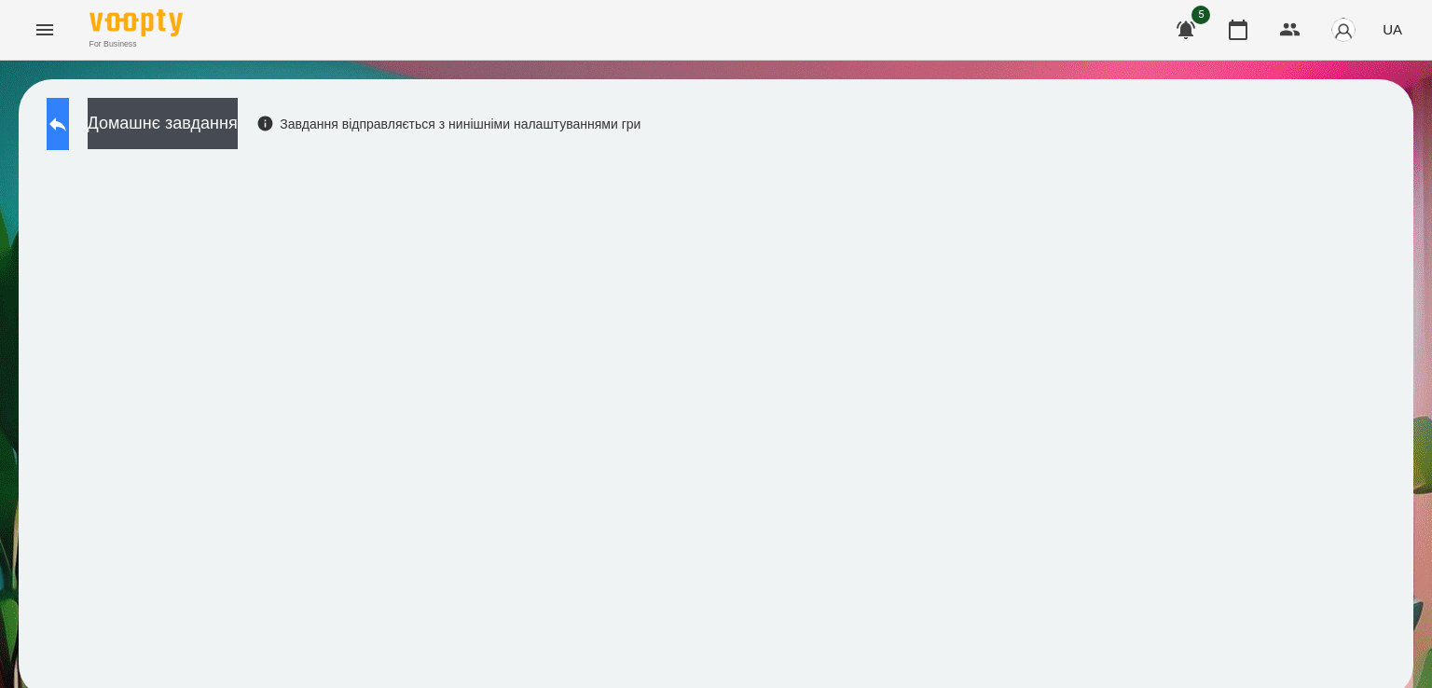
click at [69, 132] on button at bounding box center [58, 124] width 22 height 52
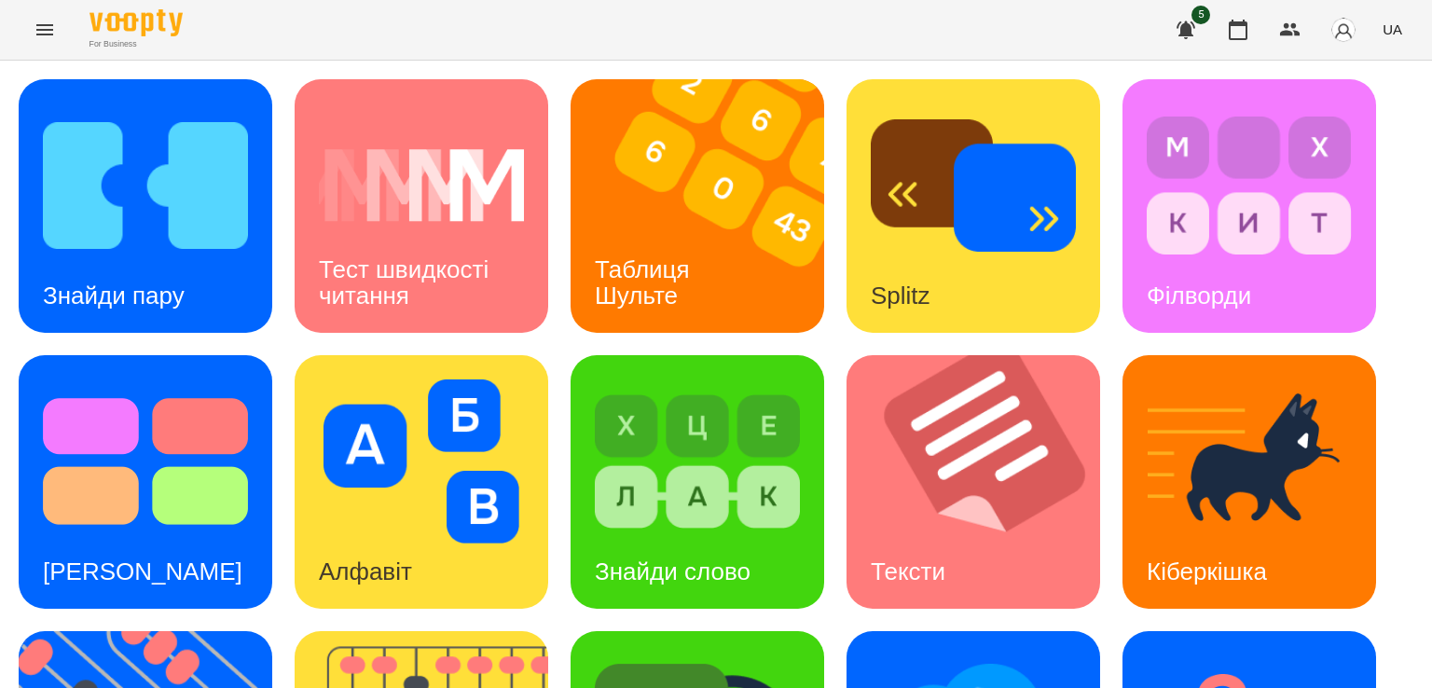
scroll to position [287, 0]
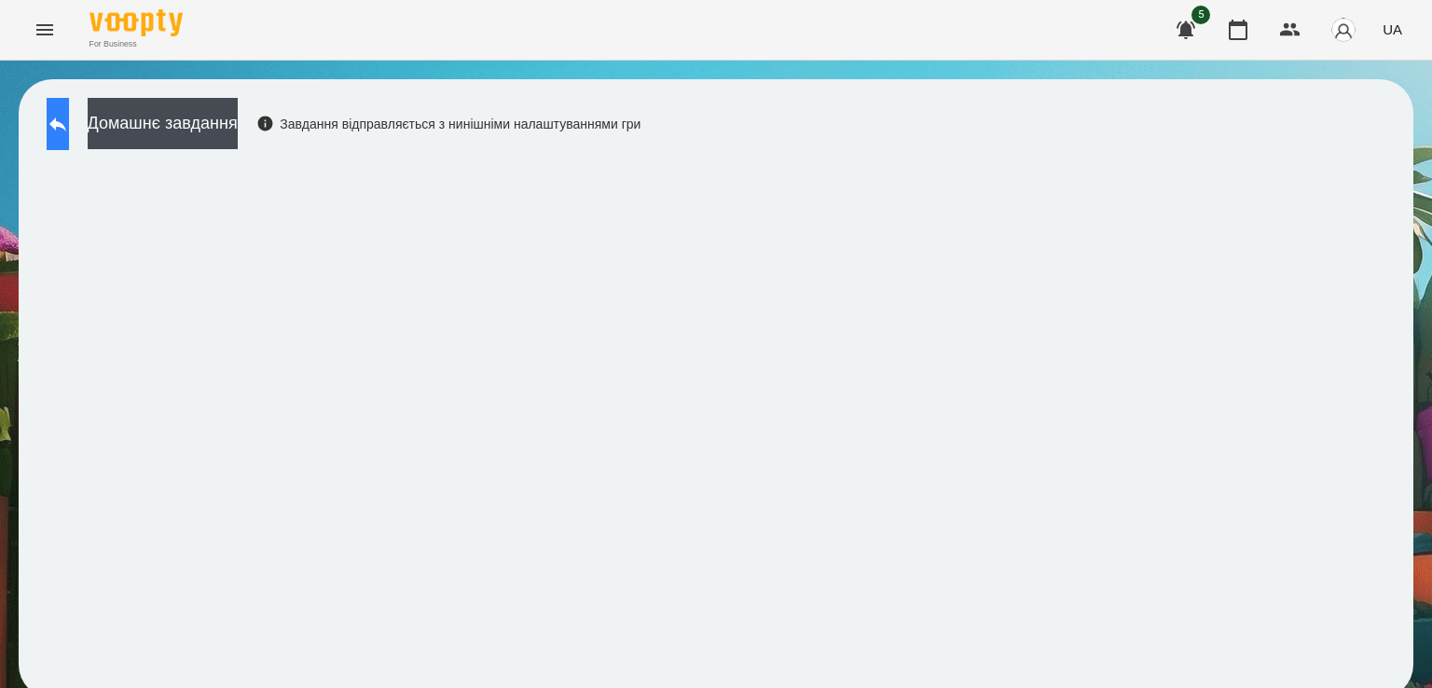
click at [69, 132] on button at bounding box center [58, 124] width 22 height 52
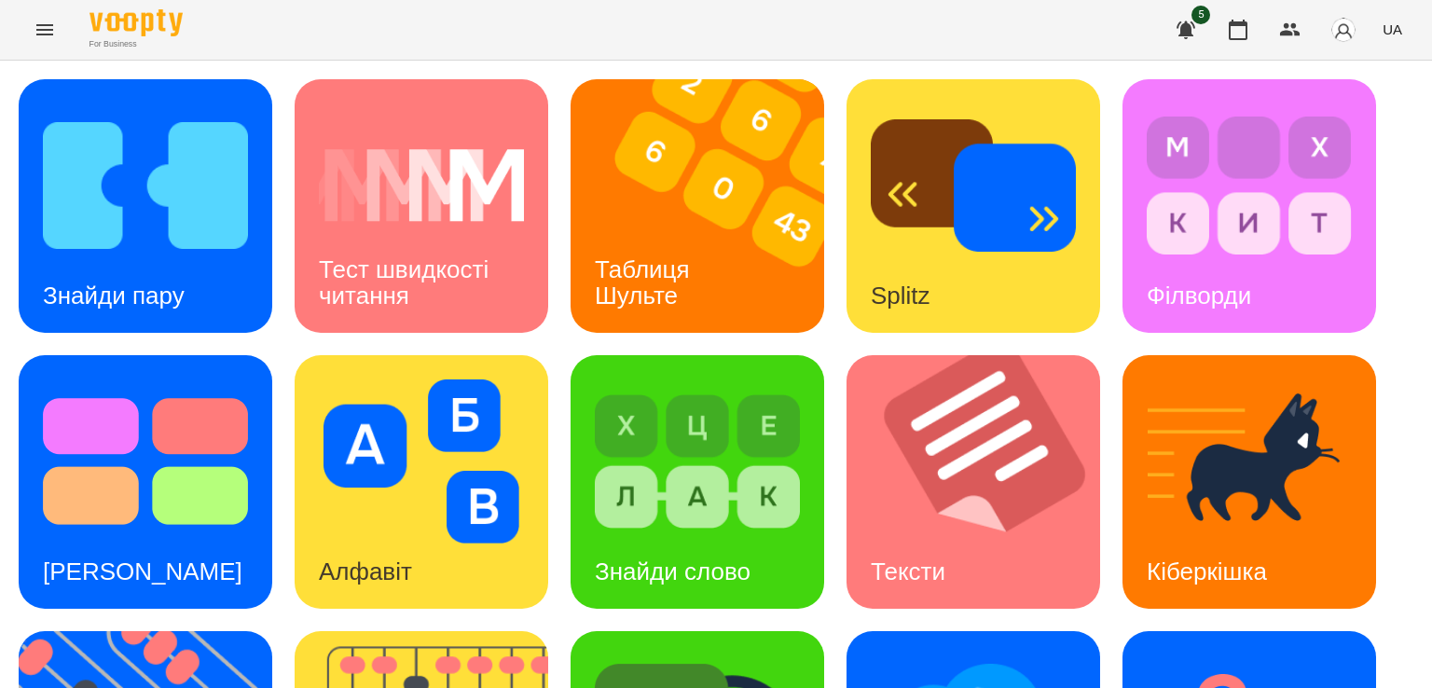
scroll to position [198, 0]
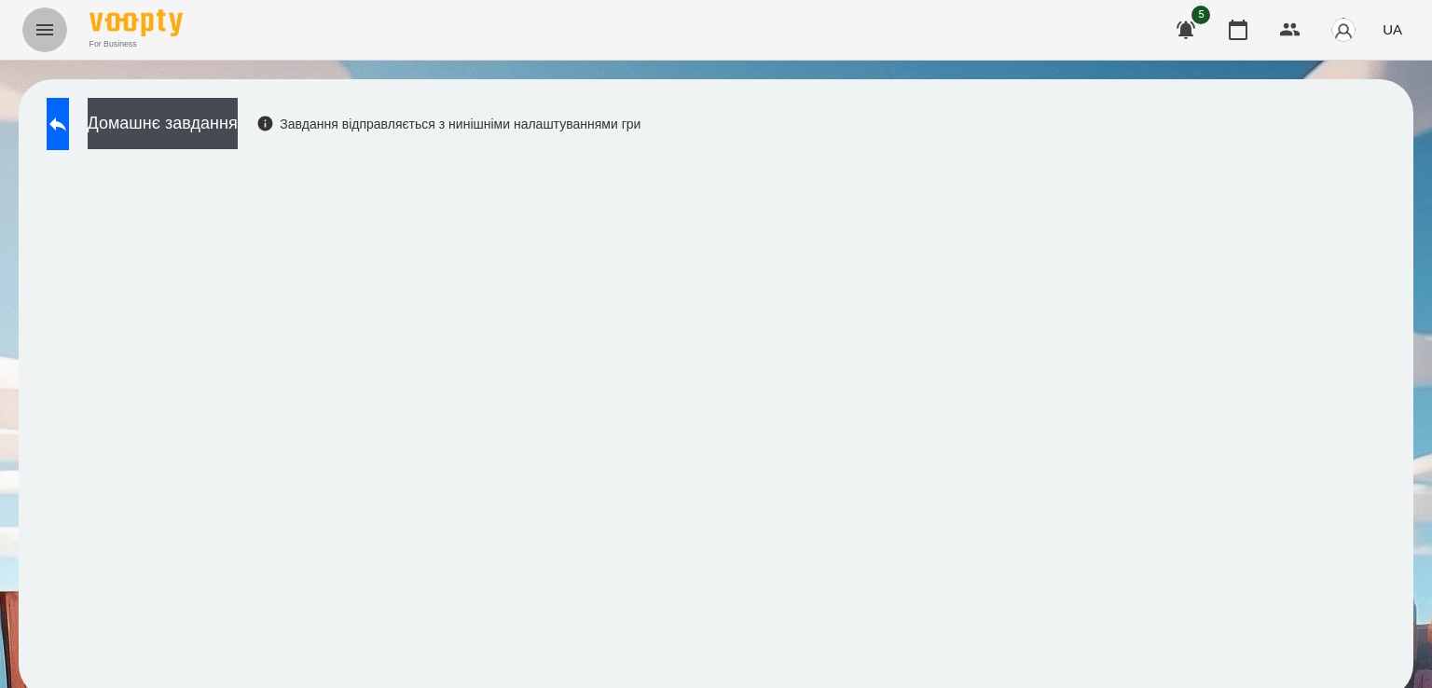
click at [58, 44] on button "Menu" at bounding box center [44, 29] width 45 height 45
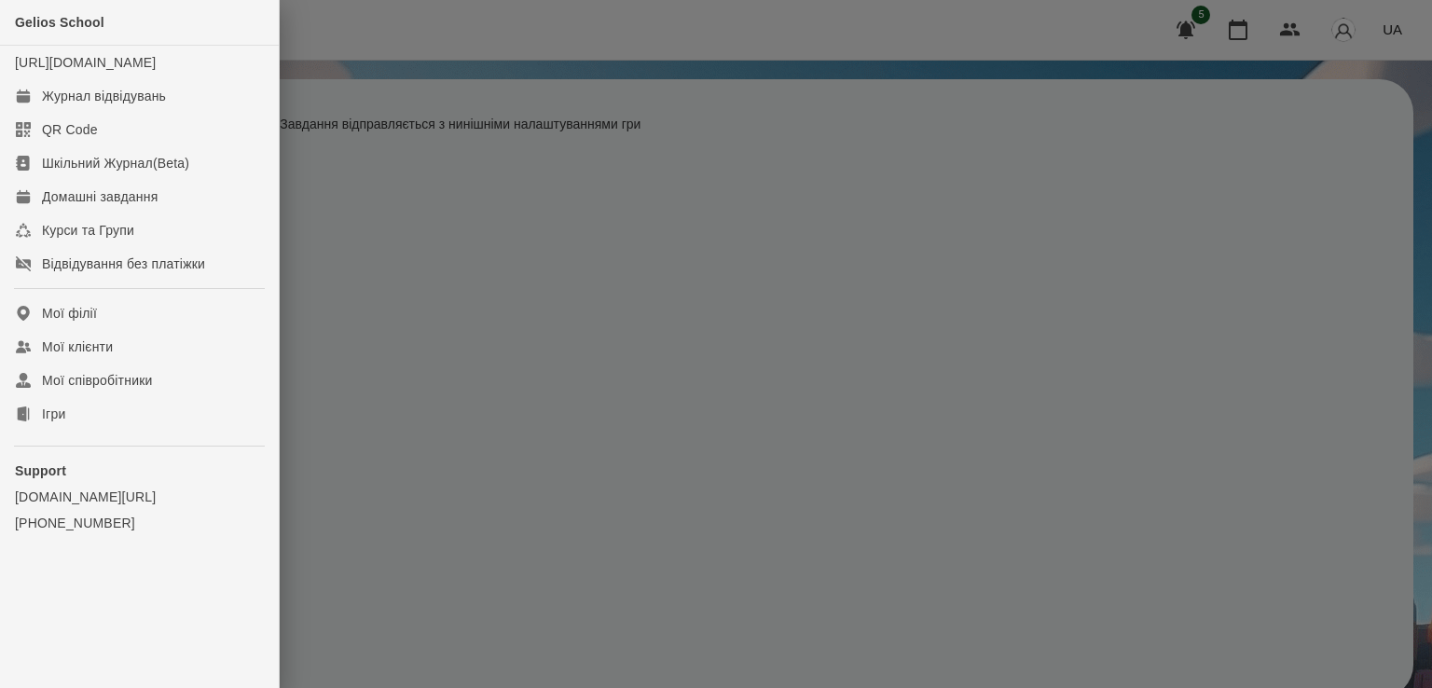
click at [299, 293] on div at bounding box center [716, 344] width 1432 height 688
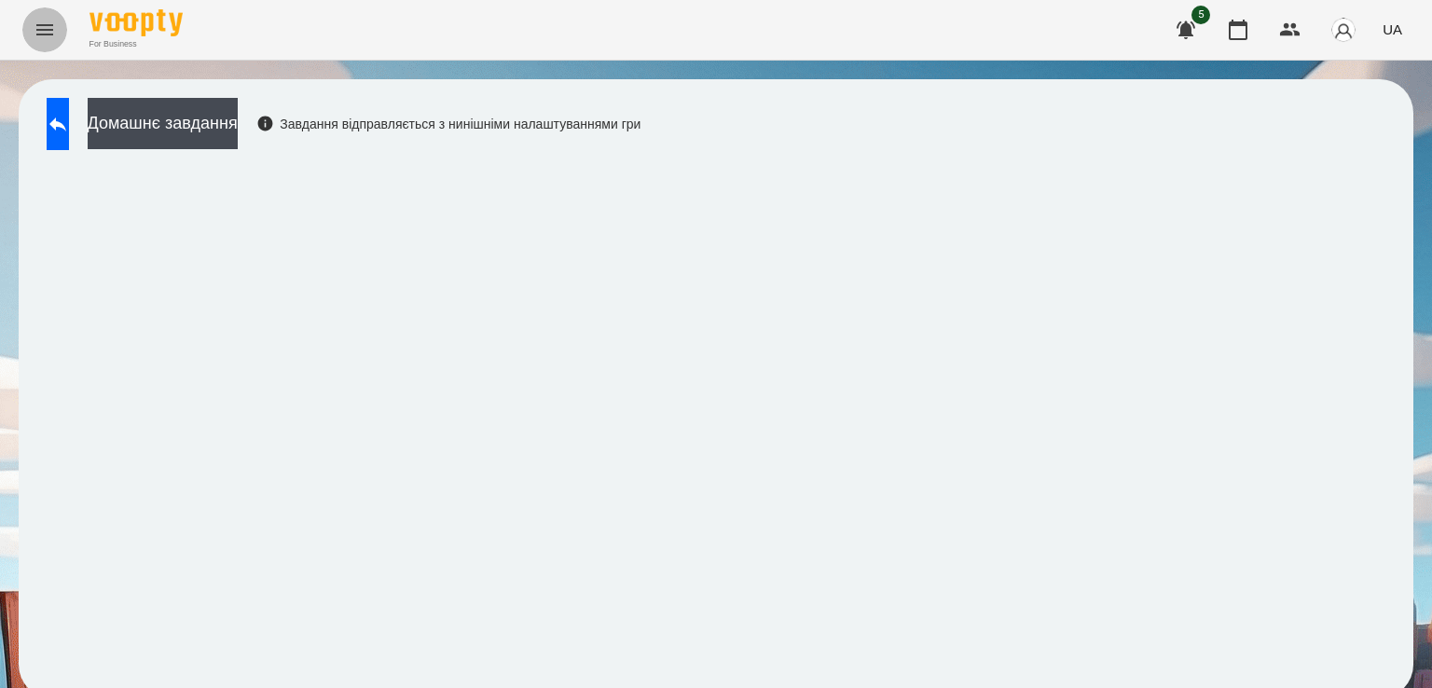
click at [37, 39] on icon "Menu" at bounding box center [45, 30] width 22 height 22
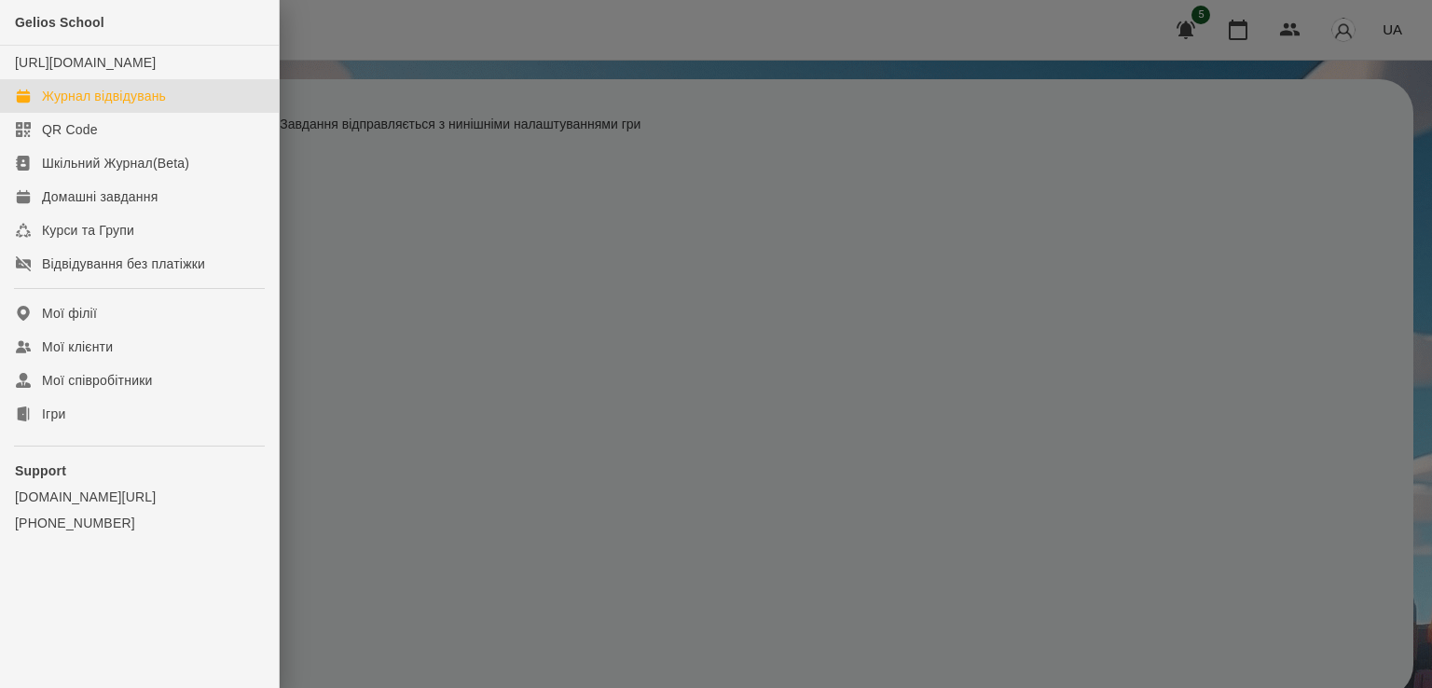
click at [87, 105] on div "Журнал відвідувань" at bounding box center [104, 96] width 124 height 19
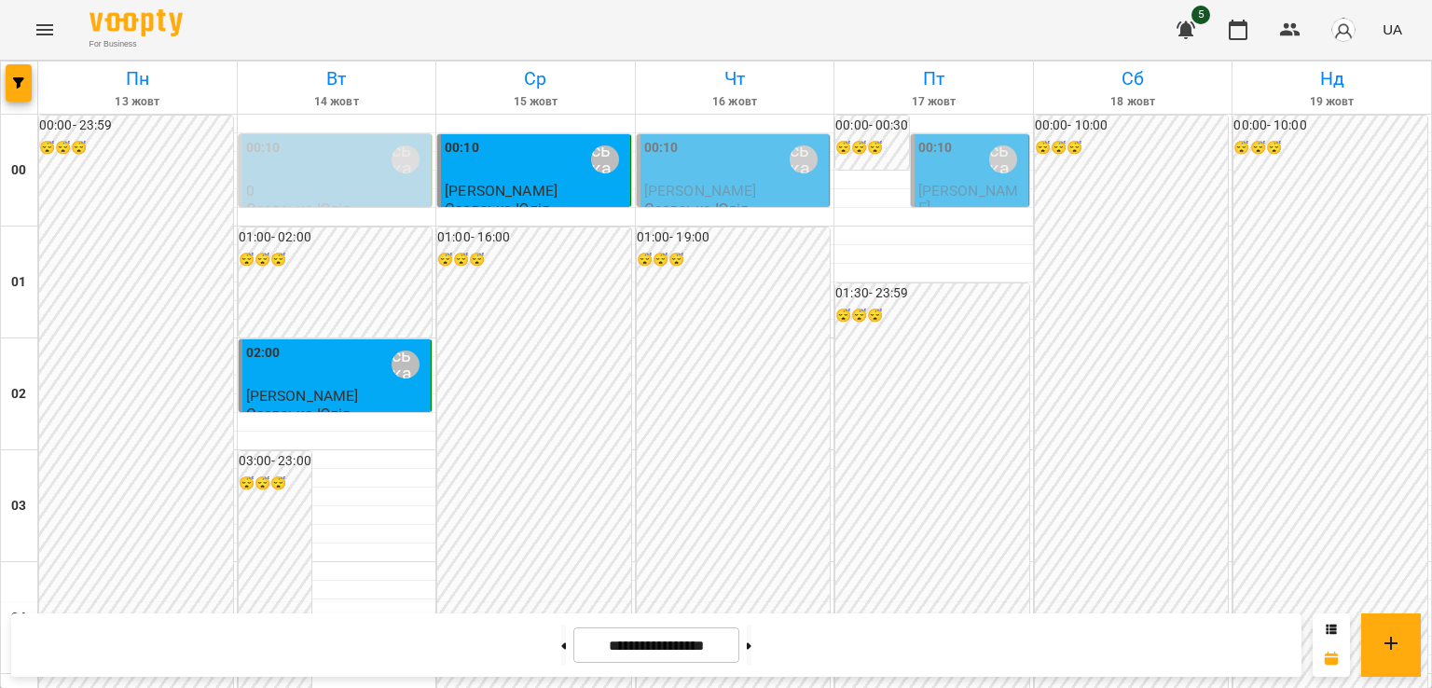
click at [682, 168] on div "00:10 [PERSON_NAME]" at bounding box center [735, 159] width 182 height 43
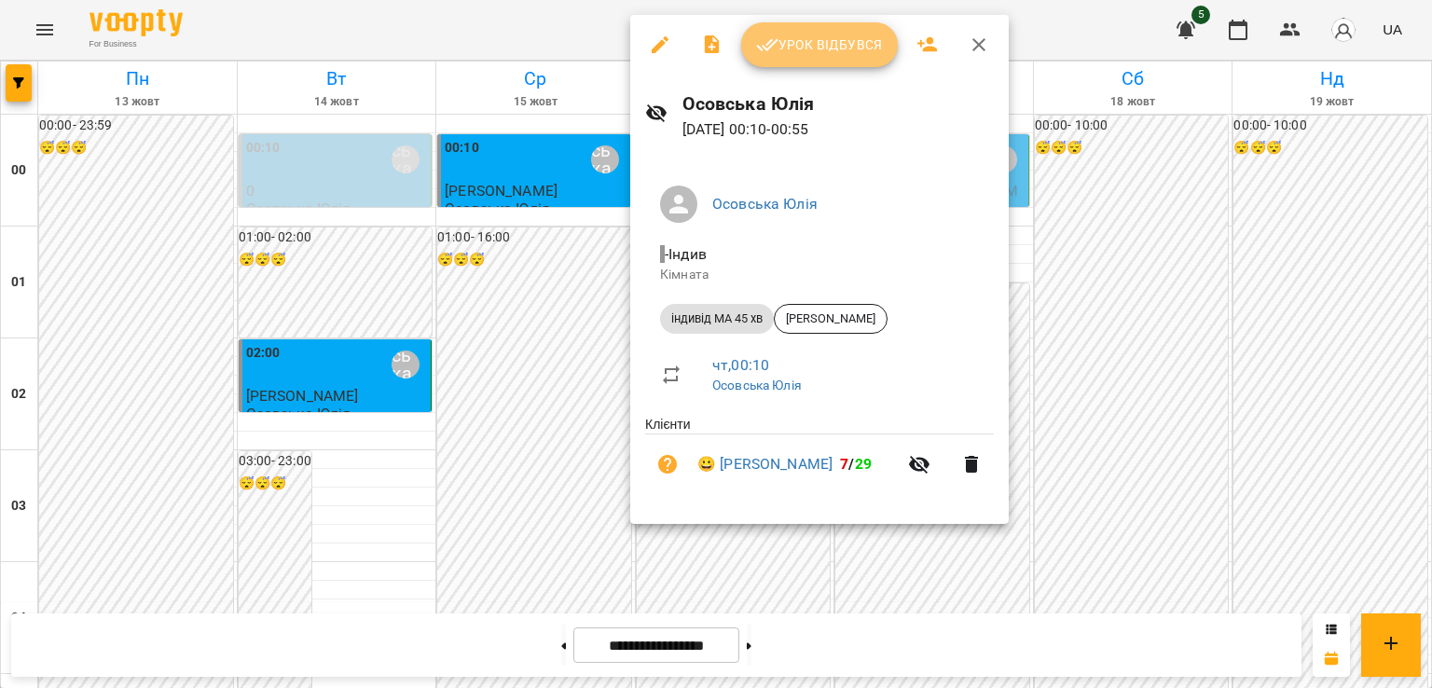
click at [842, 46] on span "Урок відбувся" at bounding box center [819, 45] width 127 height 22
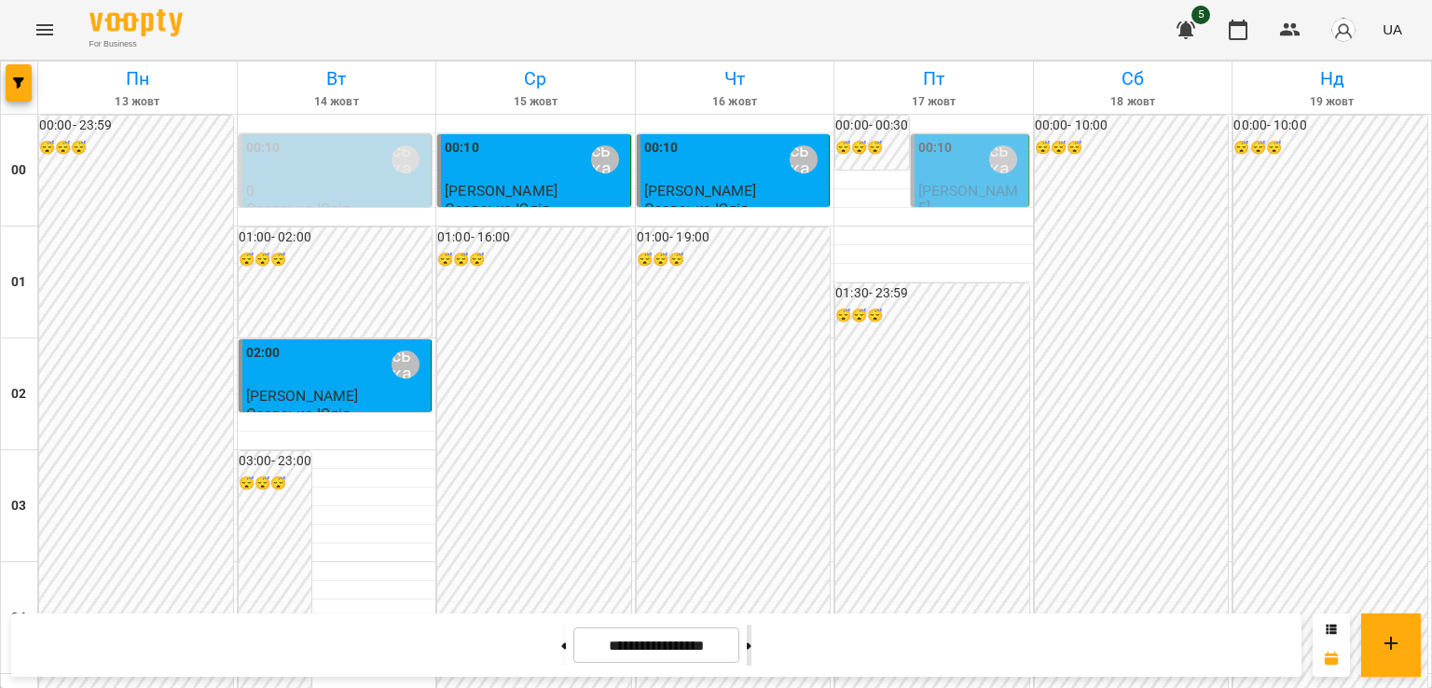
click at [752, 646] on button at bounding box center [749, 645] width 5 height 41
type input "**********"
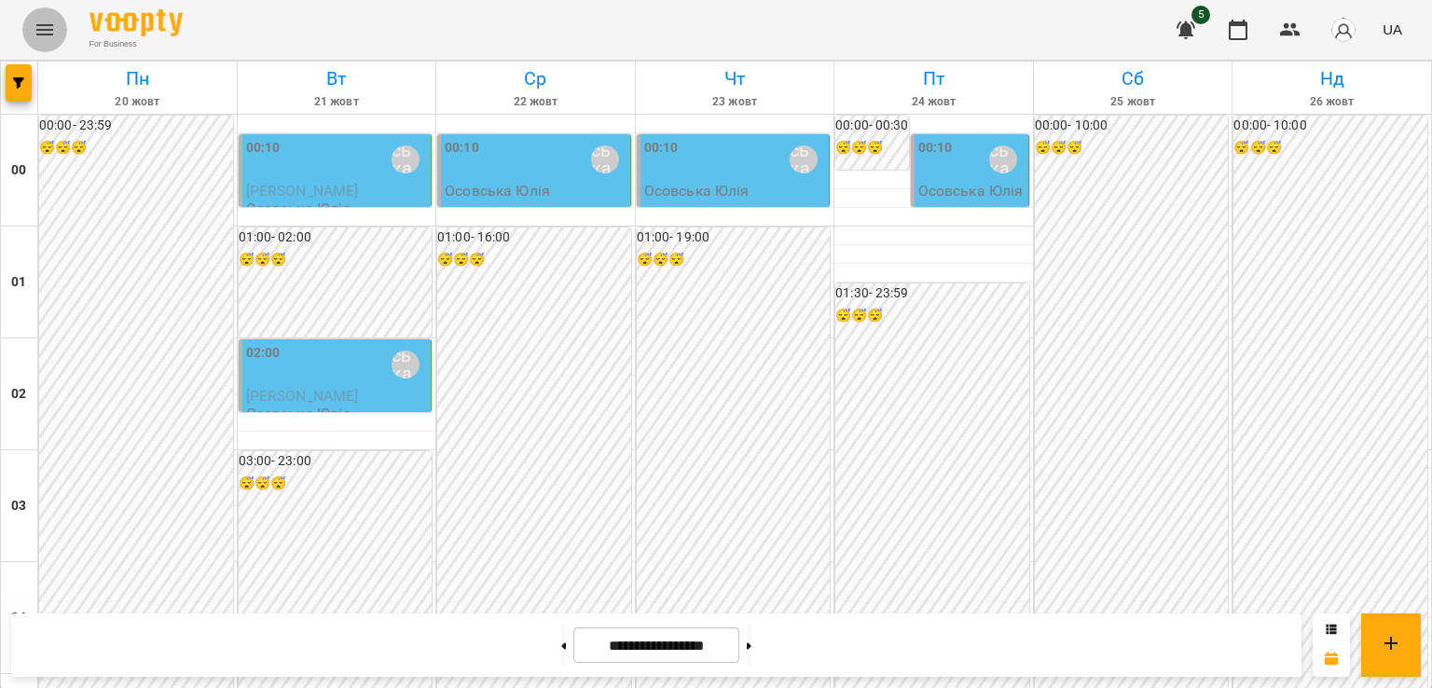
click at [22, 33] on button "Menu" at bounding box center [44, 29] width 45 height 45
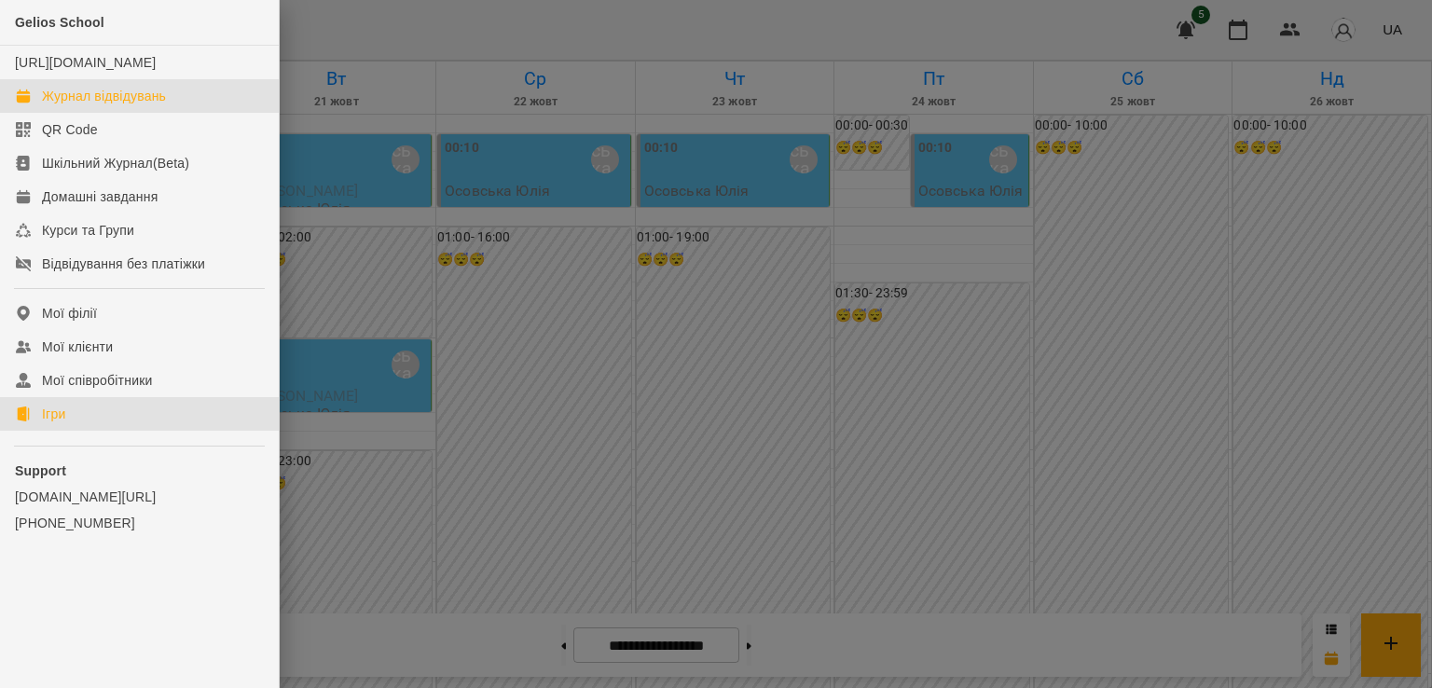
click at [74, 431] on link "Ігри" at bounding box center [139, 414] width 279 height 34
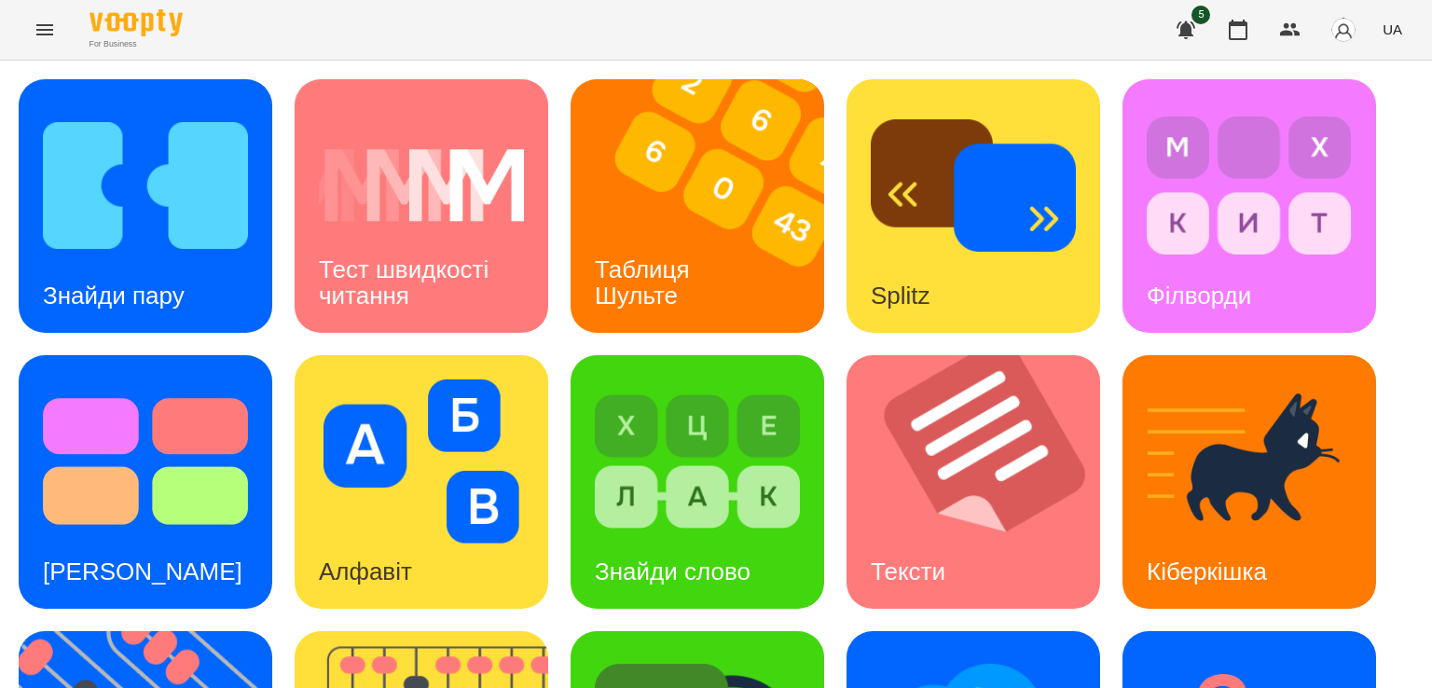
scroll to position [466, 0]
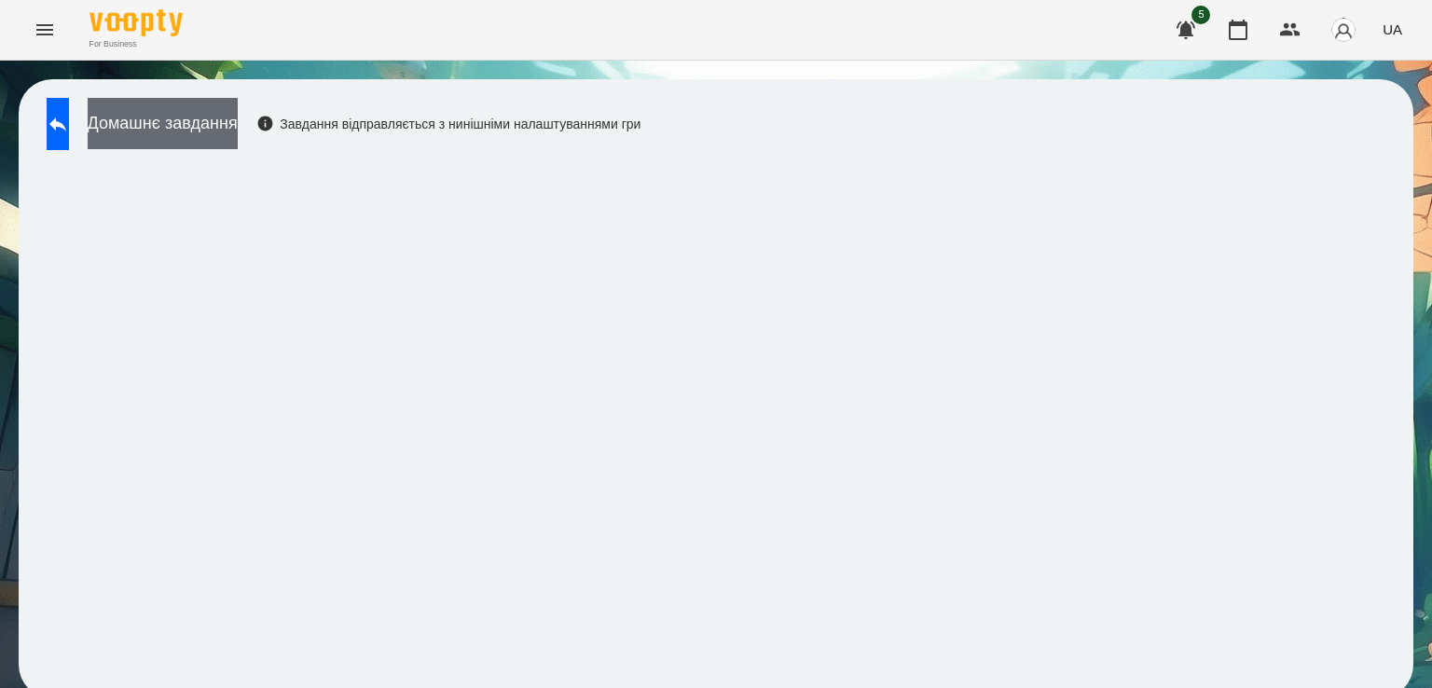
click at [238, 126] on button "Домашнє завдання" at bounding box center [163, 123] width 150 height 51
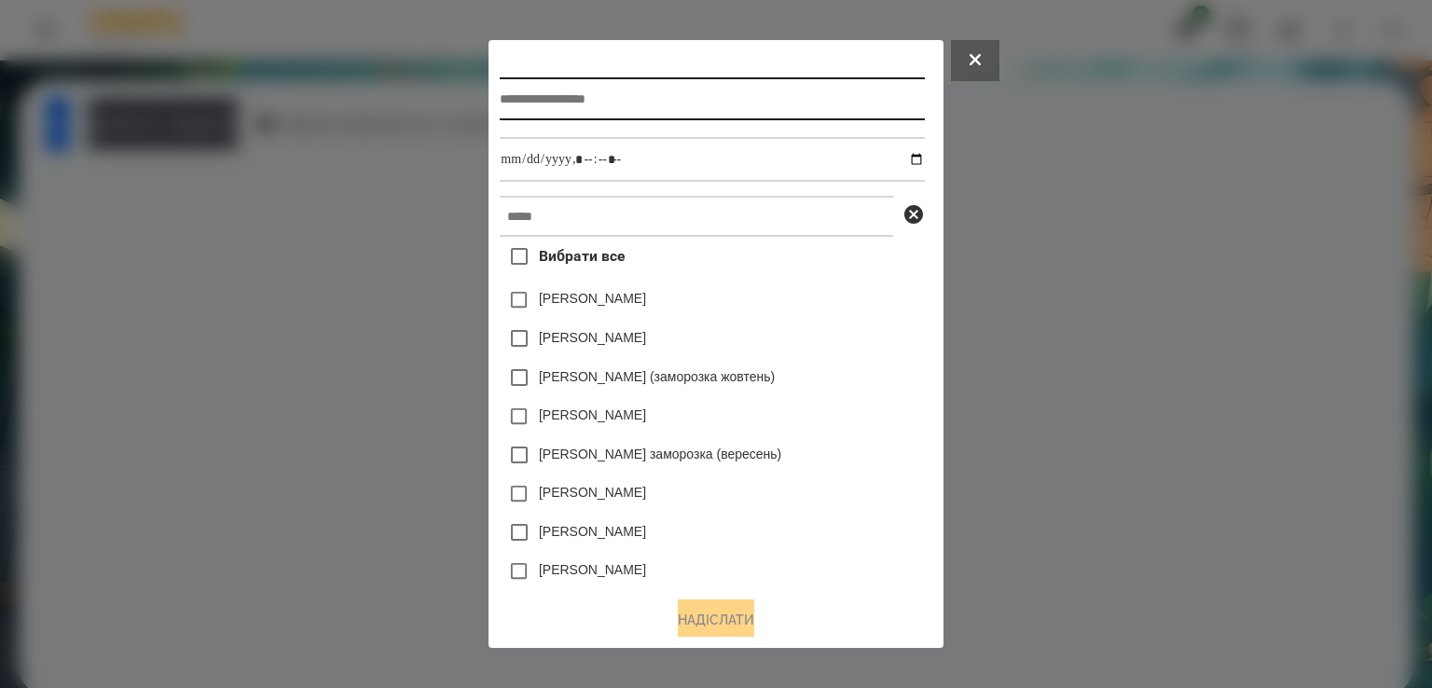
click at [567, 117] on input "text" at bounding box center [712, 98] width 424 height 43
type input "*******"
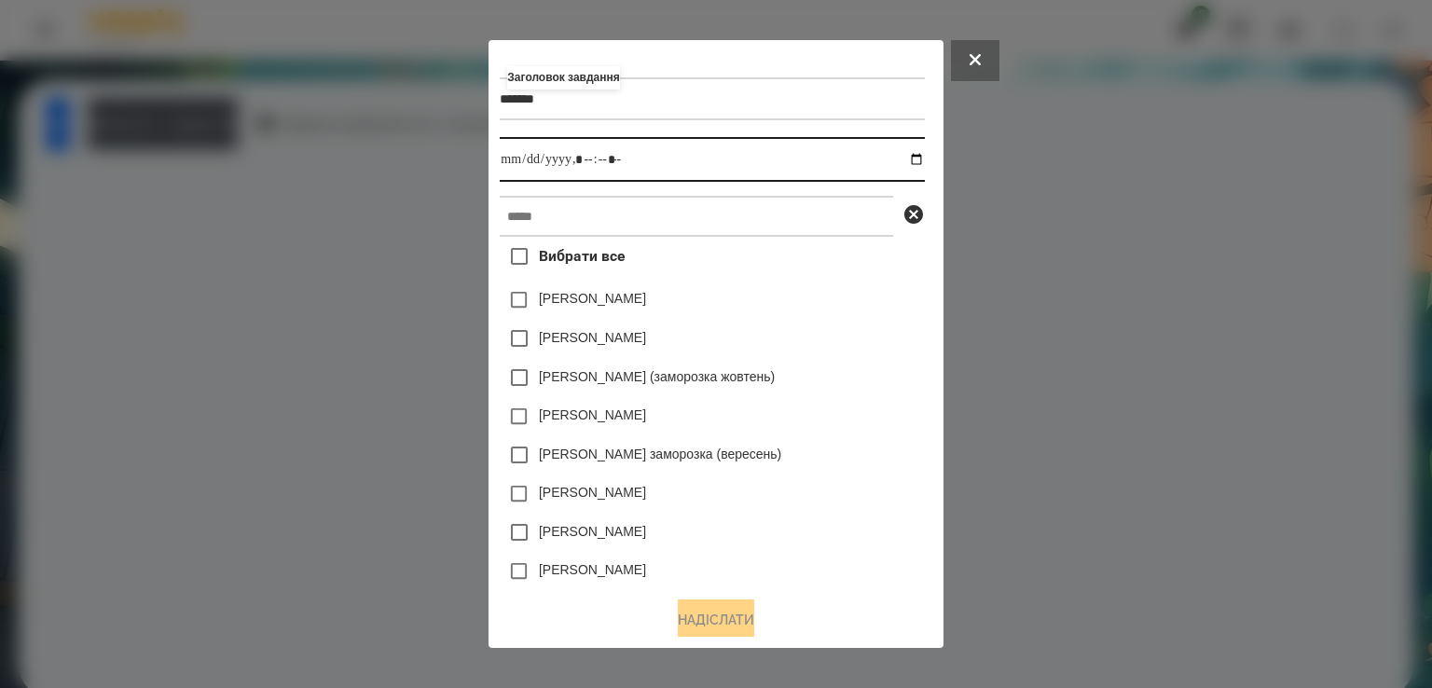
click at [500, 165] on input "datetime-local" at bounding box center [712, 159] width 424 height 45
click at [578, 165] on input "datetime-local" at bounding box center [712, 159] width 424 height 45
type input "**********"
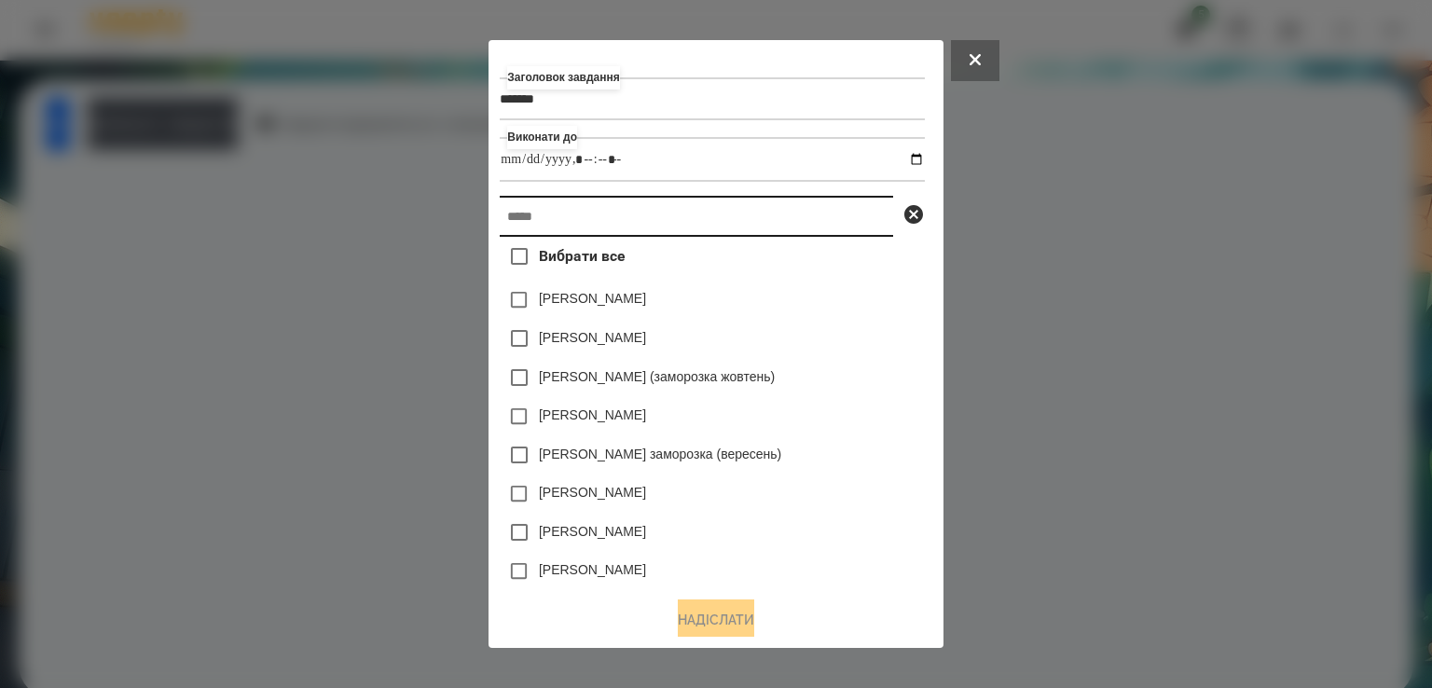
click at [563, 213] on input "text" at bounding box center [697, 216] width 394 height 41
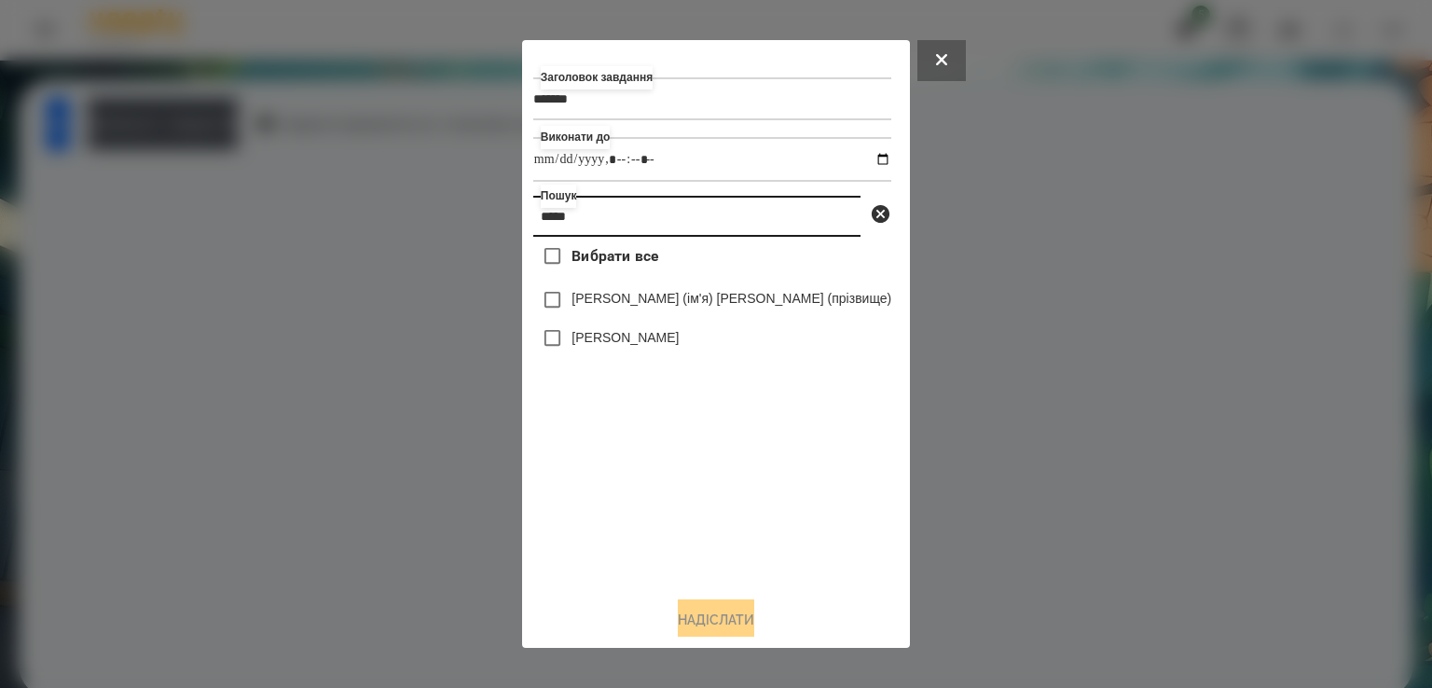
type input "*****"
click at [656, 358] on div "[PERSON_NAME]" at bounding box center [712, 338] width 358 height 39
click at [656, 354] on div "[PERSON_NAME]" at bounding box center [712, 338] width 358 height 39
click at [651, 347] on label "[PERSON_NAME]" at bounding box center [625, 337] width 107 height 19
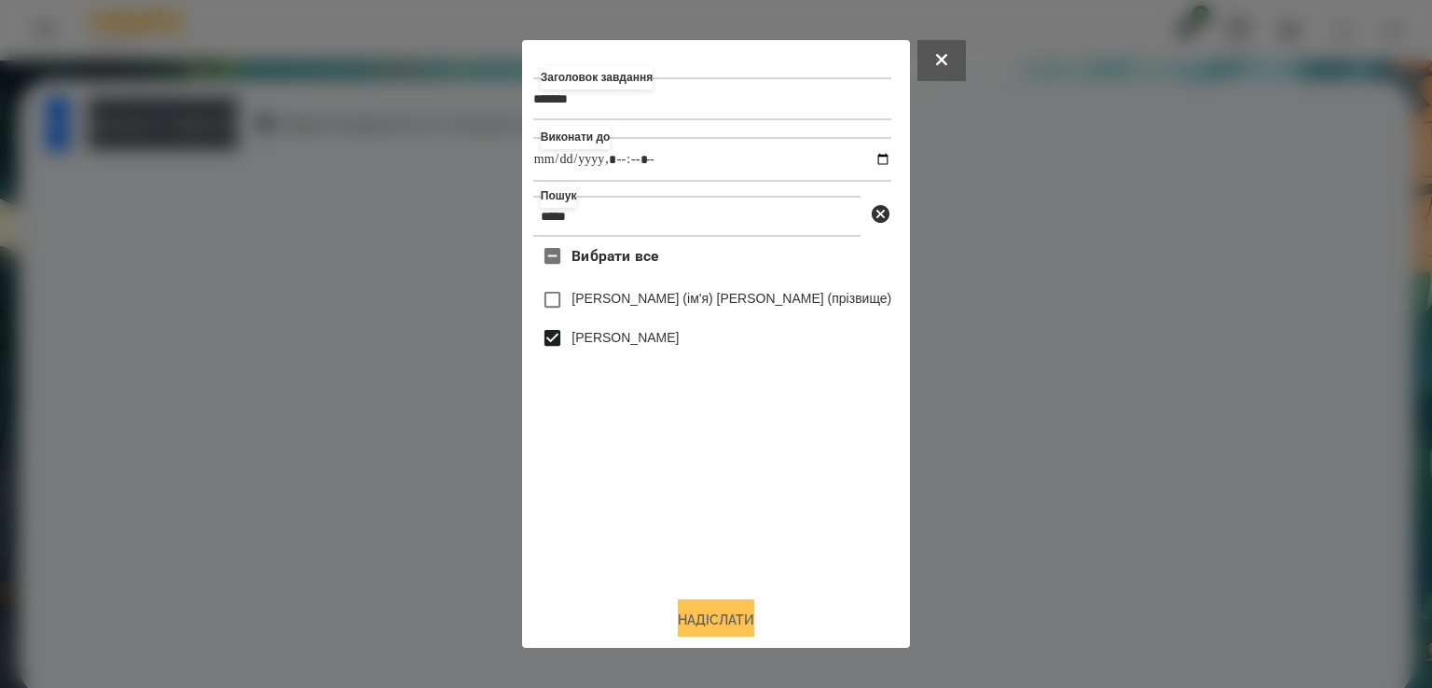
click at [717, 622] on button "Надіслати" at bounding box center [716, 620] width 76 height 41
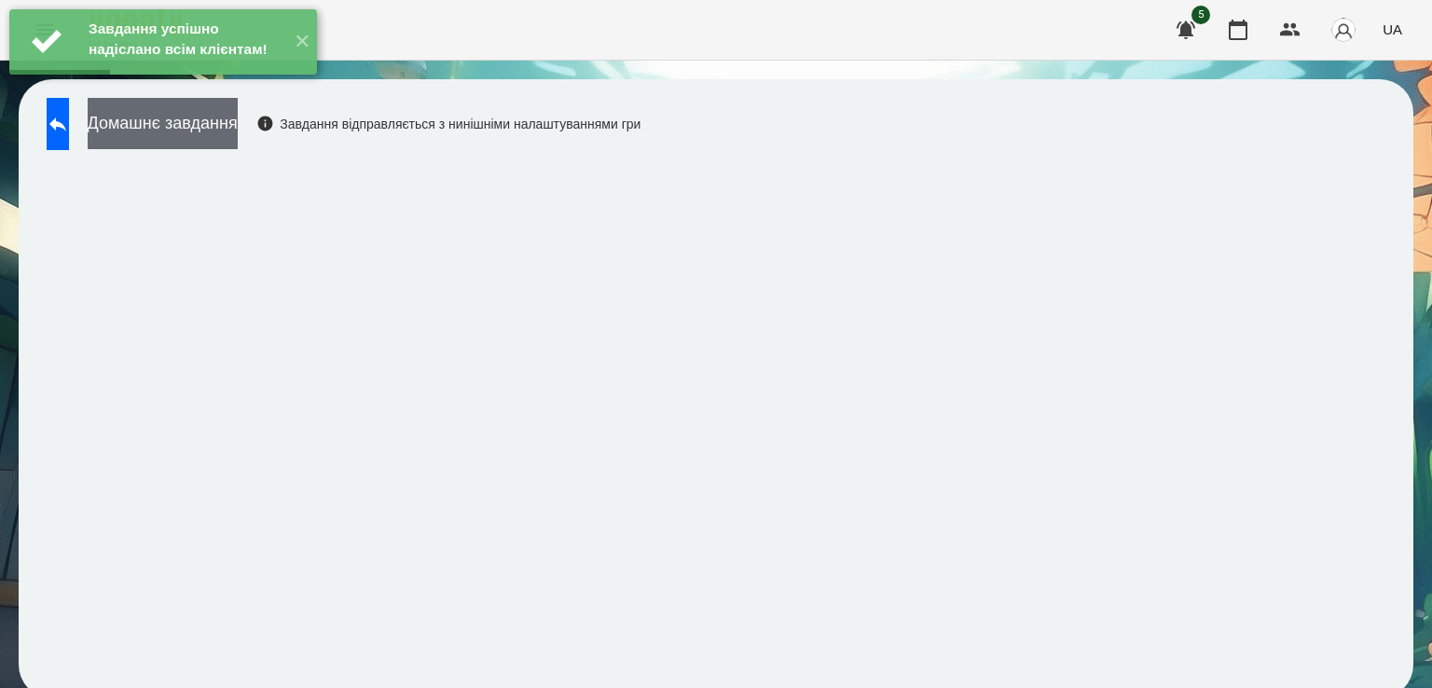
click at [216, 127] on button "Домашнє завдання" at bounding box center [163, 123] width 150 height 51
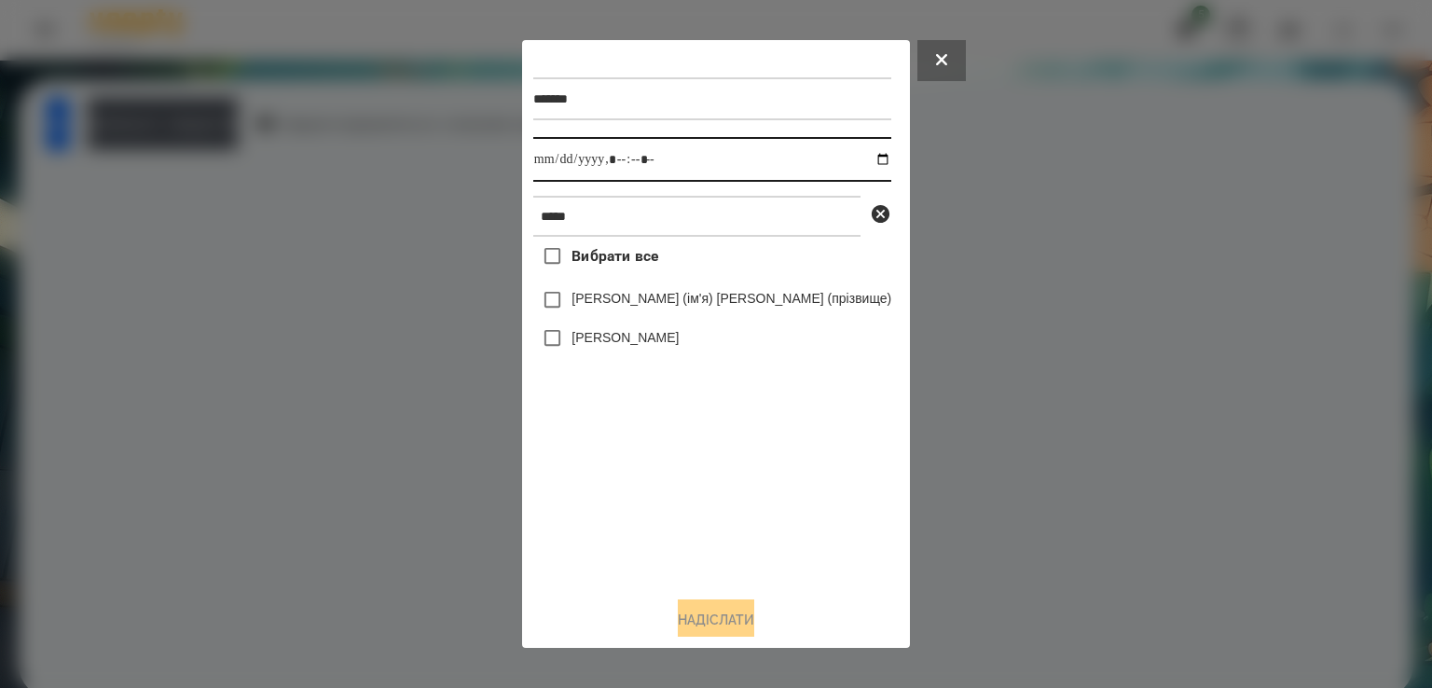
click at [590, 165] on input "datetime-local" at bounding box center [712, 159] width 358 height 45
type input "**********"
click at [648, 347] on label "[PERSON_NAME]" at bounding box center [625, 337] width 107 height 19
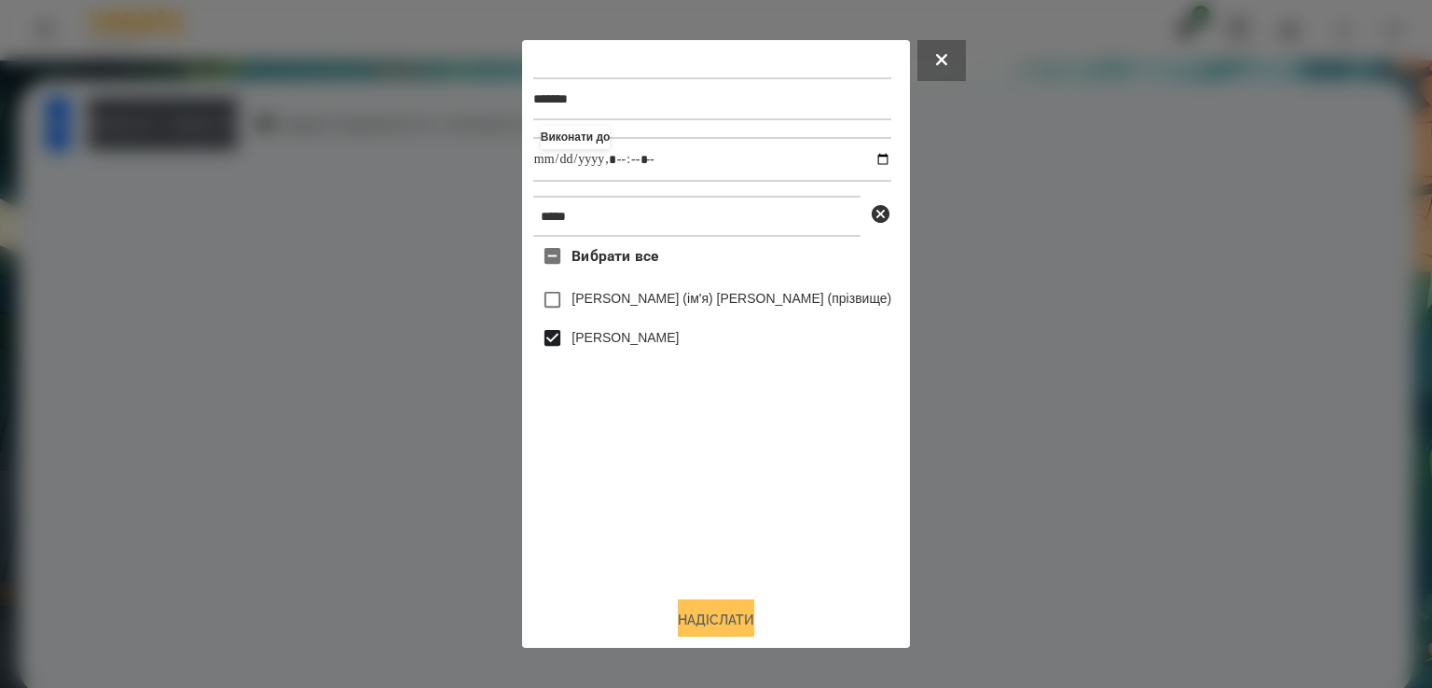
click at [724, 609] on button "Надіслати" at bounding box center [716, 620] width 76 height 41
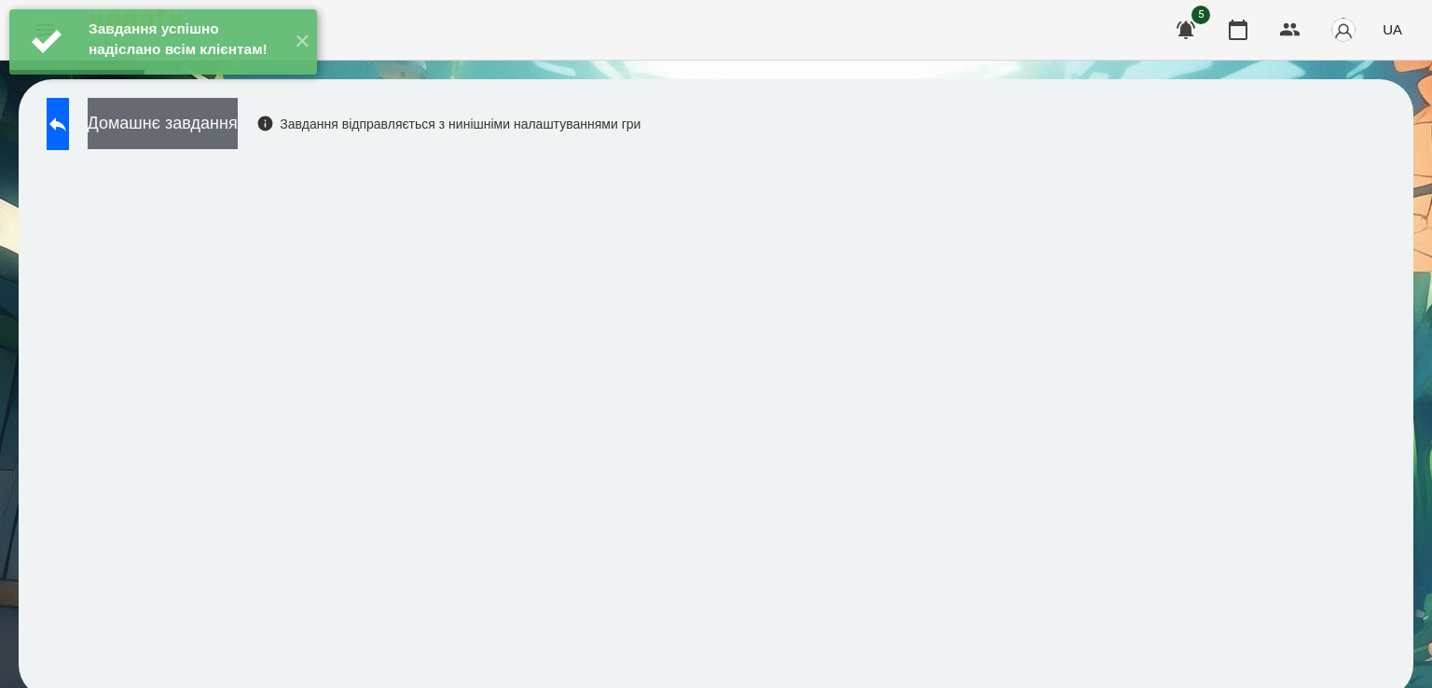
click at [196, 135] on button "Домашнє завдання" at bounding box center [163, 123] width 150 height 51
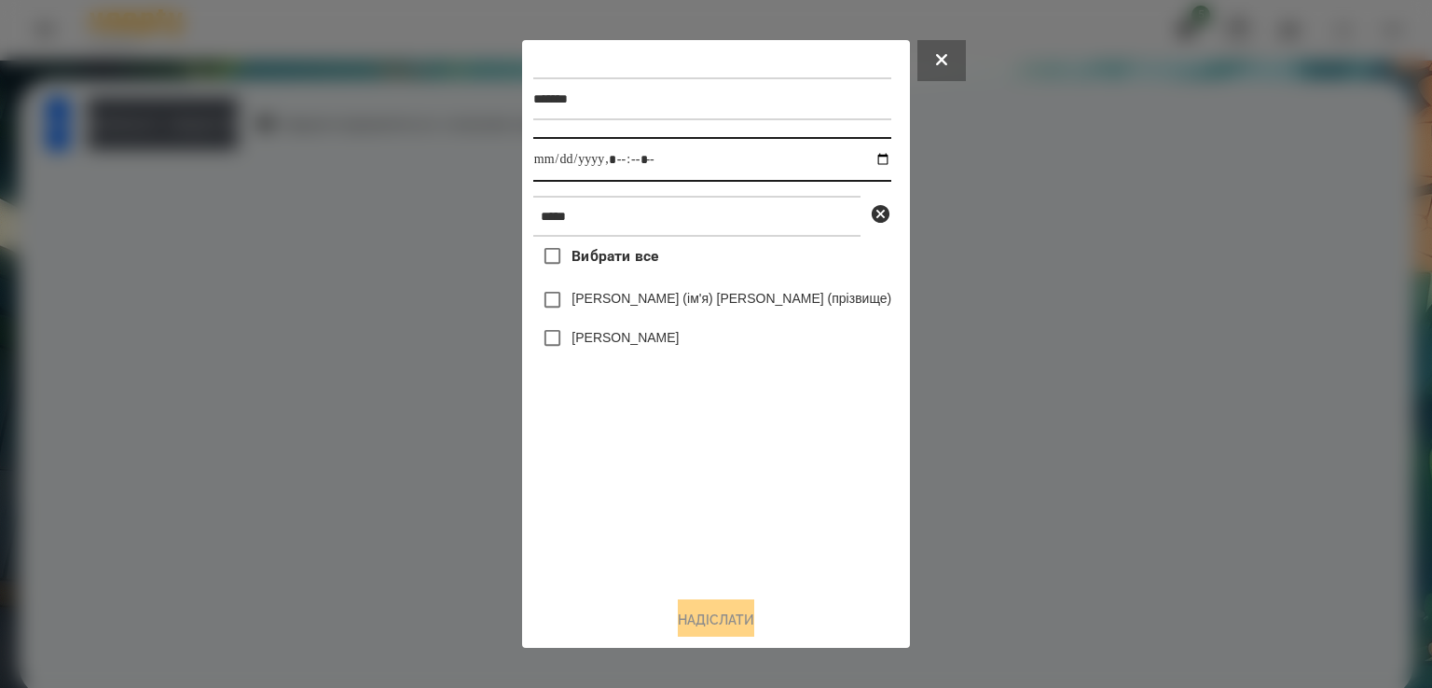
click at [599, 164] on input "datetime-local" at bounding box center [712, 159] width 358 height 45
type input "**********"
click at [645, 343] on label "[PERSON_NAME]" at bounding box center [625, 337] width 107 height 19
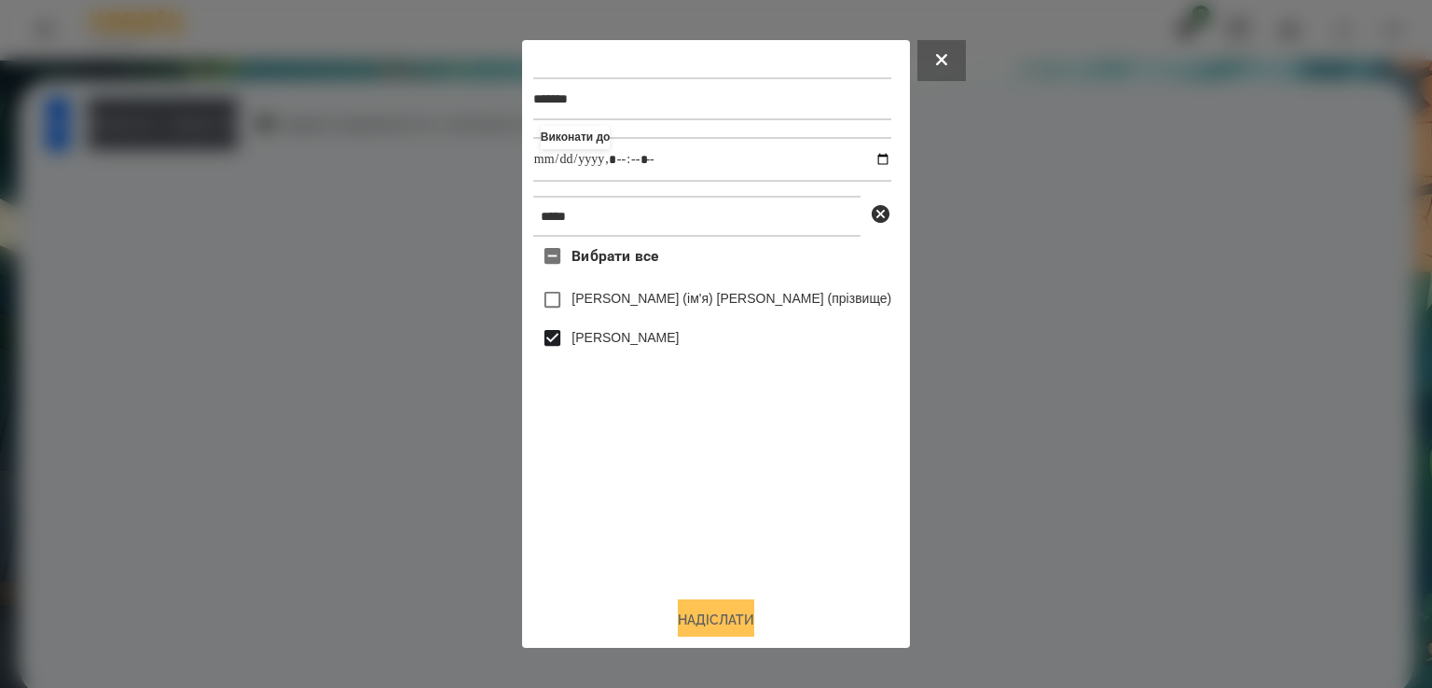
click at [712, 613] on button "Надіслати" at bounding box center [716, 620] width 76 height 41
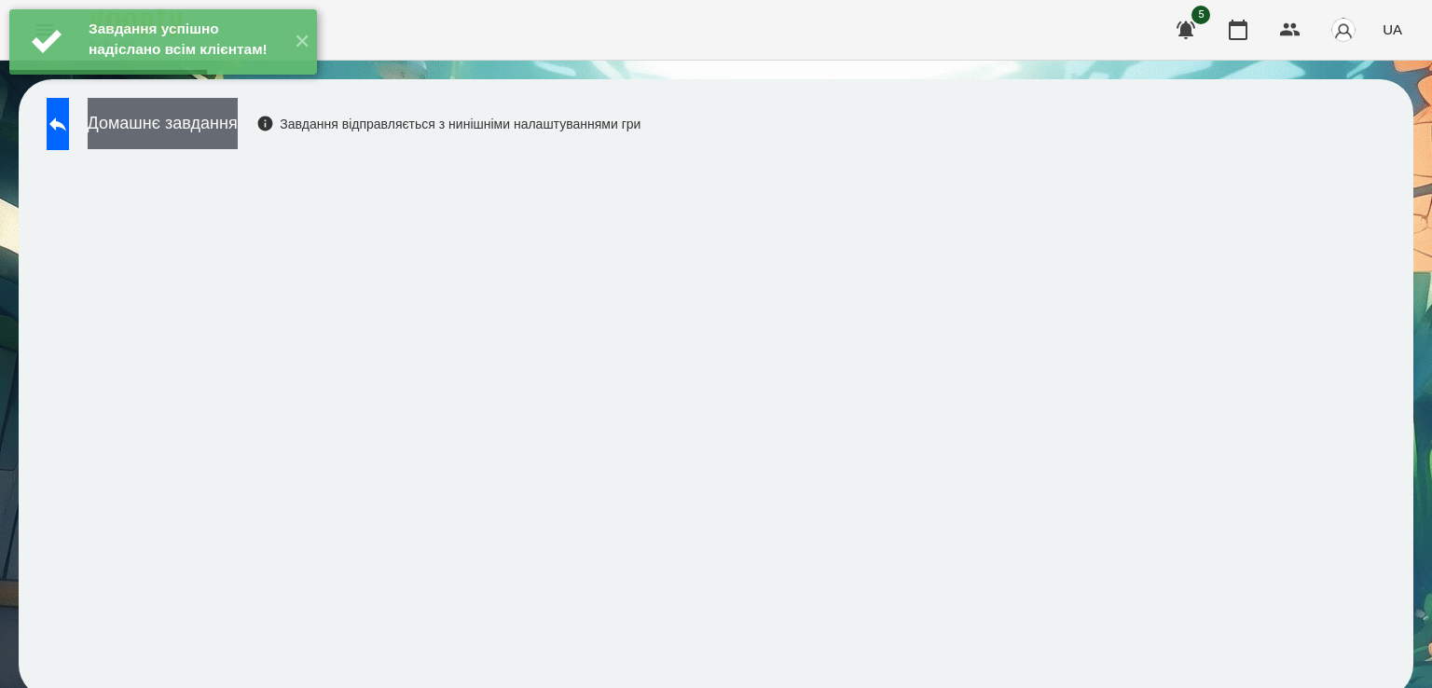
click at [238, 141] on button "Домашнє завдання" at bounding box center [163, 123] width 150 height 51
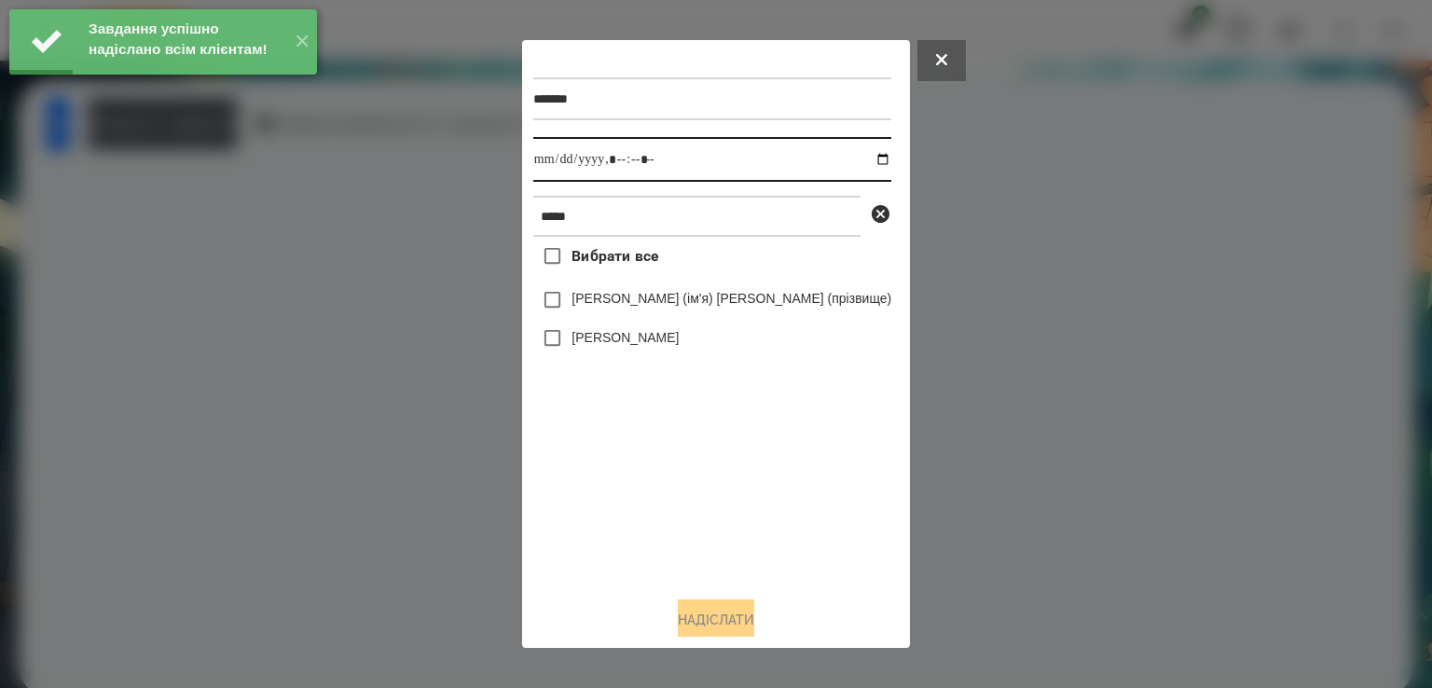
click at [593, 166] on input "datetime-local" at bounding box center [712, 159] width 358 height 45
type input "**********"
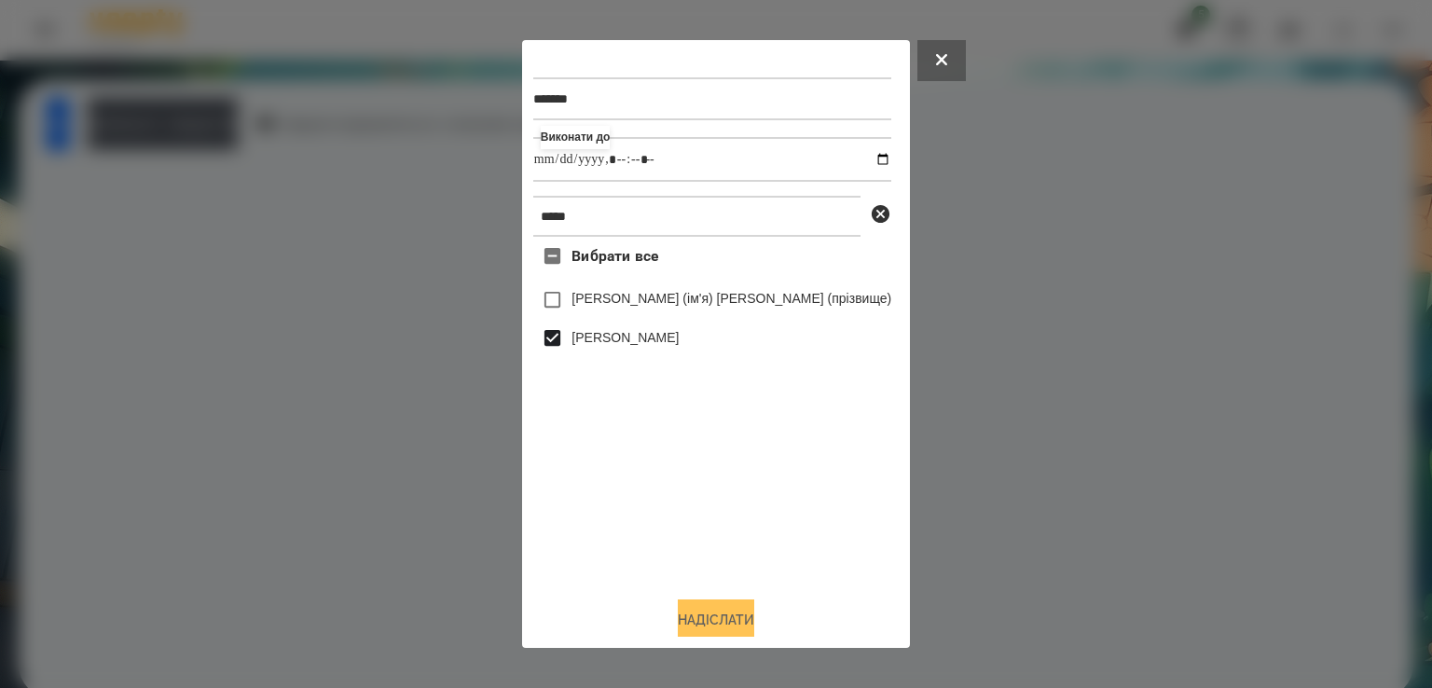
click at [706, 635] on button "Надіслати" at bounding box center [716, 620] width 76 height 41
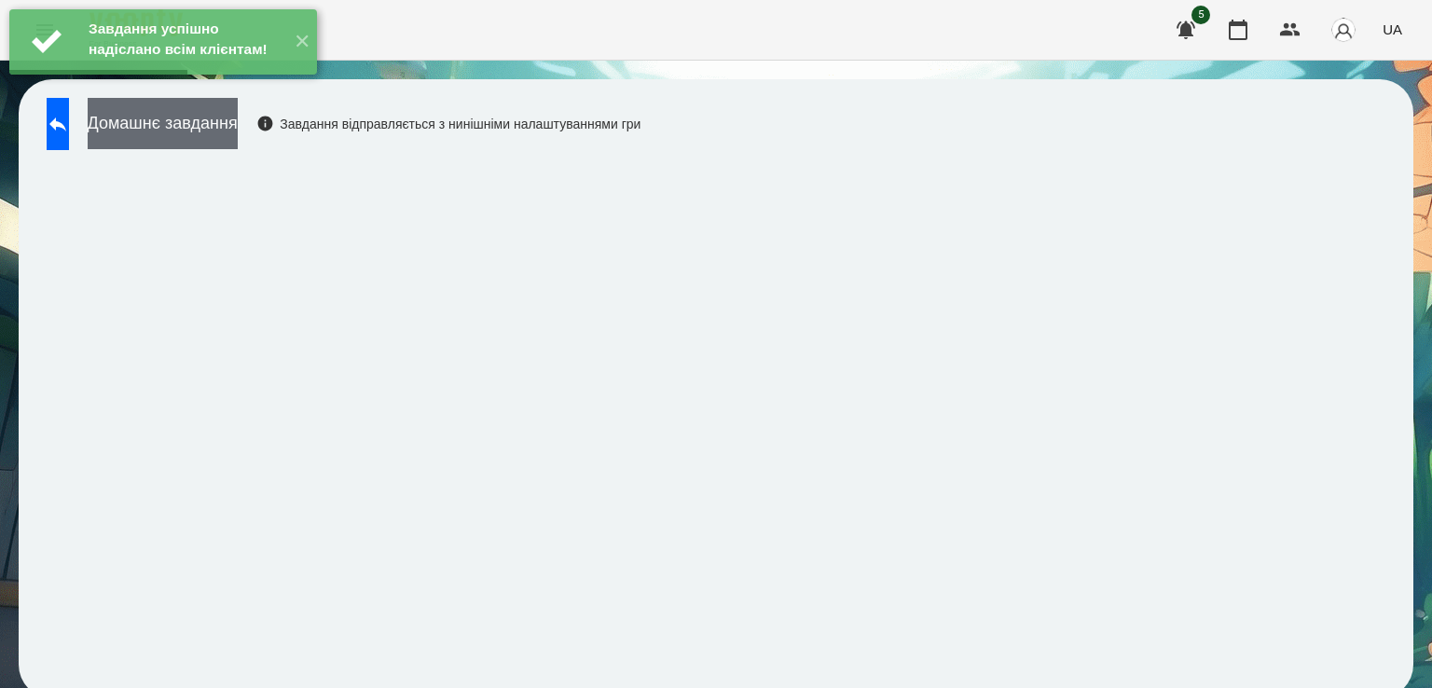
click at [238, 126] on button "Домашнє завдання" at bounding box center [163, 123] width 150 height 51
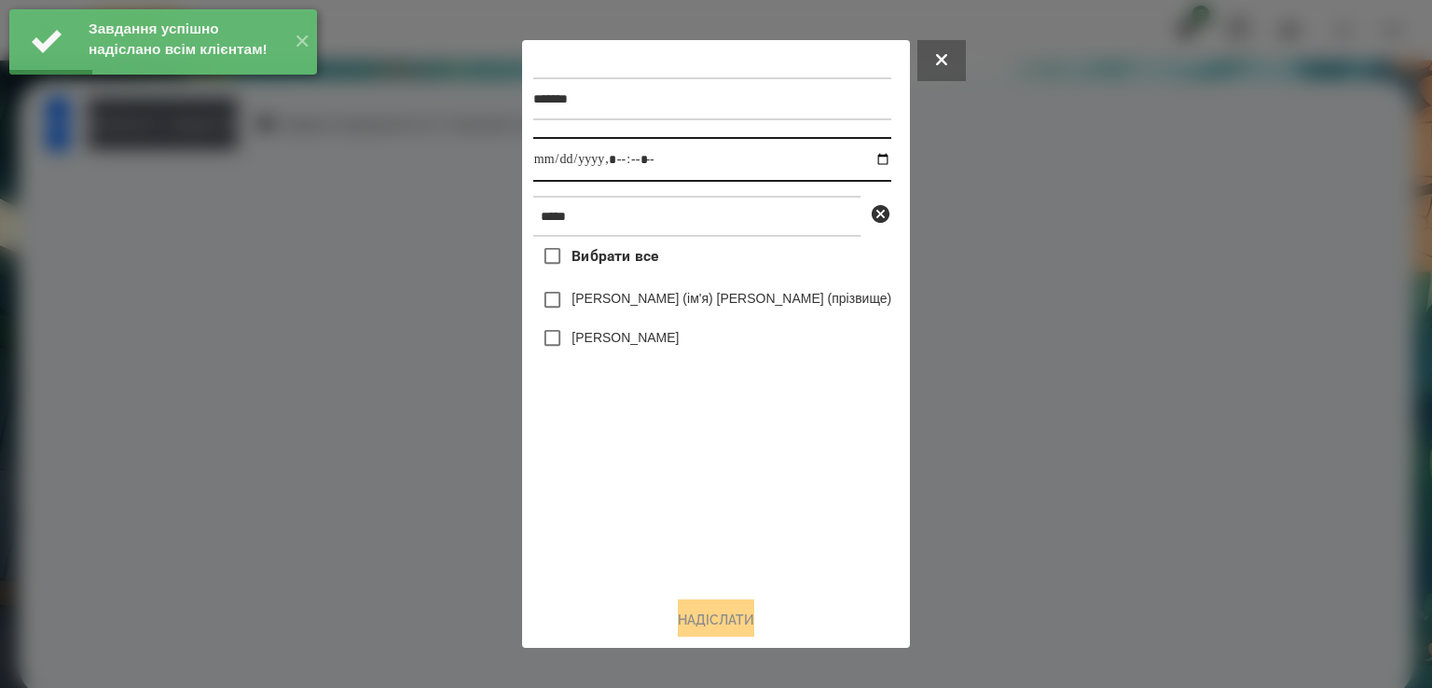
click at [588, 165] on input "datetime-local" at bounding box center [712, 159] width 358 height 45
type input "**********"
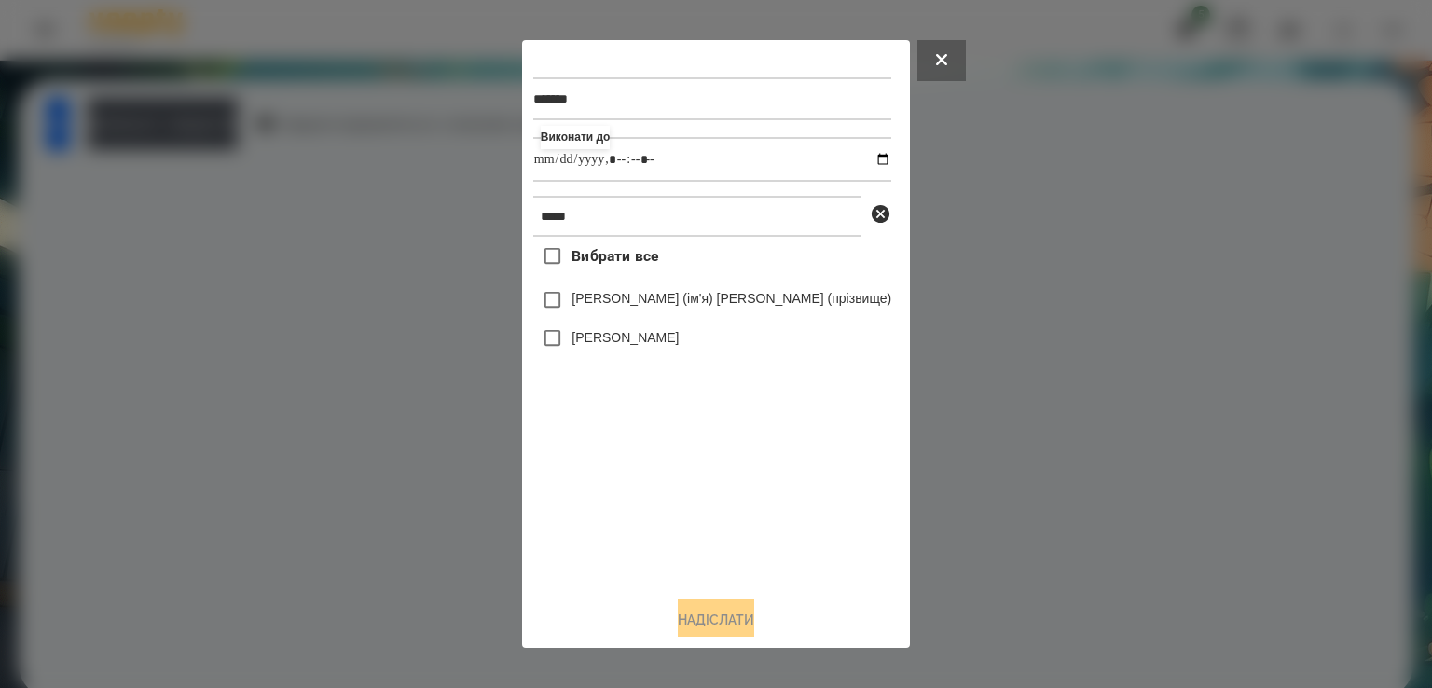
click at [647, 347] on label "[PERSON_NAME]" at bounding box center [625, 337] width 107 height 19
click at [732, 630] on button "Надіслати" at bounding box center [716, 620] width 76 height 41
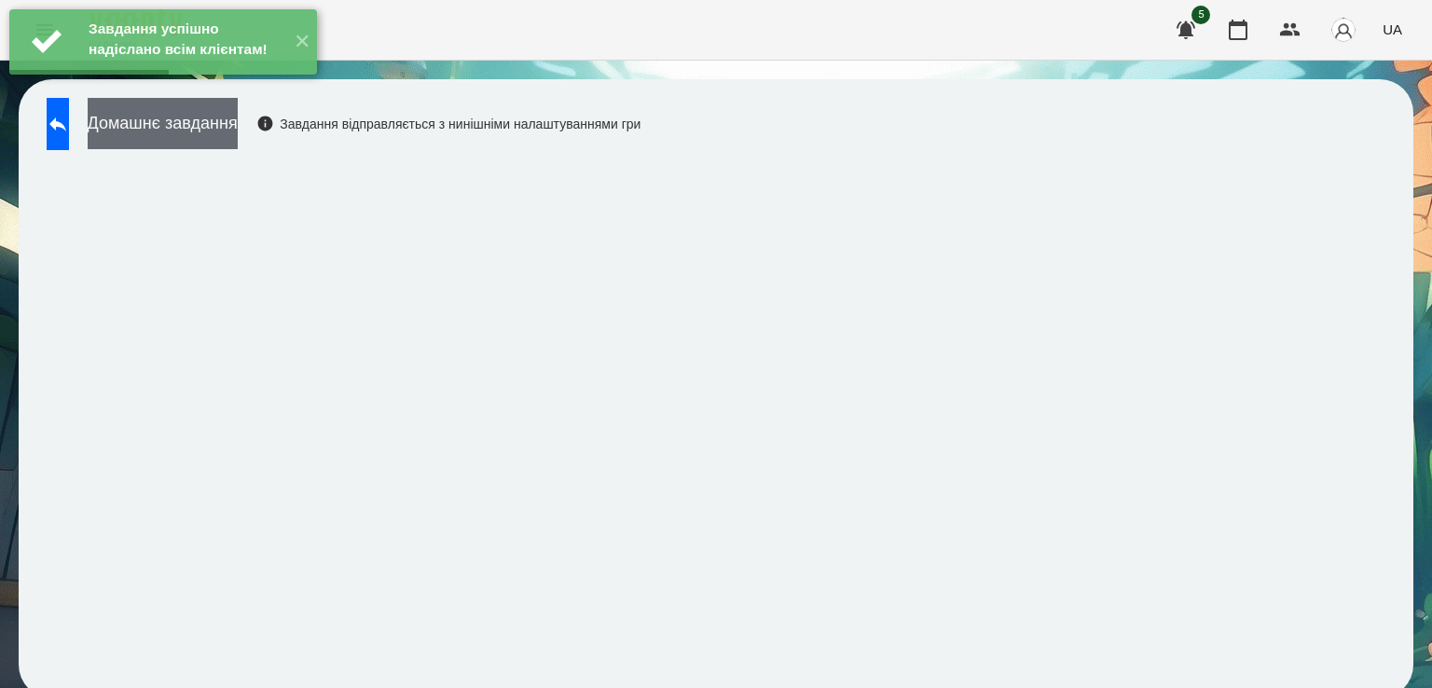
click at [238, 131] on button "Домашнє завдання" at bounding box center [163, 123] width 150 height 51
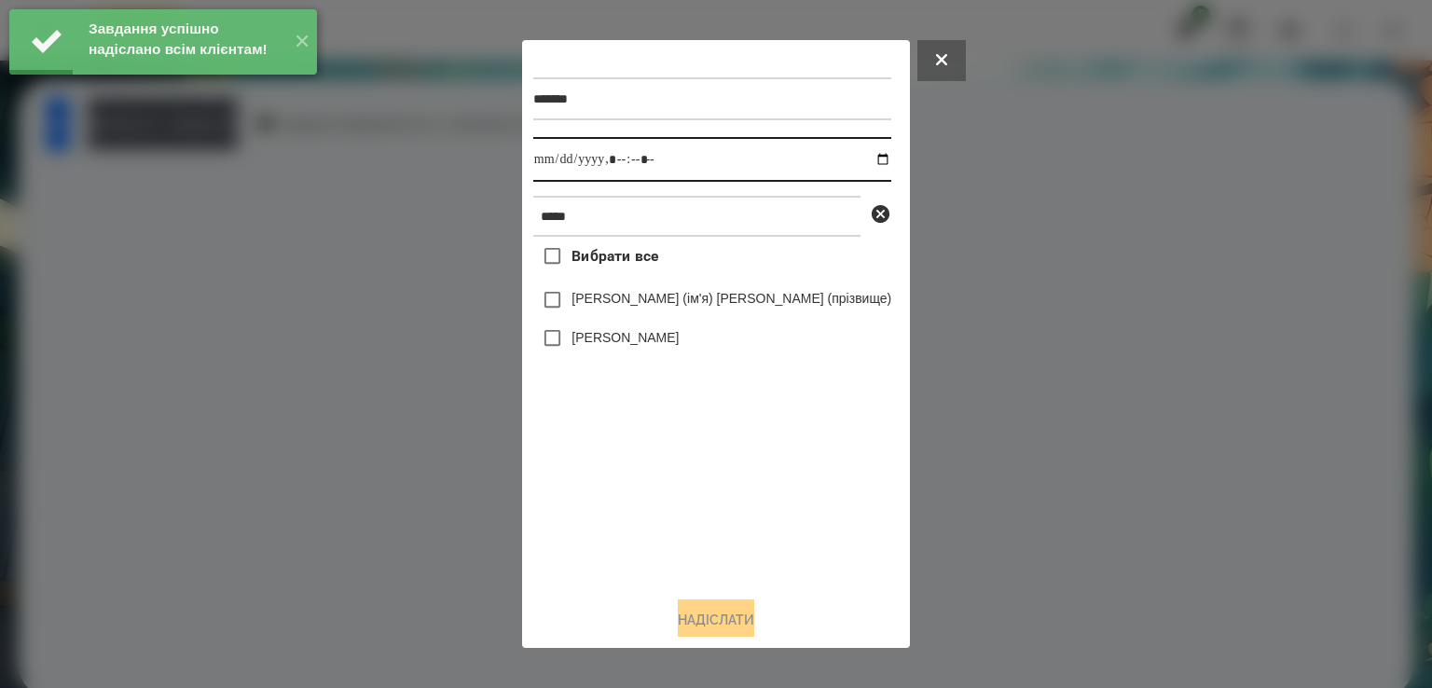
click at [586, 171] on input "datetime-local" at bounding box center [712, 159] width 358 height 45
type input "**********"
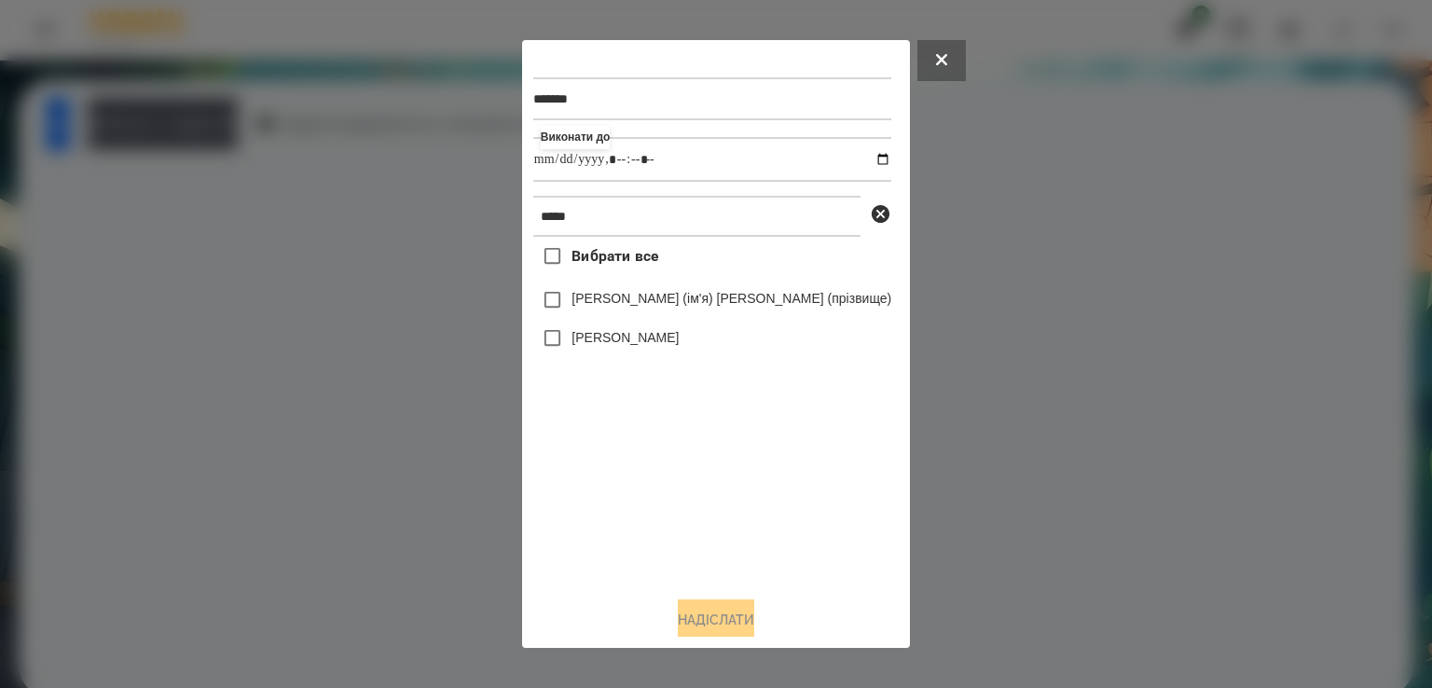
click at [660, 334] on label "[PERSON_NAME]" at bounding box center [625, 337] width 107 height 19
click at [725, 613] on button "Надіслати" at bounding box center [716, 620] width 76 height 41
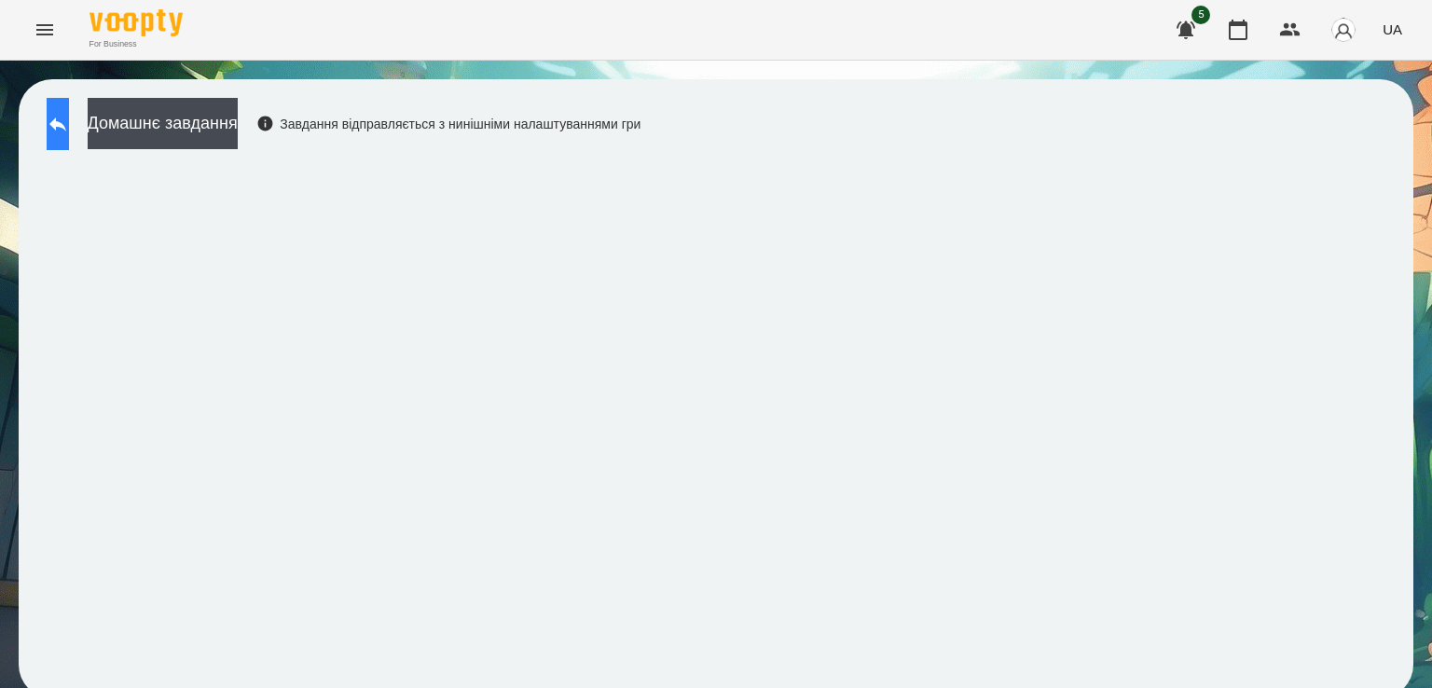
click at [69, 141] on button at bounding box center [58, 124] width 22 height 52
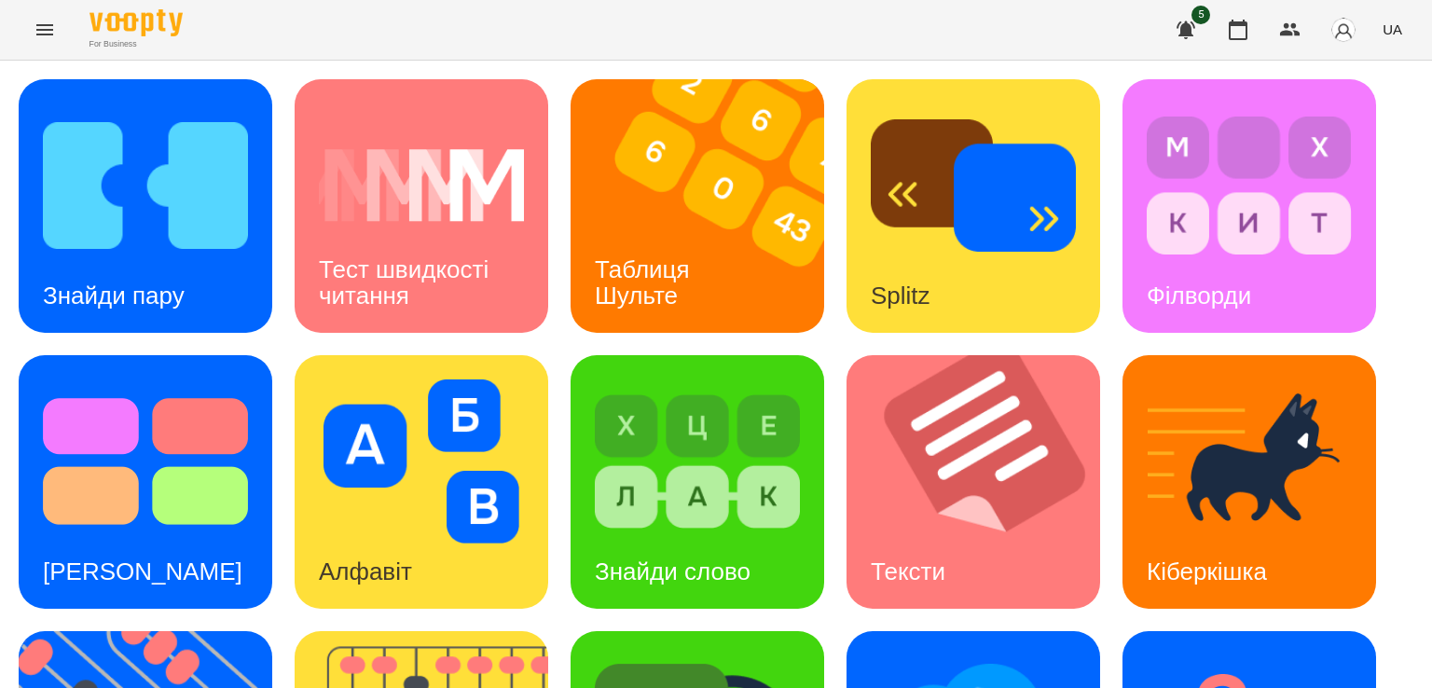
scroll to position [491, 0]
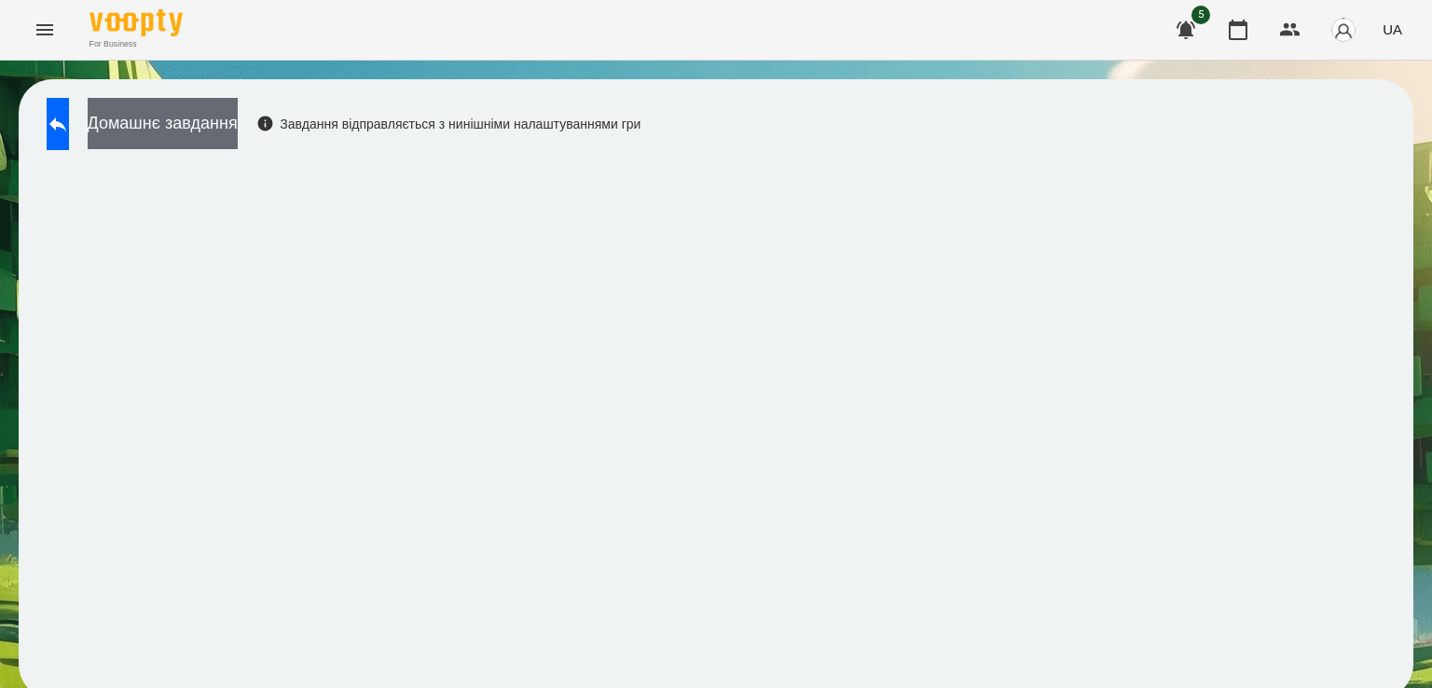
click at [194, 138] on button "Домашнє завдання" at bounding box center [163, 123] width 150 height 51
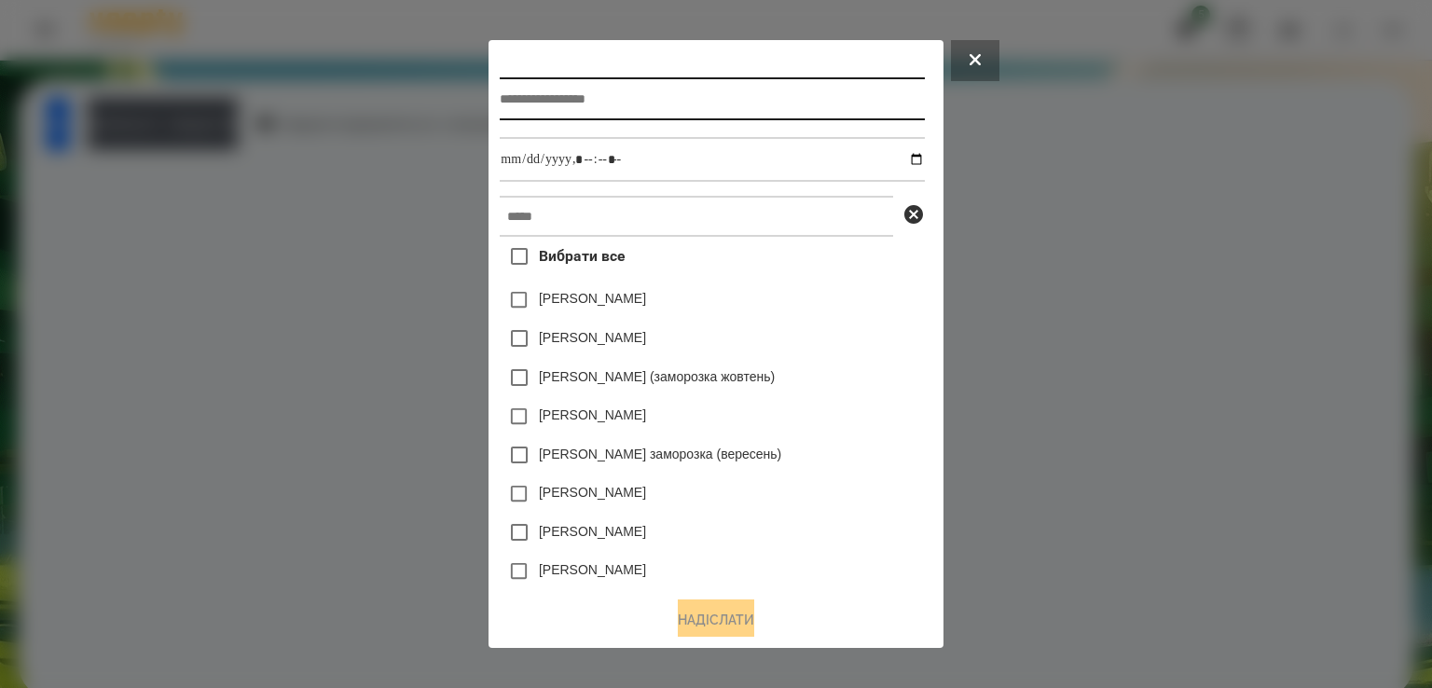
click at [560, 96] on input "text" at bounding box center [712, 98] width 424 height 43
type input "**********"
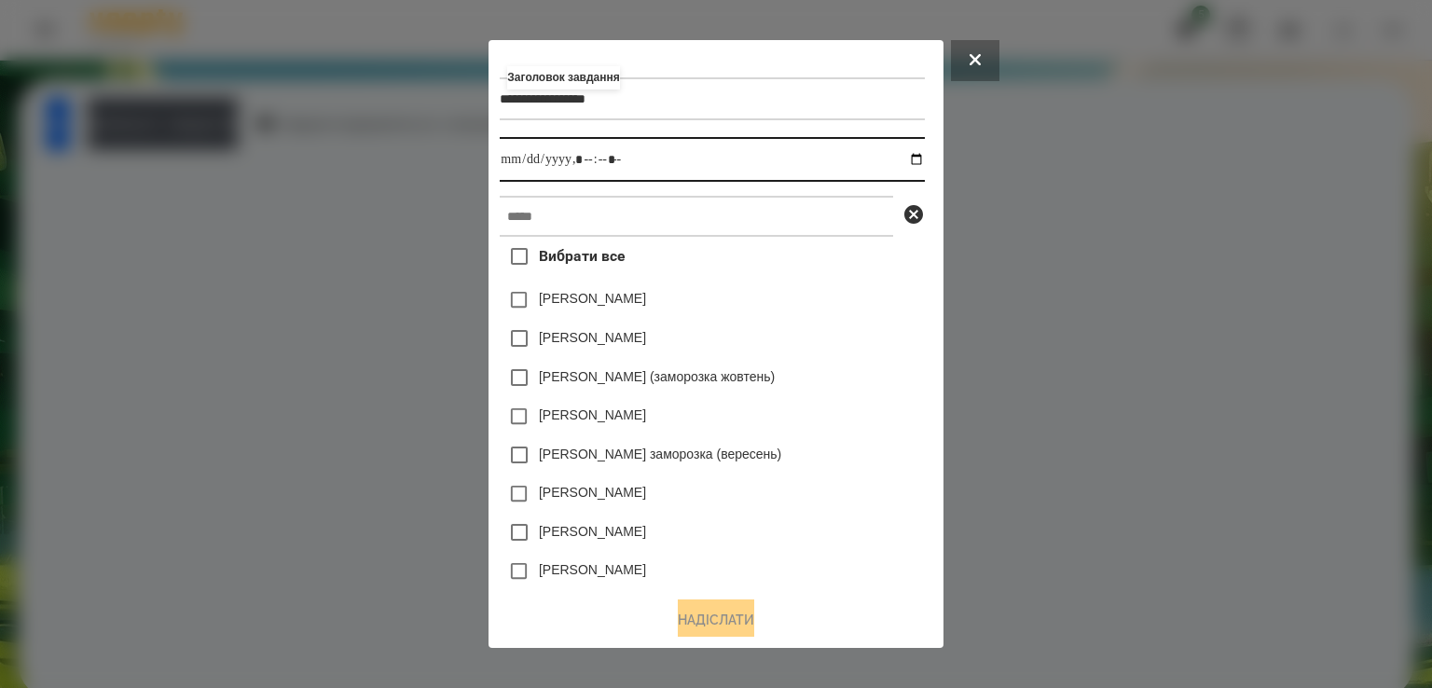
click at [500, 157] on input "datetime-local" at bounding box center [712, 159] width 424 height 45
click at [571, 165] on input "datetime-local" at bounding box center [712, 159] width 424 height 45
click at [577, 165] on input "datetime-local" at bounding box center [712, 159] width 424 height 45
type input "**********"
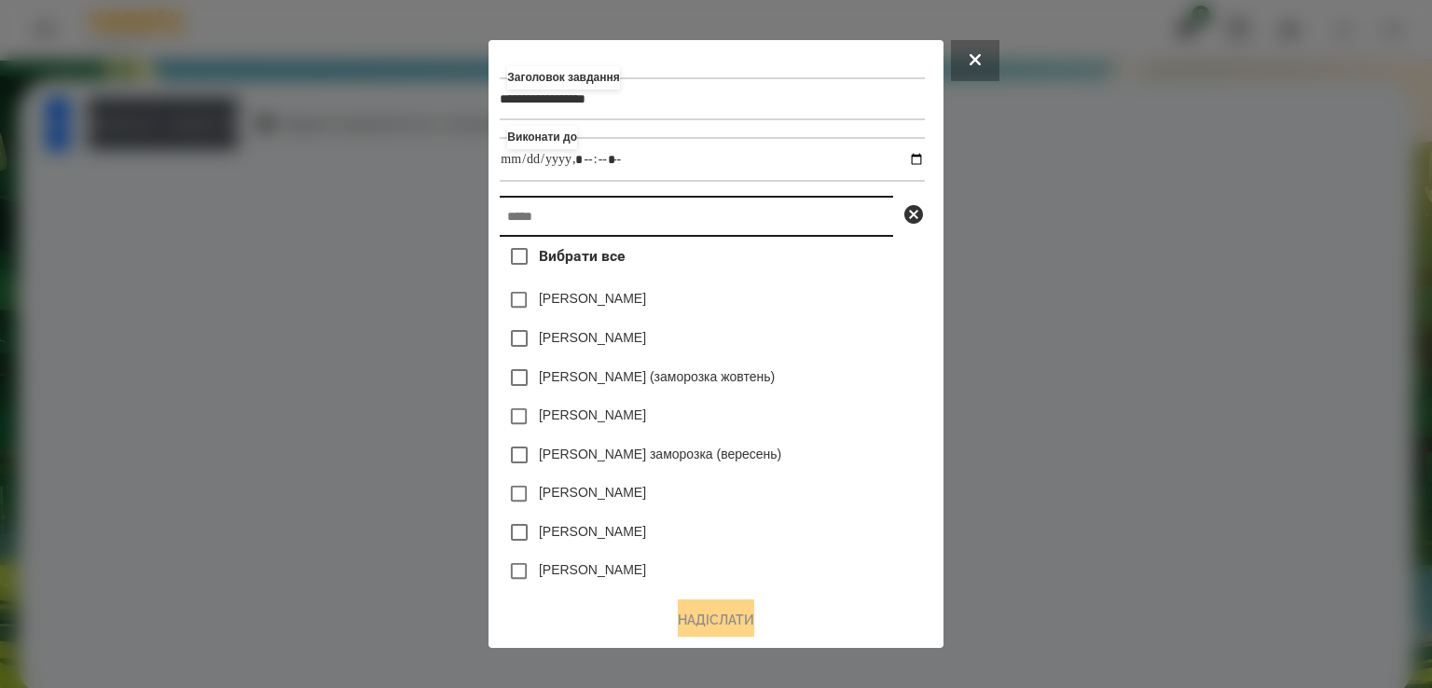
click at [567, 203] on input "text" at bounding box center [697, 216] width 394 height 41
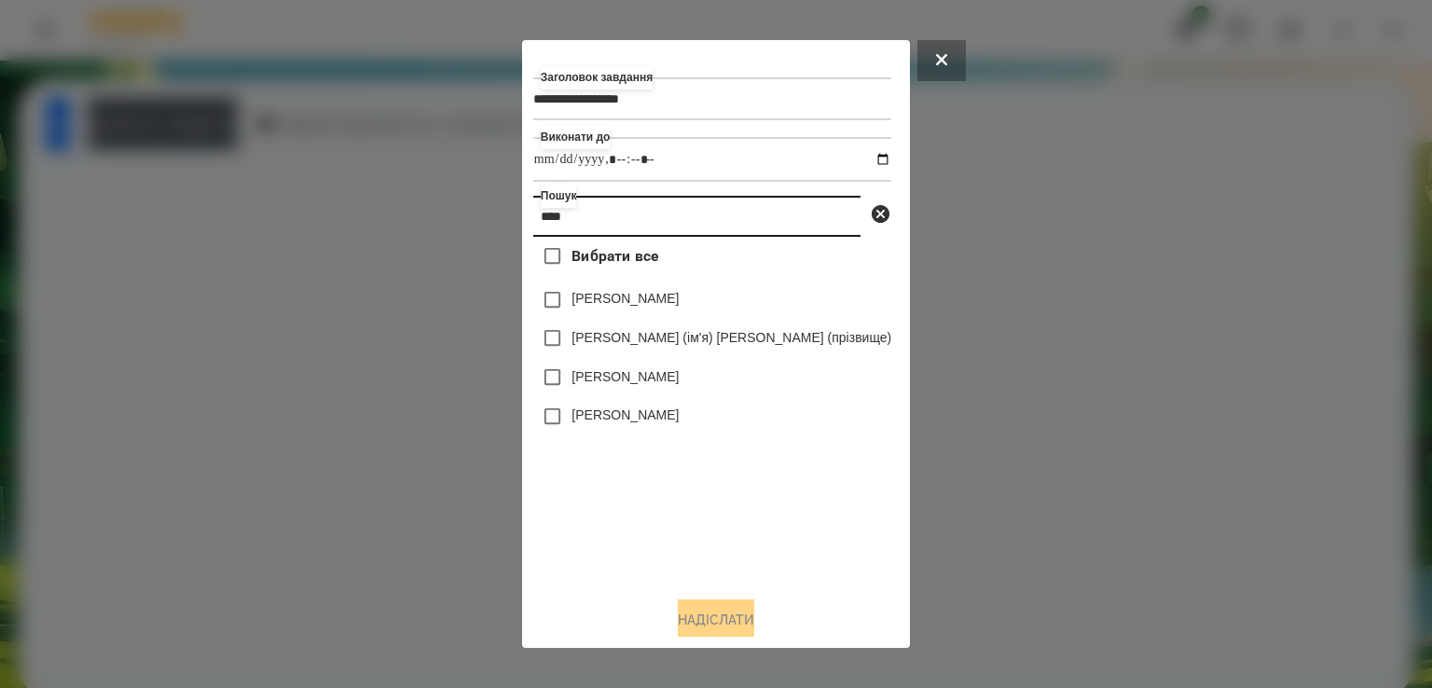
type input "****"
click at [642, 386] on label "[PERSON_NAME]" at bounding box center [625, 376] width 107 height 19
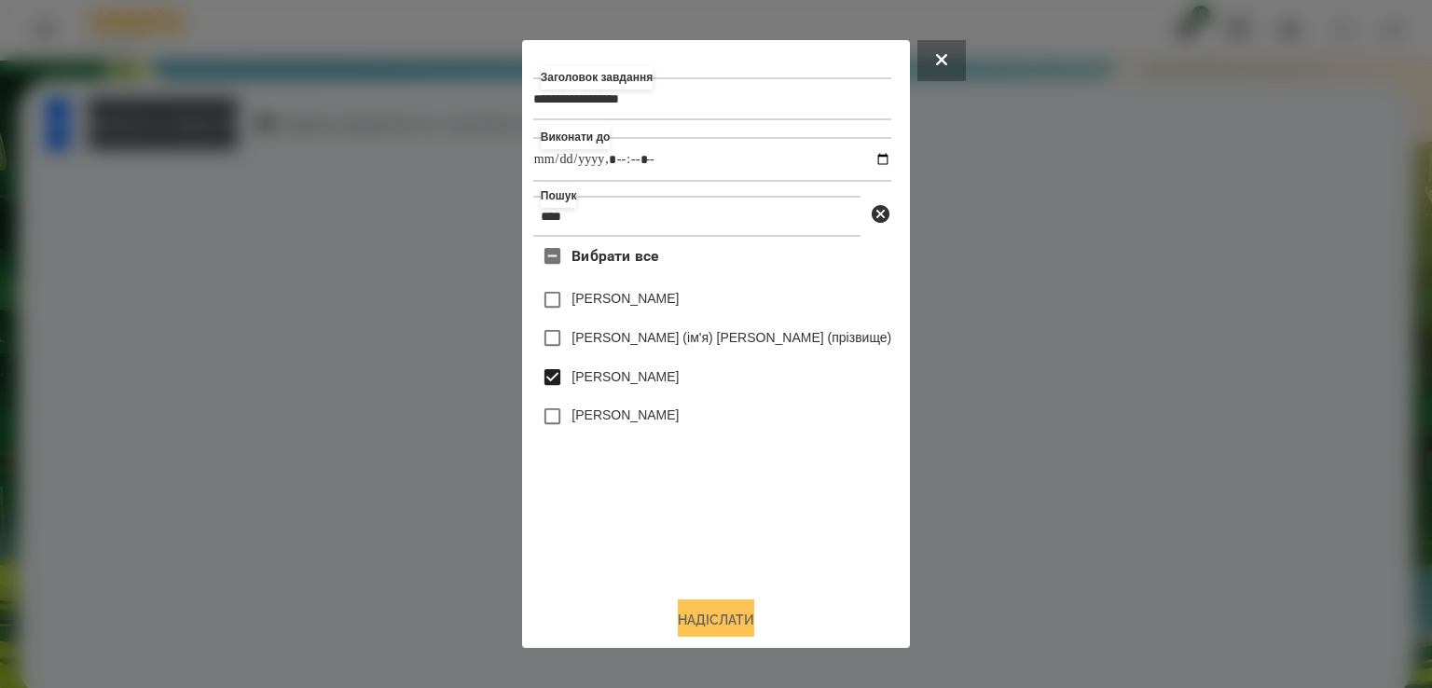
click at [698, 619] on button "Надіслати" at bounding box center [716, 620] width 76 height 41
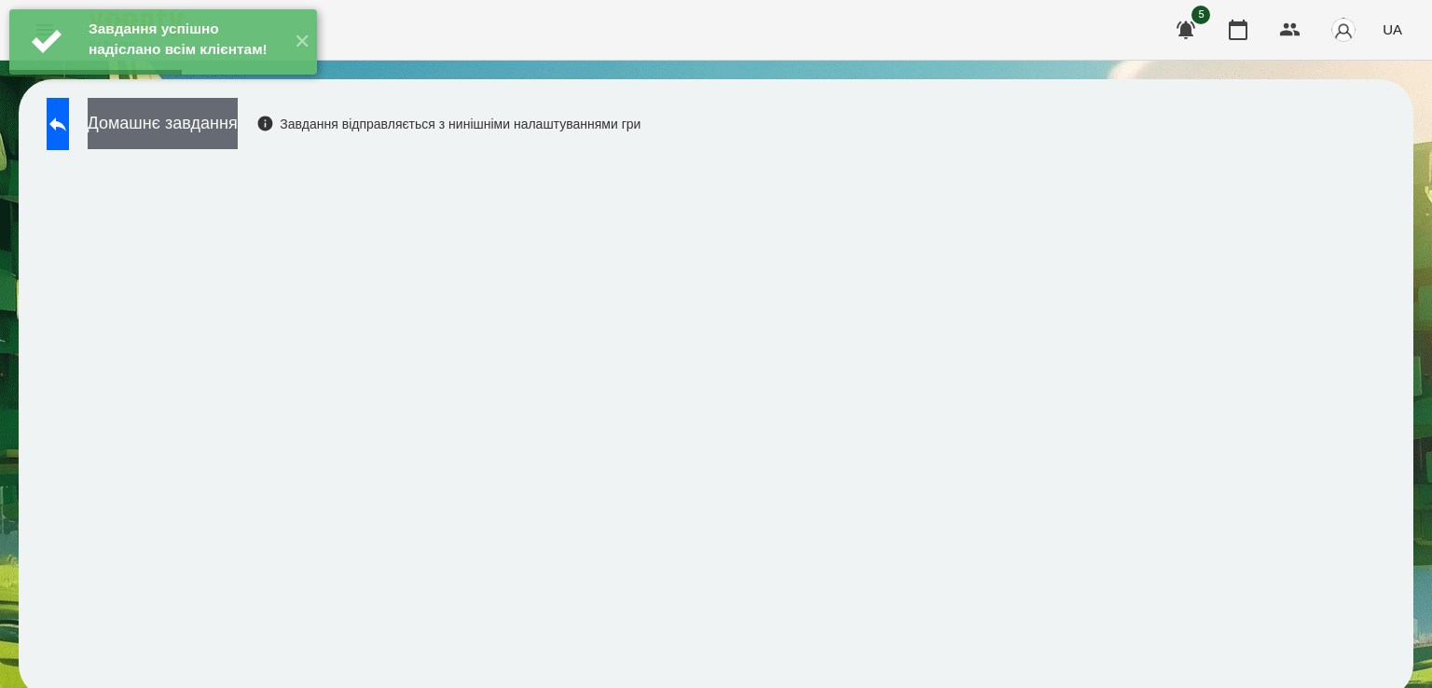
click at [228, 115] on button "Домашнє завдання" at bounding box center [163, 123] width 150 height 51
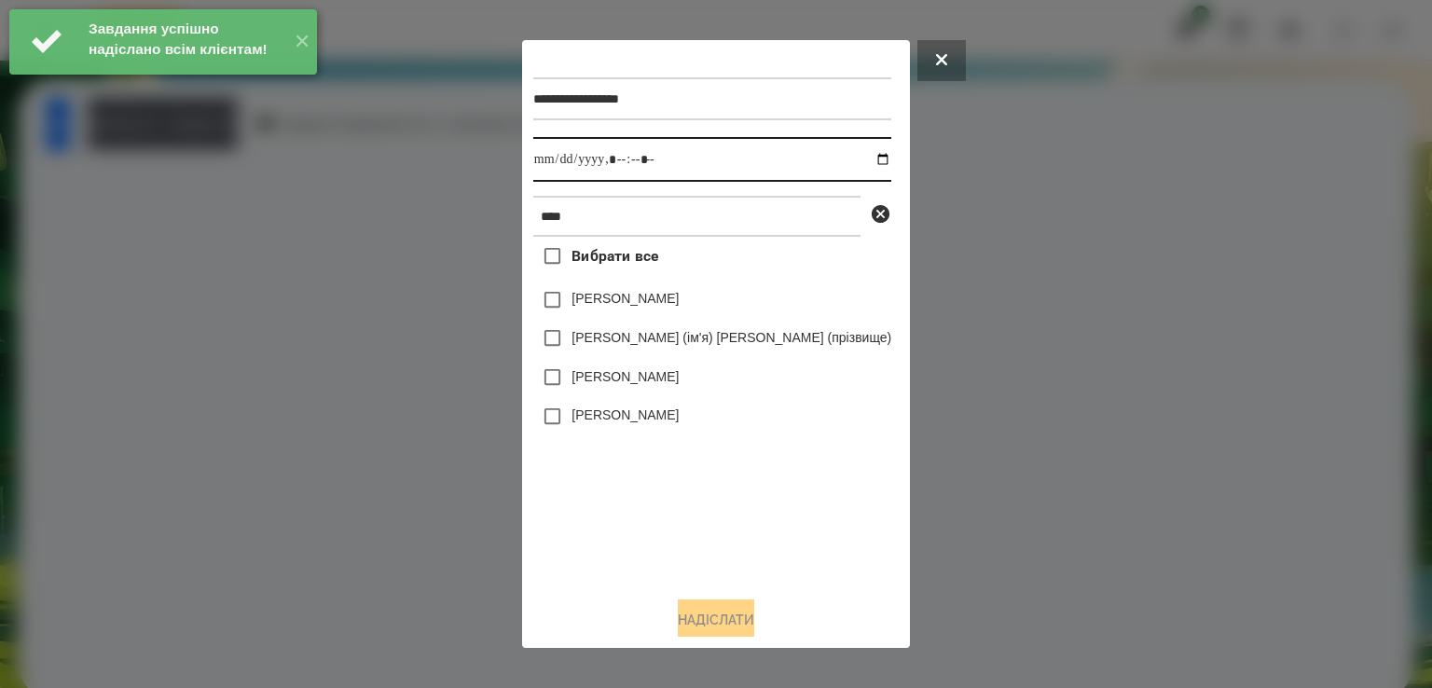
click at [596, 161] on input "datetime-local" at bounding box center [712, 159] width 358 height 45
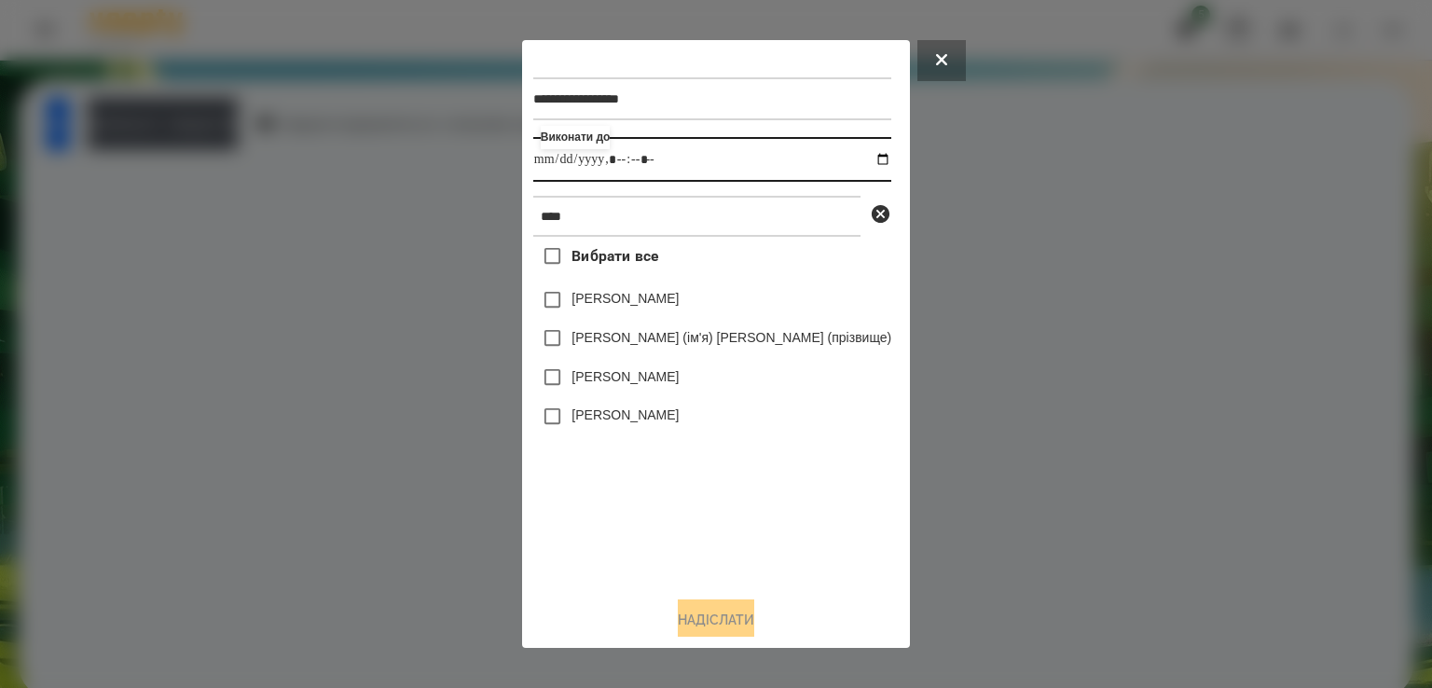
type input "**********"
click at [622, 372] on label "[PERSON_NAME]" at bounding box center [625, 376] width 107 height 19
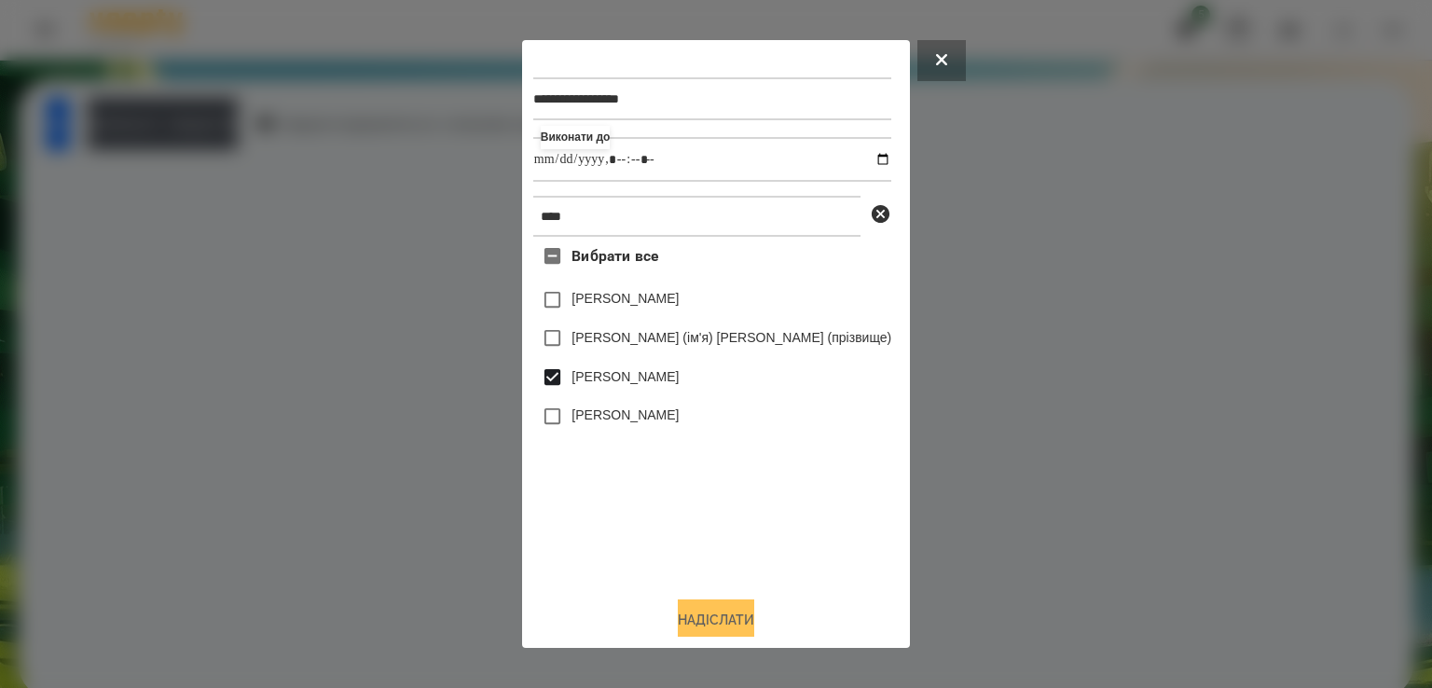
click at [727, 616] on button "Надіслати" at bounding box center [716, 620] width 76 height 41
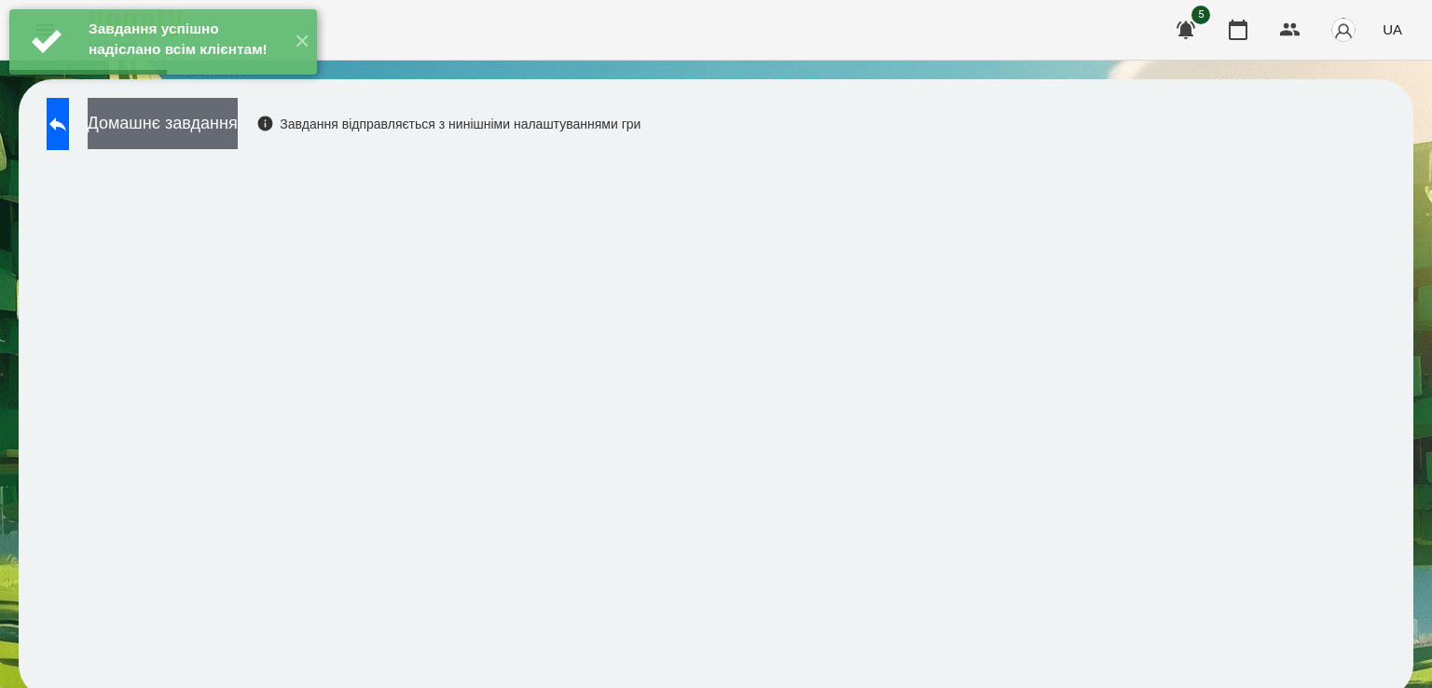
click at [203, 114] on button "Домашнє завдання" at bounding box center [163, 123] width 150 height 51
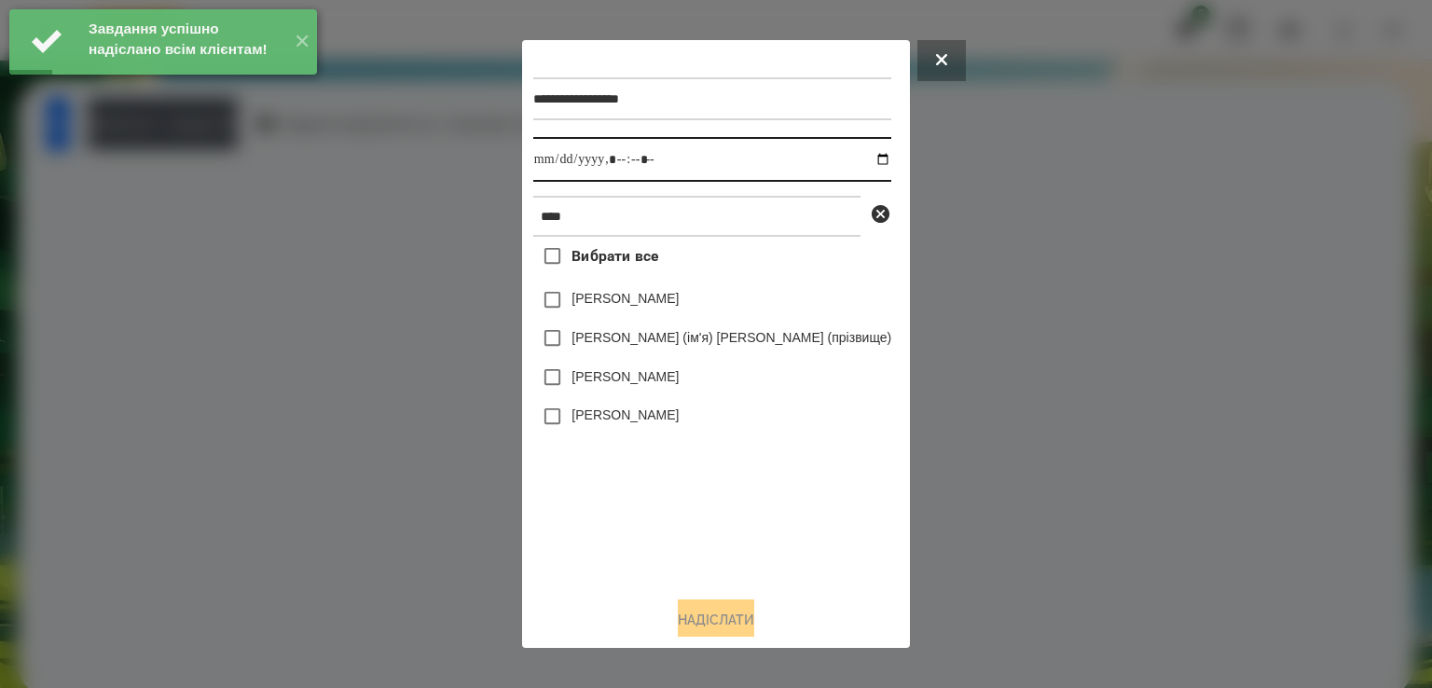
click at [597, 165] on input "datetime-local" at bounding box center [712, 159] width 358 height 45
type input "**********"
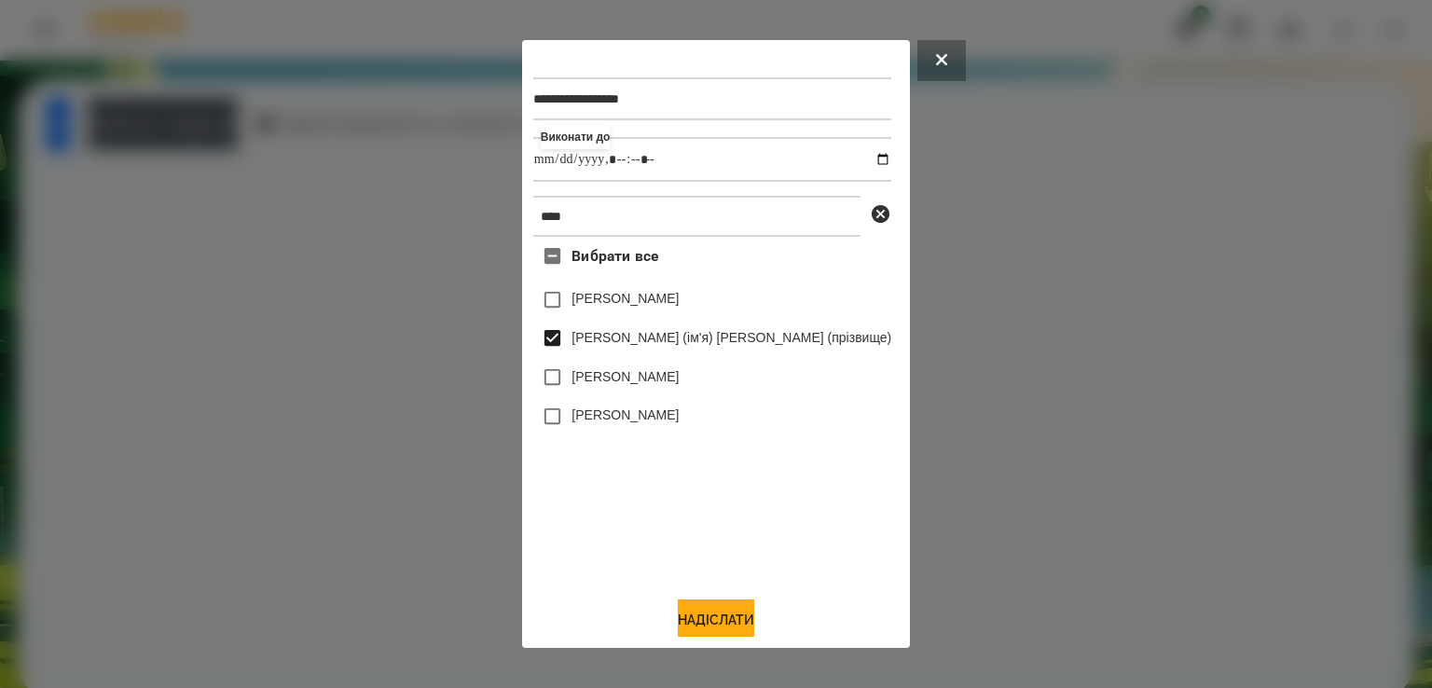
click at [612, 366] on div "[PERSON_NAME]" at bounding box center [712, 377] width 358 height 39
click at [612, 374] on label "[PERSON_NAME]" at bounding box center [625, 376] width 107 height 19
drag, startPoint x: 629, startPoint y: 310, endPoint x: 629, endPoint y: 327, distance: 17.7
click at [629, 327] on div "Вибрати все [PERSON_NAME] [PERSON_NAME] (ім'я) [PERSON_NAME] (прізвище) [PERSON…" at bounding box center [712, 409] width 358 height 344
click at [629, 327] on div "[PERSON_NAME] (ім'я) [PERSON_NAME] (прізвище)" at bounding box center [712, 338] width 358 height 39
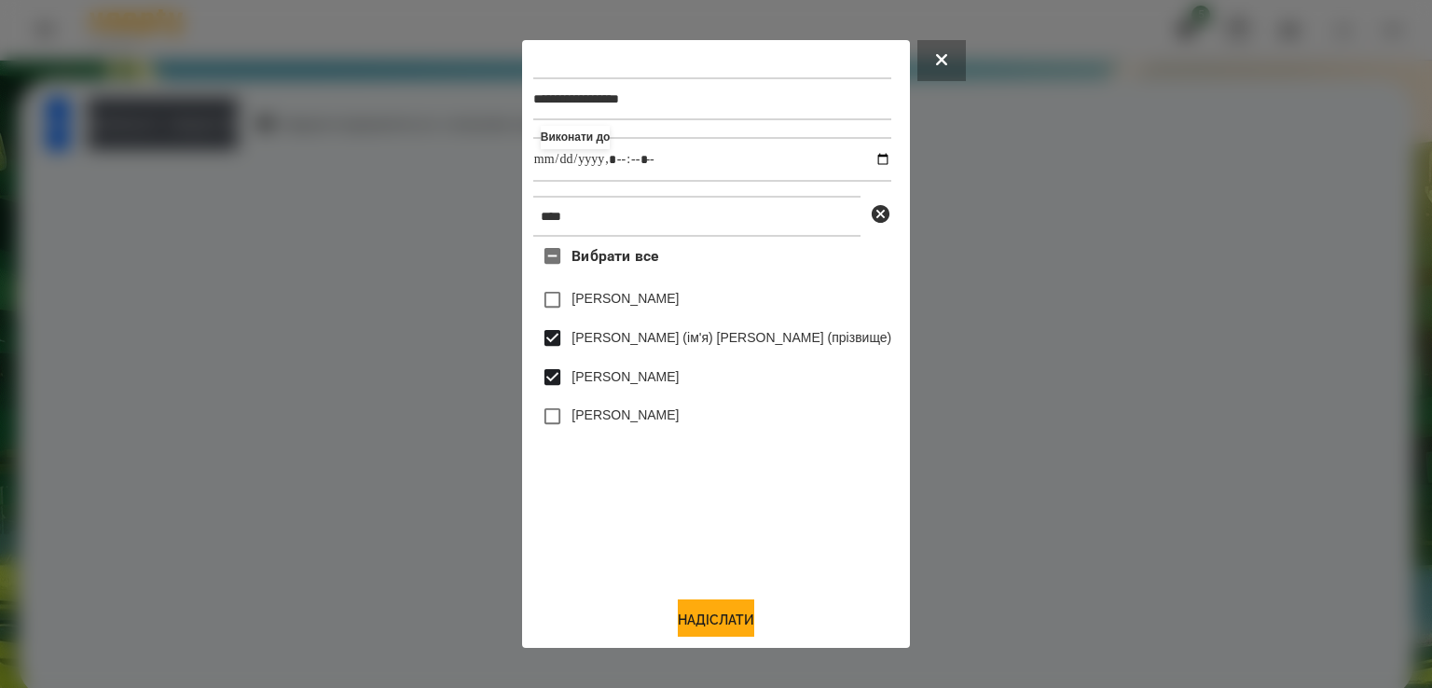
click at [629, 333] on label "[PERSON_NAME] (ім'я) [PERSON_NAME] (прізвище)" at bounding box center [732, 337] width 320 height 19
click at [714, 616] on button "Надіслати" at bounding box center [716, 620] width 76 height 41
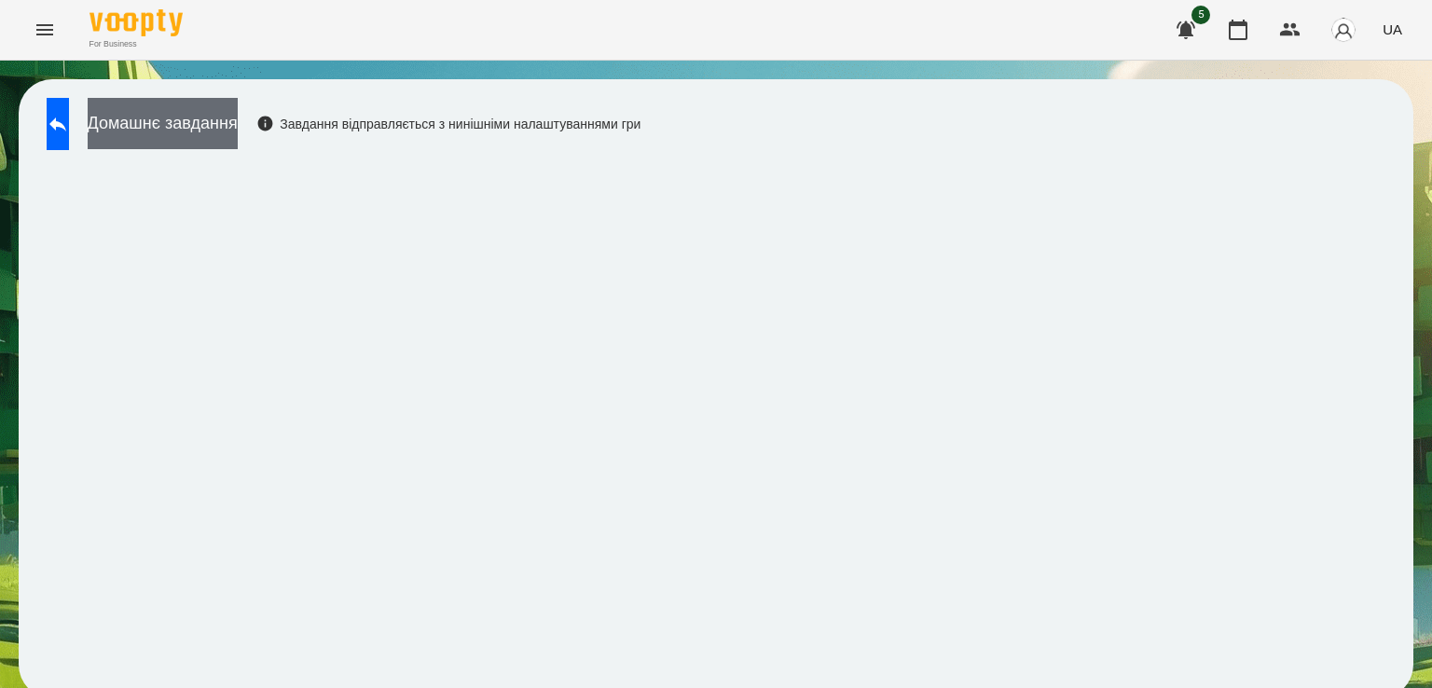
click at [187, 117] on button "Домашнє завдання" at bounding box center [163, 123] width 150 height 51
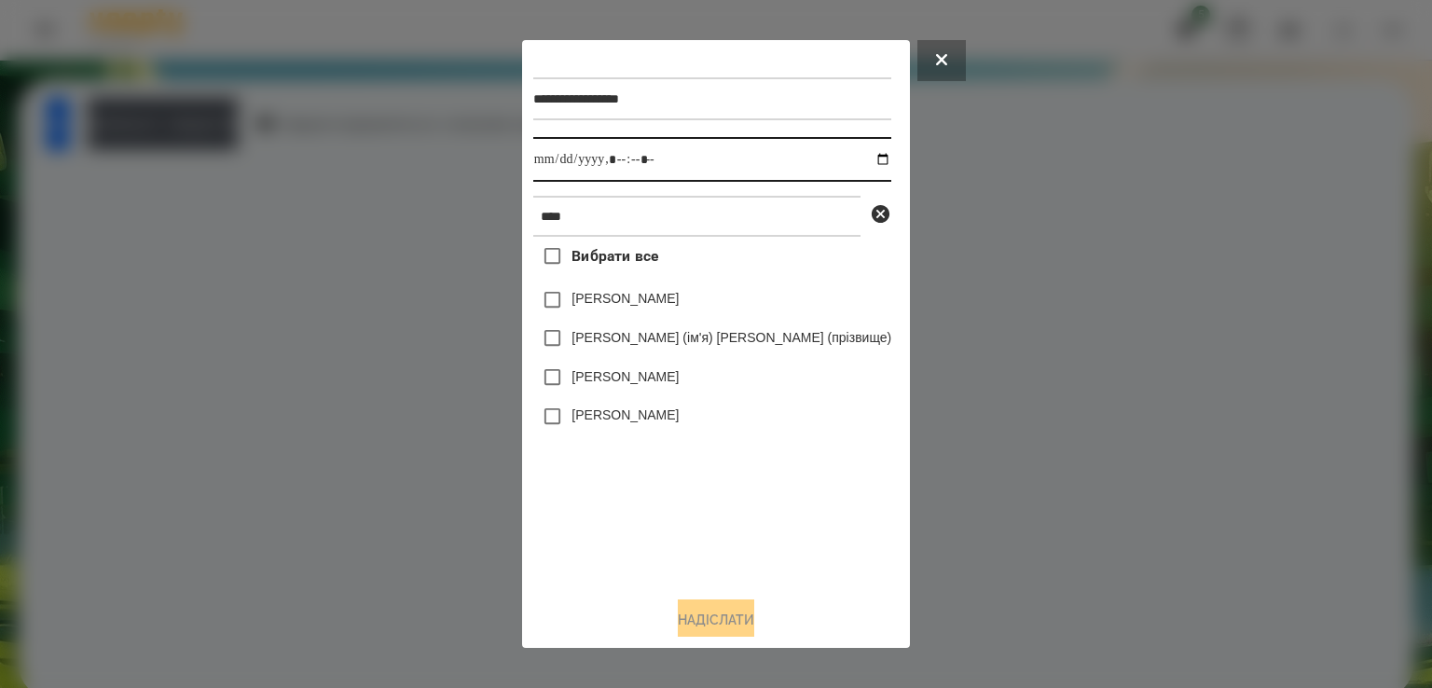
click at [590, 170] on input "datetime-local" at bounding box center [712, 159] width 358 height 45
type input "**********"
click at [643, 369] on div "[PERSON_NAME]" at bounding box center [712, 377] width 358 height 39
click at [645, 381] on label "[PERSON_NAME]" at bounding box center [625, 376] width 107 height 19
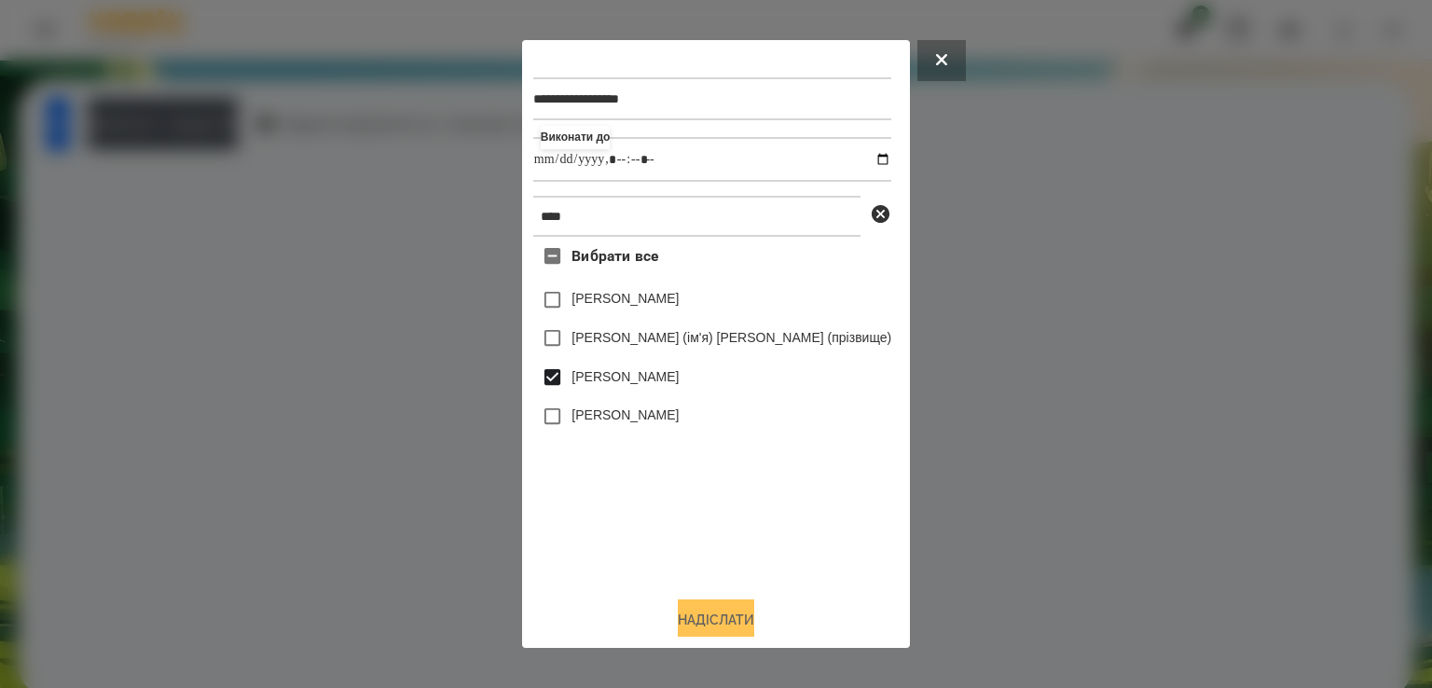
click at [719, 628] on button "Надіслати" at bounding box center [716, 620] width 76 height 41
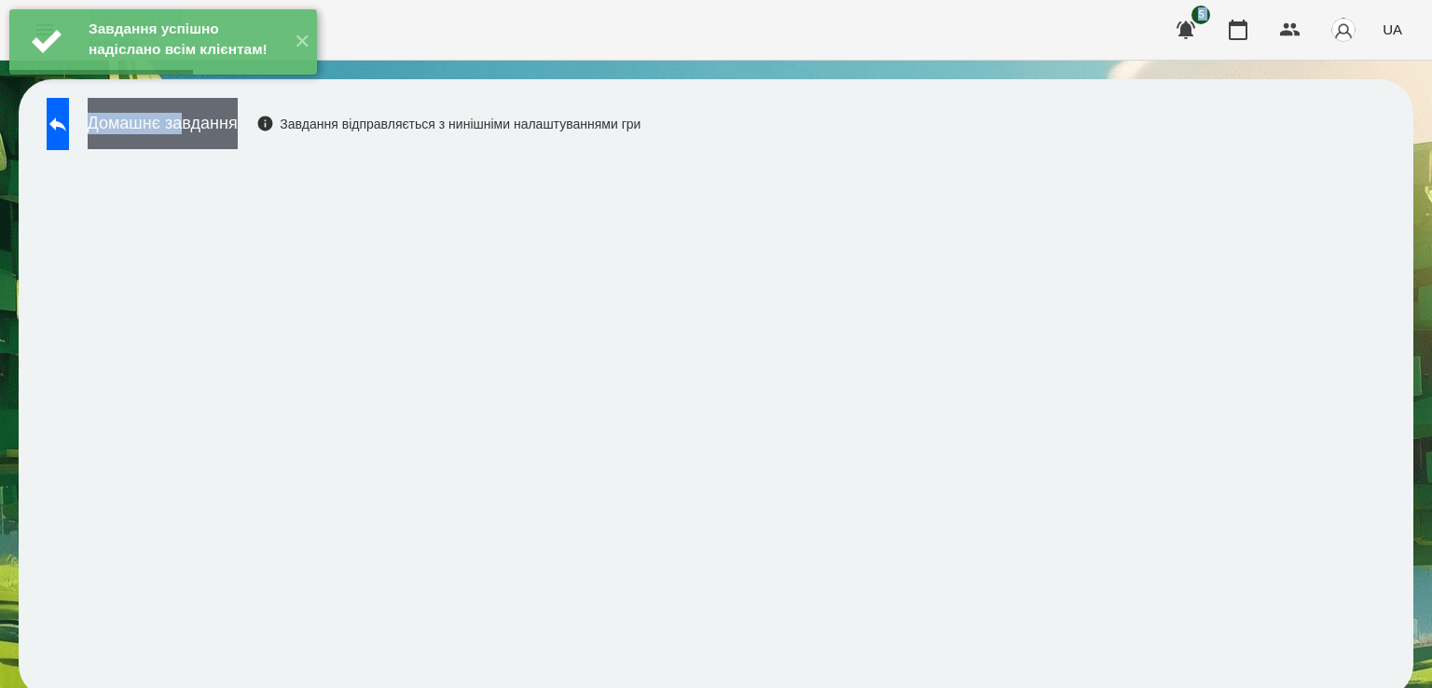
drag, startPoint x: 232, startPoint y: 108, endPoint x: 240, endPoint y: 126, distance: 19.2
click at [240, 126] on div "Завдання успішно надіслано всім клієнтам! ✕ For Business 5 UA Домашнє завдання …" at bounding box center [716, 358] width 1432 height 717
click at [238, 126] on button "Домашнє завдання" at bounding box center [163, 123] width 150 height 51
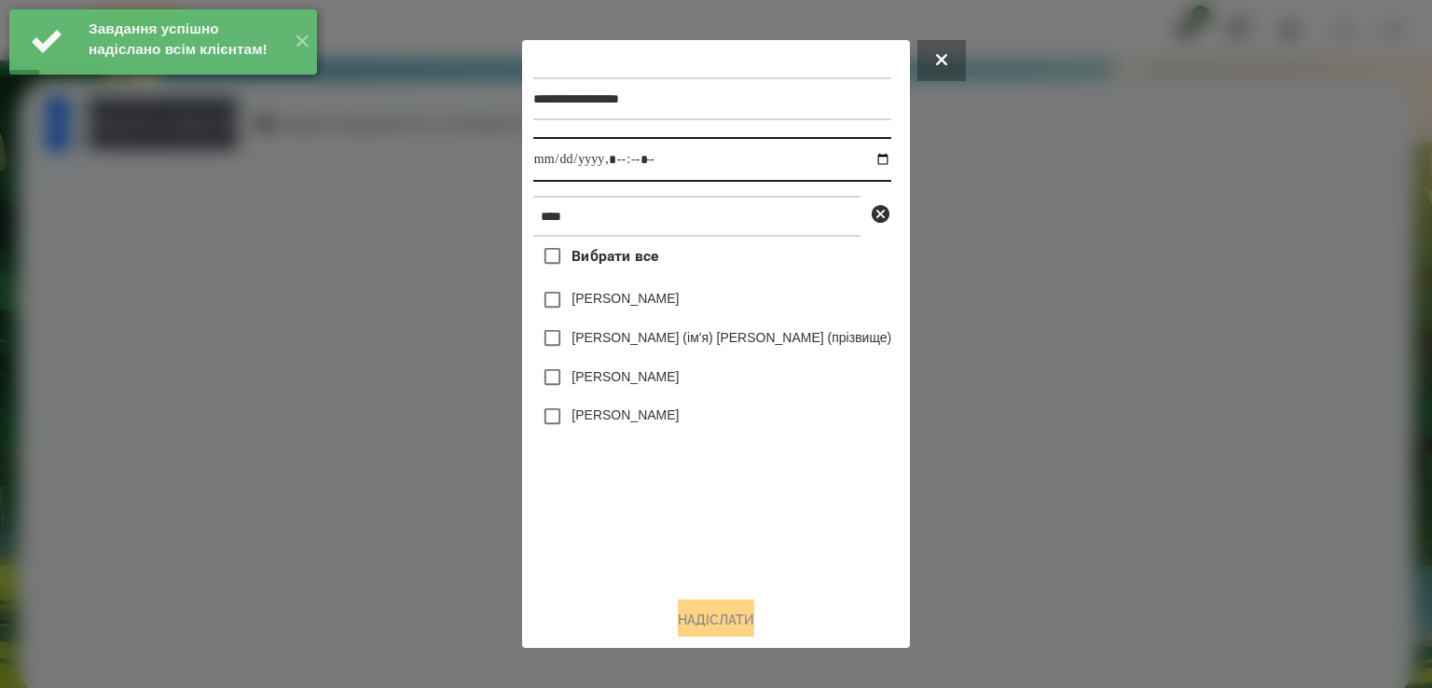
click at [592, 165] on input "datetime-local" at bounding box center [712, 159] width 358 height 45
type input "**********"
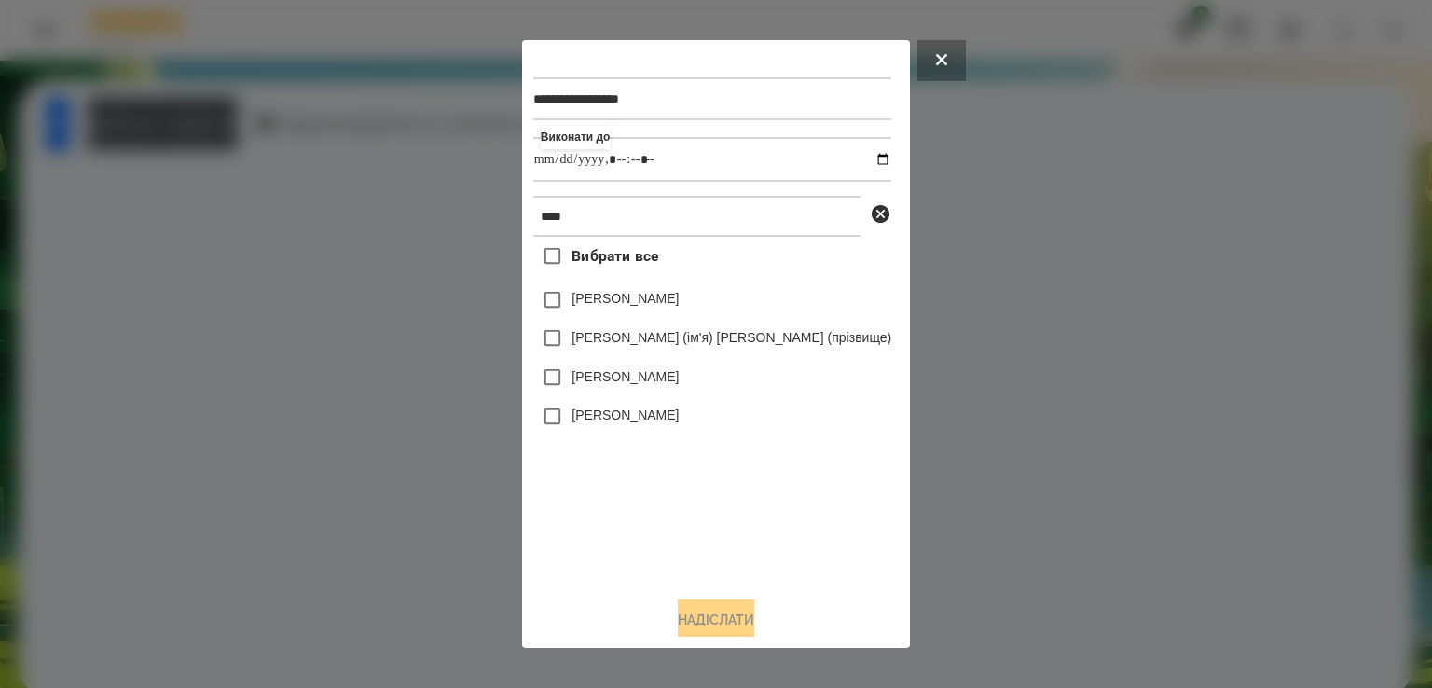
click at [674, 379] on label "[PERSON_NAME]" at bounding box center [625, 376] width 107 height 19
click at [735, 625] on button "Надіслати" at bounding box center [716, 620] width 76 height 41
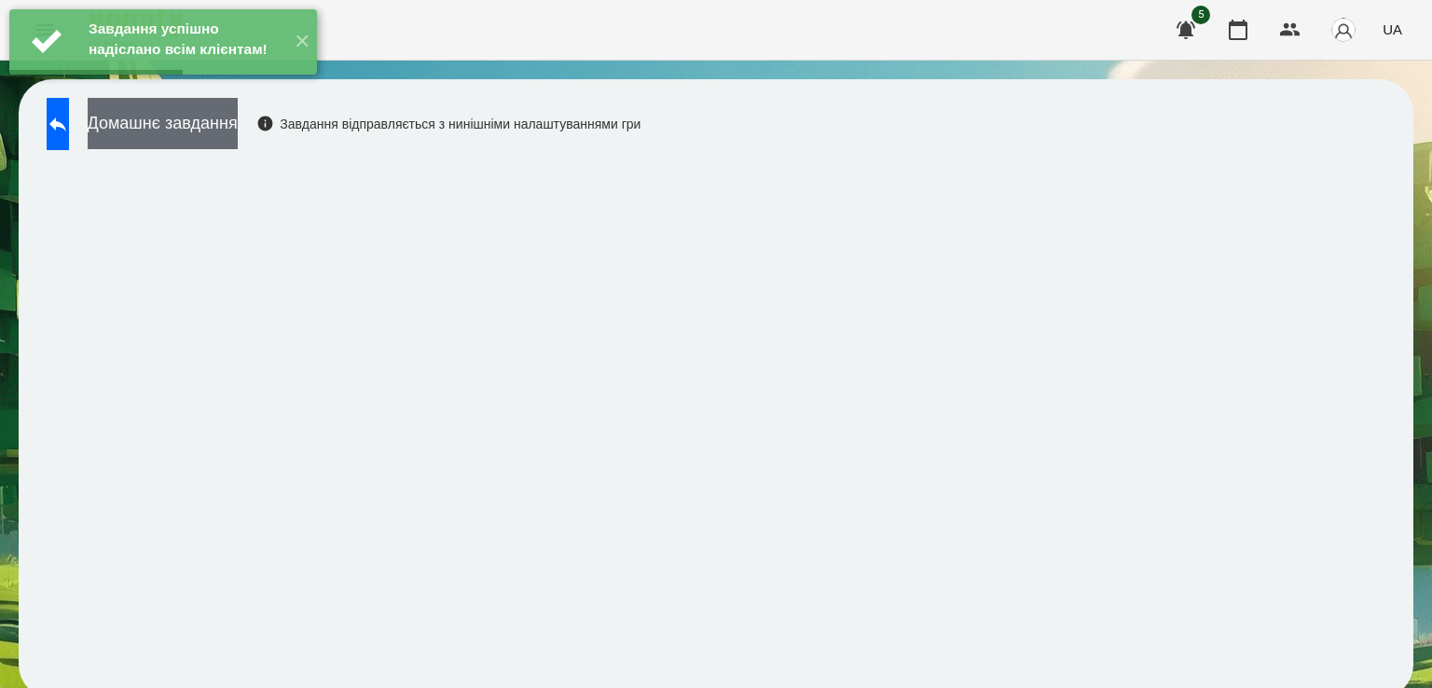
click at [238, 131] on button "Домашнє завдання" at bounding box center [163, 123] width 150 height 51
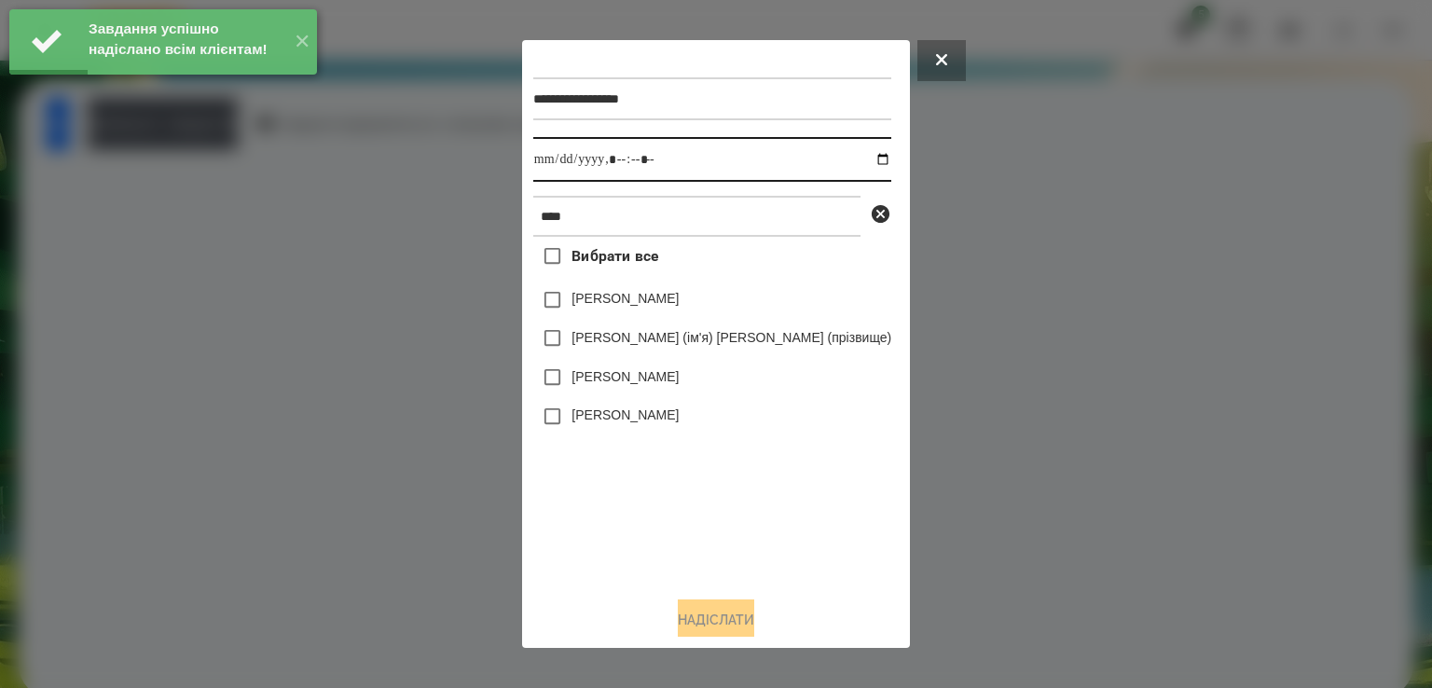
click at [594, 161] on input "datetime-local" at bounding box center [712, 159] width 358 height 45
type input "**********"
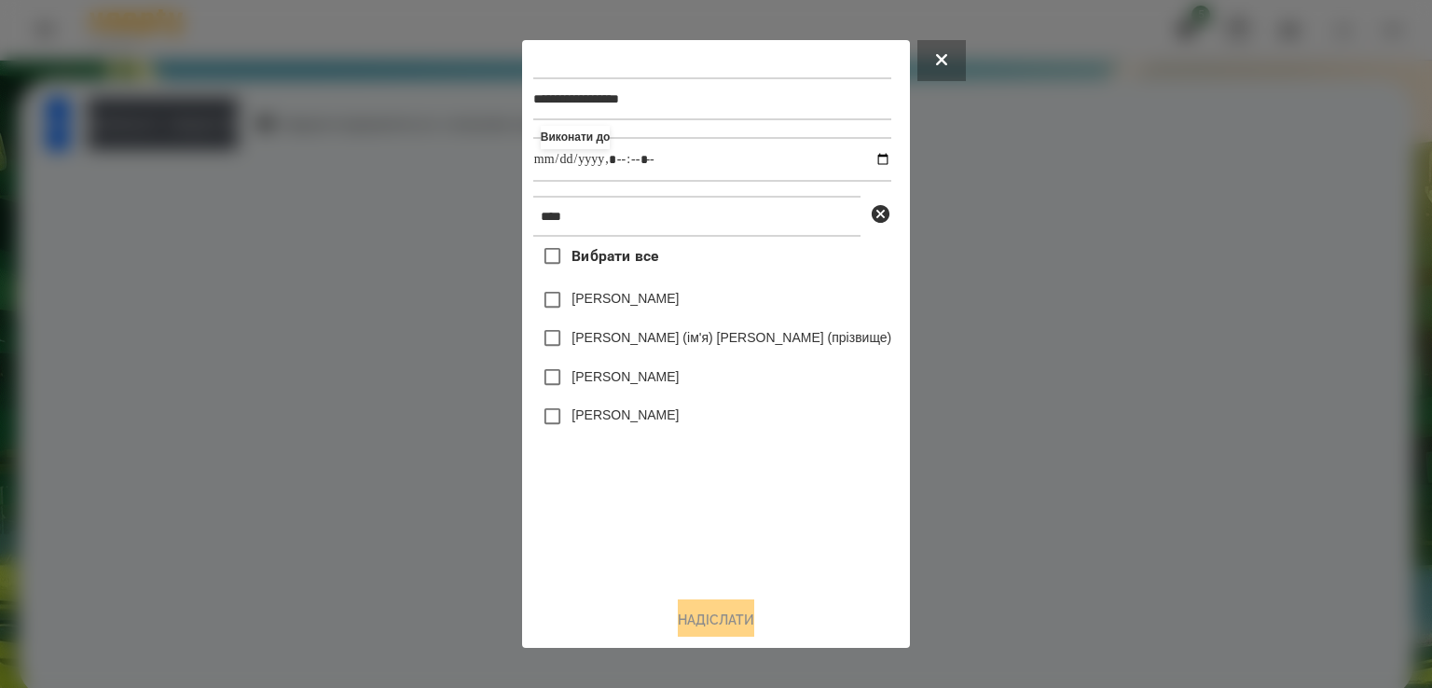
click at [656, 375] on label "[PERSON_NAME]" at bounding box center [625, 376] width 107 height 19
click at [744, 615] on button "Надіслати" at bounding box center [716, 620] width 76 height 41
